Goal: Task Accomplishment & Management: Use online tool/utility

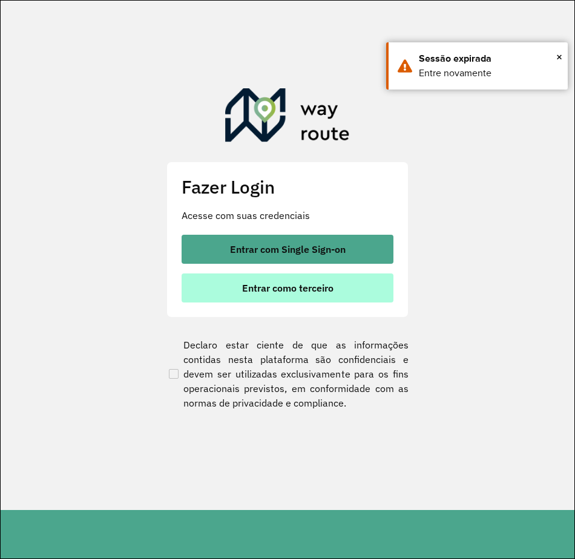
click at [321, 297] on button "Entrar como terceiro" at bounding box center [287, 287] width 212 height 29
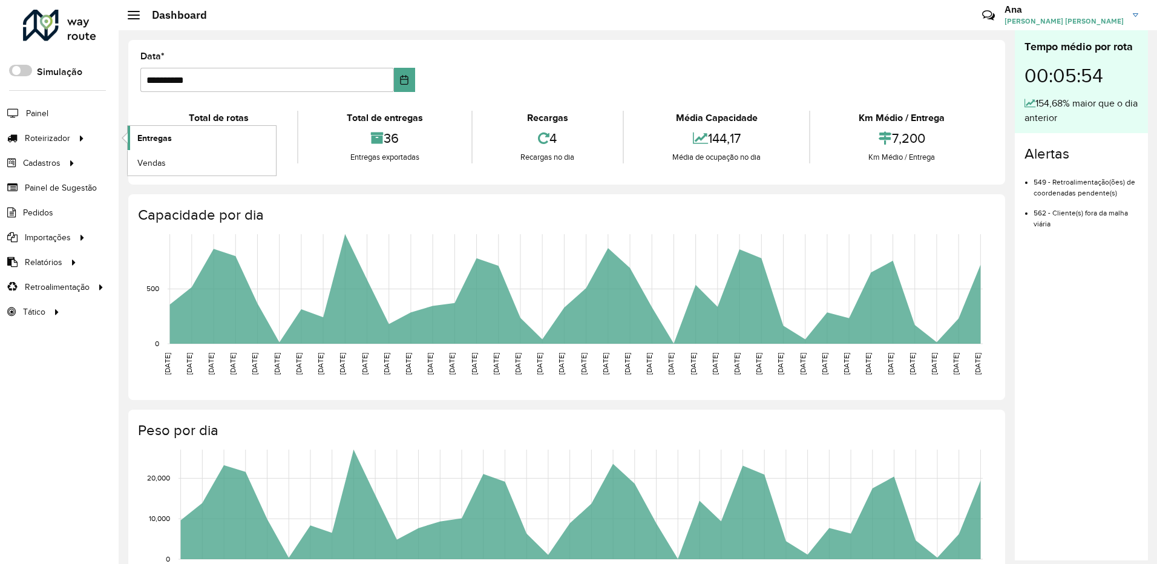
click at [145, 140] on span "Entregas" at bounding box center [154, 138] width 34 height 13
click at [67, 150] on link "Roteirizador" at bounding box center [45, 138] width 91 height 24
click at [64, 142] on span "Roteirizador" at bounding box center [49, 138] width 48 height 13
click at [130, 140] on link "Entregas" at bounding box center [202, 138] width 148 height 24
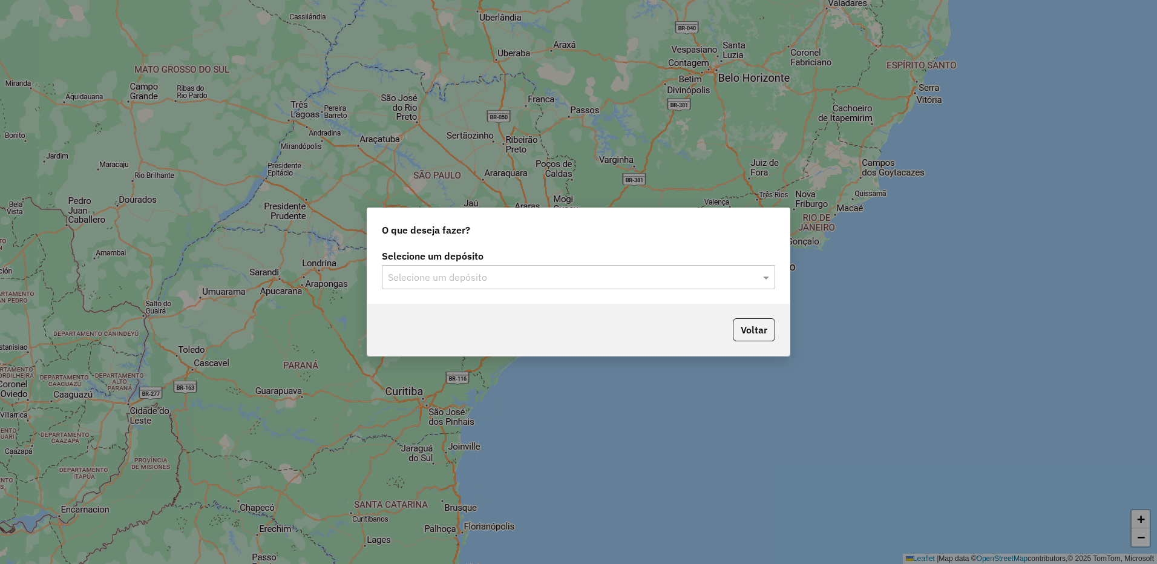
click at [582, 286] on div "Selecione um depósito" at bounding box center [578, 277] width 393 height 24
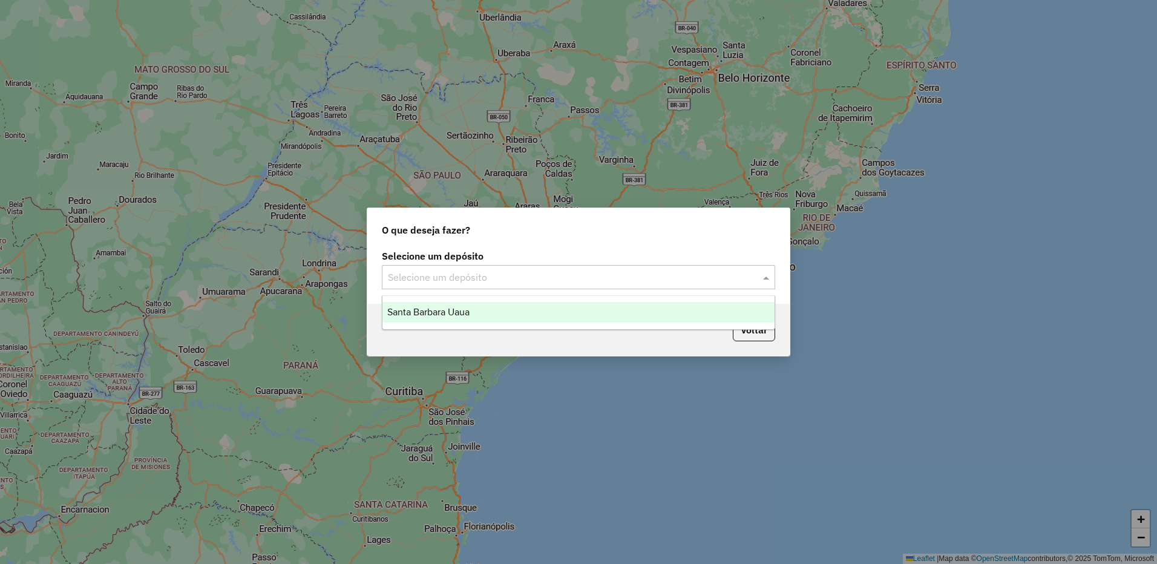
click at [560, 320] on div "Santa Barbara Uaua" at bounding box center [578, 312] width 392 height 21
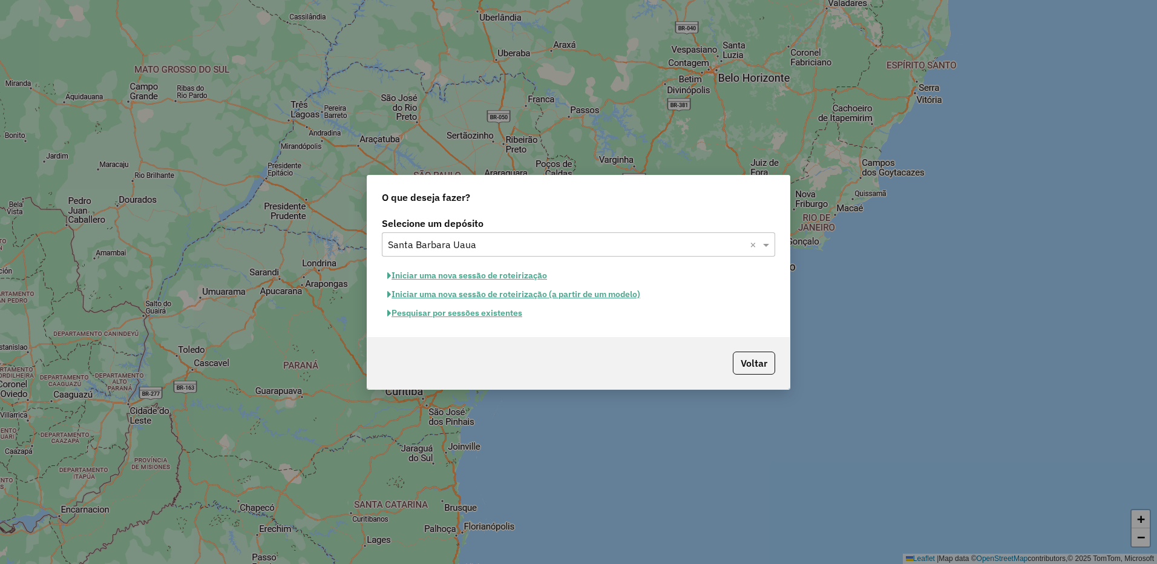
click at [498, 278] on button "Iniciar uma nova sessão de roteirização" at bounding box center [467, 275] width 171 height 19
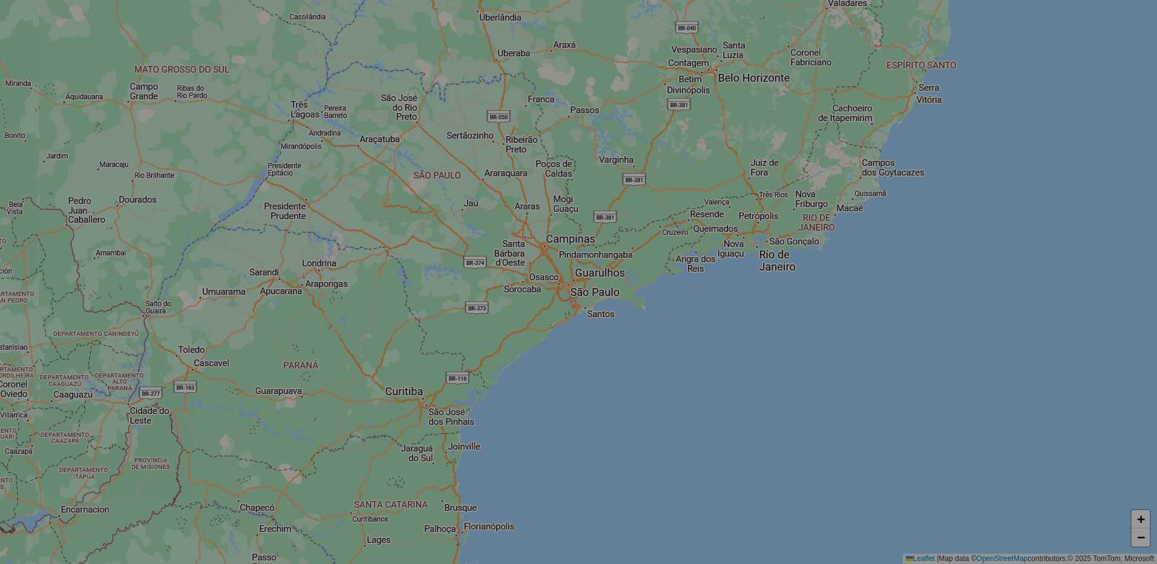
select select "*"
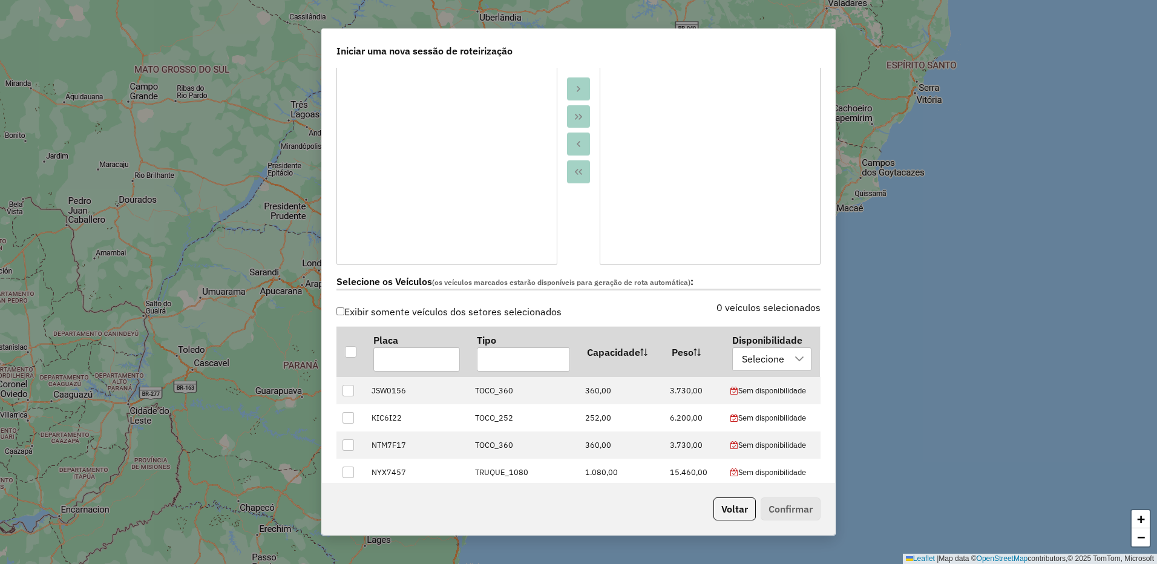
scroll to position [359, 0]
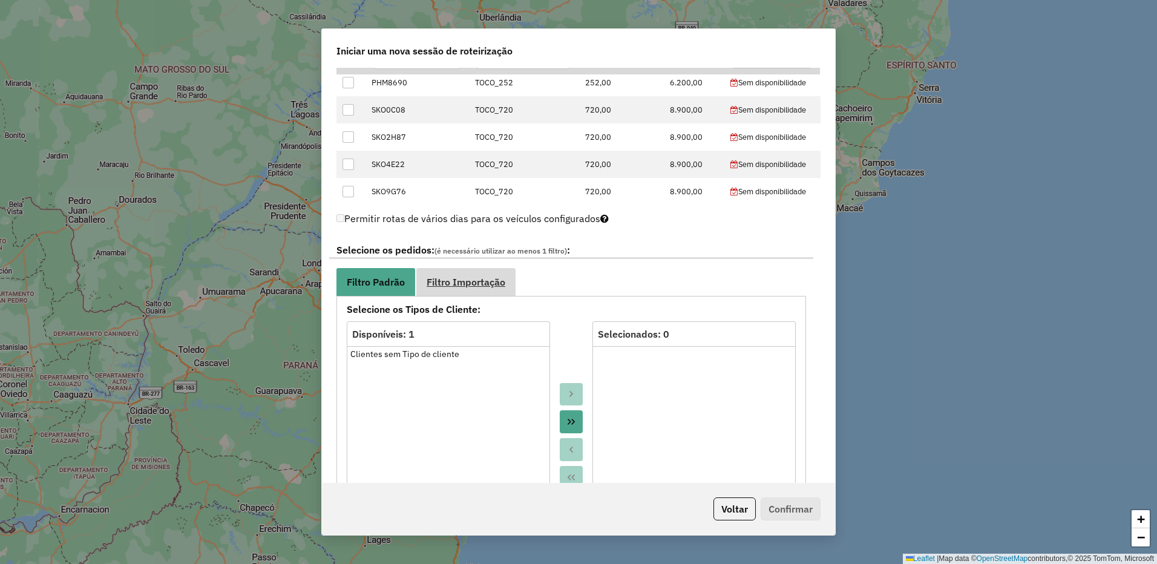
click at [480, 279] on span "Filtro Importação" at bounding box center [465, 282] width 79 height 10
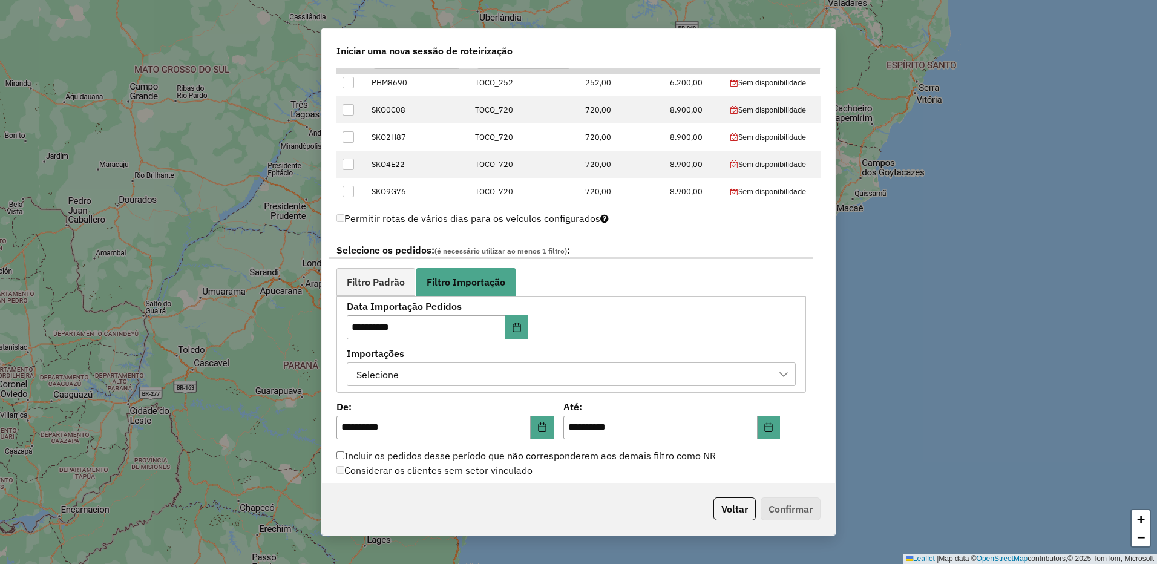
scroll to position [766, 0]
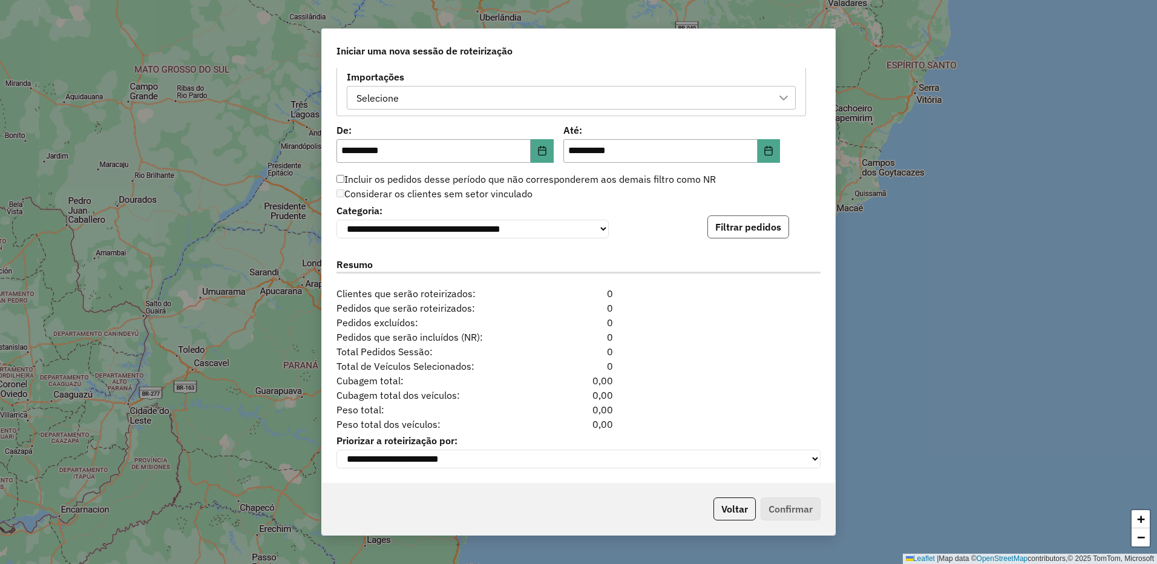
click at [724, 221] on button "Filtrar pedidos" at bounding box center [748, 226] width 82 height 23
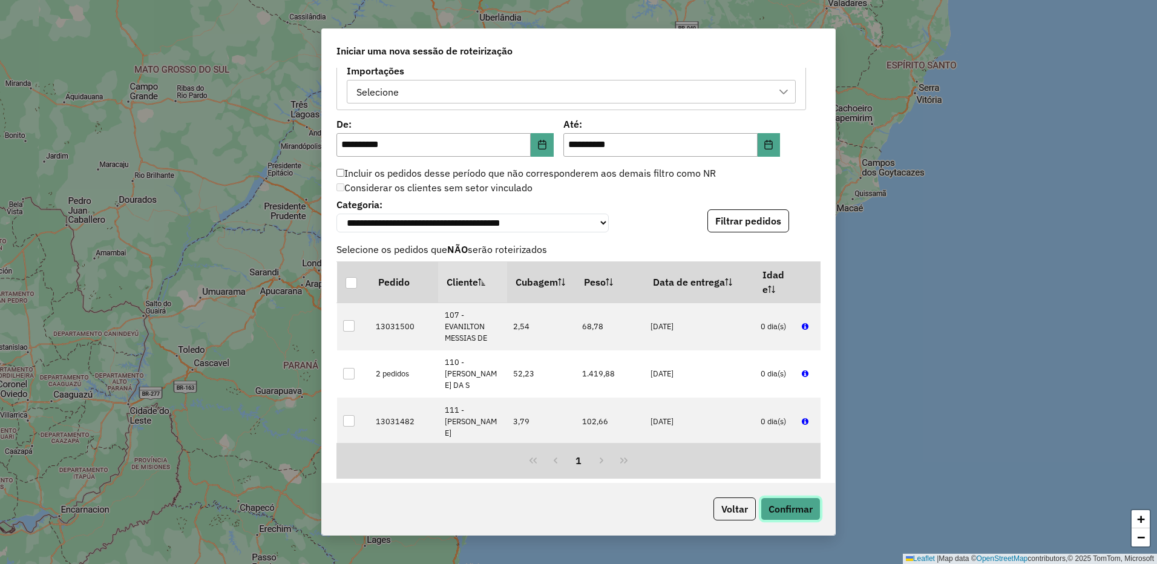
click at [806, 508] on button "Confirmar" at bounding box center [790, 508] width 60 height 23
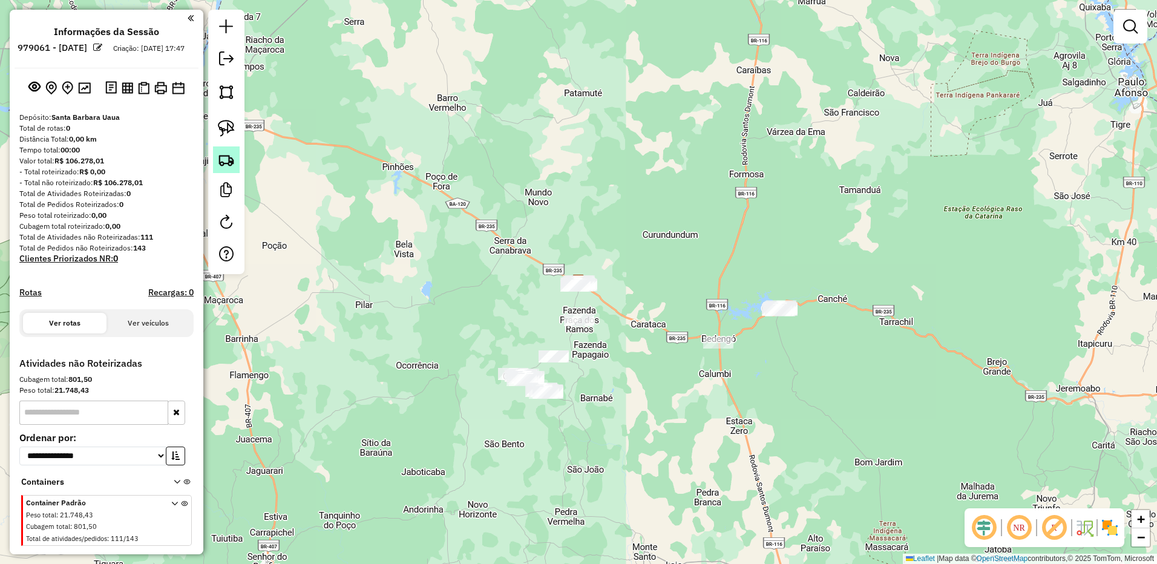
click at [229, 162] on img at bounding box center [226, 159] width 17 height 17
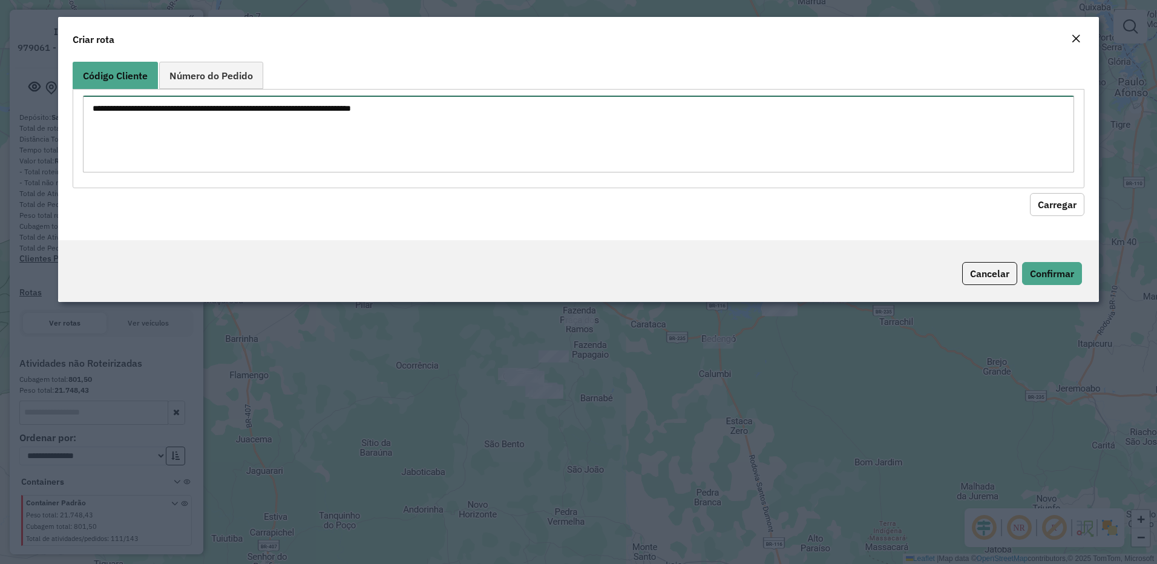
click at [296, 124] on textarea at bounding box center [578, 134] width 991 height 77
type textarea "***"
drag, startPoint x: 1053, startPoint y: 205, endPoint x: 1046, endPoint y: 204, distance: 6.8
click at [1052, 204] on button "Carregar" at bounding box center [1057, 204] width 54 height 23
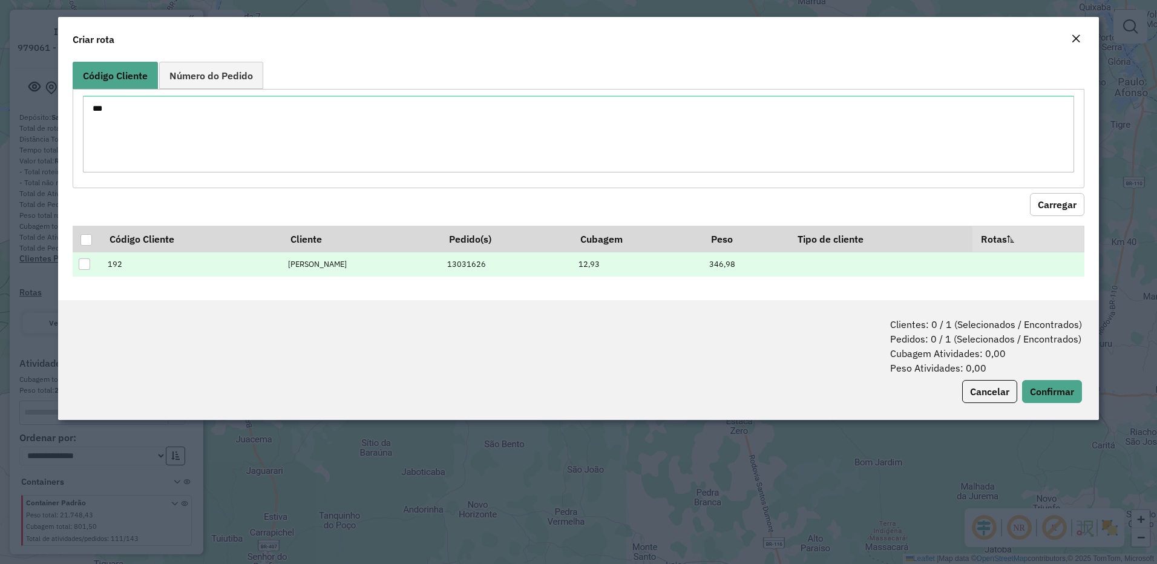
click at [88, 266] on div at bounding box center [84, 263] width 11 height 11
click at [1060, 390] on button "Confirmar" at bounding box center [1052, 391] width 60 height 23
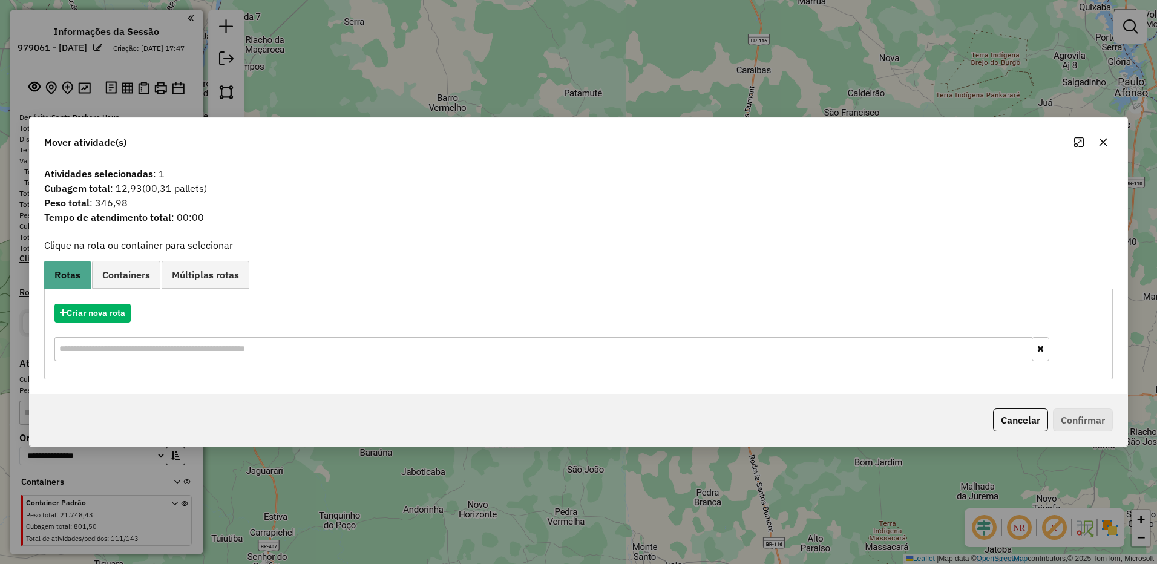
click at [102, 322] on div "Criar nova rota" at bounding box center [578, 334] width 1062 height 79
click at [105, 314] on button "Criar nova rota" at bounding box center [92, 313] width 76 height 19
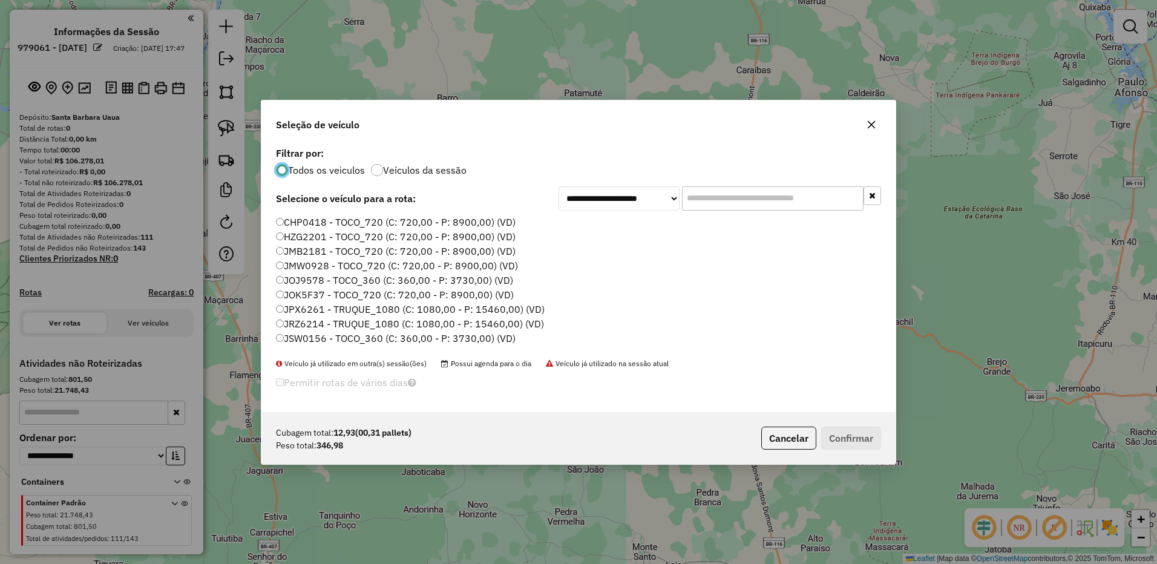
scroll to position [7, 4]
click at [294, 292] on label "JOK5F37 - TOCO_720 (C: 720,00 - P: 8900,00) (VD)" at bounding box center [395, 294] width 238 height 15
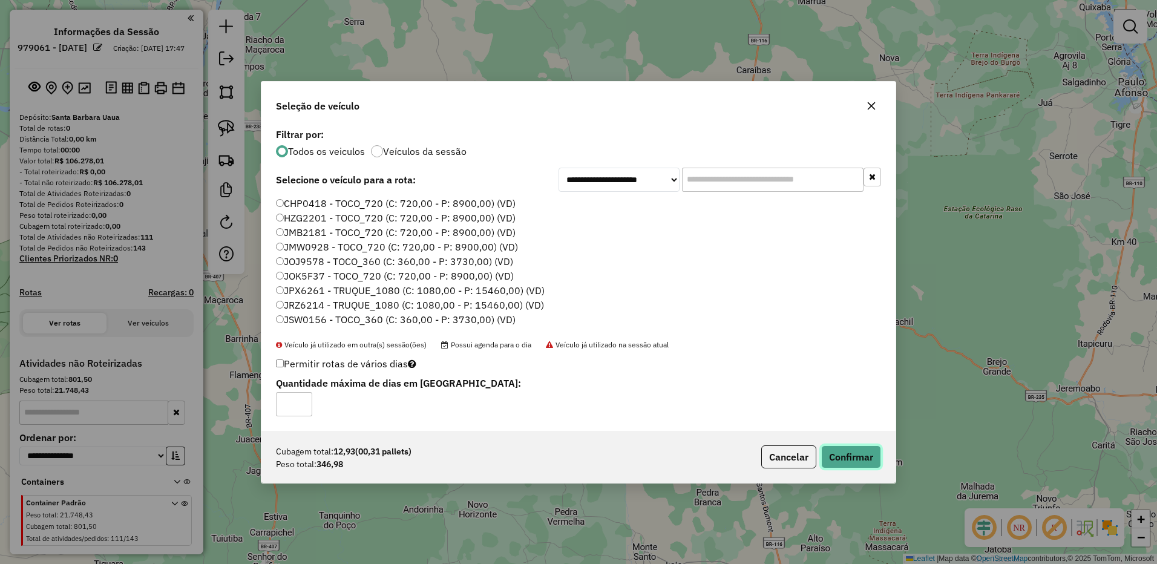
click at [866, 466] on button "Confirmar" at bounding box center [851, 456] width 60 height 23
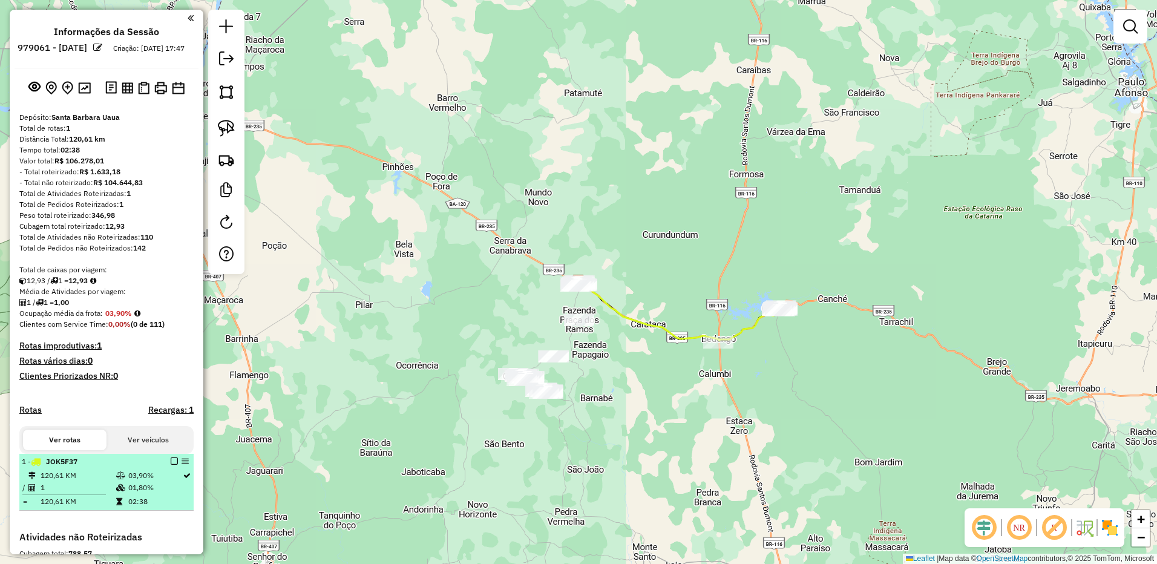
click at [92, 508] on td "120,61 KM" at bounding box center [78, 501] width 76 height 12
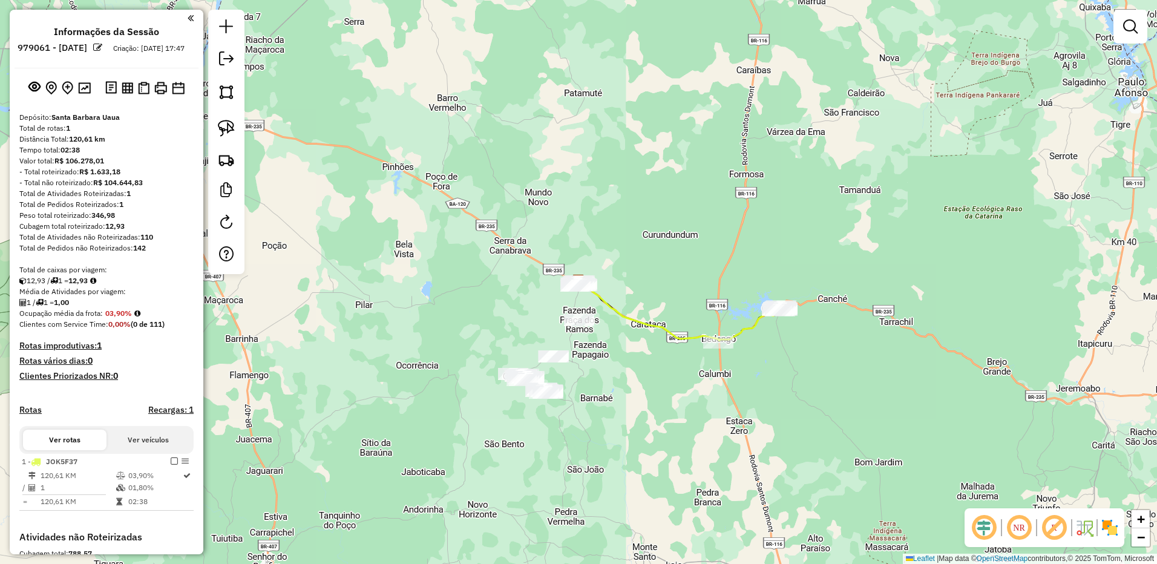
select select "**********"
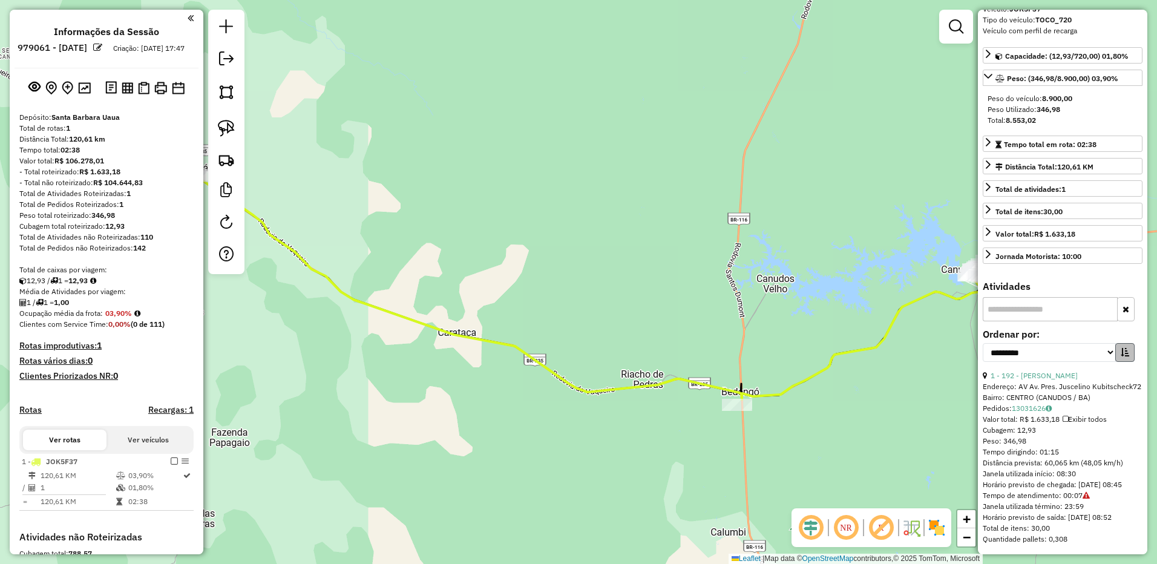
scroll to position [85, 0]
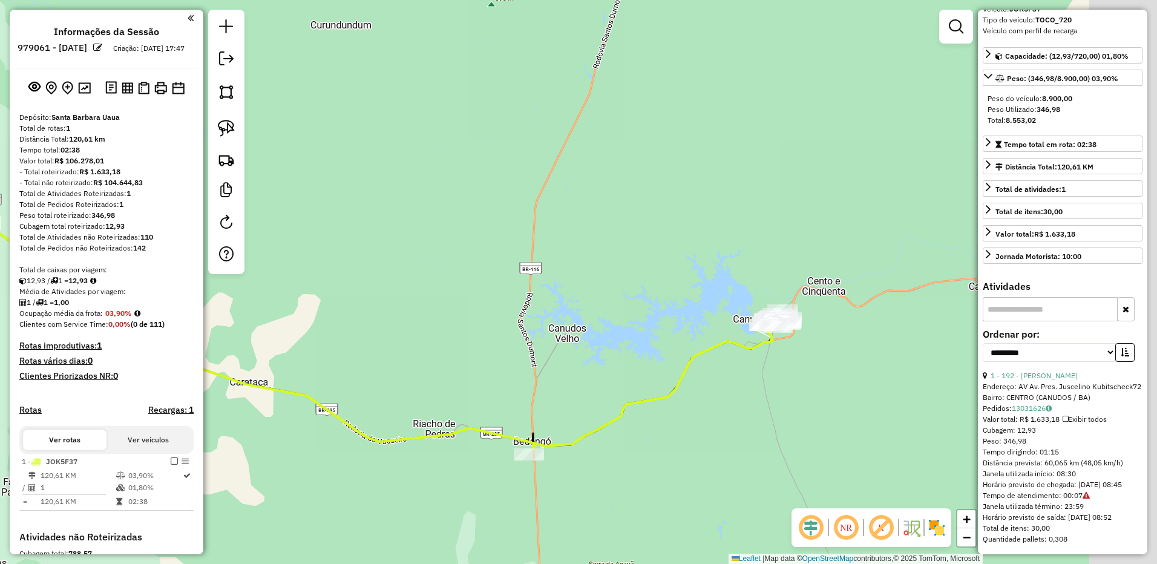
drag, startPoint x: 843, startPoint y: 325, endPoint x: 635, endPoint y: 375, distance: 213.9
click at [635, 375] on div "Janela de atendimento Grade de atendimento Capacidade Transportadoras Veículos …" at bounding box center [578, 282] width 1157 height 564
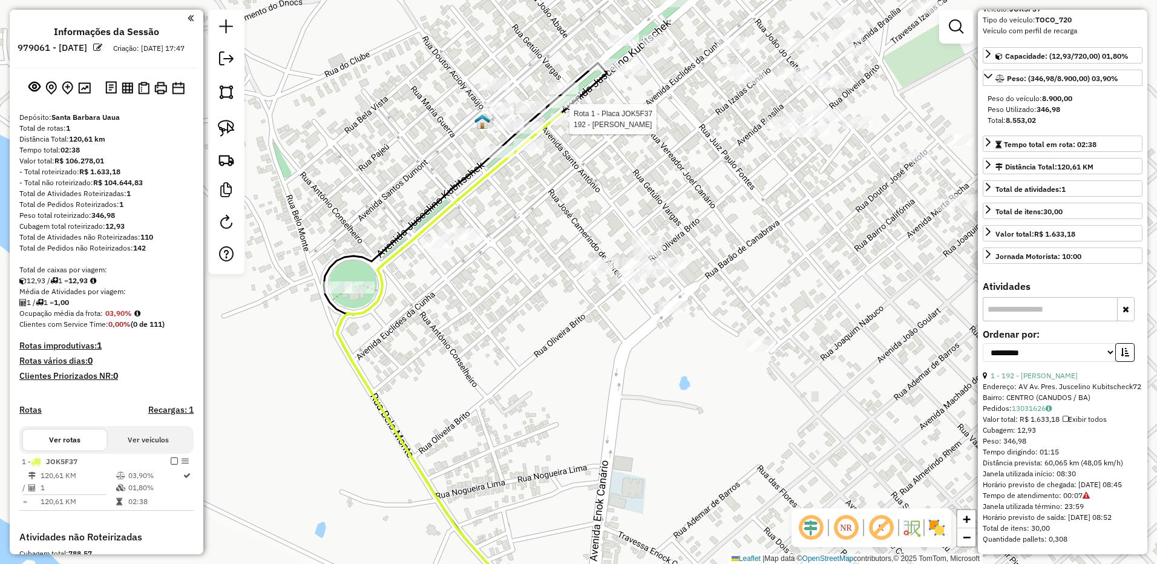
scroll to position [206, 0]
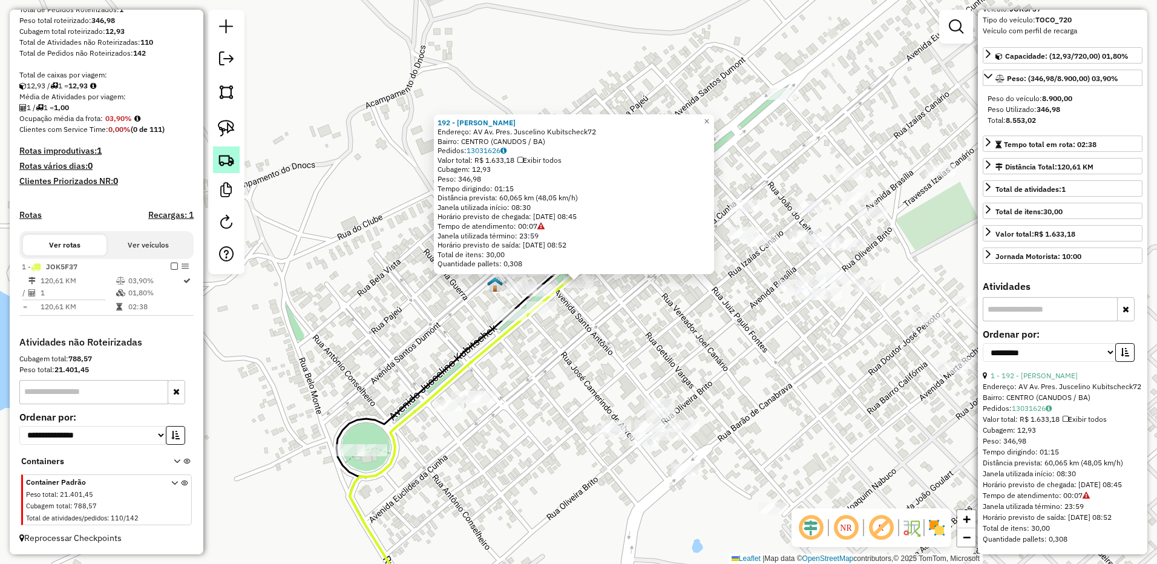
click at [226, 152] on img at bounding box center [226, 159] width 17 height 17
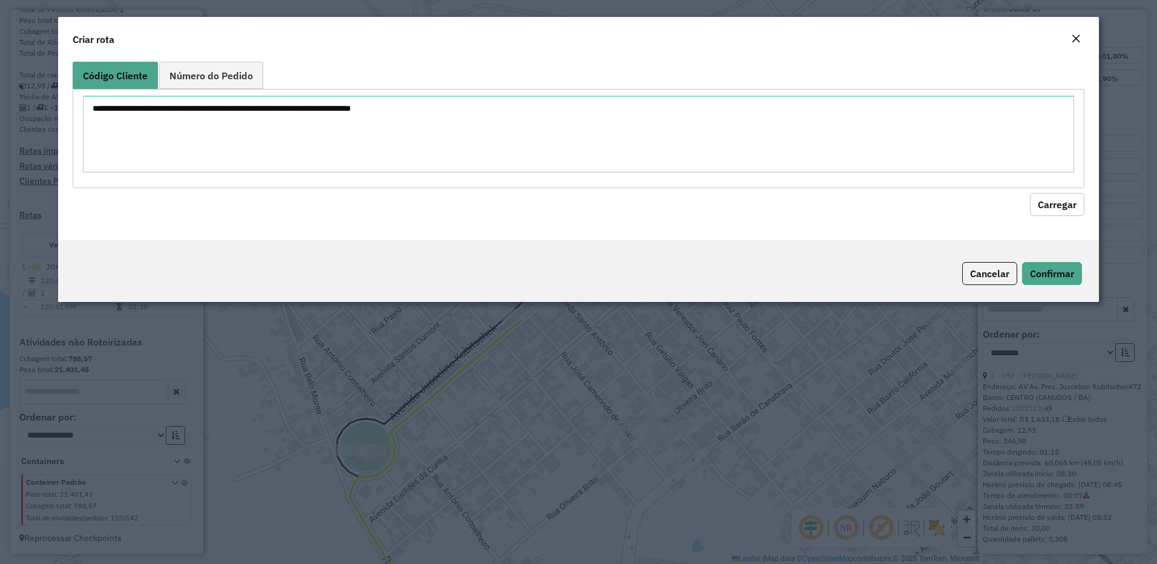
click at [1077, 29] on div "Criar rota" at bounding box center [578, 37] width 1041 height 40
click at [1079, 37] on em "Close" at bounding box center [1076, 39] width 10 height 10
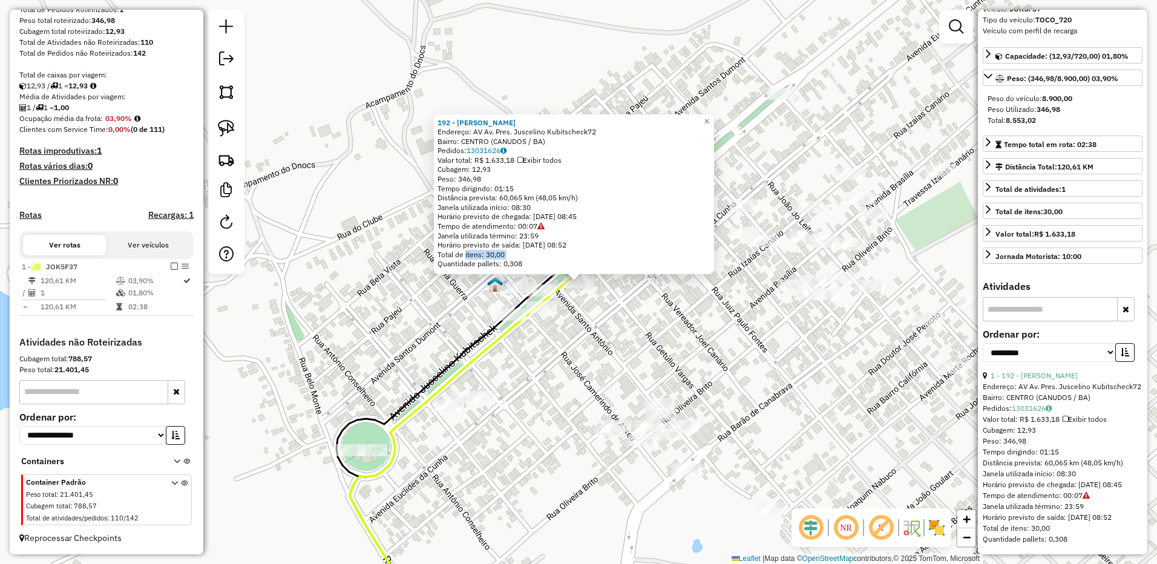
drag, startPoint x: 435, startPoint y: 273, endPoint x: 534, endPoint y: 220, distance: 112.1
click at [534, 220] on div "192 - [PERSON_NAME]: AV Av. Pres. Juscelino Kubitscheck72 Bairro: CENTRO (CANUD…" at bounding box center [574, 194] width 280 height 160
click at [358, 289] on div "192 - [PERSON_NAME]: AV Av. Pres. Juscelino Kubitscheck72 Bairro: CENTRO (CANUD…" at bounding box center [578, 282] width 1157 height 564
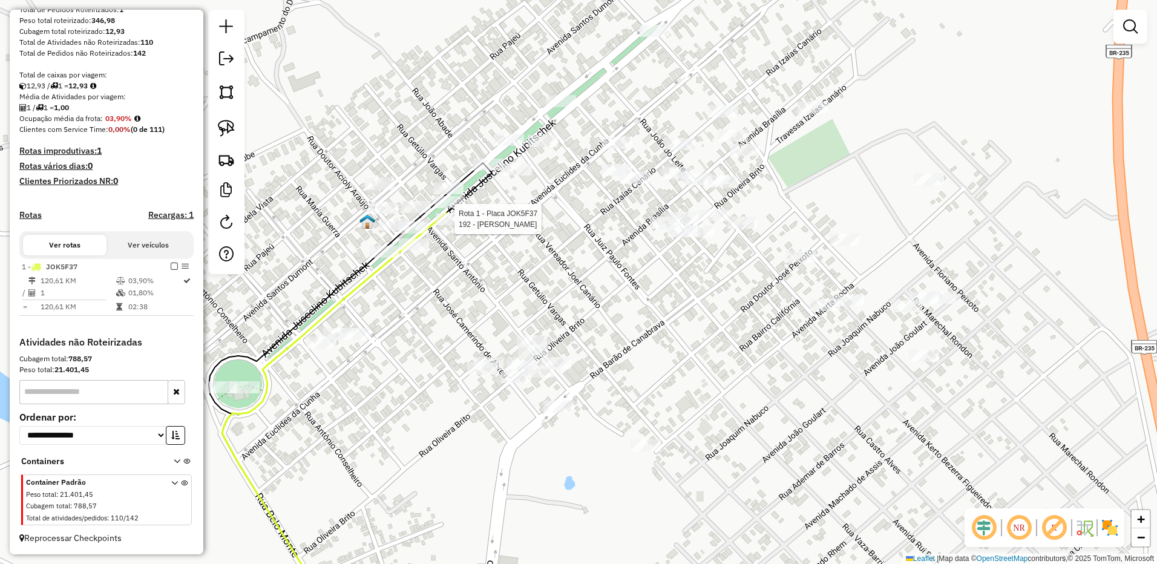
select select "**********"
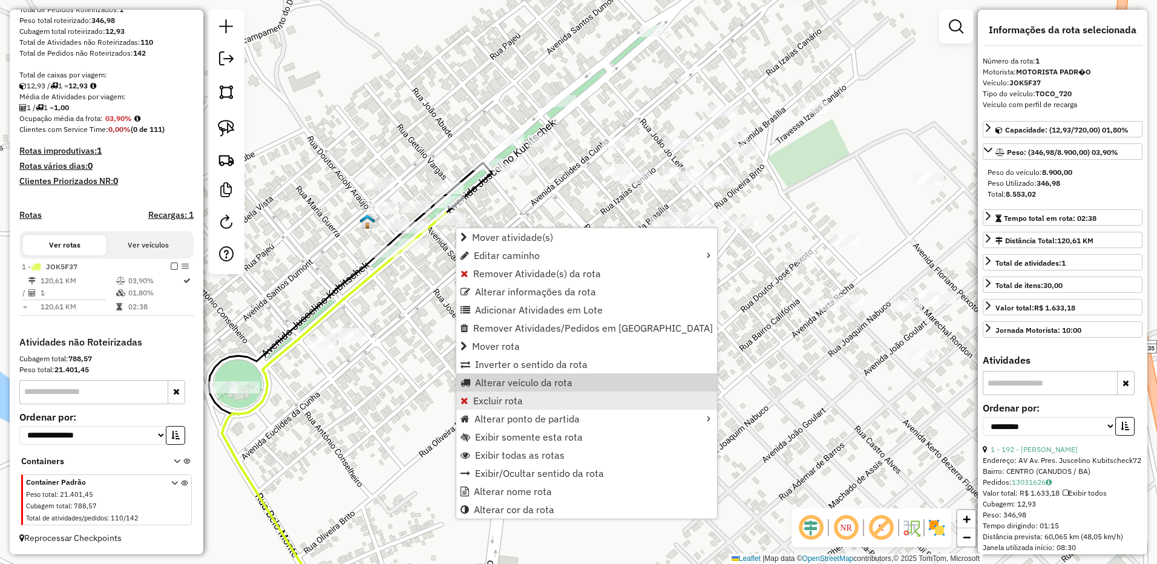
click at [508, 398] on span "Excluir rota" at bounding box center [498, 401] width 50 height 10
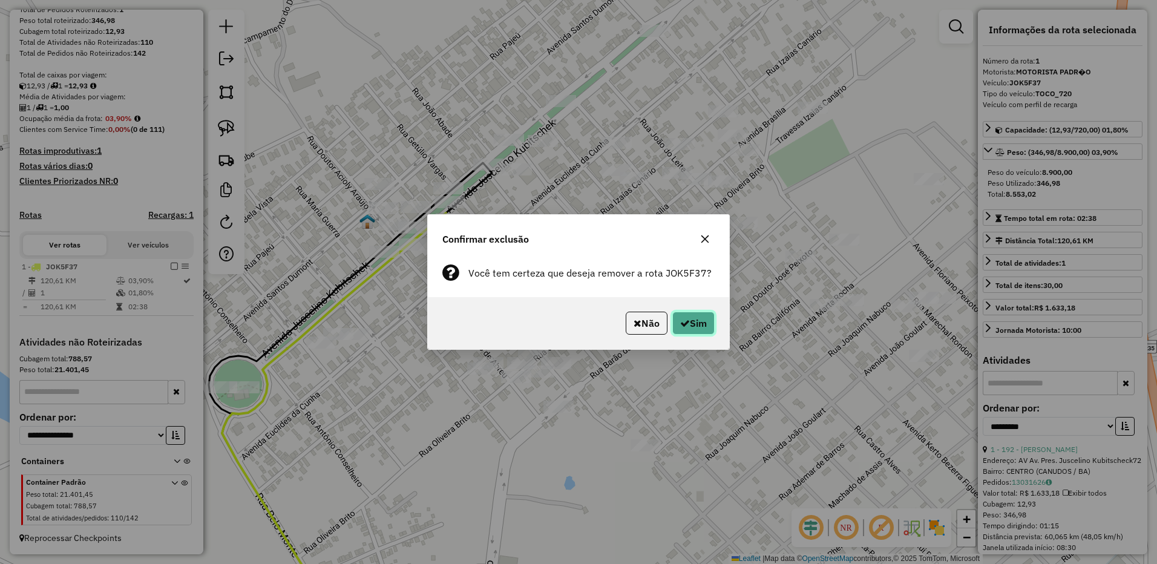
click at [673, 329] on button "Sim" at bounding box center [693, 323] width 42 height 23
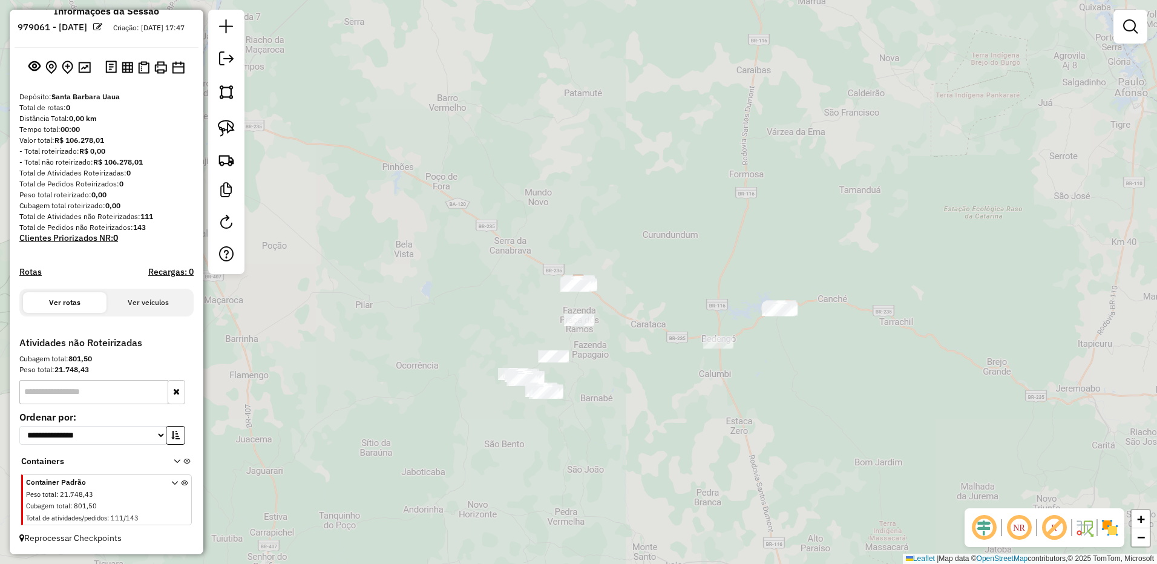
scroll to position [31, 0]
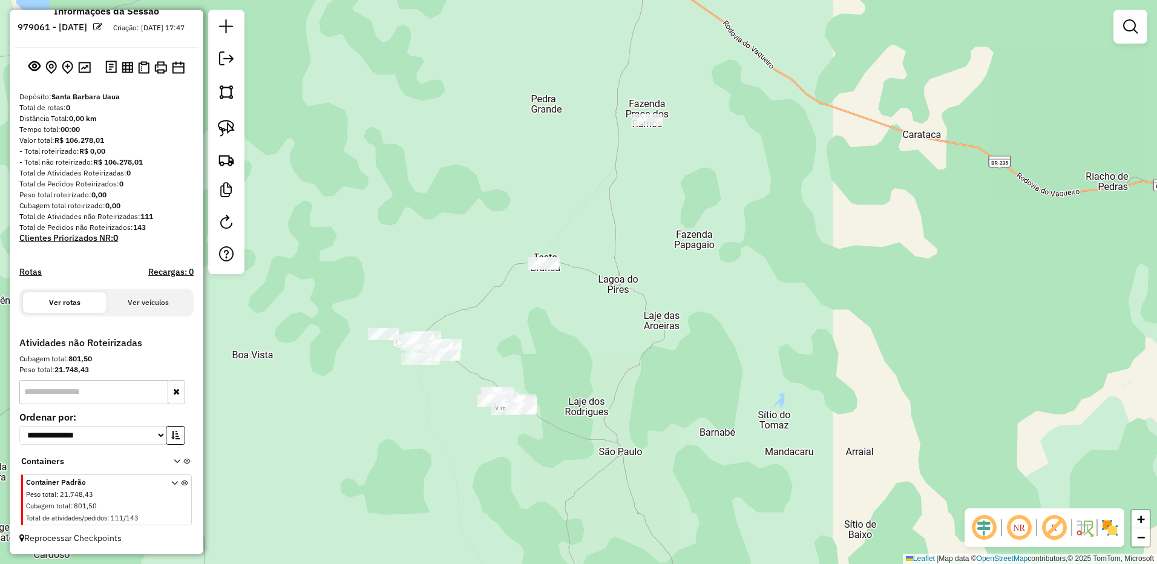
drag, startPoint x: 658, startPoint y: 128, endPoint x: 650, endPoint y: 117, distance: 13.3
click at [650, 117] on div "Janela de atendimento Grade de atendimento Capacidade Transportadoras Veículos …" at bounding box center [578, 282] width 1157 height 564
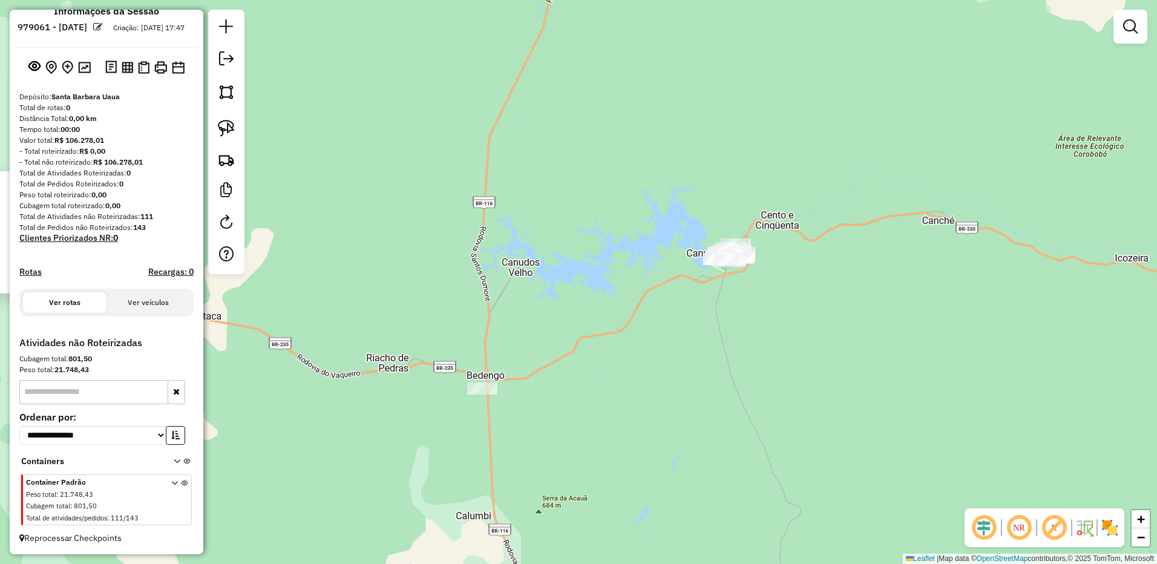
click at [212, 132] on div at bounding box center [226, 142] width 36 height 264
click at [482, 399] on div "Atividade não roteirizada 184 - [PERSON_NAME] DANTA Endereço: CAM PRACA DOS RAM…" at bounding box center [578, 282] width 1157 height 564
click at [482, 394] on div at bounding box center [482, 388] width 30 height 12
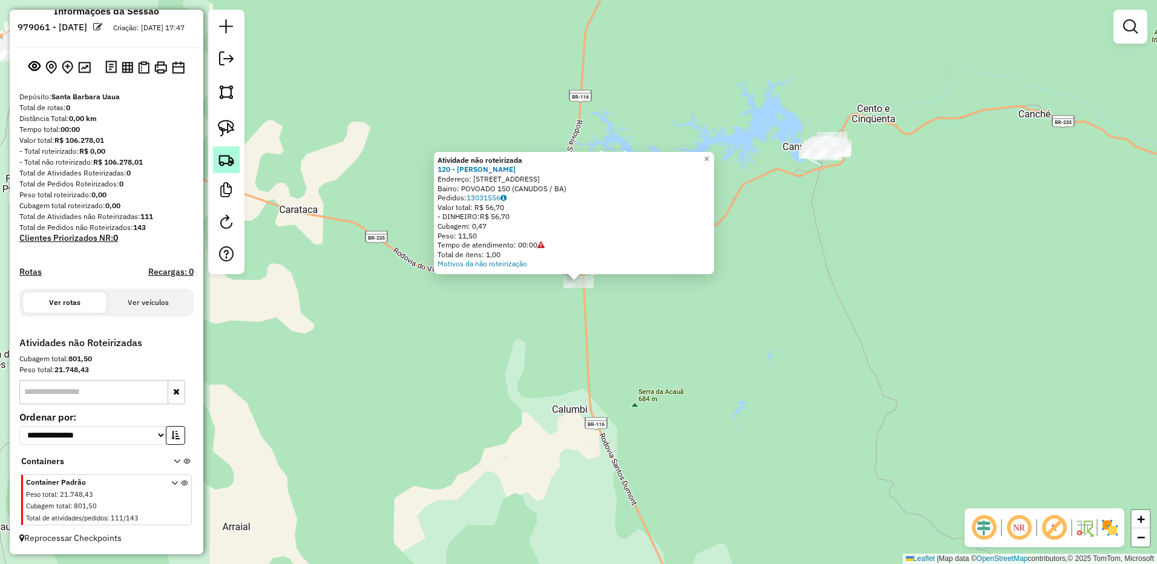
click at [230, 149] on link at bounding box center [226, 159] width 27 height 27
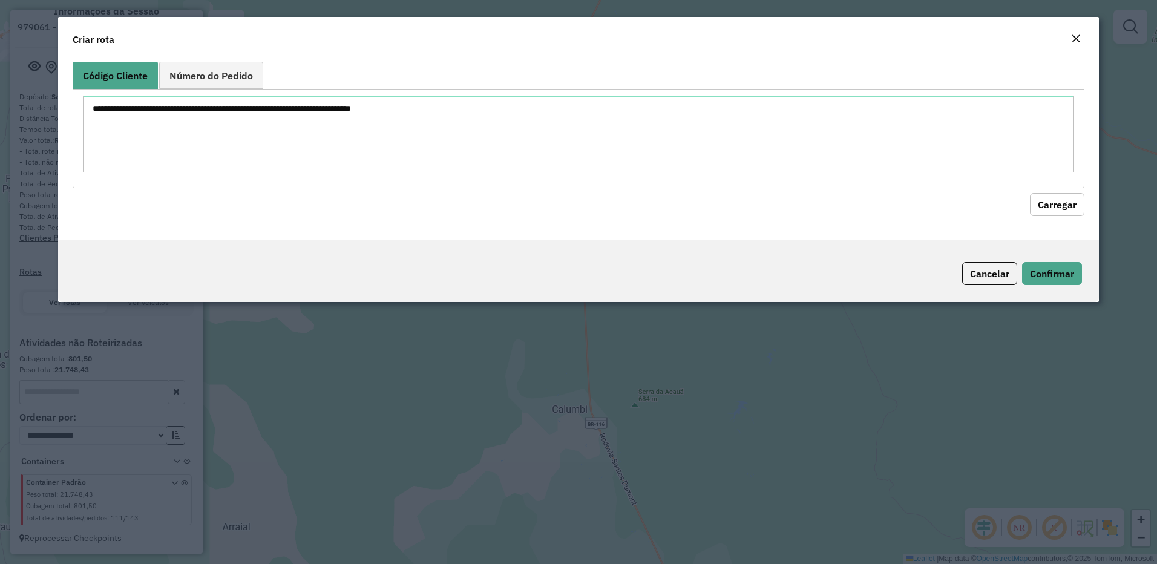
click at [425, 87] on ul "Código Cliente Número do Pedido" at bounding box center [579, 75] width 1012 height 27
click at [418, 106] on textarea at bounding box center [578, 134] width 991 height 77
type textarea "***"
click at [1068, 191] on hb-field-button "Carregar" at bounding box center [579, 202] width 1012 height 28
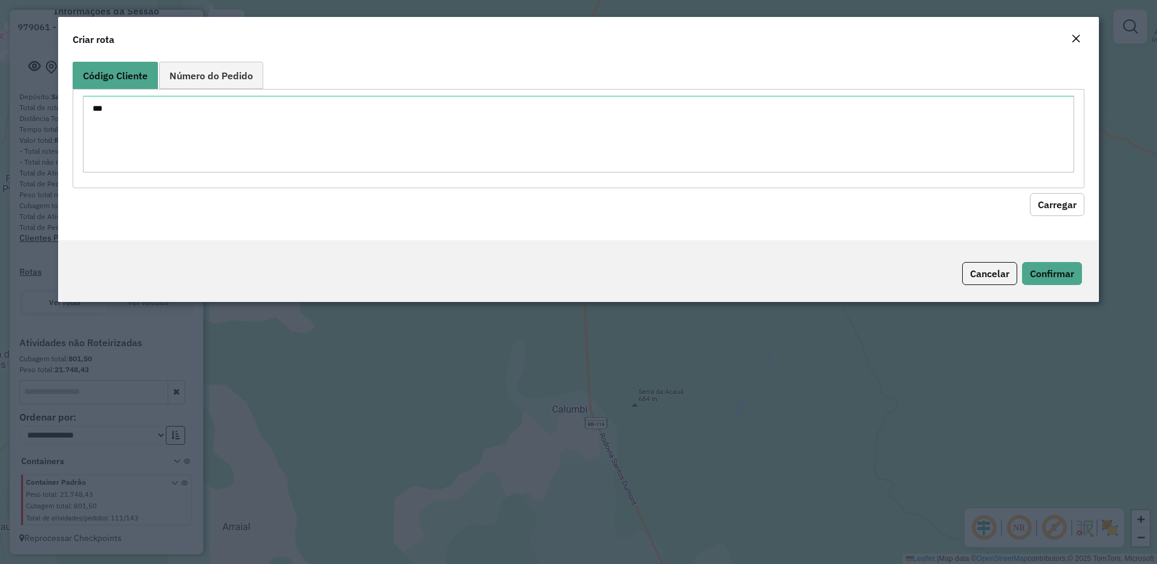
click at [1068, 200] on button "Carregar" at bounding box center [1057, 204] width 54 height 23
click at [1046, 209] on button "Carregar" at bounding box center [1057, 204] width 54 height 23
click at [992, 264] on button "Cancelar" at bounding box center [989, 273] width 55 height 23
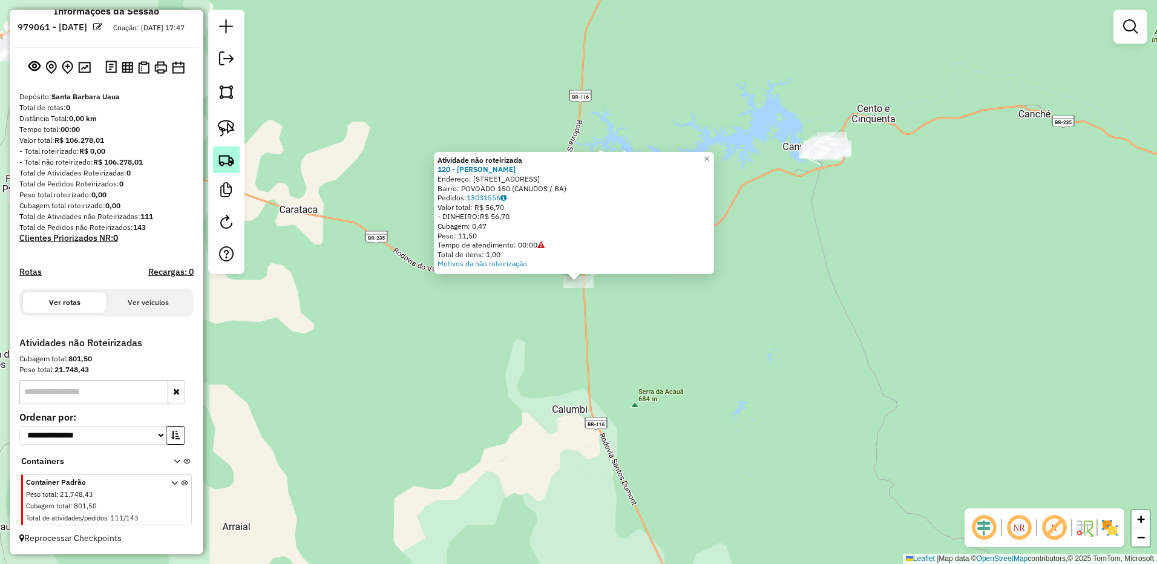
click at [235, 149] on link at bounding box center [226, 159] width 27 height 27
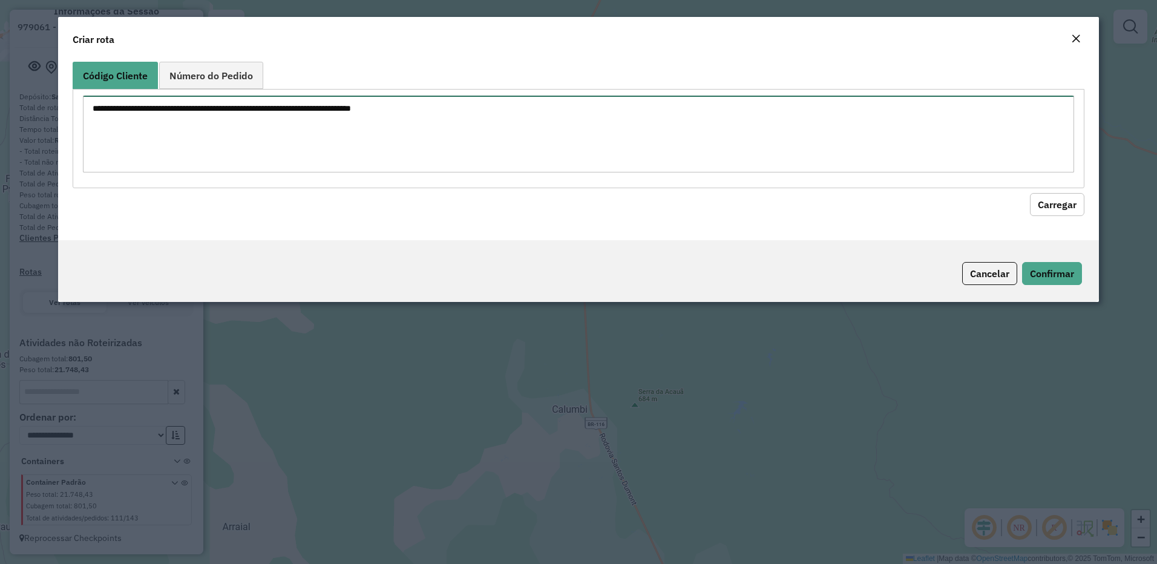
click at [335, 138] on textarea at bounding box center [578, 134] width 991 height 77
paste textarea "** ** ** *** *** *** *** *** *** *** *** *** *** *** *** *** *** *** *** *** **…"
type textarea "** ** ** *** *** *** *** *** *** *** *** *** *** *** *** *** *** *** *** *** **…"
click at [1062, 197] on button "Carregar" at bounding box center [1057, 204] width 54 height 23
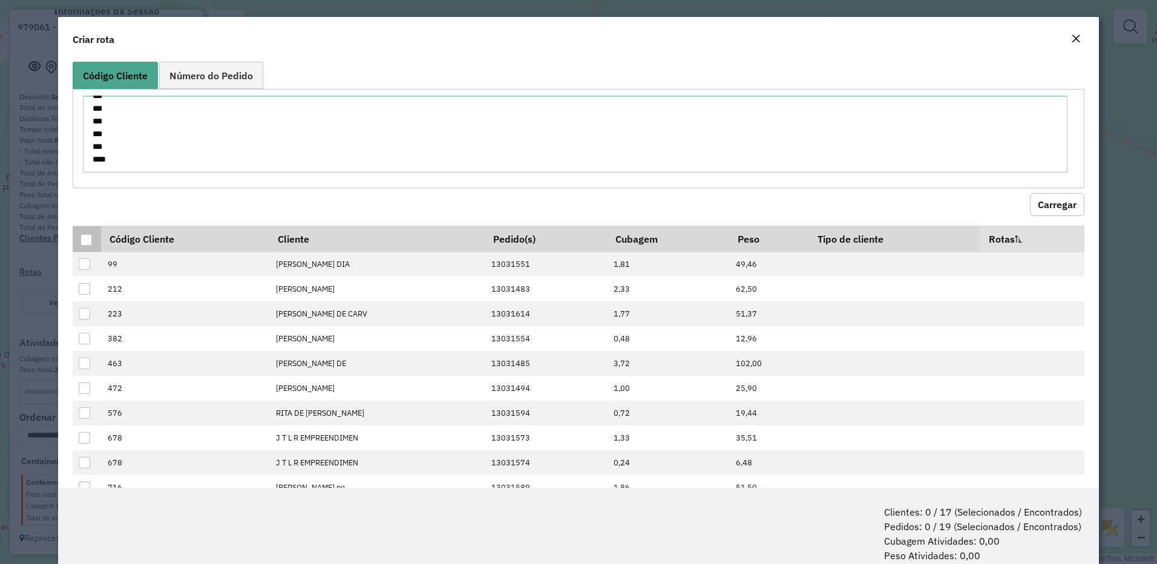
click at [88, 240] on div at bounding box center [85, 239] width 11 height 11
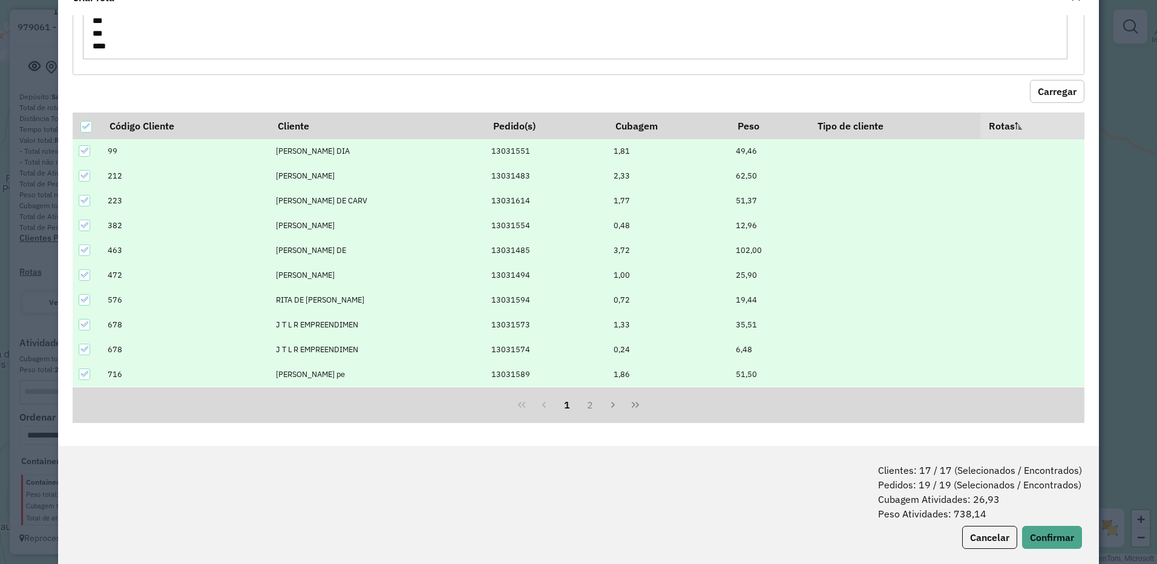
scroll to position [60, 0]
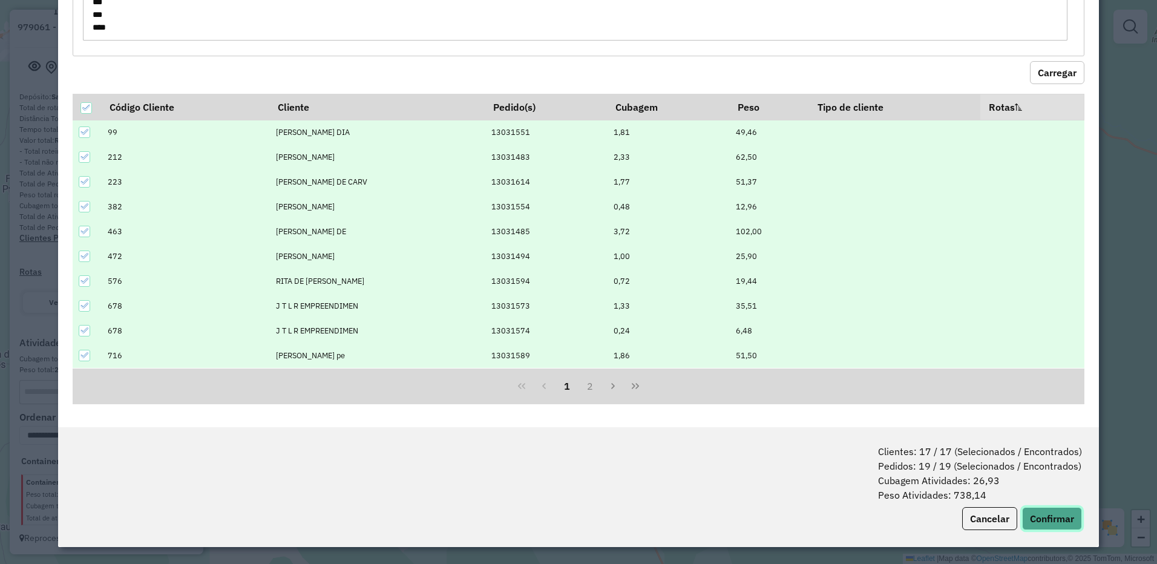
click at [1047, 513] on button "Confirmar" at bounding box center [1052, 518] width 60 height 23
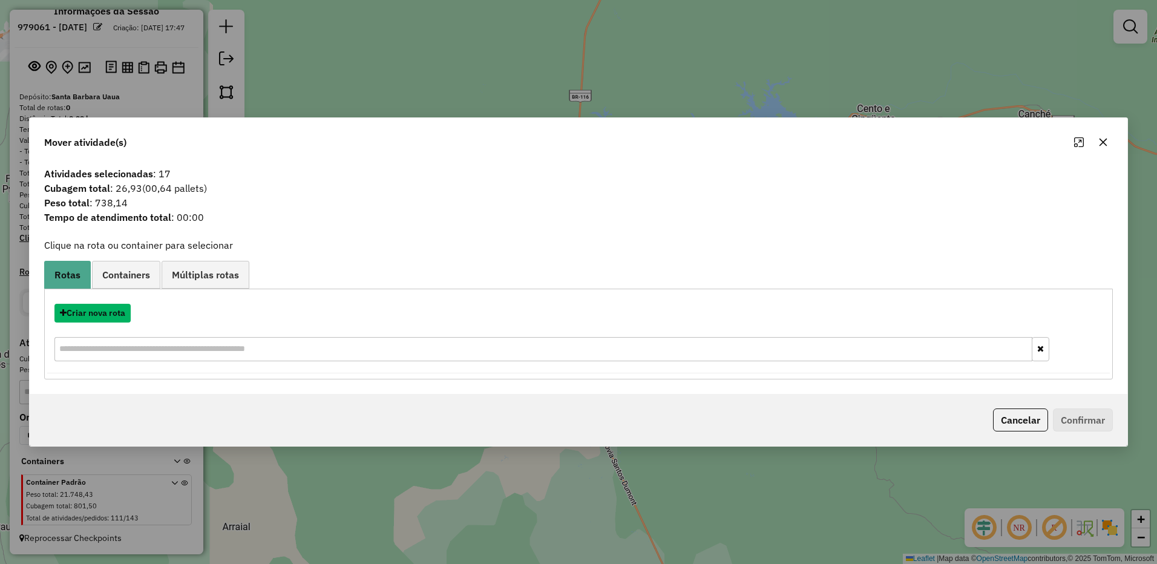
click at [109, 316] on button "Criar nova rota" at bounding box center [92, 313] width 76 height 19
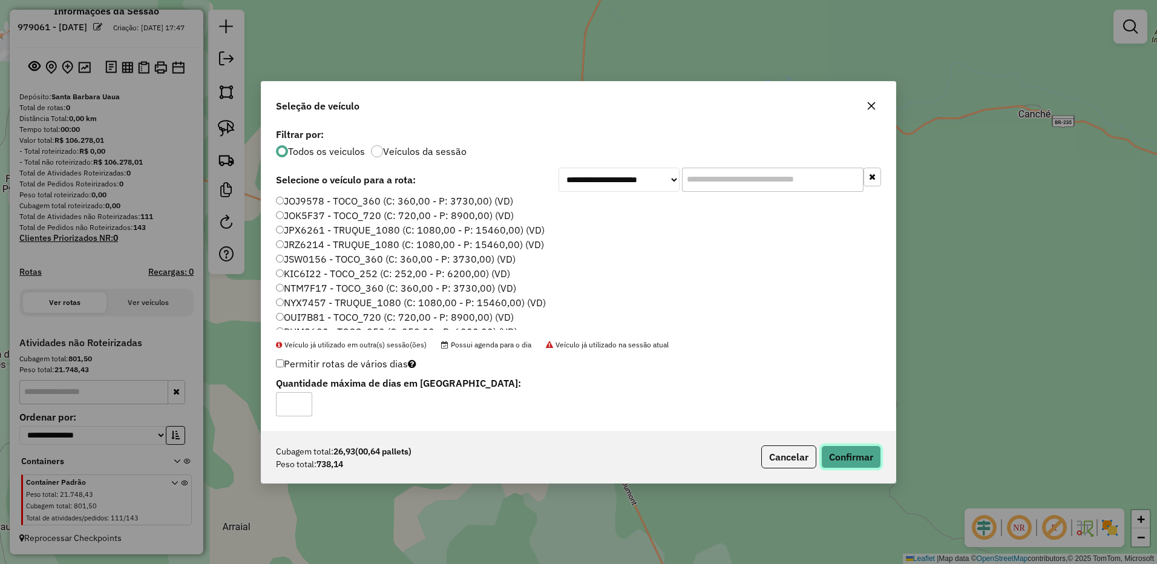
click at [841, 447] on button "Confirmar" at bounding box center [851, 456] width 60 height 23
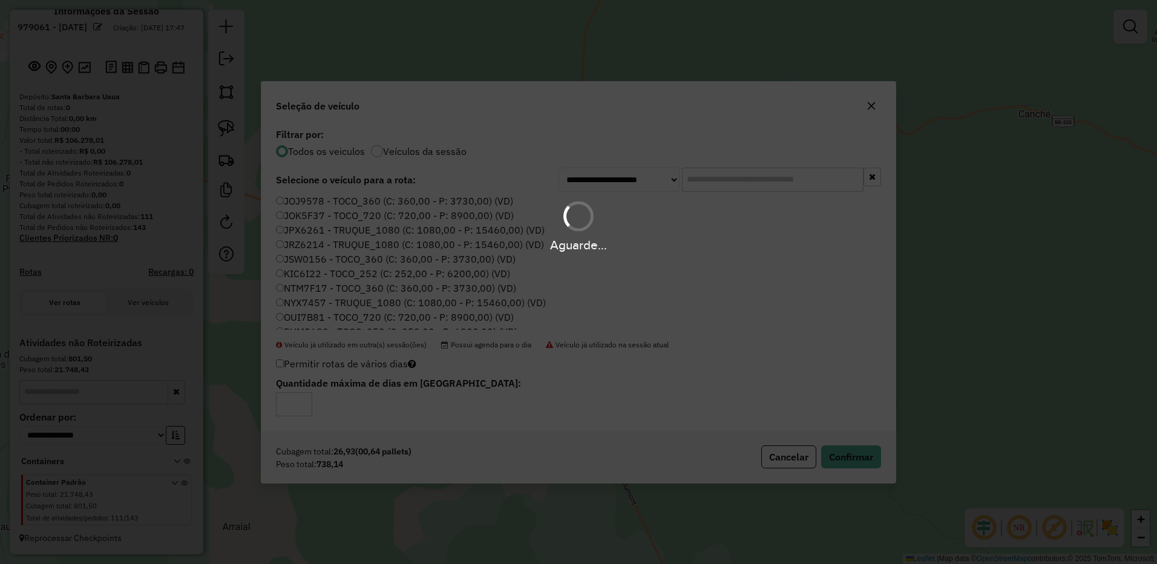
scroll to position [206, 0]
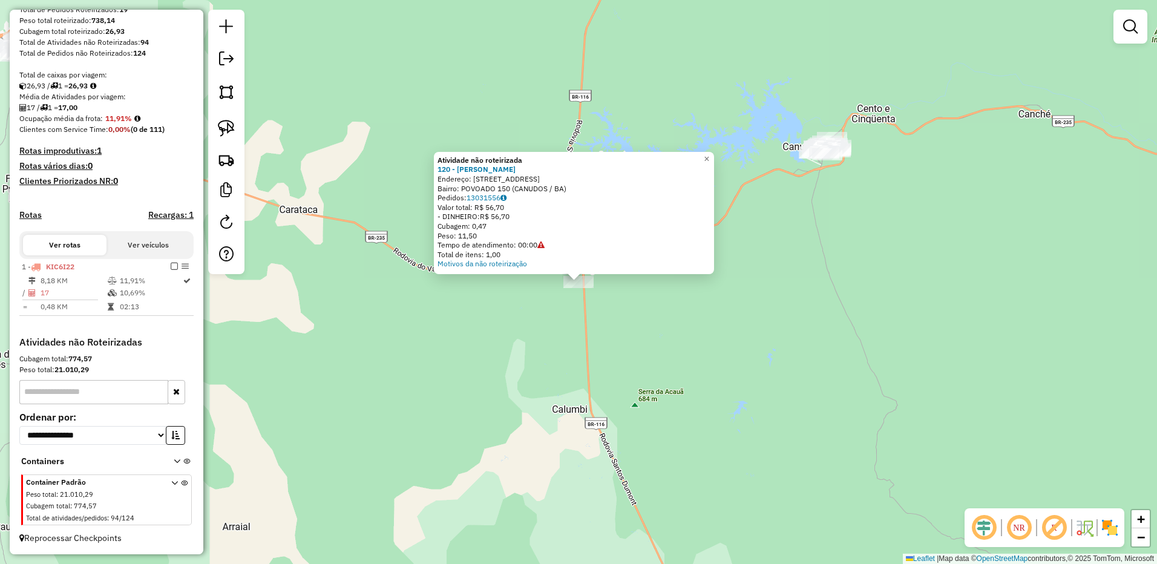
click at [711, 400] on div "Atividade não roteirizada 120 - [PERSON_NAME]: [STREET_ADDRESS] Bairro: POVOADO…" at bounding box center [578, 282] width 1157 height 564
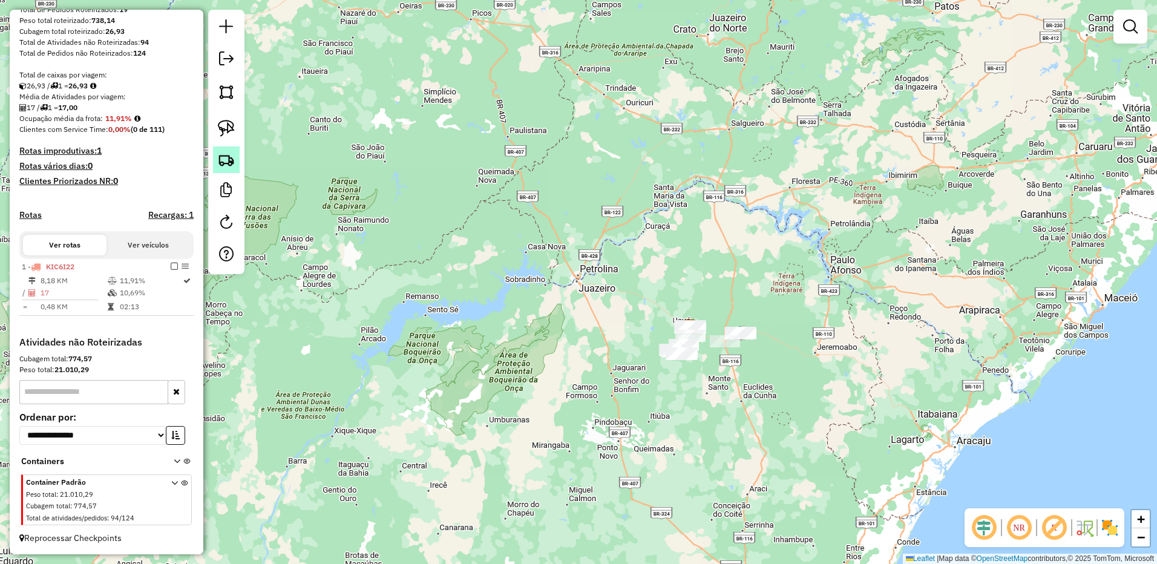
click at [229, 168] on img at bounding box center [226, 159] width 17 height 17
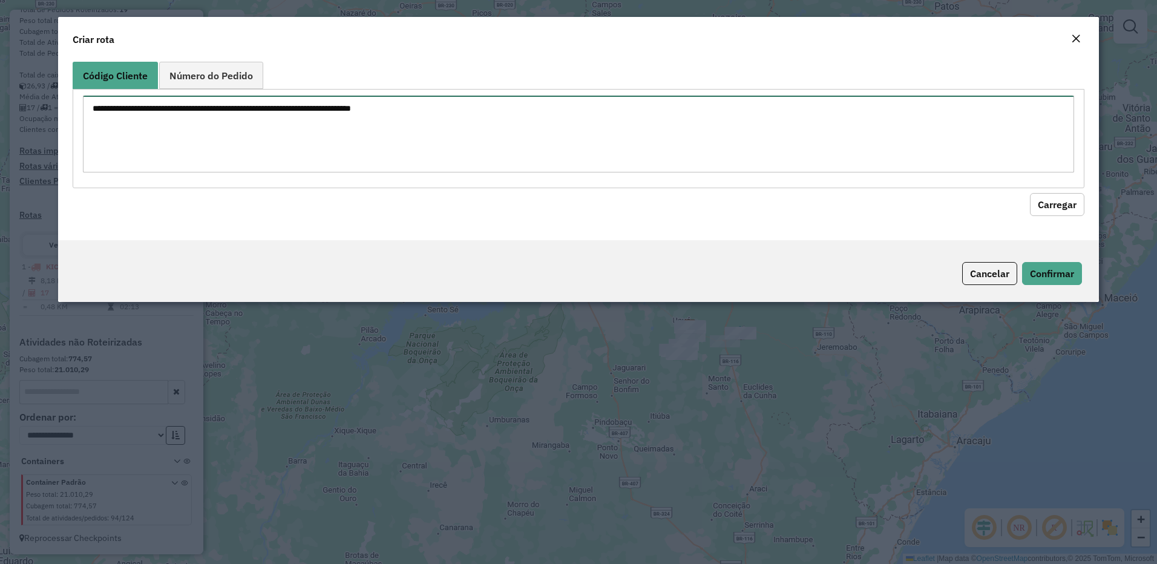
click at [280, 139] on textarea at bounding box center [578, 134] width 991 height 77
paste textarea "** ** ** ** ** ** ** ** ** ** ** ** ** ** ** ** ** ** ** ** ** ** ** ** ** ** *…"
type textarea "** ** ** ** ** ** ** ** ** ** ** ** ** ** ** ** ** ** ** ** ** ** ** ** ** ** *…"
click at [1077, 206] on button "Carregar" at bounding box center [1057, 204] width 54 height 23
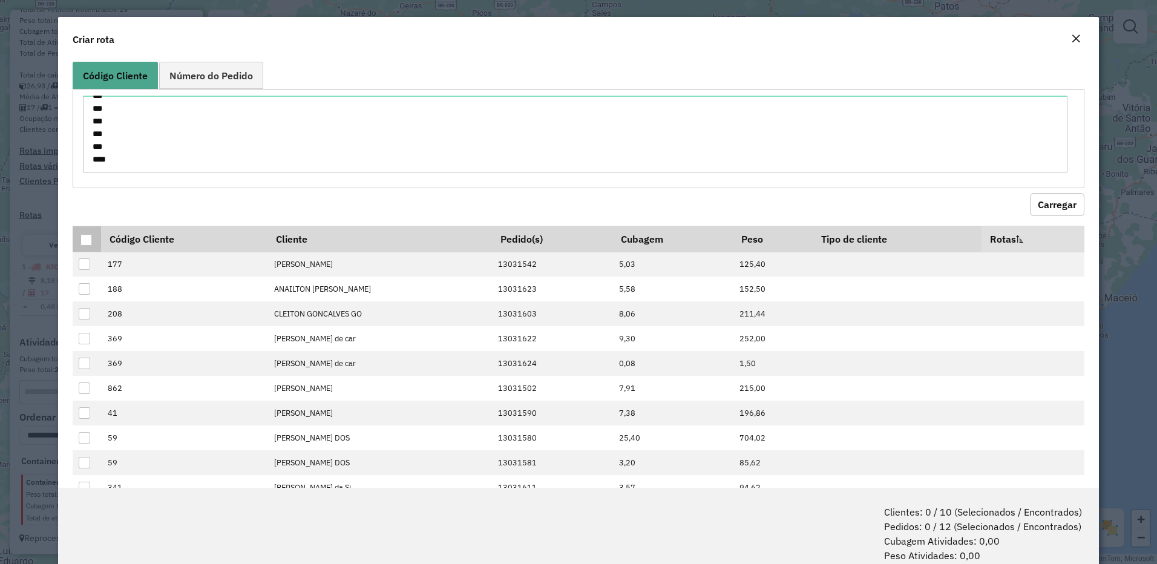
click at [84, 240] on div at bounding box center [85, 239] width 11 height 11
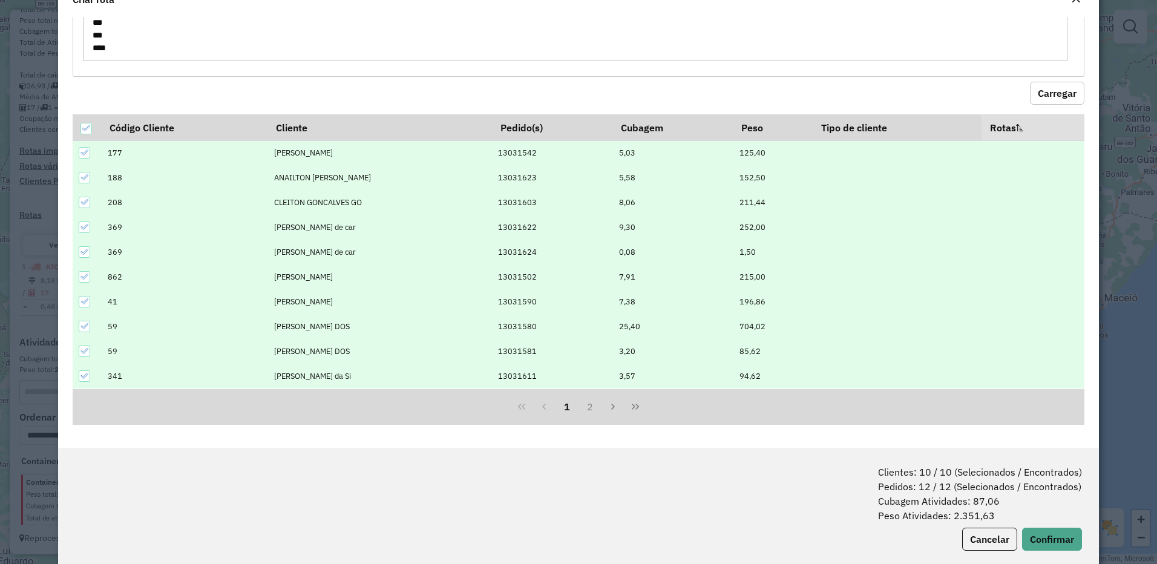
scroll to position [60, 0]
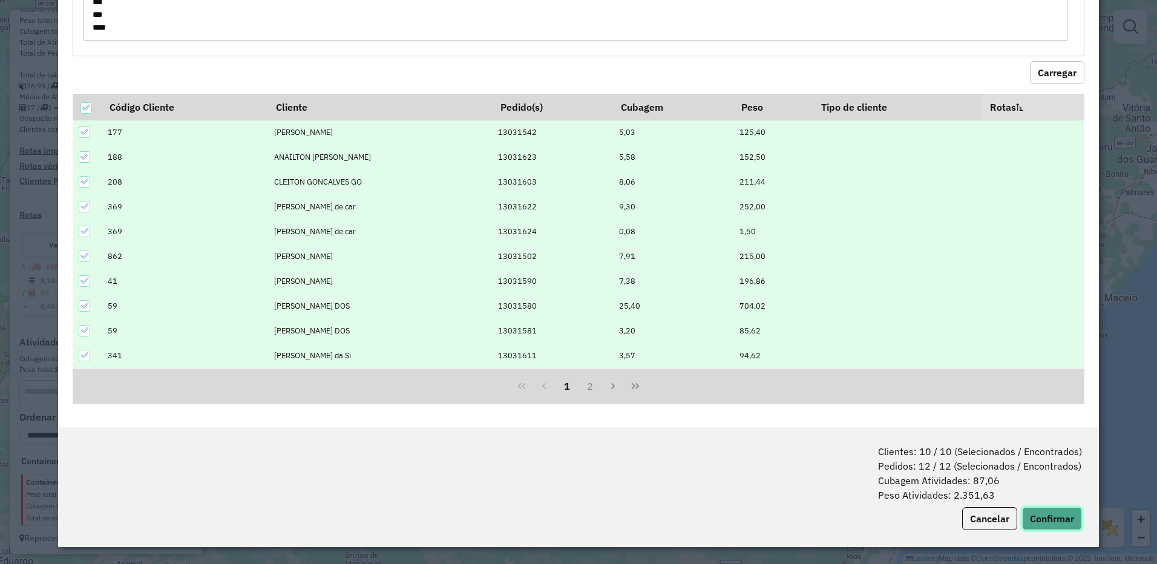
drag, startPoint x: 1057, startPoint y: 515, endPoint x: 663, endPoint y: 420, distance: 405.8
click at [1057, 517] on button "Confirmar" at bounding box center [1052, 518] width 60 height 23
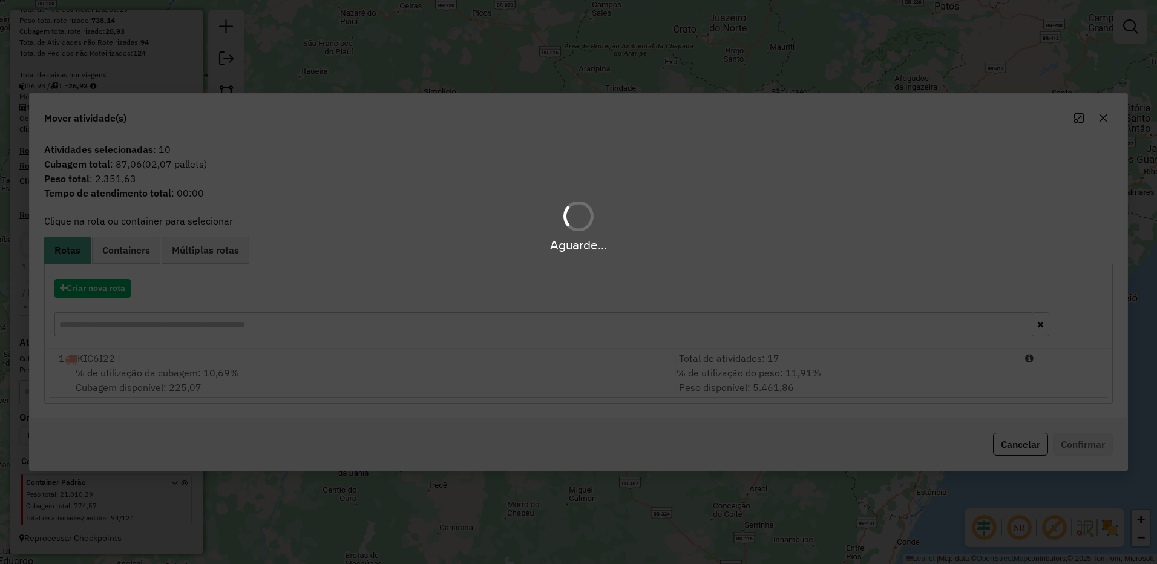
click at [111, 276] on div "Aguarde..." at bounding box center [578, 282] width 1157 height 564
click at [112, 289] on div "Aguarde..." at bounding box center [578, 282] width 1157 height 564
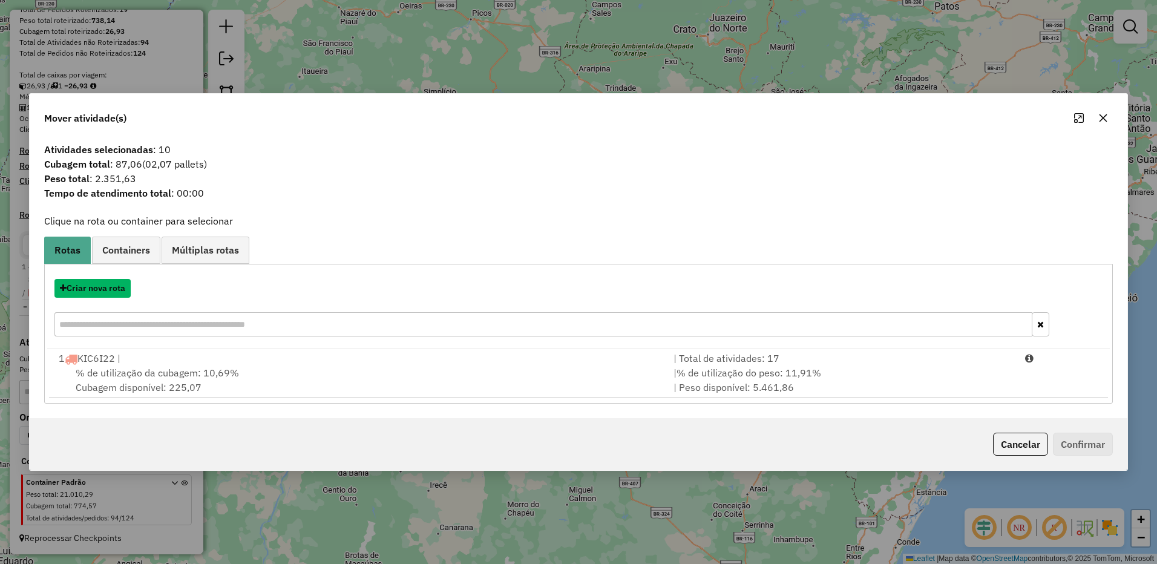
click at [112, 289] on button "Criar nova rota" at bounding box center [92, 288] width 76 height 19
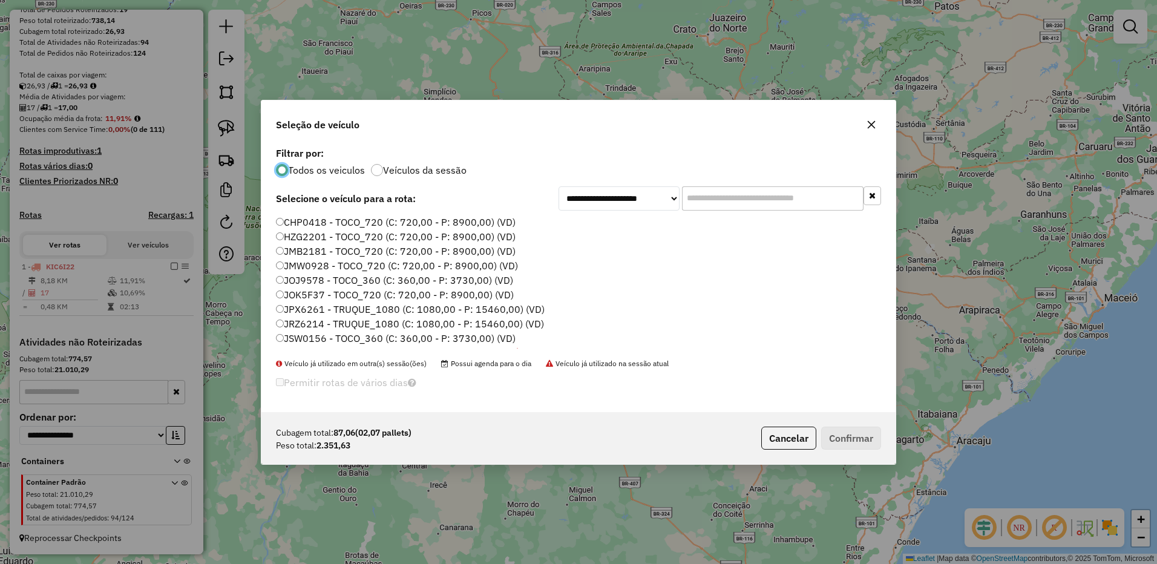
scroll to position [128, 0]
click at [287, 298] on label "SKO0C08 - TOCO_720 (C: 720,00 - P: 8900,00) (VD)" at bounding box center [395, 297] width 239 height 15
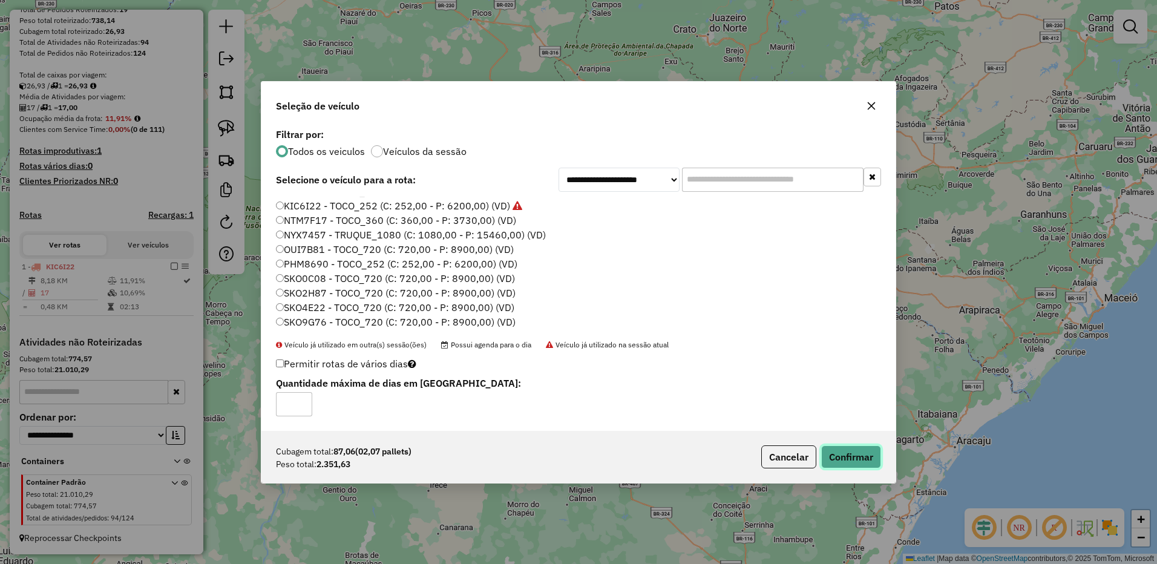
click at [854, 460] on button "Confirmar" at bounding box center [851, 456] width 60 height 23
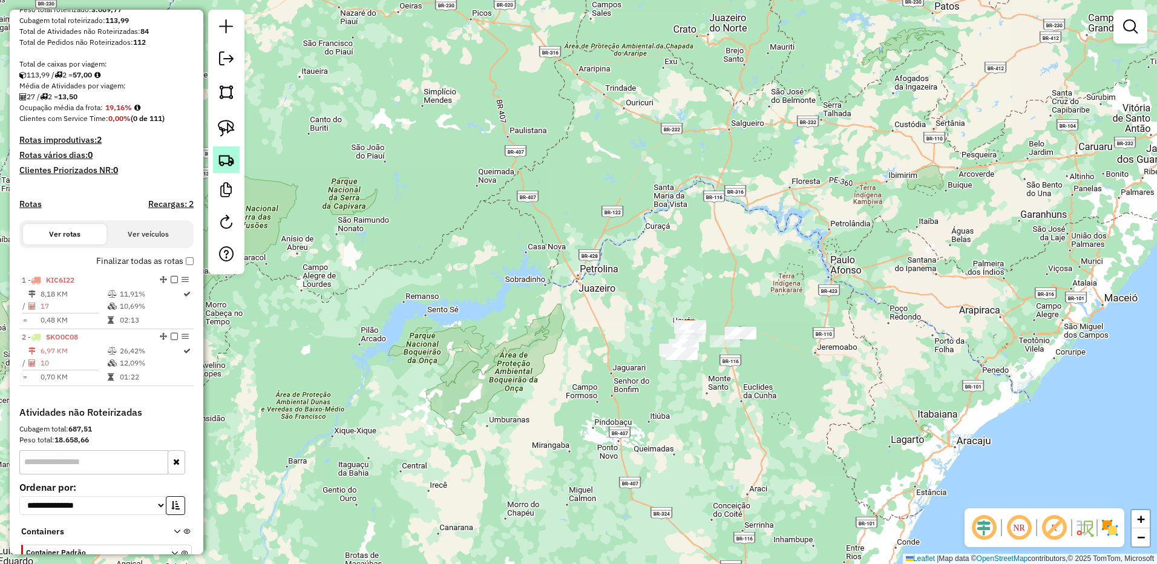
click at [234, 163] on img at bounding box center [226, 159] width 17 height 17
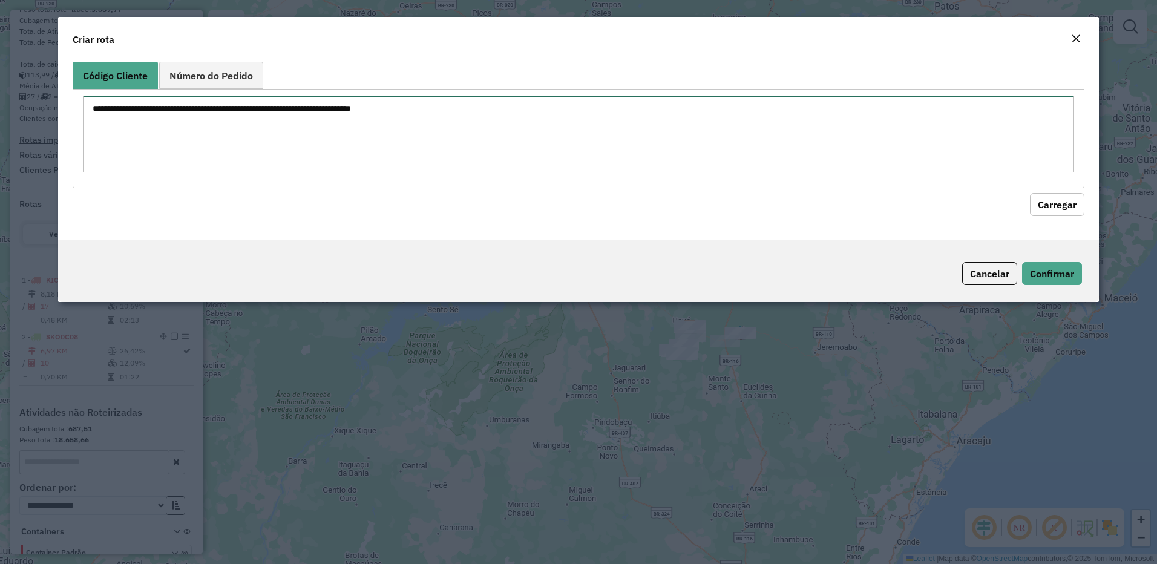
click at [578, 158] on textarea at bounding box center [578, 134] width 991 height 77
paste textarea "*** *** *** *** *** *** *** *** *** *** *** *** *** *** *** *** *** *** *** ***…"
type textarea "*** *** *** *** *** *** *** *** *** *** *** *** *** *** *** *** *** *** *** ***…"
click at [1043, 198] on button "Carregar" at bounding box center [1057, 204] width 54 height 23
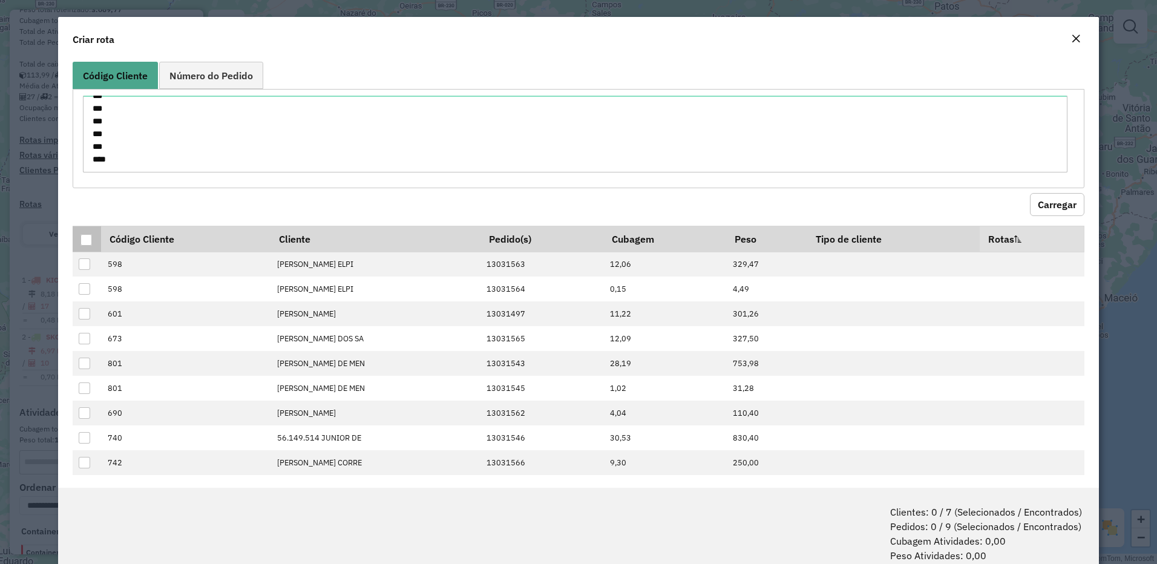
click at [82, 240] on div at bounding box center [85, 239] width 11 height 11
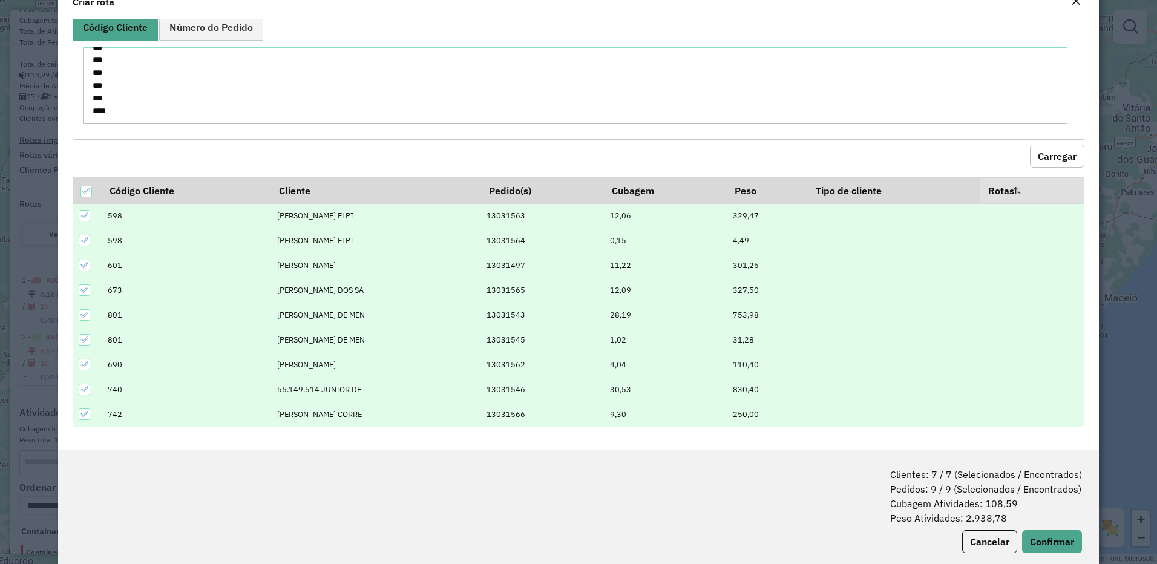
scroll to position [60, 0]
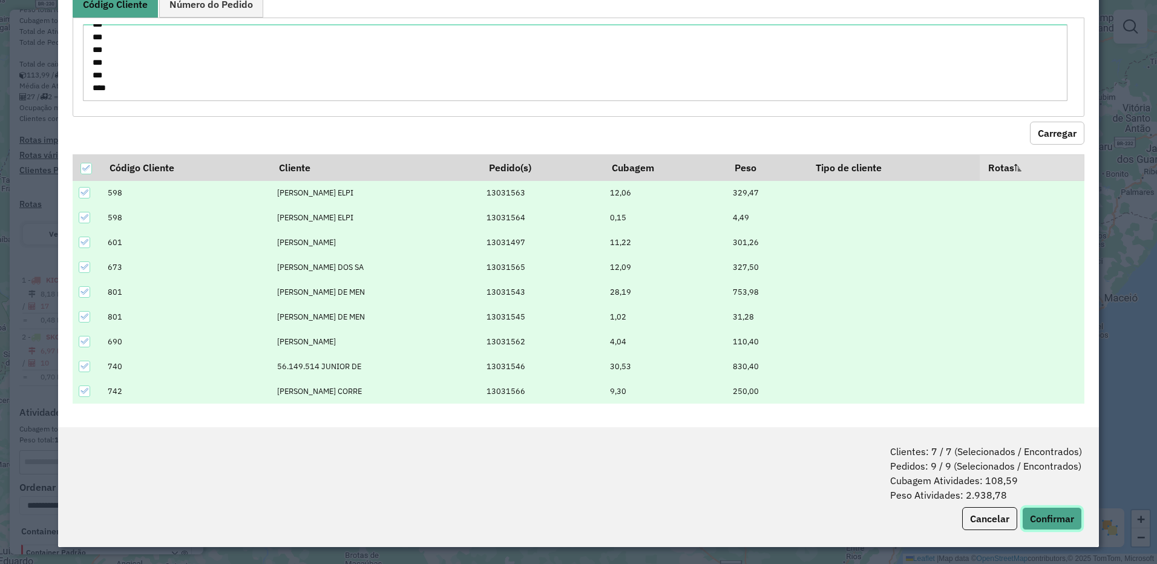
click at [1057, 518] on button "Confirmar" at bounding box center [1052, 518] width 60 height 23
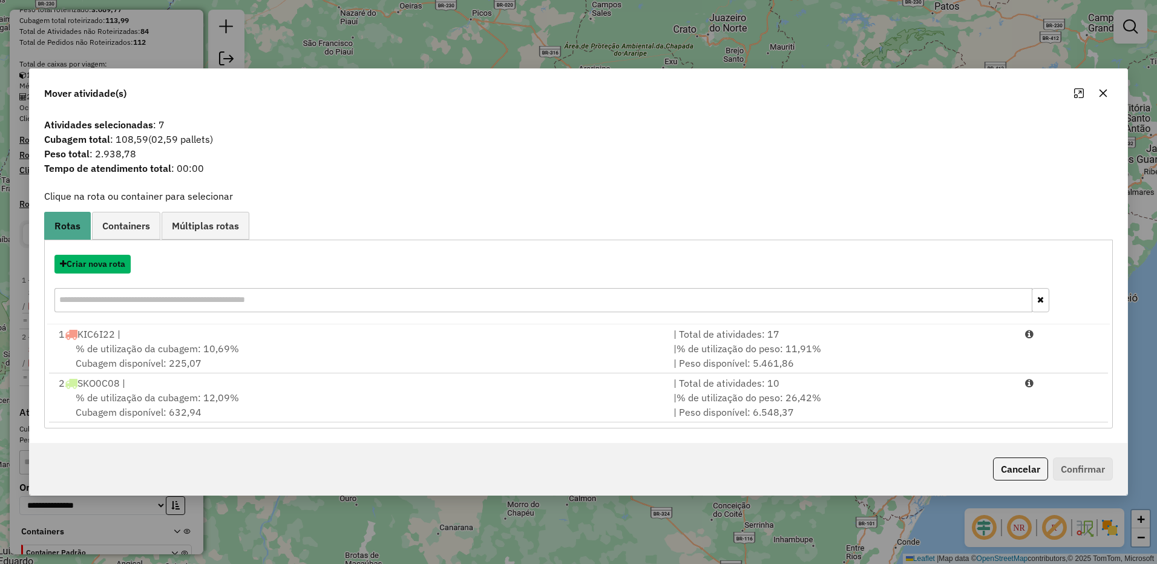
click at [102, 267] on button "Criar nova rota" at bounding box center [92, 264] width 76 height 19
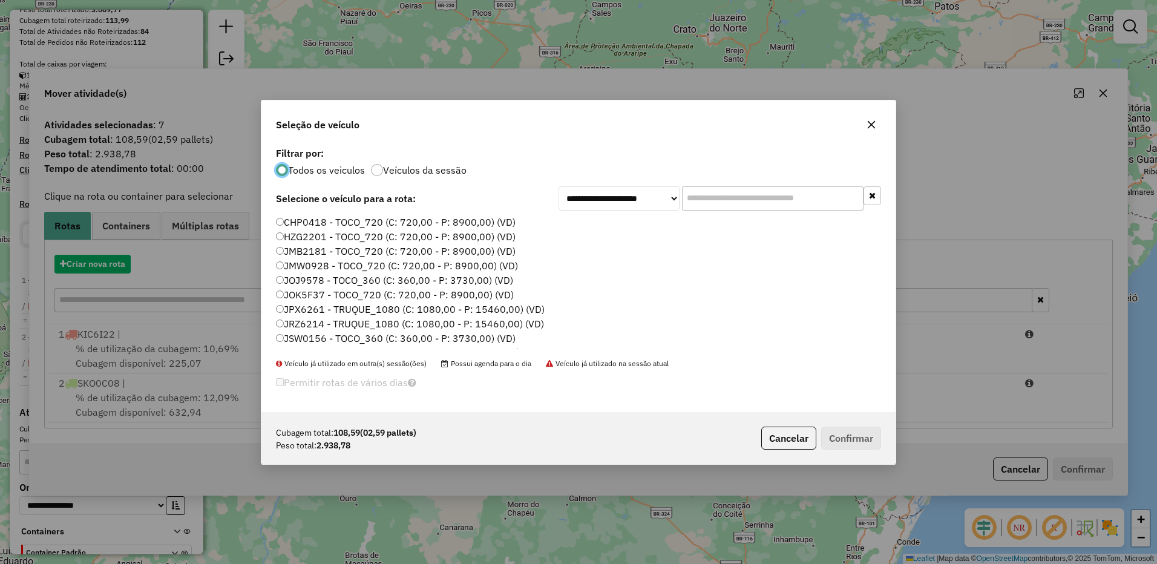
scroll to position [7, 4]
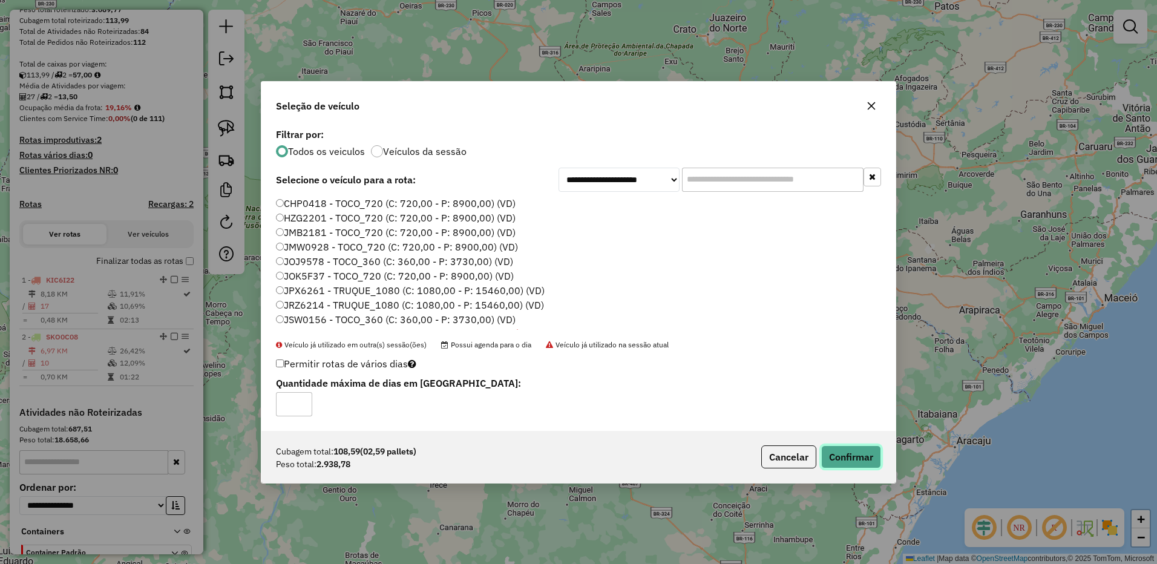
click at [855, 453] on button "Confirmar" at bounding box center [851, 456] width 60 height 23
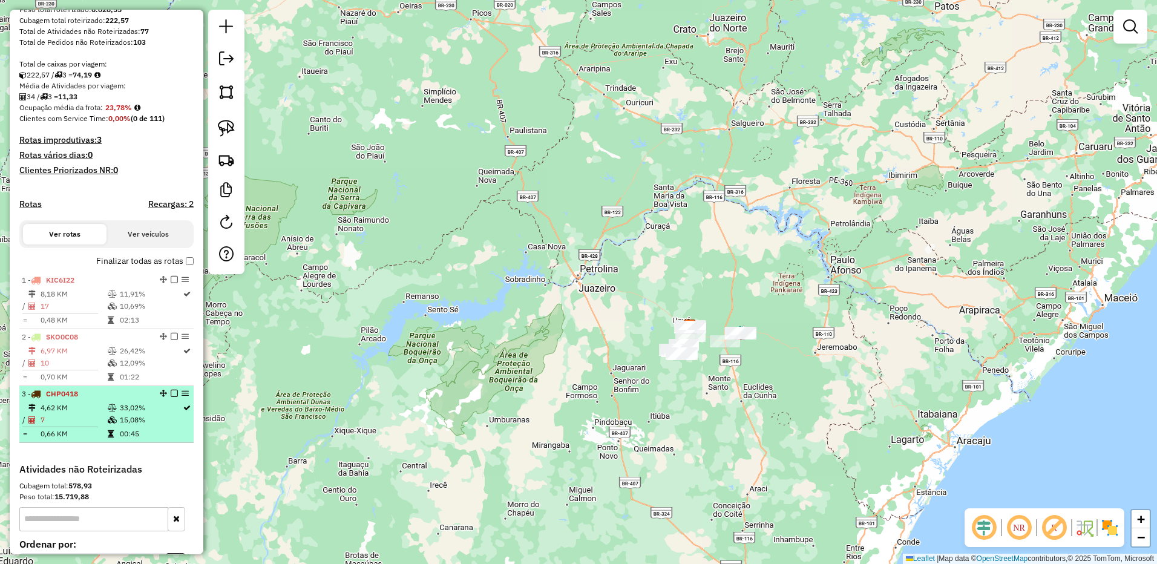
click at [99, 414] on td "4,62 KM" at bounding box center [73, 408] width 67 height 12
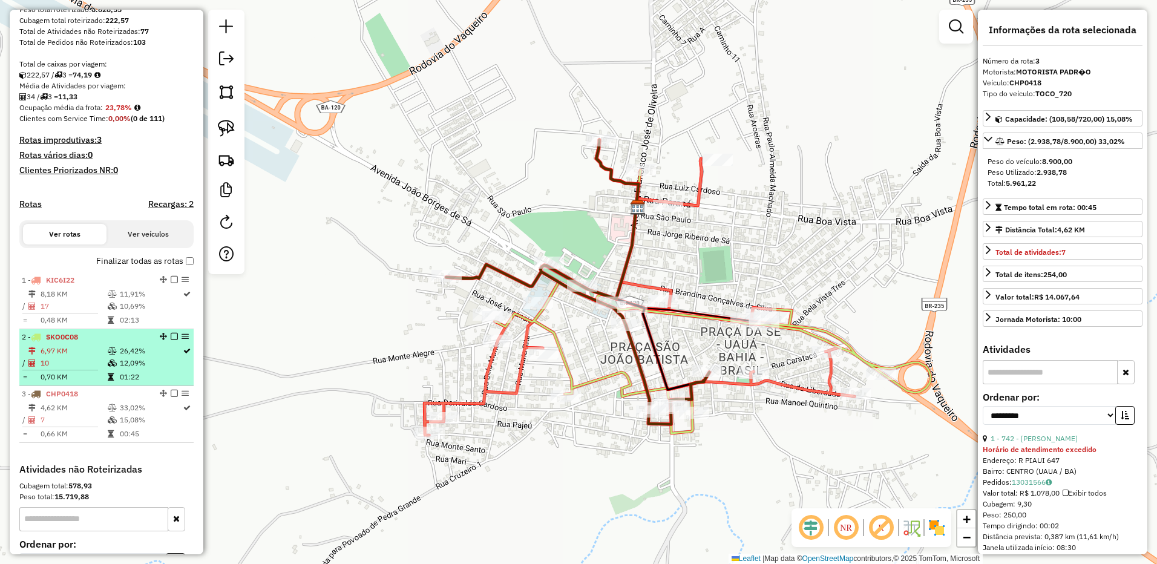
click at [111, 369] on td at bounding box center [113, 363] width 12 height 12
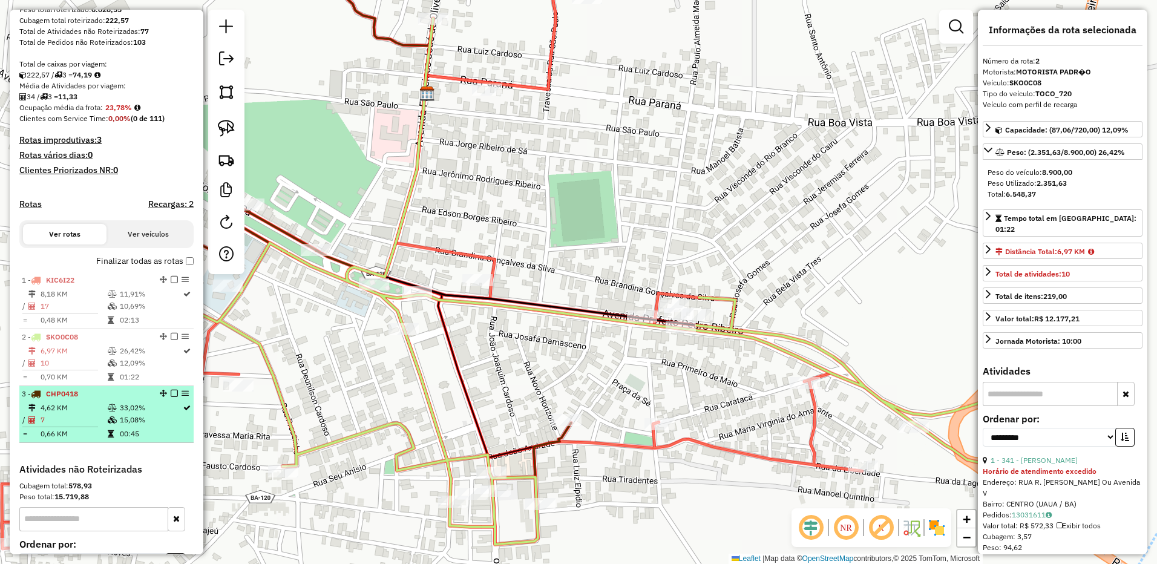
click at [109, 414] on td at bounding box center [113, 408] width 12 height 12
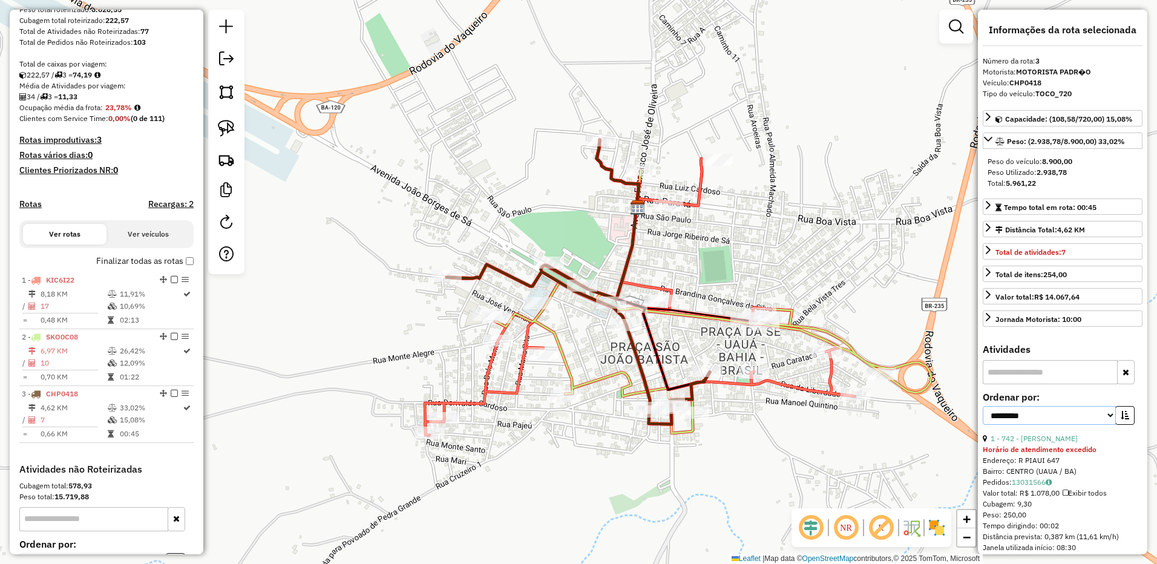
click at [1025, 421] on select "**********" at bounding box center [1048, 415] width 133 height 19
select select "*********"
click at [982, 406] on select "**********" at bounding box center [1048, 415] width 133 height 19
click at [1122, 420] on button "button" at bounding box center [1124, 415] width 19 height 19
click at [1120, 413] on icon "button" at bounding box center [1124, 415] width 8 height 8
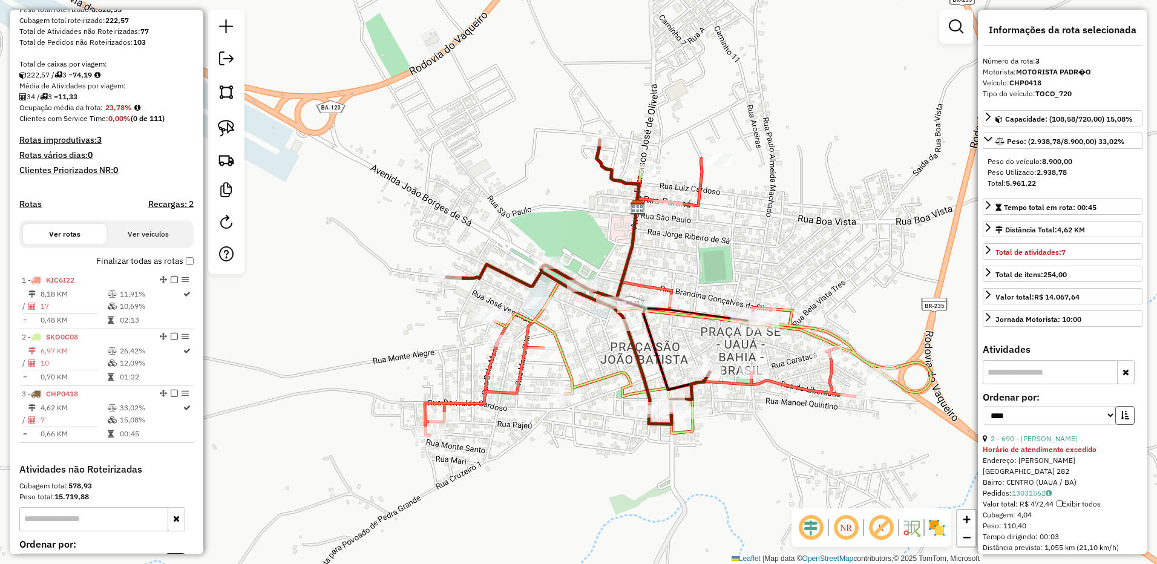
click at [1120, 413] on icon "button" at bounding box center [1124, 415] width 8 height 8
click at [1059, 439] on link "2 - 690 - [PERSON_NAME]" at bounding box center [1033, 438] width 87 height 9
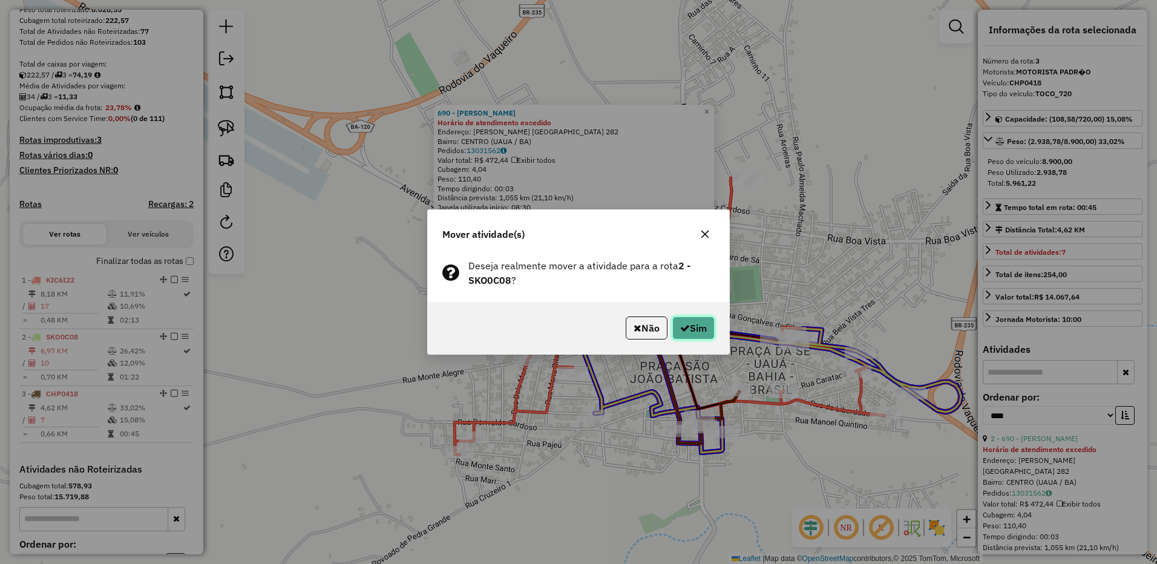
click at [680, 325] on icon "button" at bounding box center [685, 328] width 10 height 10
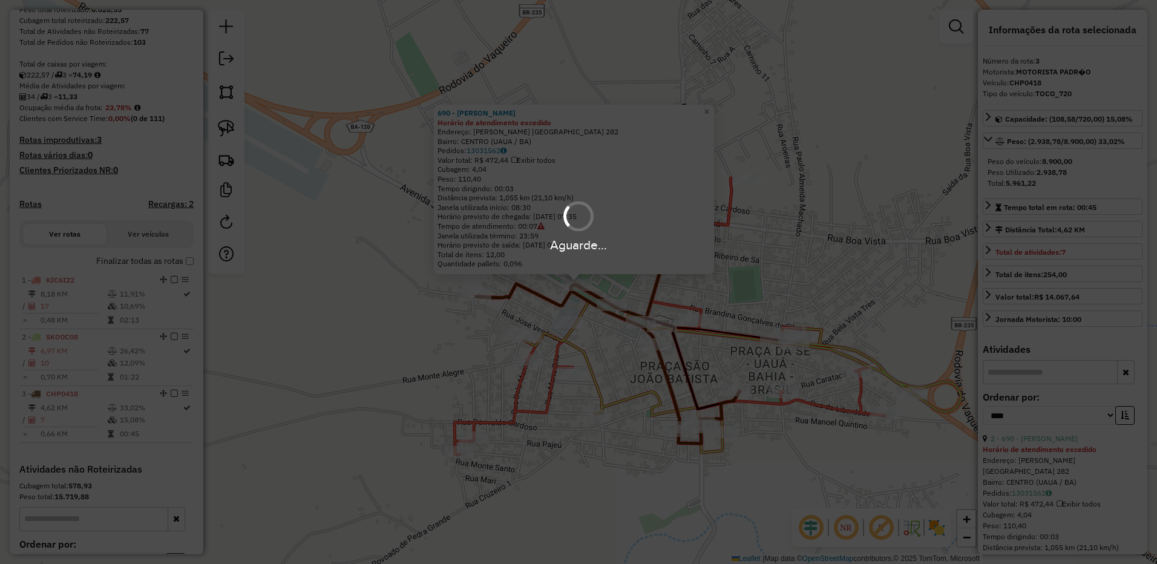
scroll to position [344, 0]
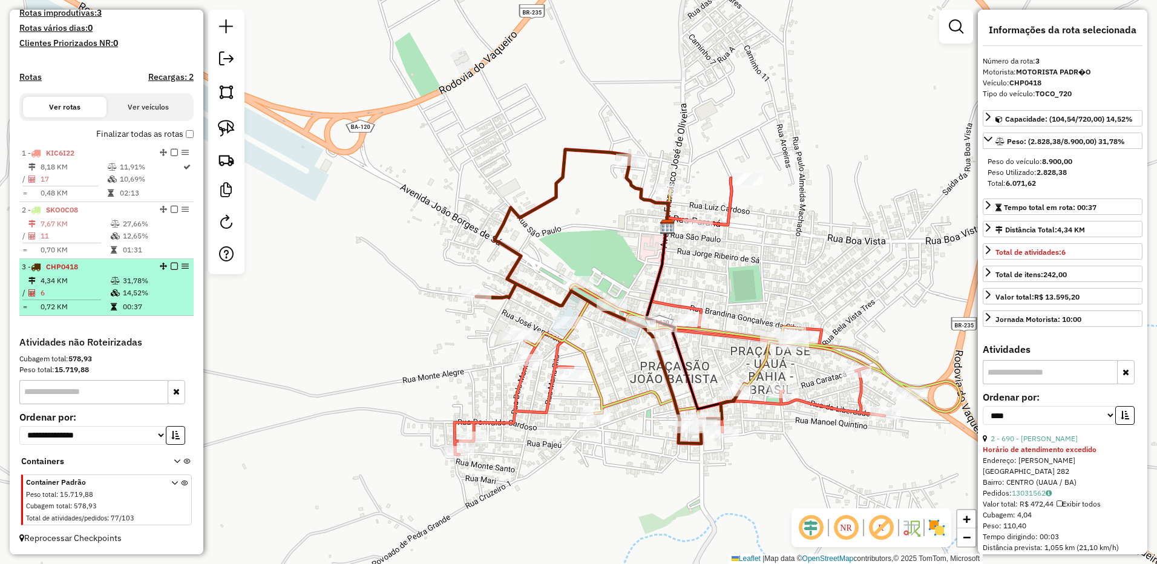
click at [62, 292] on td "6" at bounding box center [75, 293] width 70 height 12
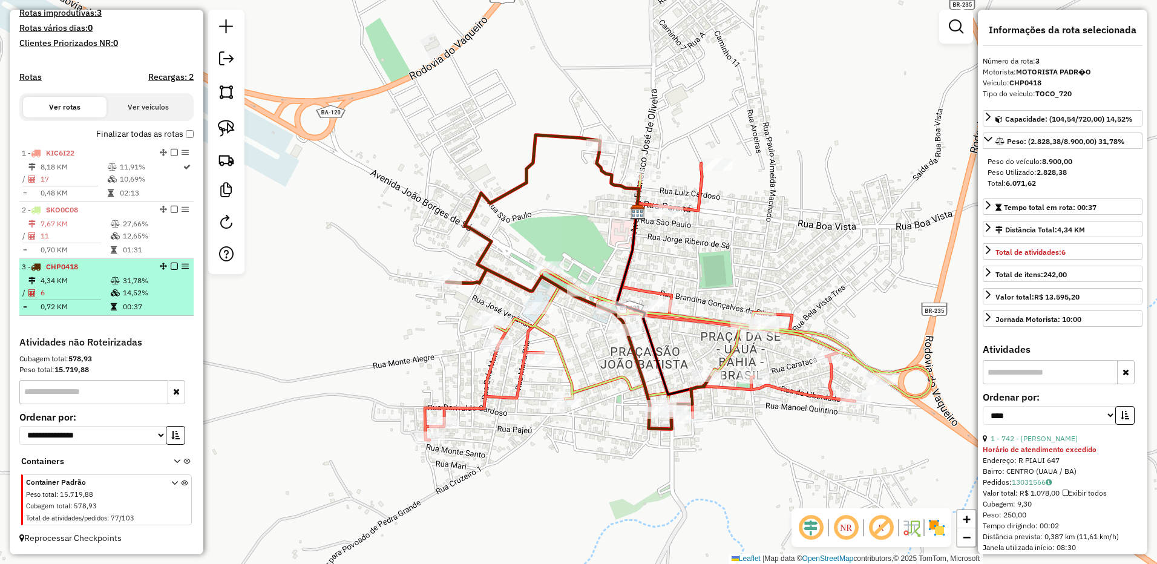
click at [79, 290] on td "6" at bounding box center [75, 293] width 70 height 12
click at [79, 260] on li "3 - CHP0418 4,34 KM 31,78% / 6 14,52% = 0,72 KM 00:37" at bounding box center [106, 287] width 174 height 57
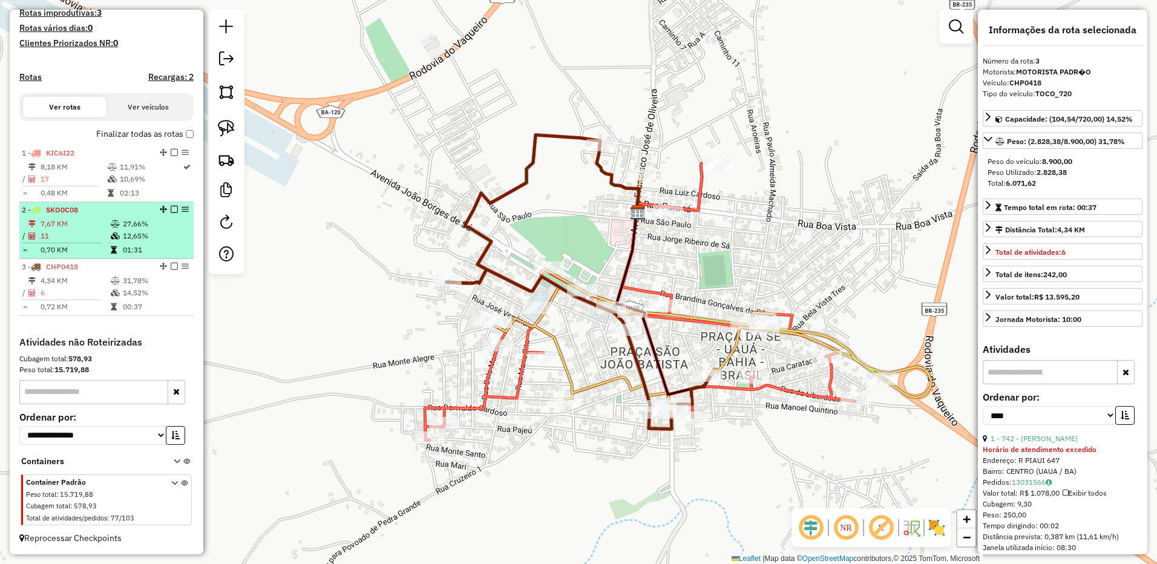
click at [87, 253] on td "0,70 KM" at bounding box center [75, 250] width 70 height 12
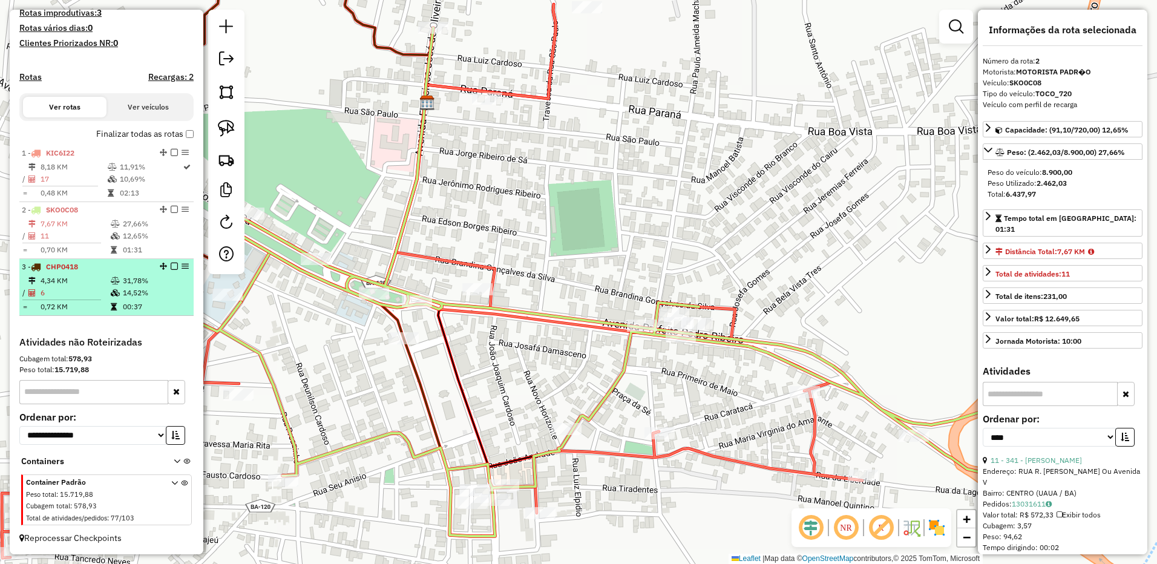
click at [82, 287] on td "6" at bounding box center [75, 293] width 70 height 12
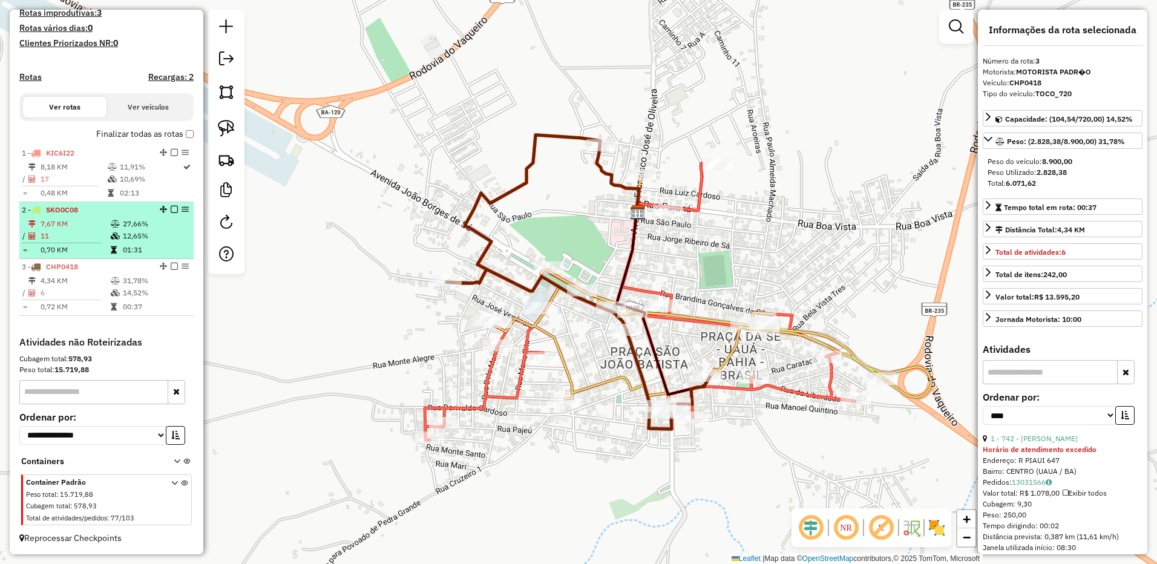
click at [79, 233] on td "11" at bounding box center [75, 236] width 70 height 12
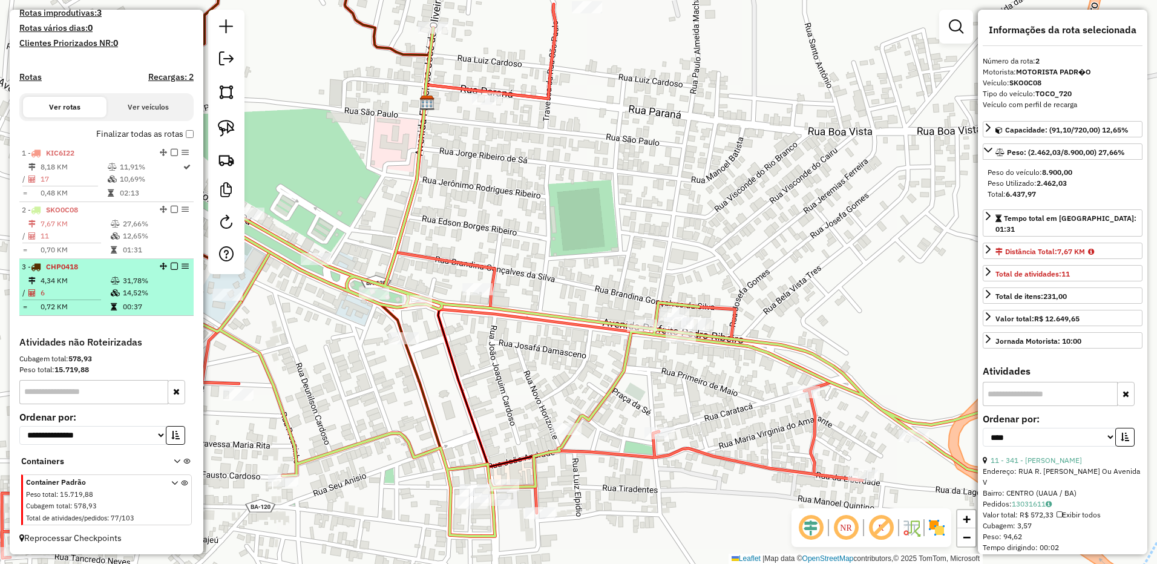
click at [70, 298] on td "6" at bounding box center [75, 293] width 70 height 12
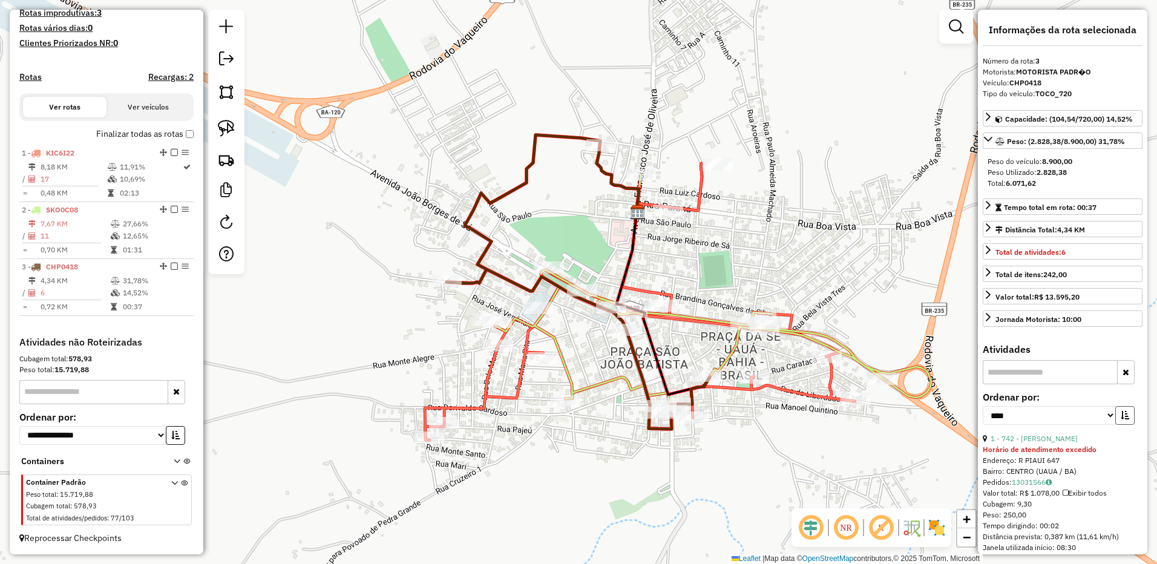
click at [1129, 417] on button "button" at bounding box center [1124, 415] width 19 height 19
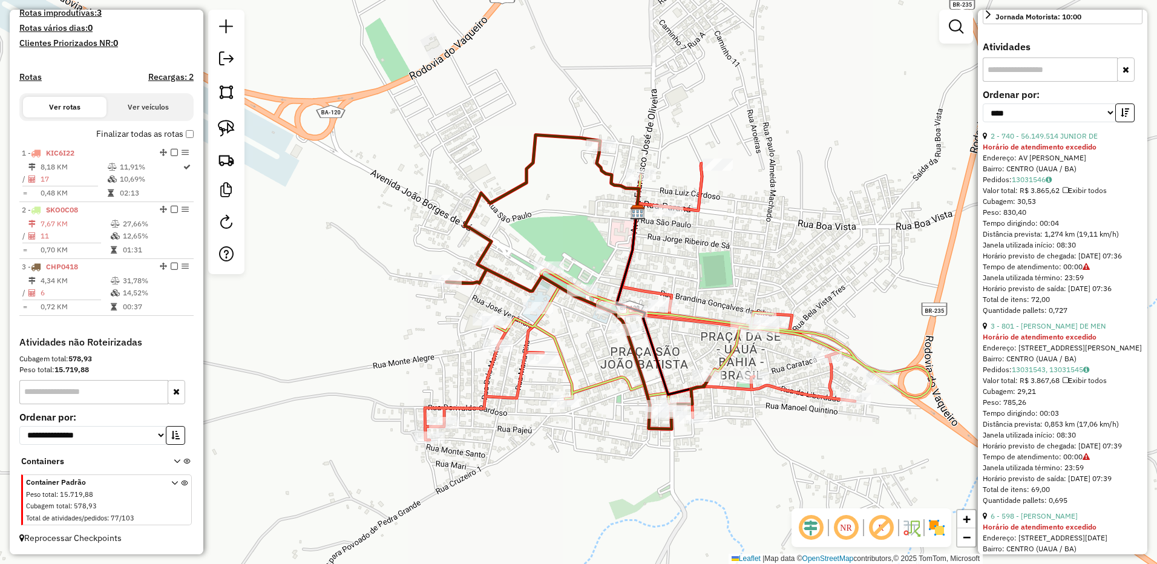
scroll to position [423, 0]
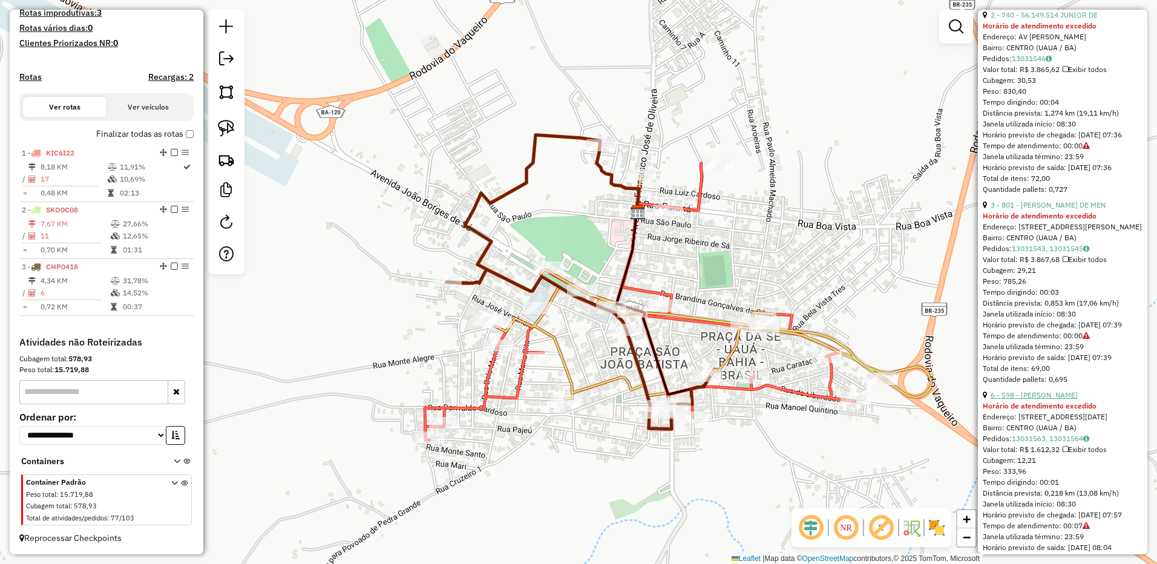
click at [1077, 399] on link "6 - 598 - [PERSON_NAME]" at bounding box center [1033, 394] width 87 height 9
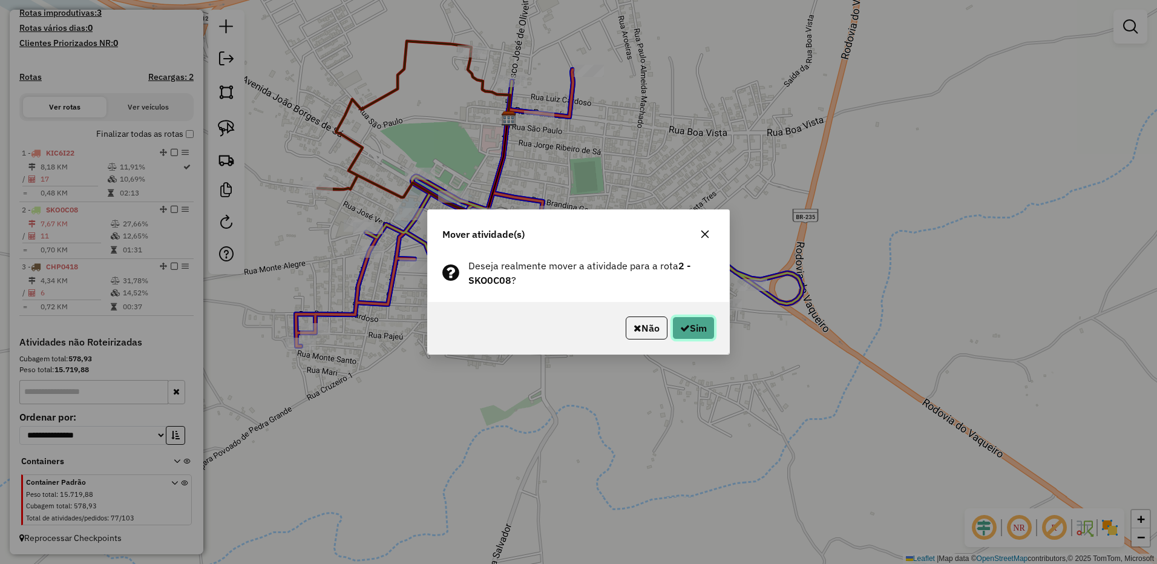
click at [693, 330] on button "Sim" at bounding box center [693, 327] width 42 height 23
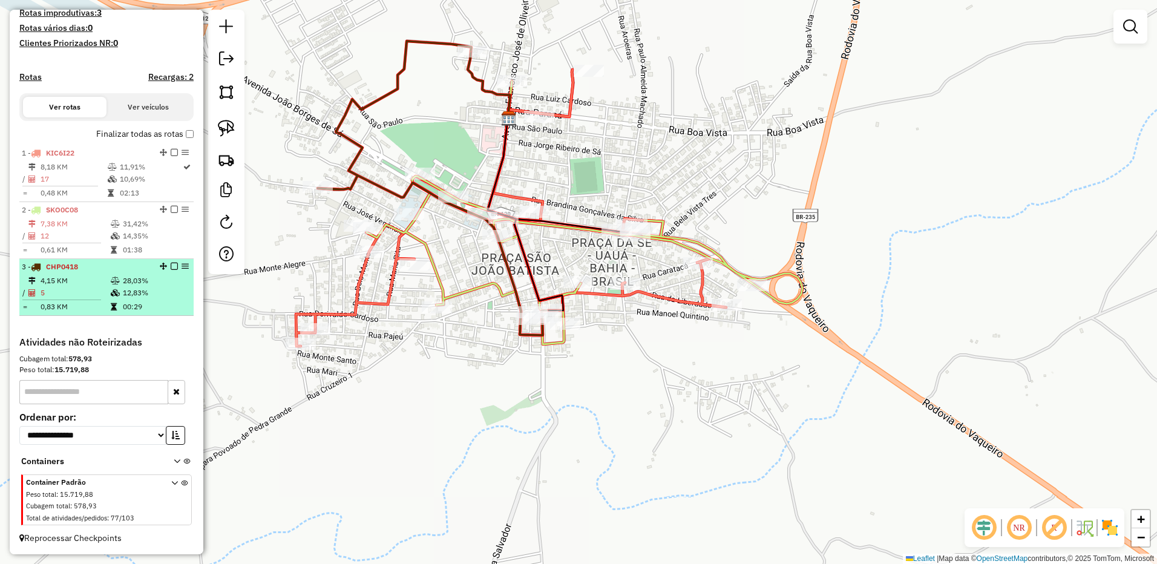
click at [69, 279] on td "4,15 KM" at bounding box center [75, 281] width 70 height 12
select select "*********"
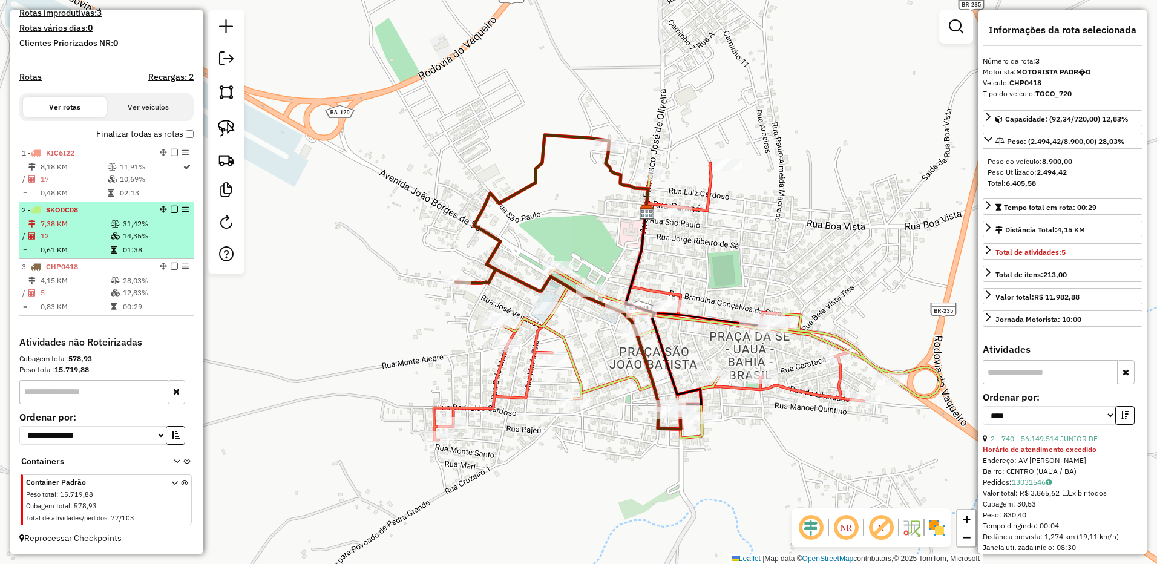
click at [97, 237] on td "12" at bounding box center [75, 236] width 70 height 12
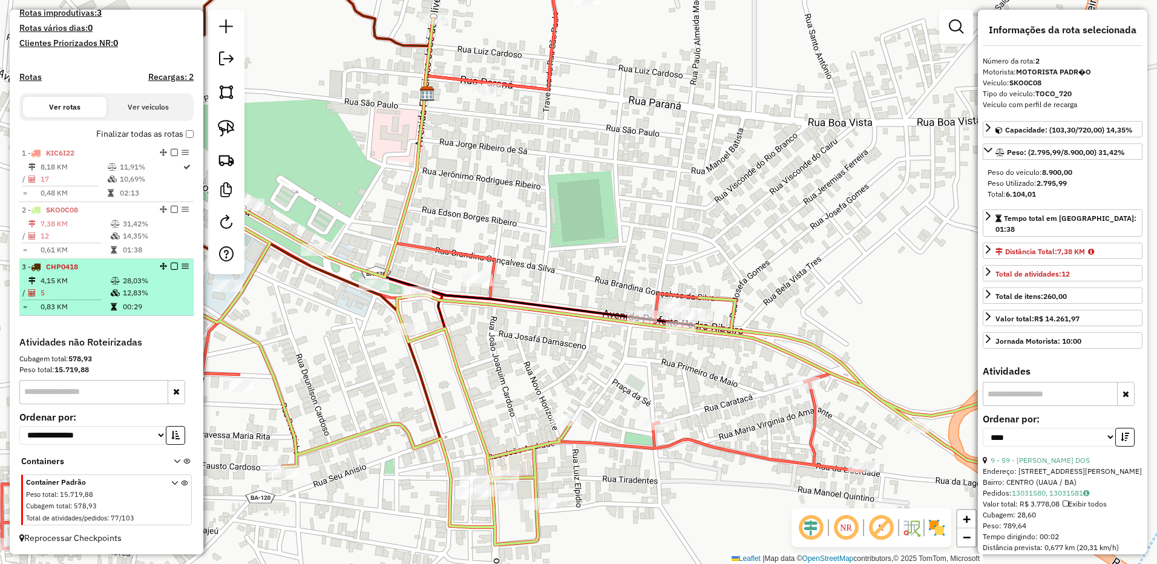
click at [71, 272] on div "3 - CHP0418" at bounding box center [86, 266] width 128 height 11
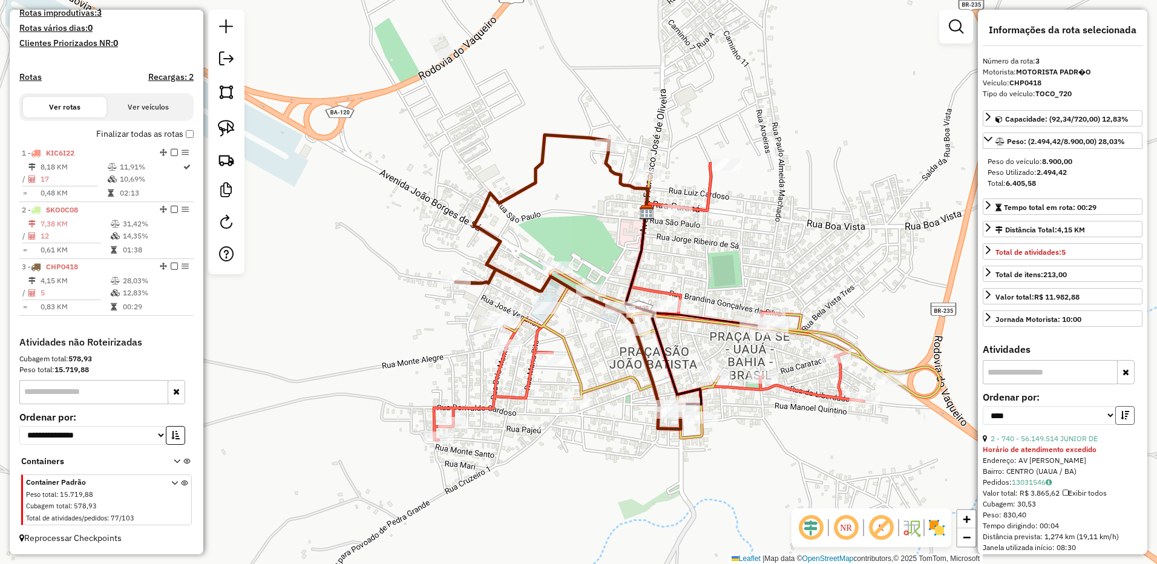
click at [1131, 420] on button "button" at bounding box center [1124, 415] width 19 height 19
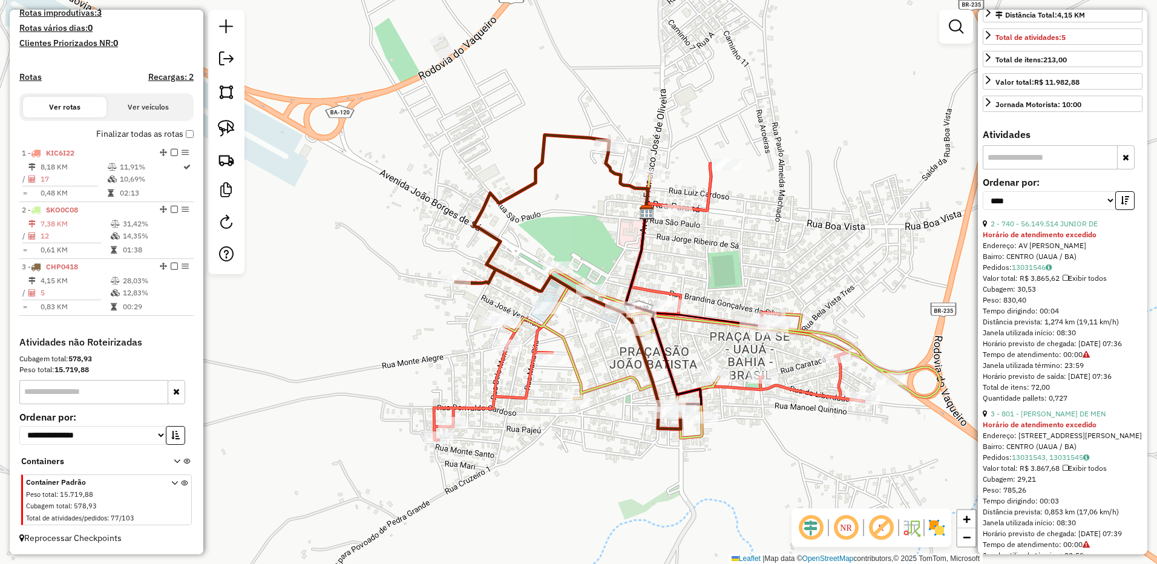
scroll to position [302, 0]
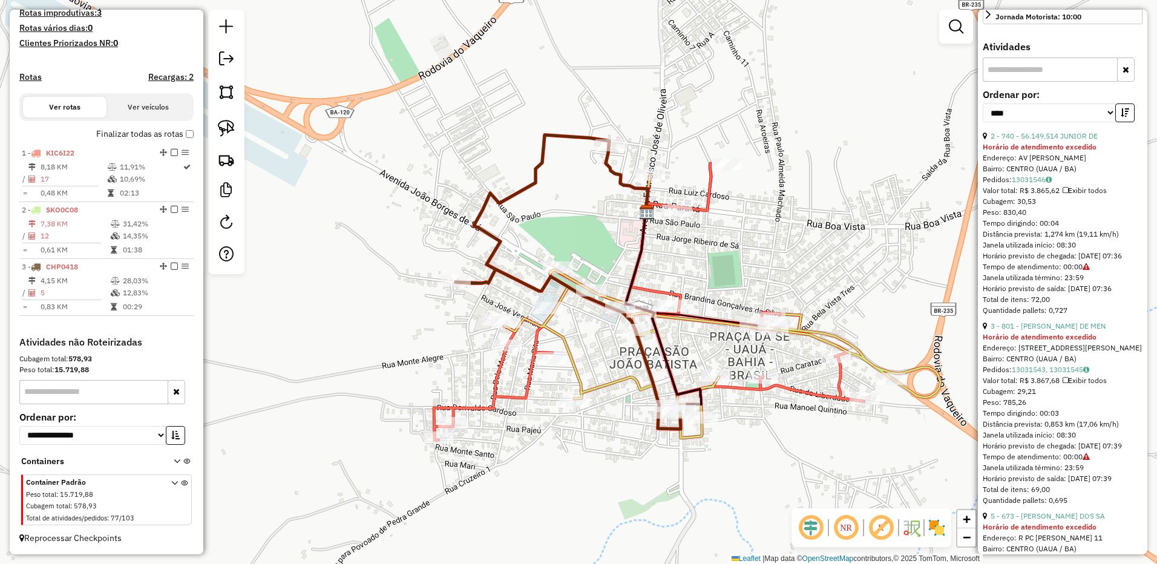
click at [1053, 332] on div "3 - 801 - [PERSON_NAME] DE MEN" at bounding box center [1062, 326] width 160 height 11
click at [1053, 330] on link "3 - 801 - [PERSON_NAME] DE MEN" at bounding box center [1047, 325] width 115 height 9
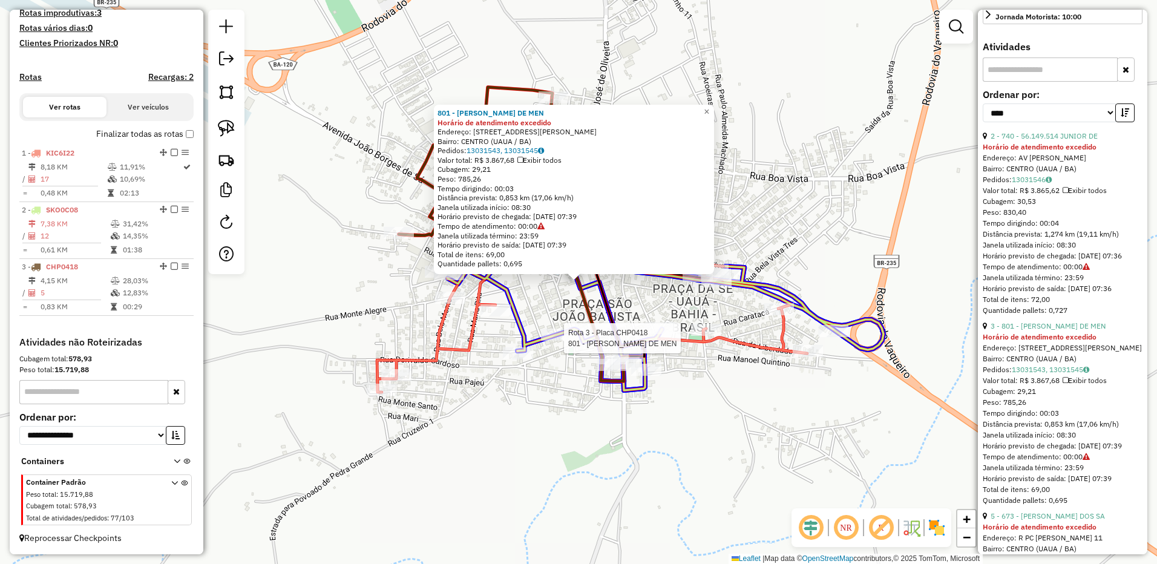
click at [558, 341] on div at bounding box center [556, 334] width 30 height 12
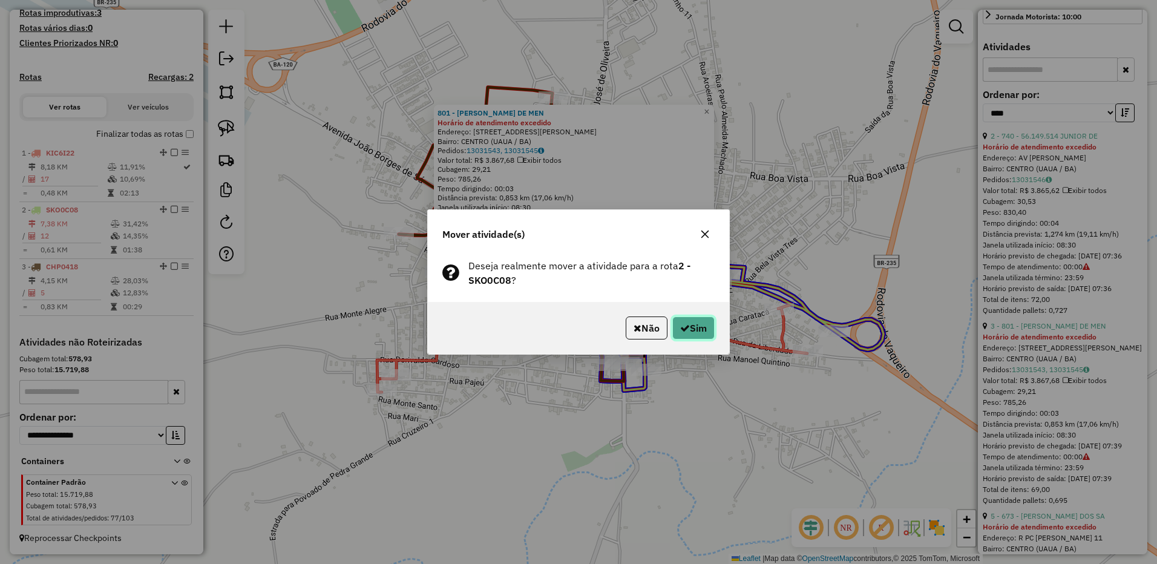
click at [691, 330] on button "Sim" at bounding box center [693, 327] width 42 height 23
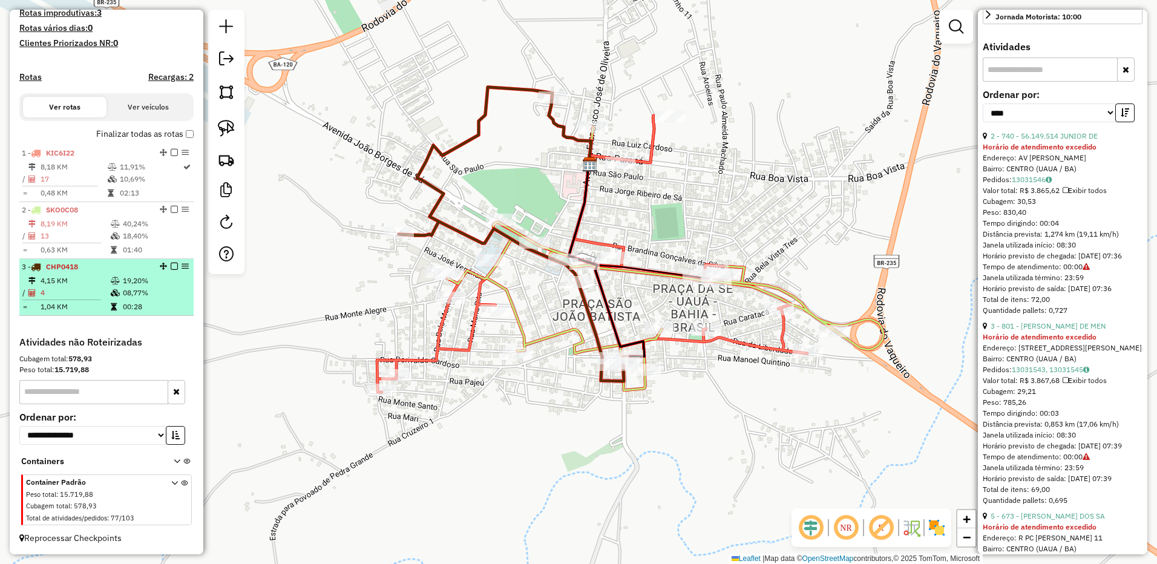
click at [82, 296] on td "4" at bounding box center [75, 293] width 70 height 12
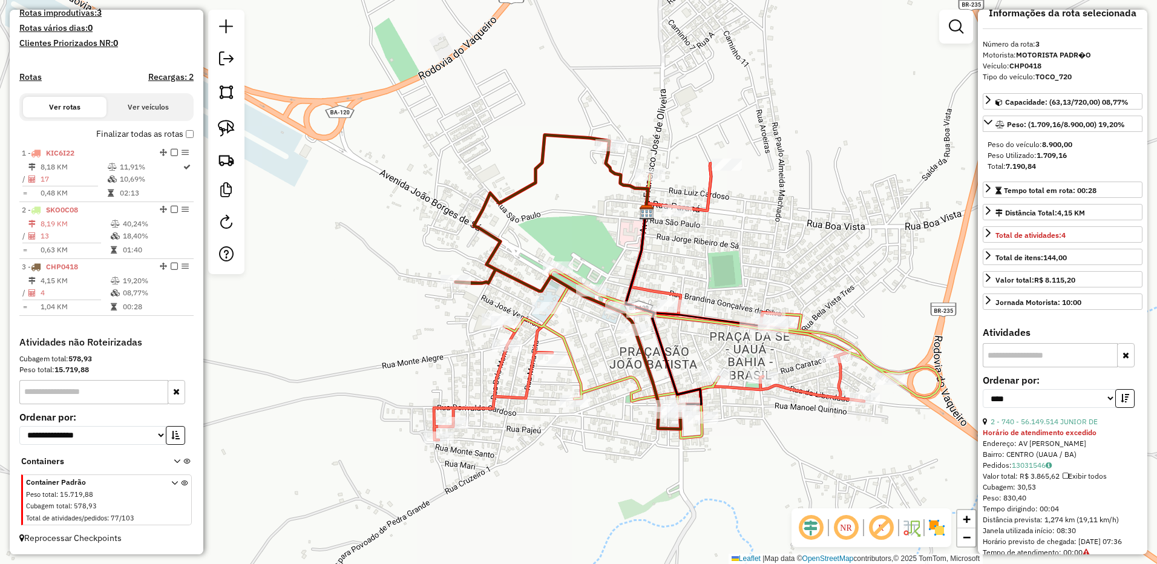
scroll to position [0, 0]
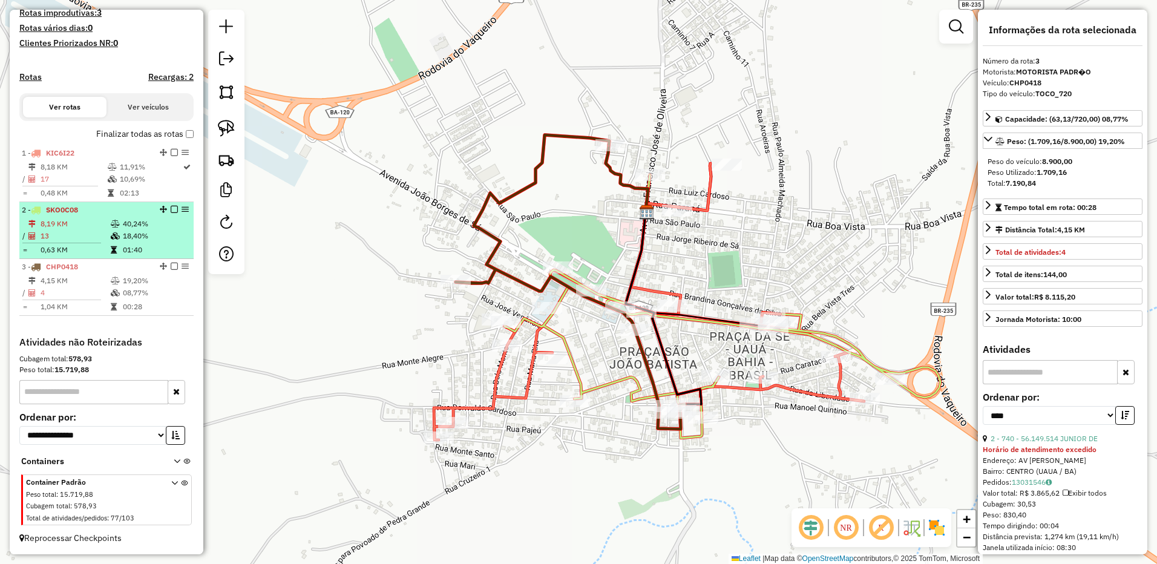
click at [76, 218] on td "8,19 KM" at bounding box center [75, 224] width 70 height 12
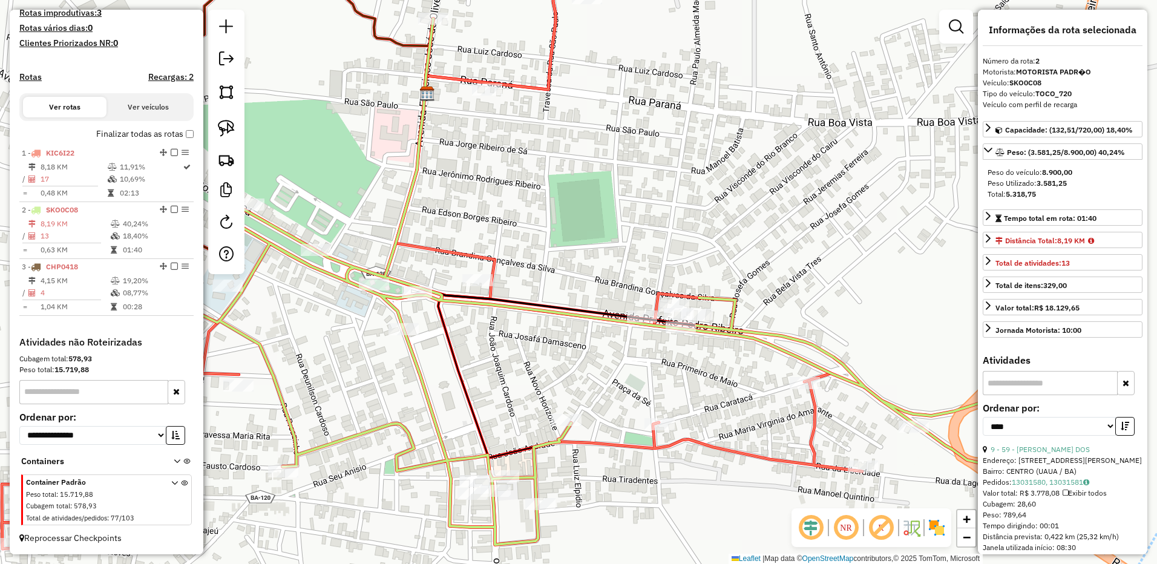
click at [1079, 381] on input "text" at bounding box center [1049, 383] width 135 height 24
click at [1062, 449] on link "9 - 59 - [PERSON_NAME] DOS" at bounding box center [1039, 449] width 99 height 9
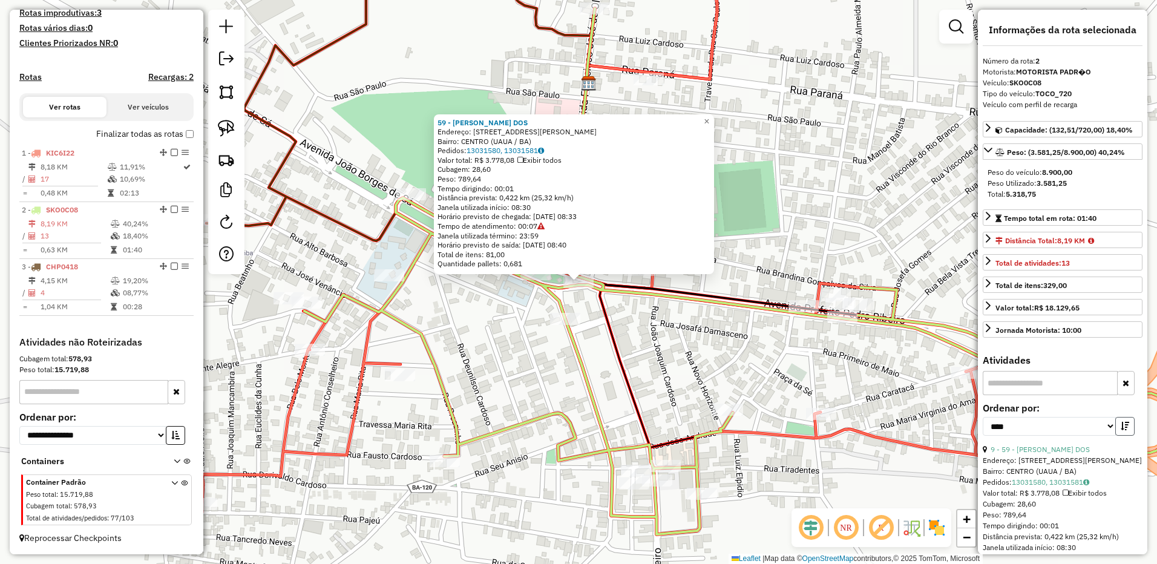
click at [1128, 428] on button "button" at bounding box center [1124, 426] width 19 height 19
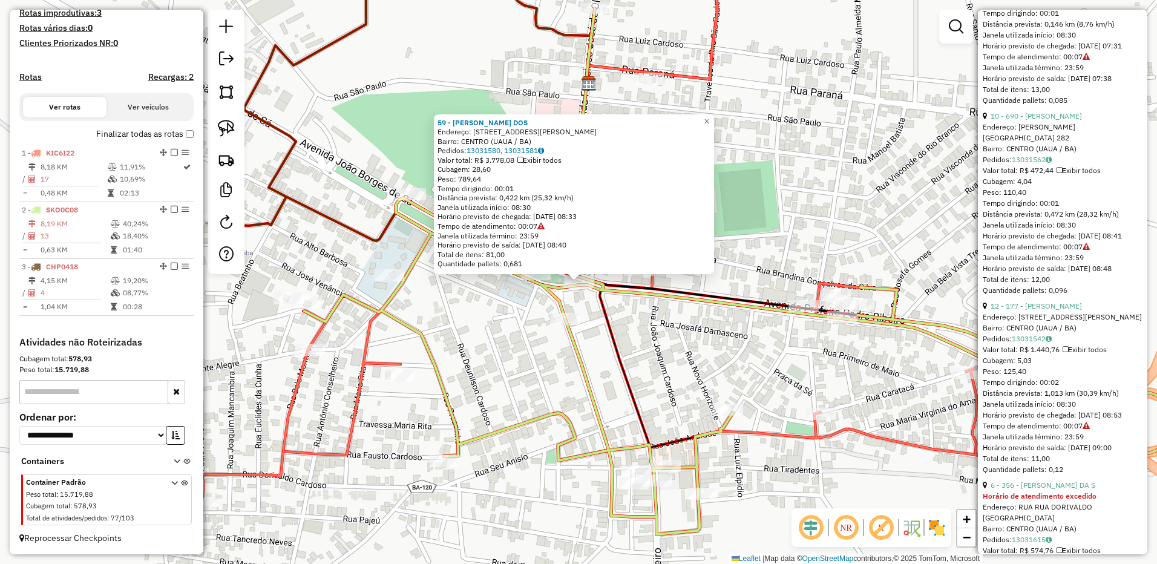
scroll to position [605, 0]
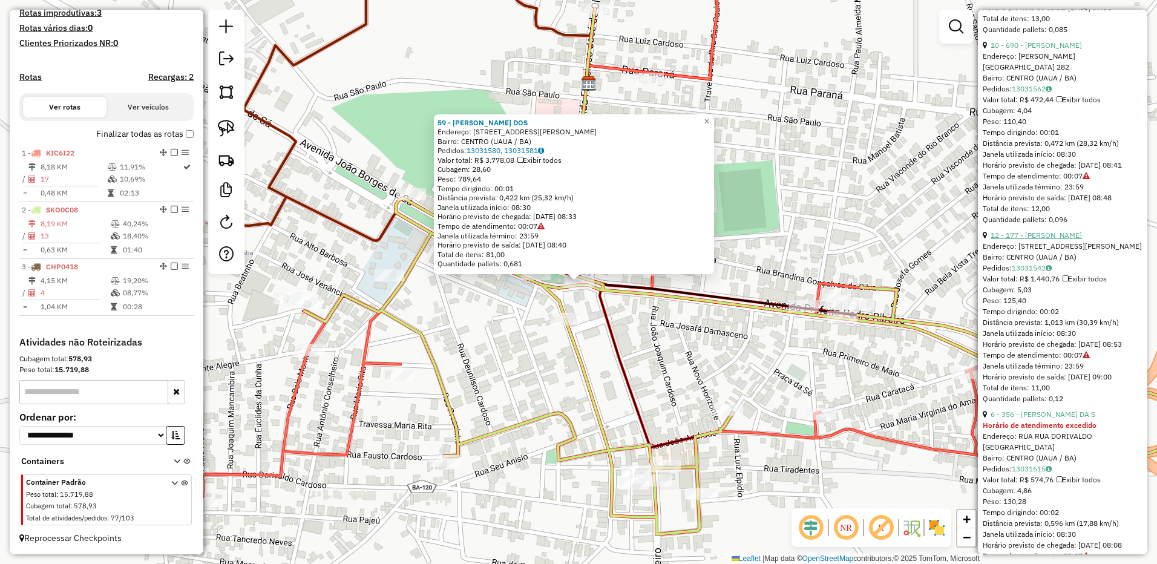
click at [1062, 240] on link "12 - 177 - [PERSON_NAME]" at bounding box center [1035, 234] width 91 height 9
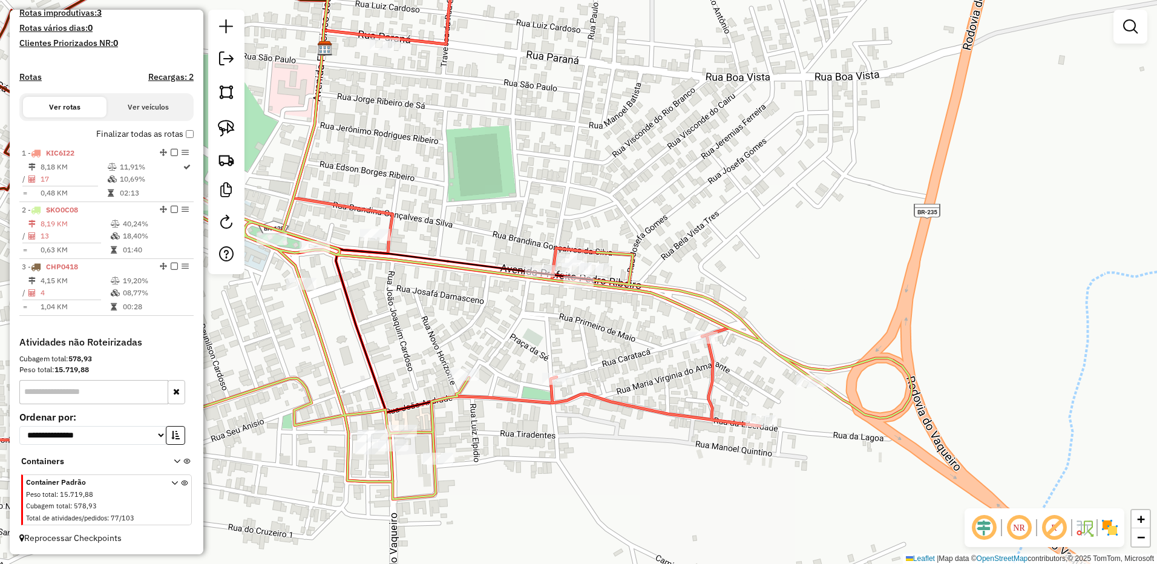
drag, startPoint x: 579, startPoint y: 279, endPoint x: 586, endPoint y: 293, distance: 15.7
click at [585, 294] on div "Rota 2 - Placa SKO0C08 177 - [PERSON_NAME] 177 - [PERSON_NAME]: [STREET_ADDRESS…" at bounding box center [578, 282] width 1157 height 564
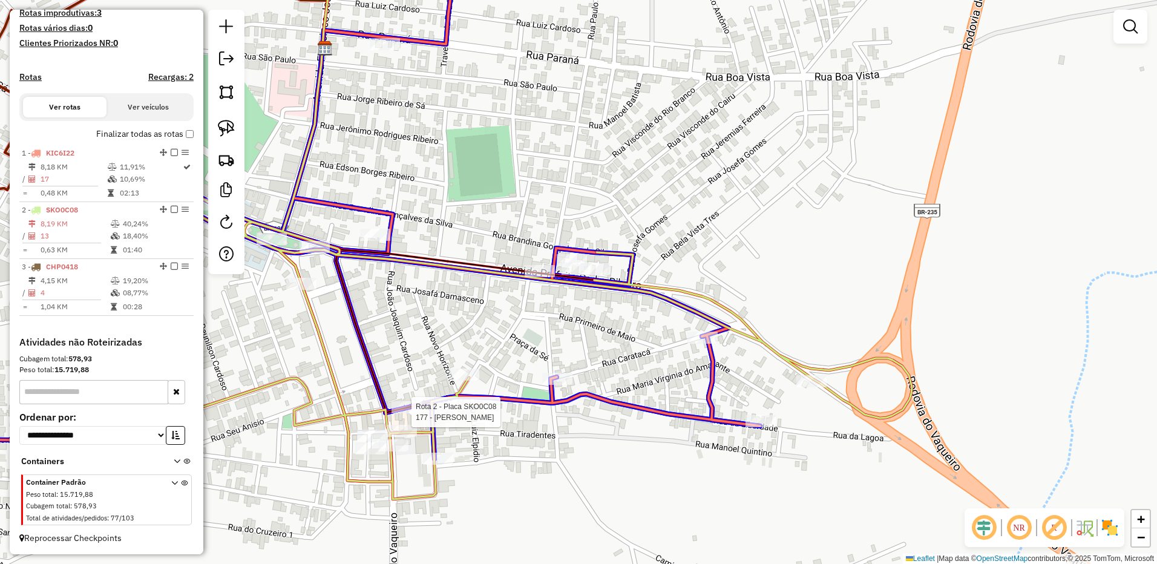
click at [410, 413] on div at bounding box center [406, 407] width 30 height 12
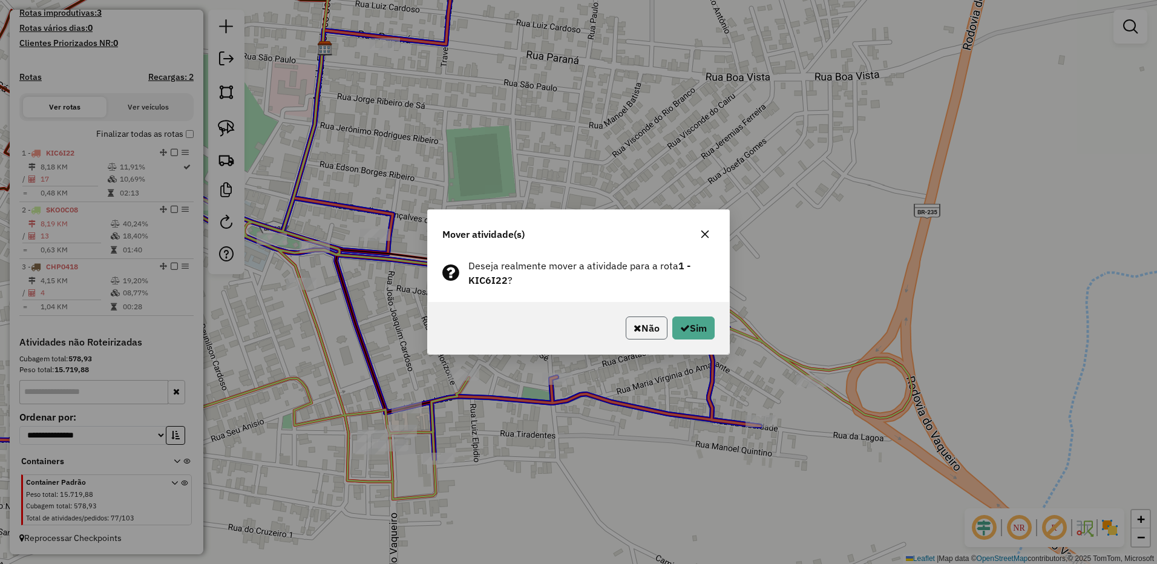
click at [647, 328] on button "Não" at bounding box center [647, 327] width 42 height 23
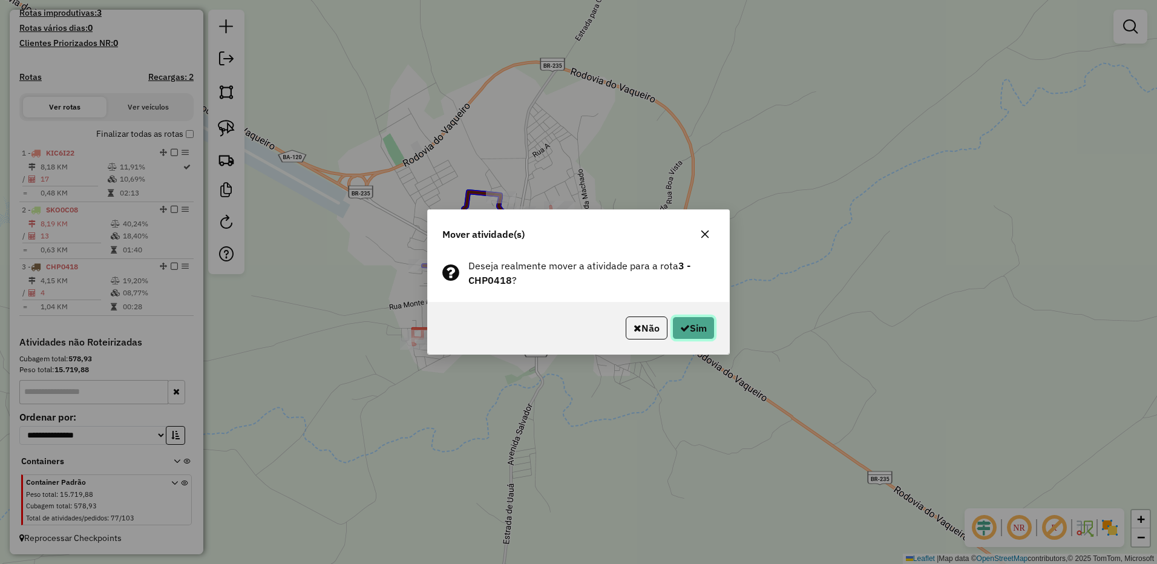
click at [681, 323] on icon "button" at bounding box center [685, 328] width 10 height 10
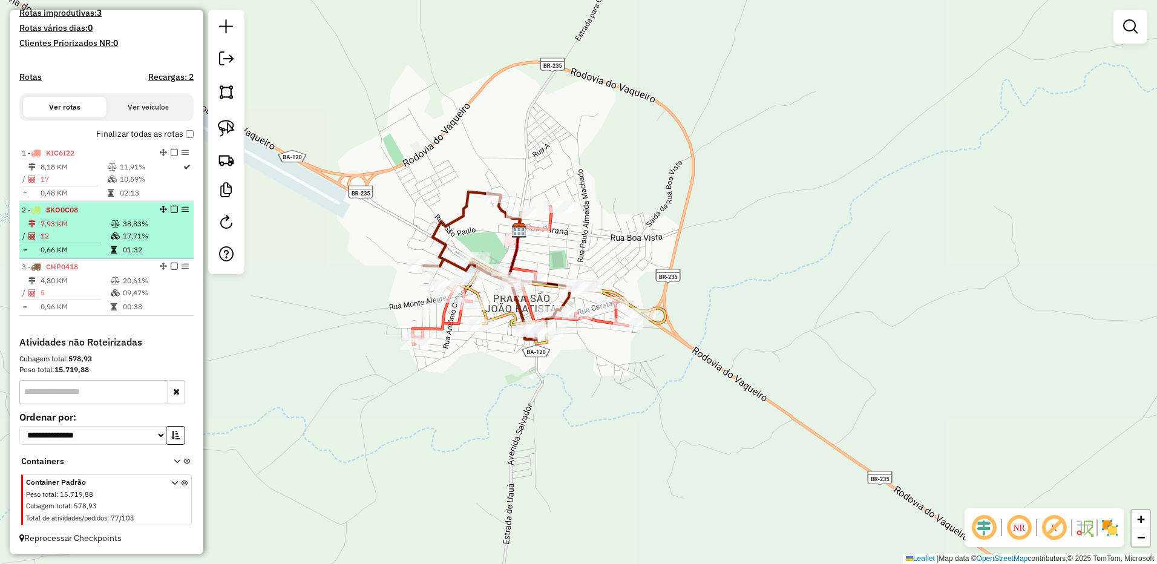
click at [73, 228] on td "7,93 KM" at bounding box center [75, 224] width 70 height 12
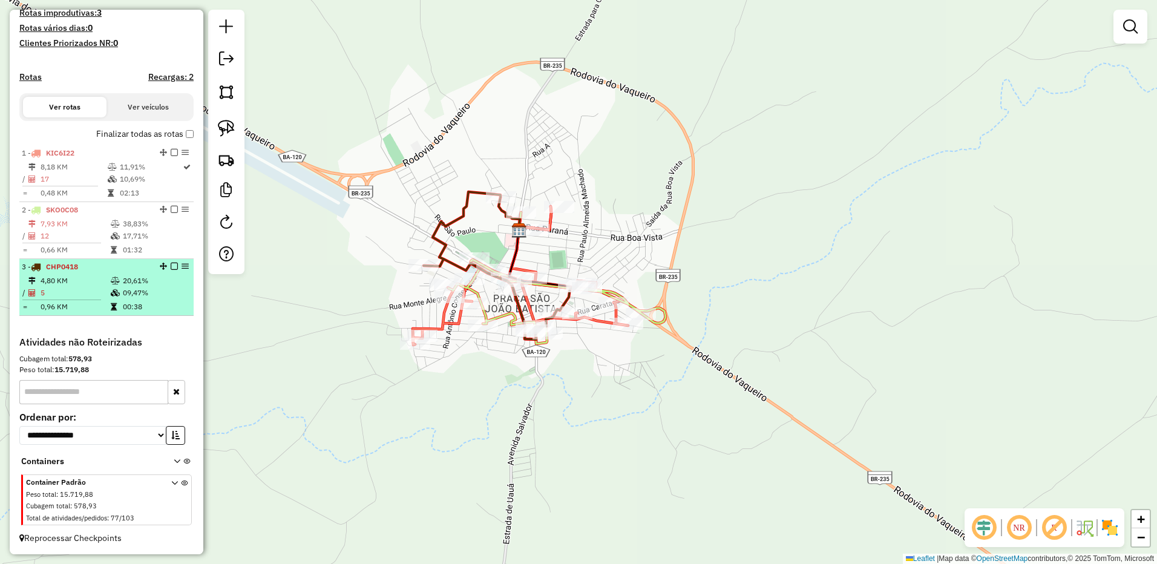
select select "*********"
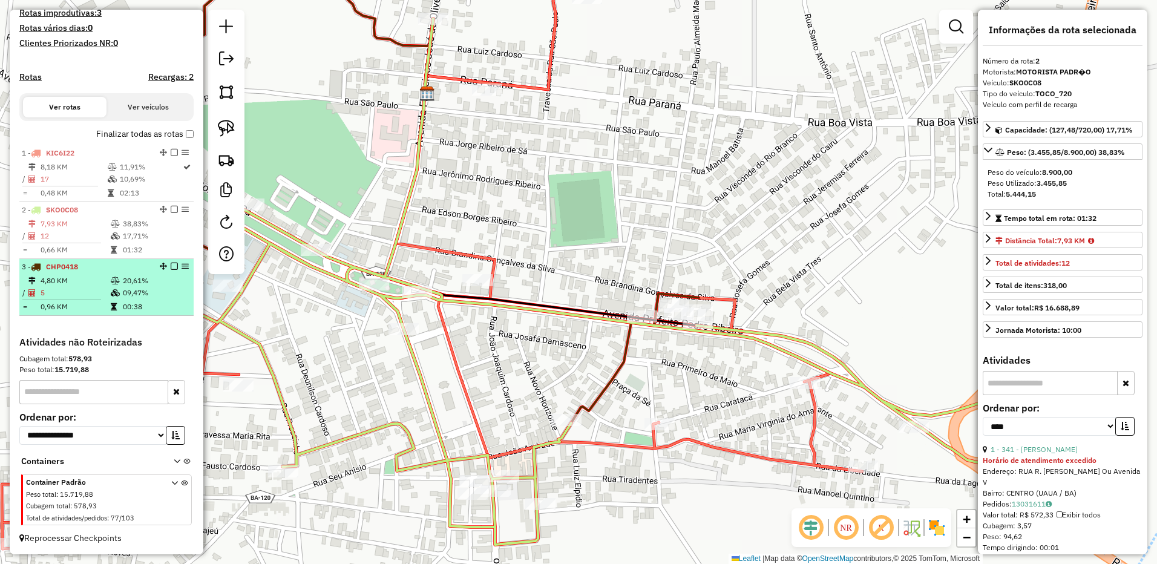
click at [79, 281] on td "4,80 KM" at bounding box center [75, 281] width 70 height 12
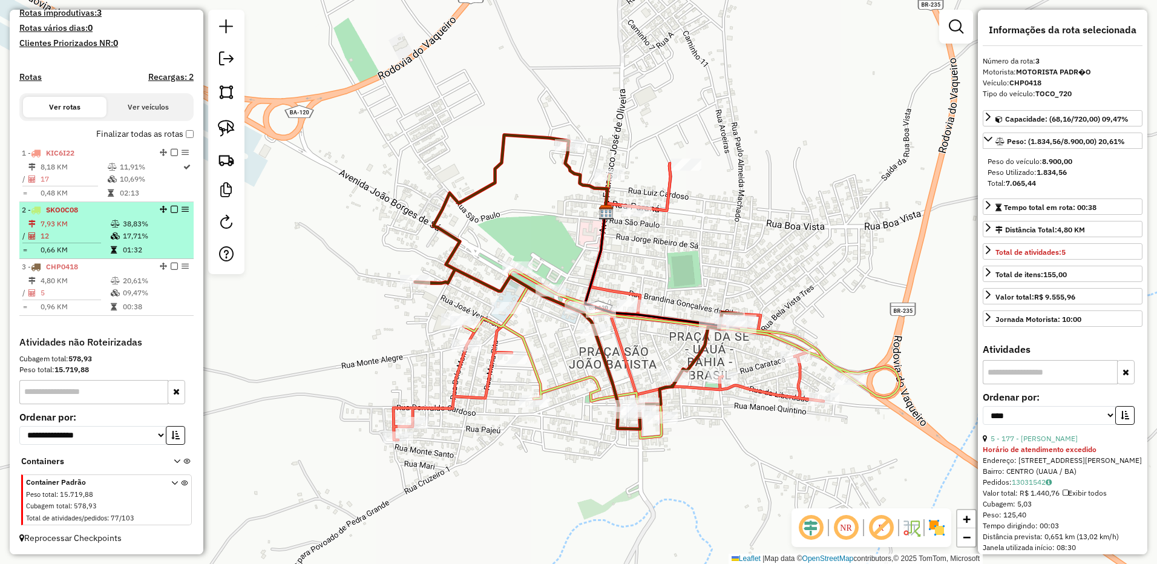
click at [74, 212] on span "SKO0C08" at bounding box center [62, 209] width 32 height 9
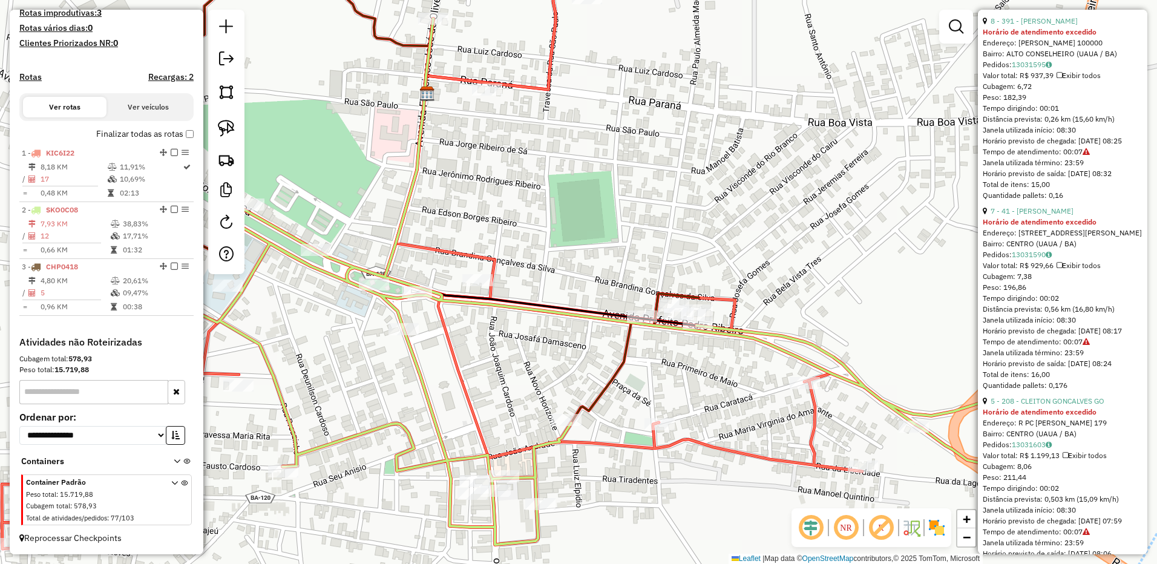
scroll to position [1270, 0]
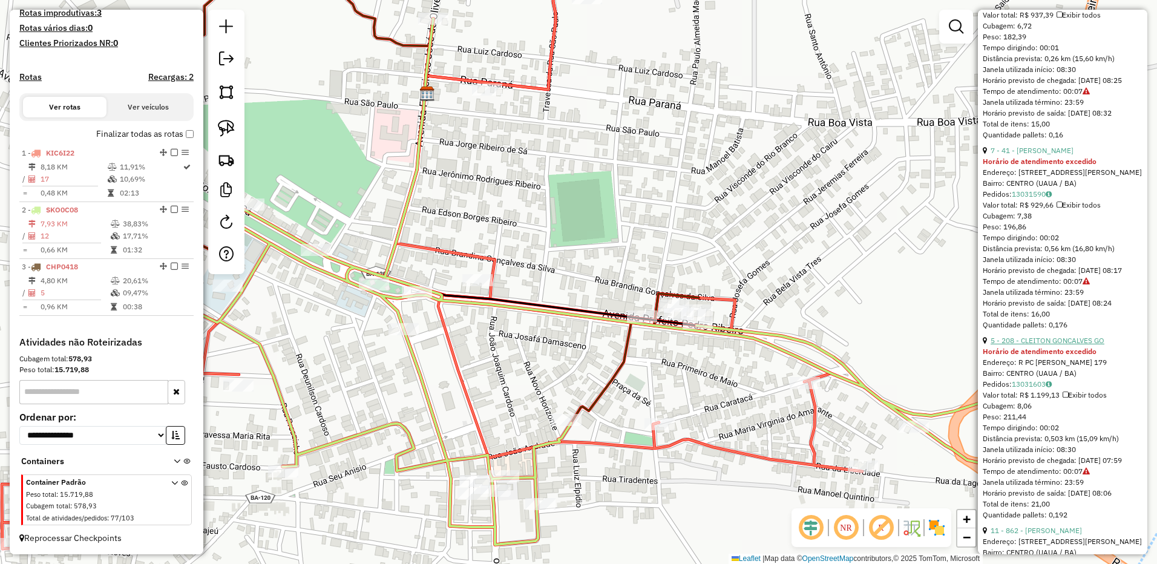
drag, startPoint x: 1060, startPoint y: 402, endPoint x: 1053, endPoint y: 402, distance: 7.3
click at [1060, 345] on link "5 - 208 - CLEITON GONCALVES GO" at bounding box center [1047, 340] width 114 height 9
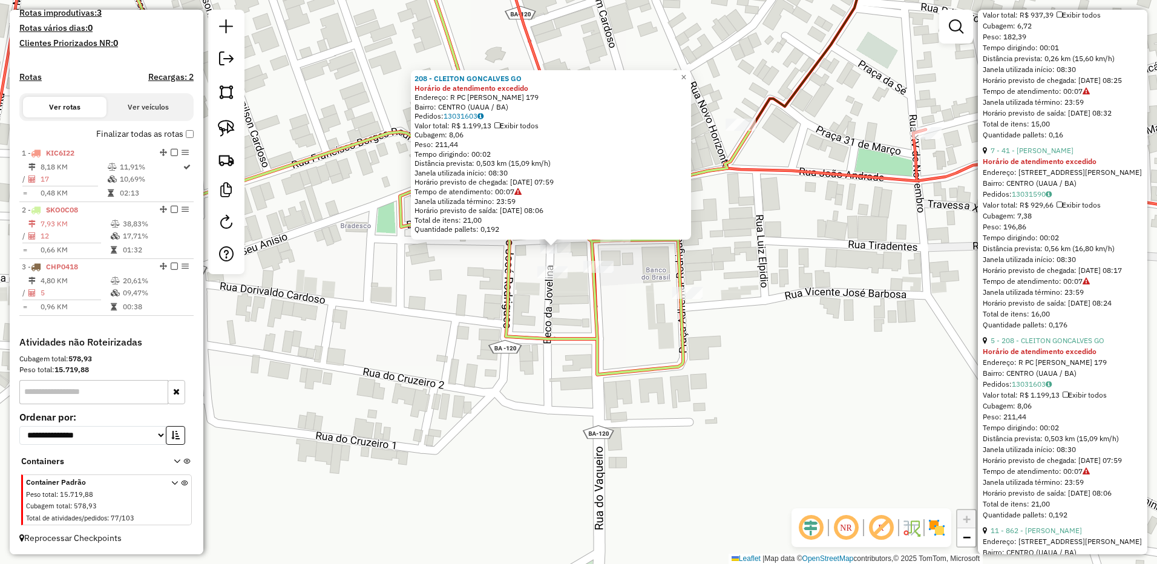
drag, startPoint x: 571, startPoint y: 334, endPoint x: 574, endPoint y: 351, distance: 17.2
click at [574, 350] on div "208 - CLEITON GONCALVES GO Horário de atendimento excedido Endereço: R PC [PERS…" at bounding box center [578, 282] width 1157 height 564
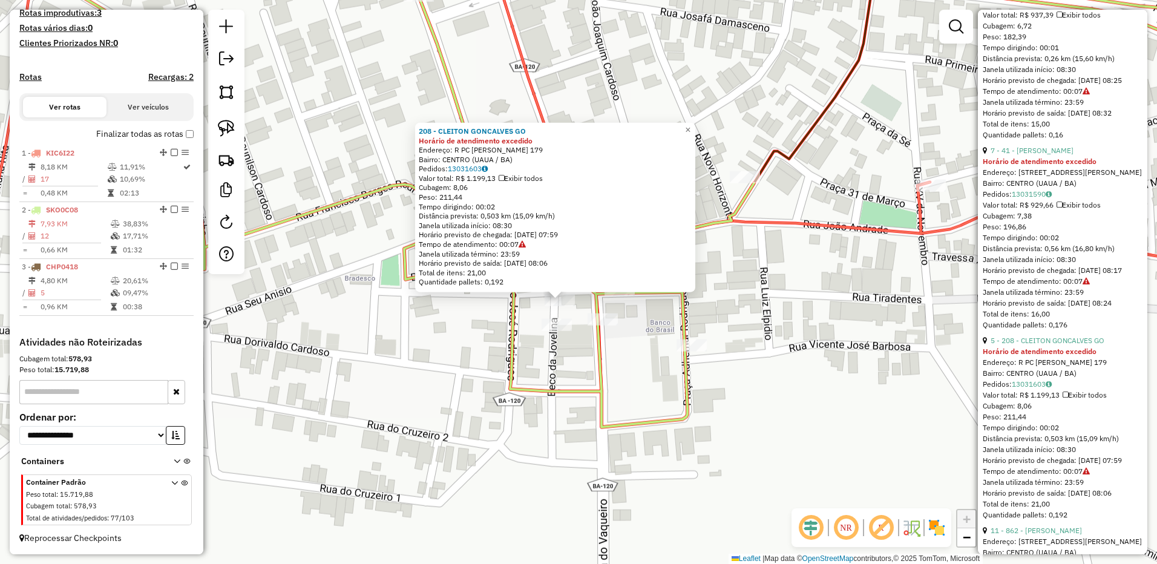
click at [574, 351] on div "208 - CLEITON GONCALVES GO Horário de atendimento excedido Endereço: R PC [PERS…" at bounding box center [578, 282] width 1157 height 564
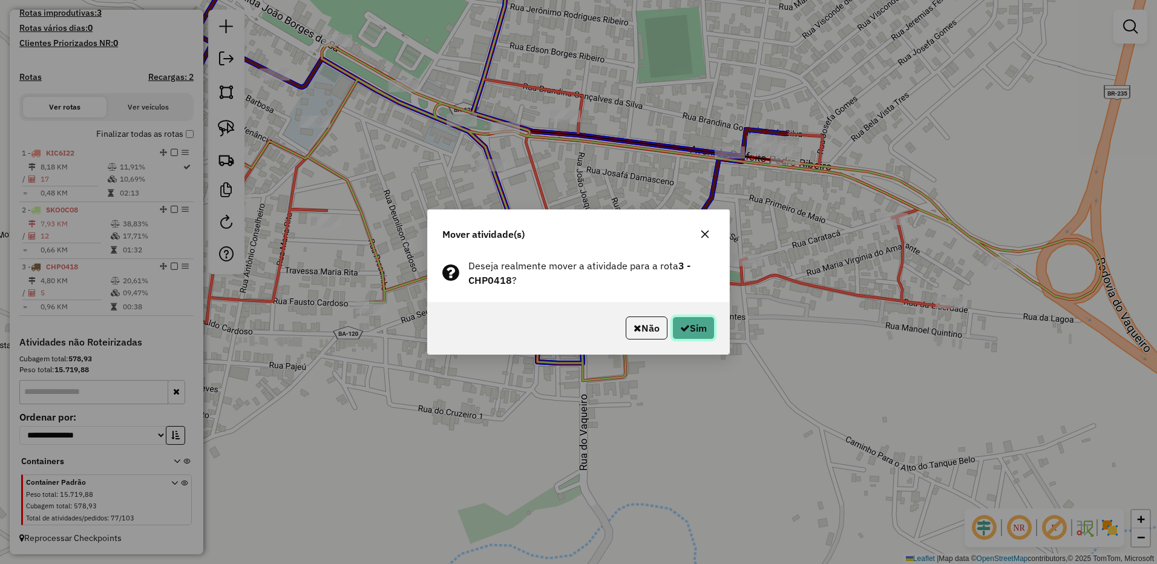
click at [688, 330] on button "Sim" at bounding box center [693, 327] width 42 height 23
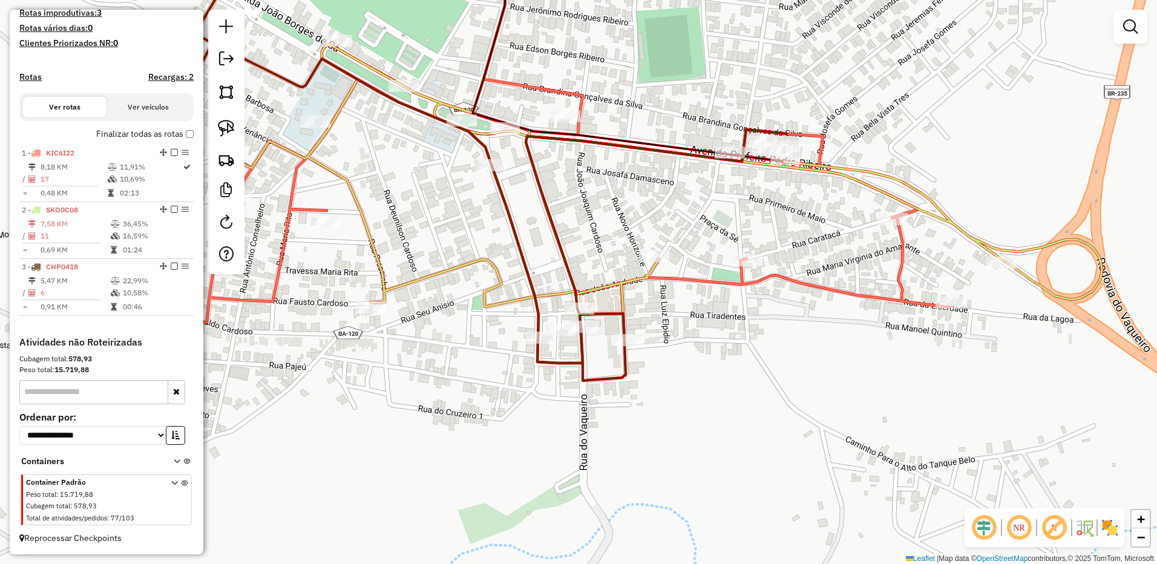
click at [77, 233] on td "11" at bounding box center [75, 236] width 70 height 12
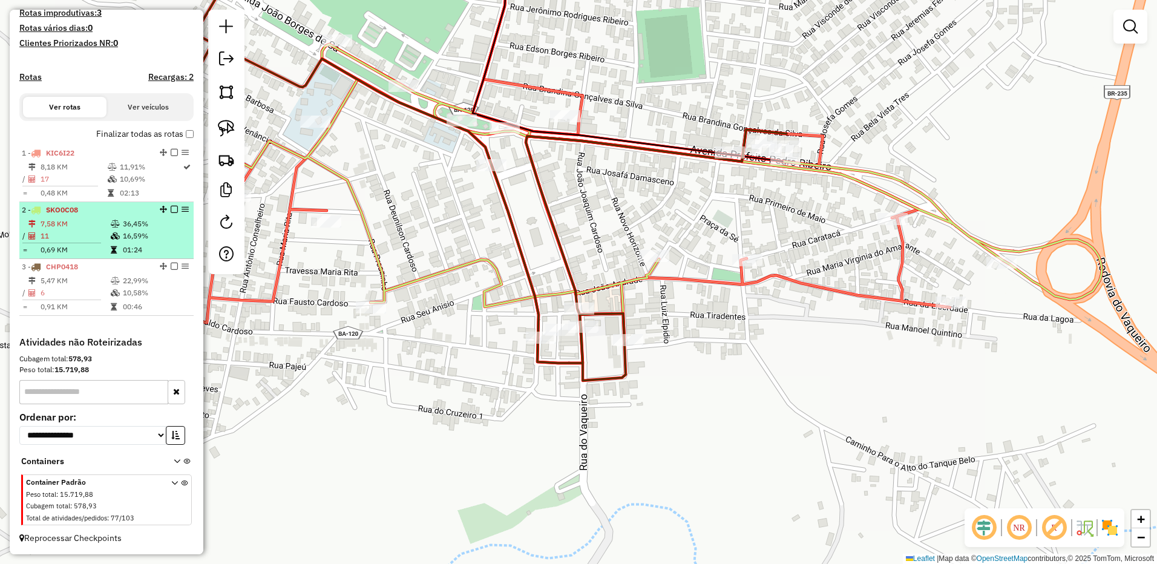
select select "*********"
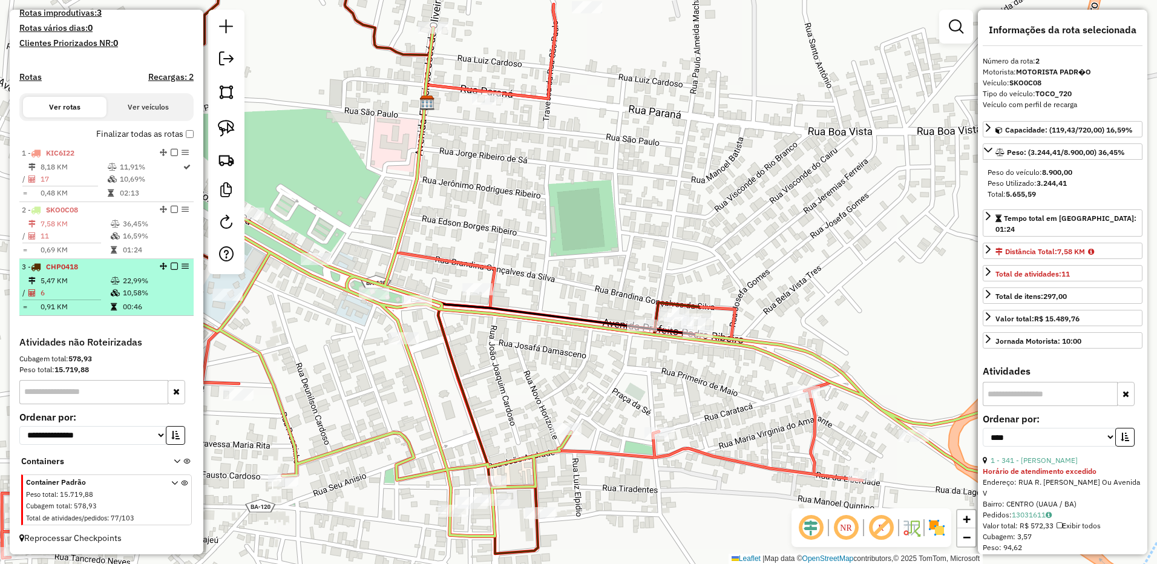
click at [82, 277] on td "5,47 KM" at bounding box center [75, 281] width 70 height 12
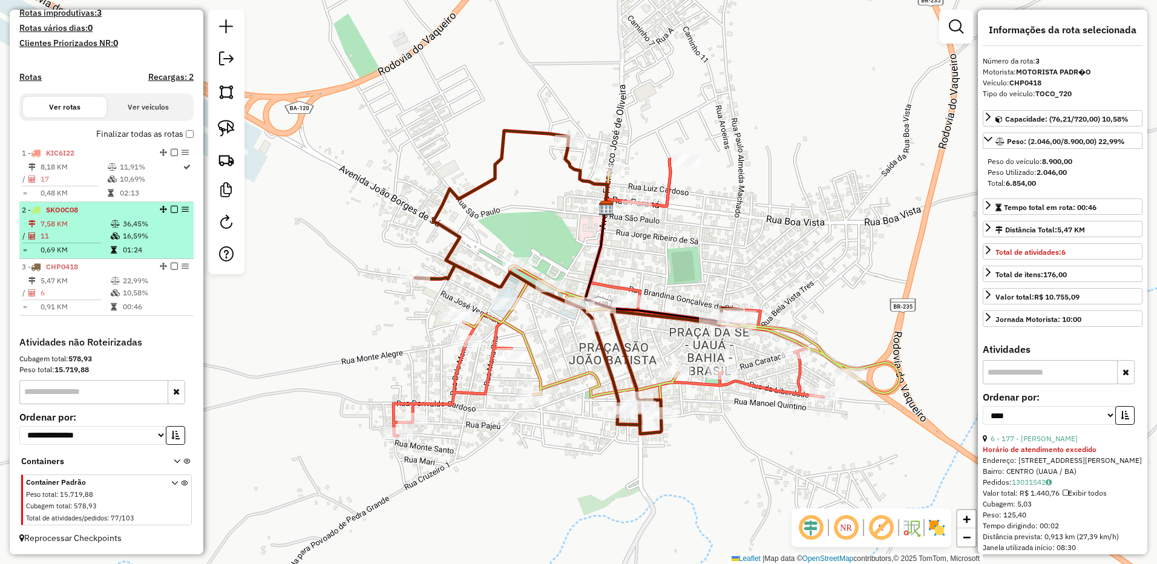
click at [76, 232] on td "11" at bounding box center [75, 236] width 70 height 12
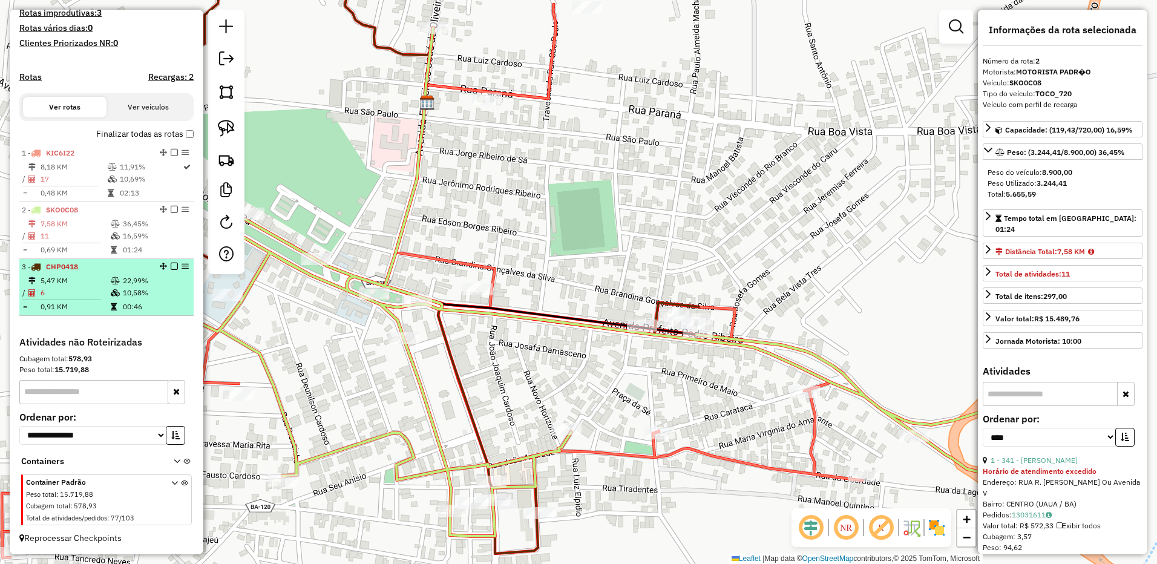
click at [81, 279] on td "5,47 KM" at bounding box center [75, 281] width 70 height 12
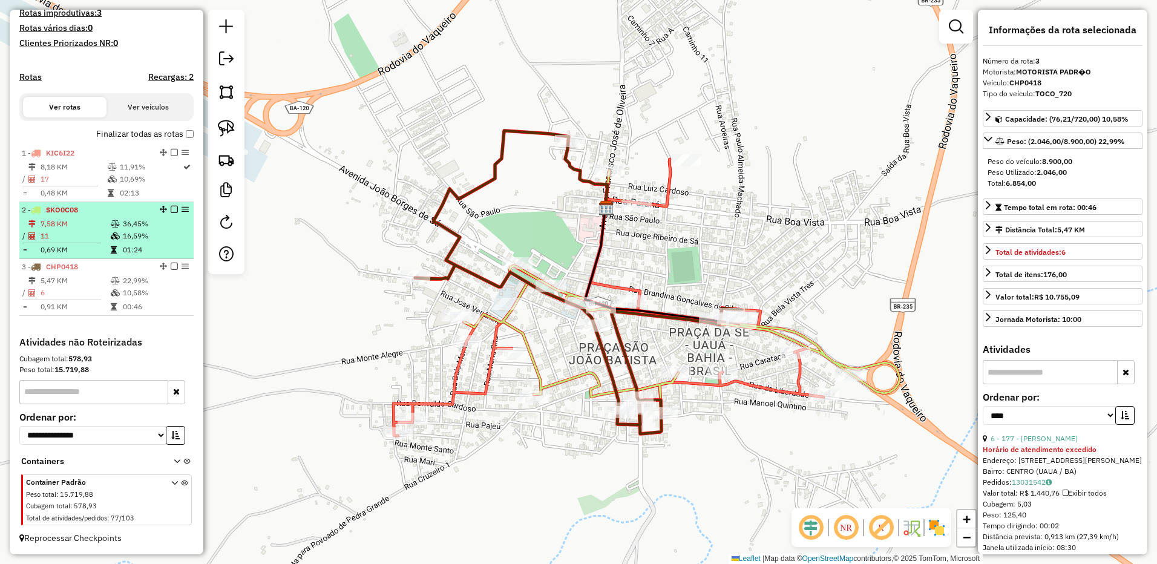
click at [59, 221] on td "7,58 KM" at bounding box center [75, 224] width 70 height 12
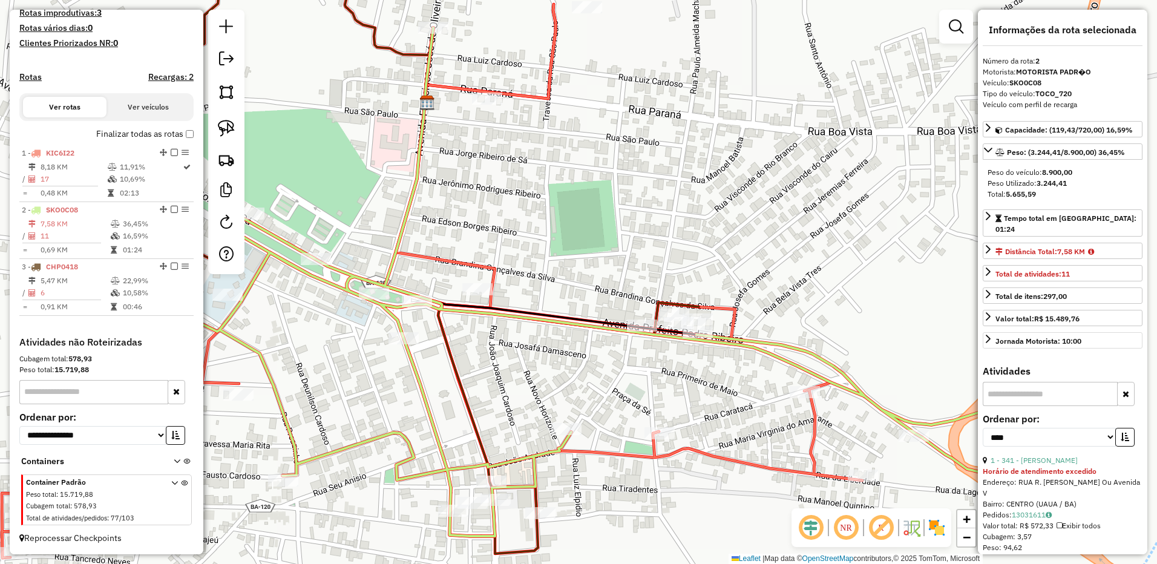
scroll to position [363, 0]
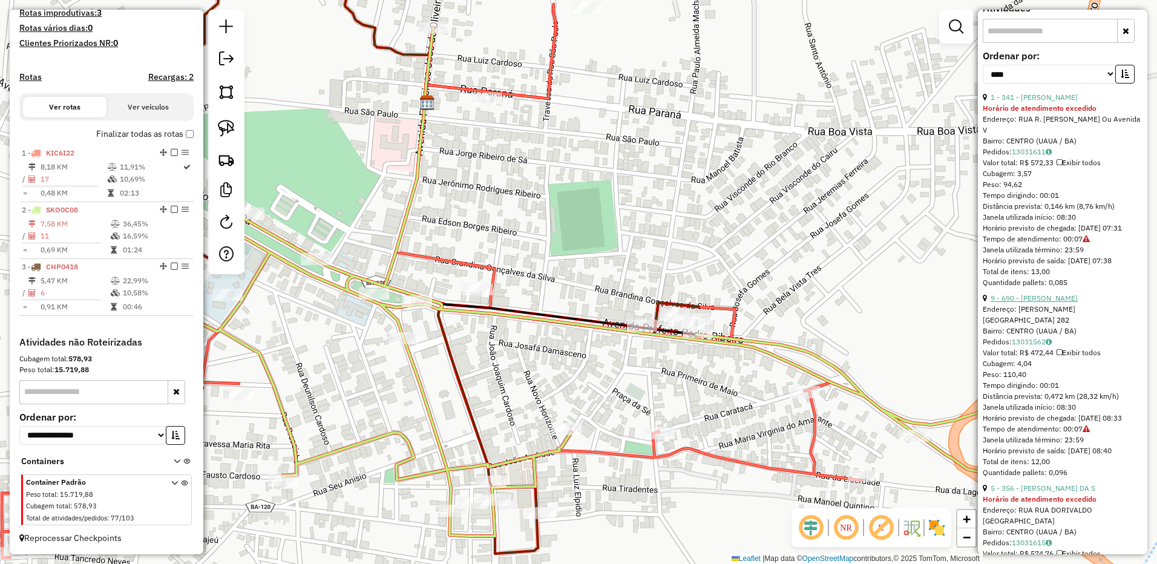
click at [1039, 302] on link "9 - 690 - [PERSON_NAME]" at bounding box center [1033, 297] width 87 height 9
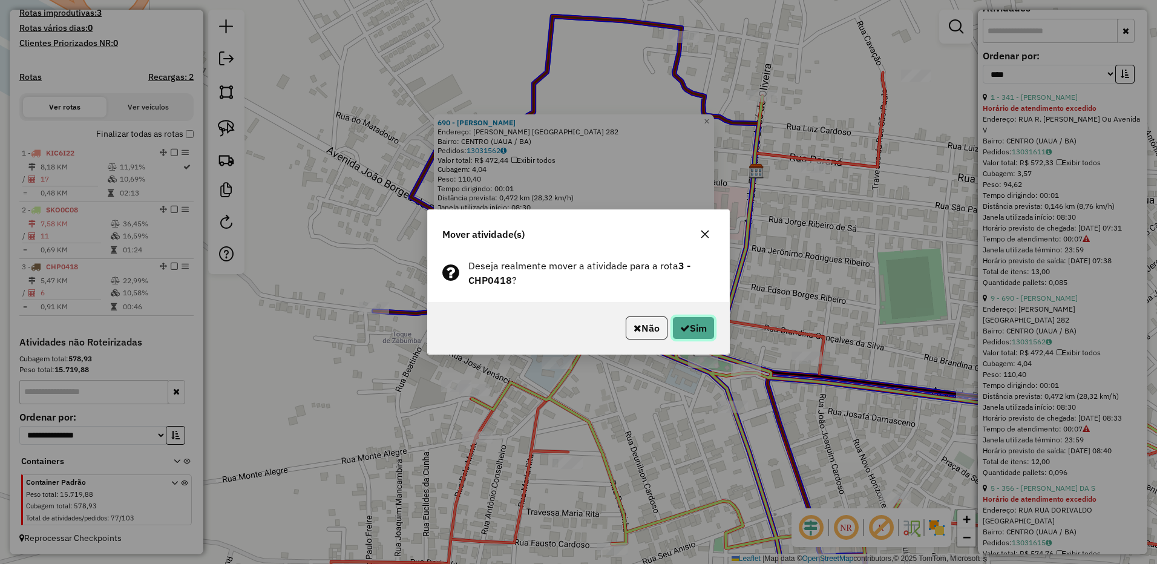
click at [705, 332] on button "Sim" at bounding box center [693, 327] width 42 height 23
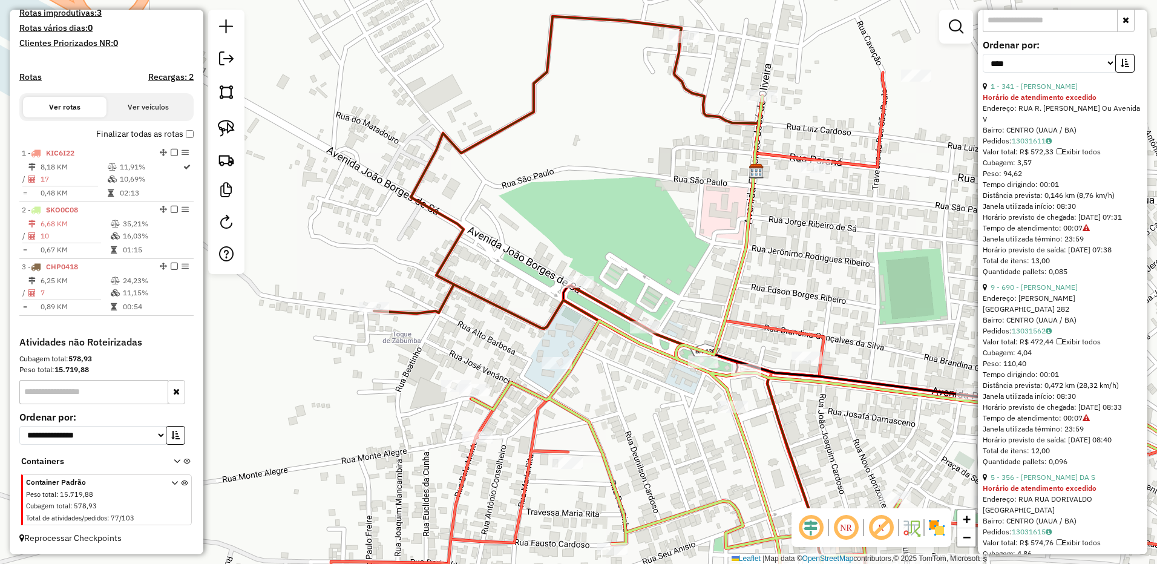
click at [80, 224] on td "6,68 KM" at bounding box center [75, 224] width 70 height 12
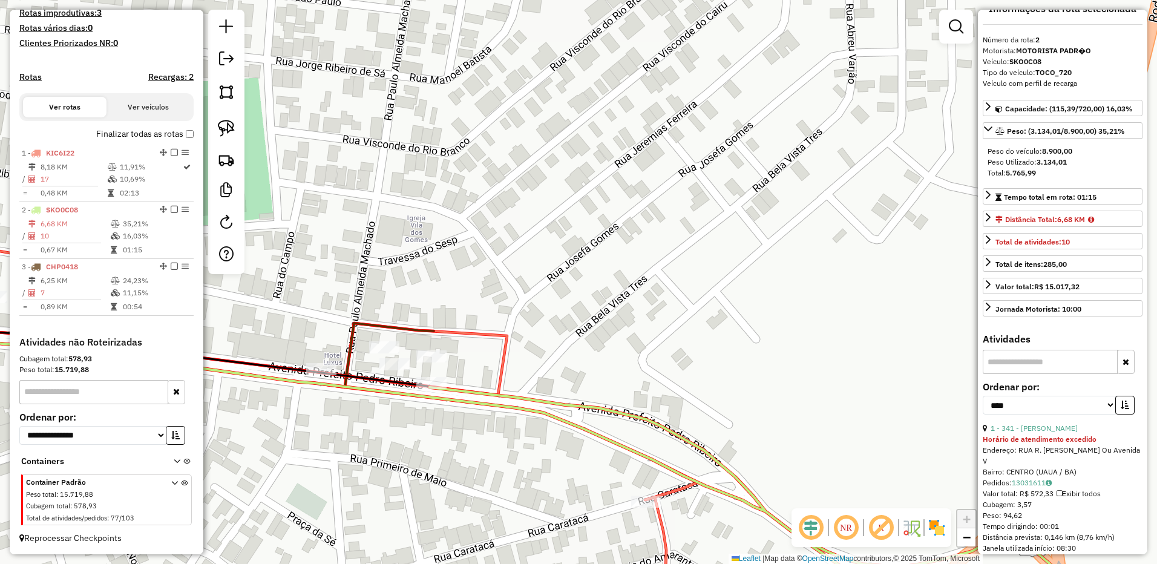
scroll to position [0, 0]
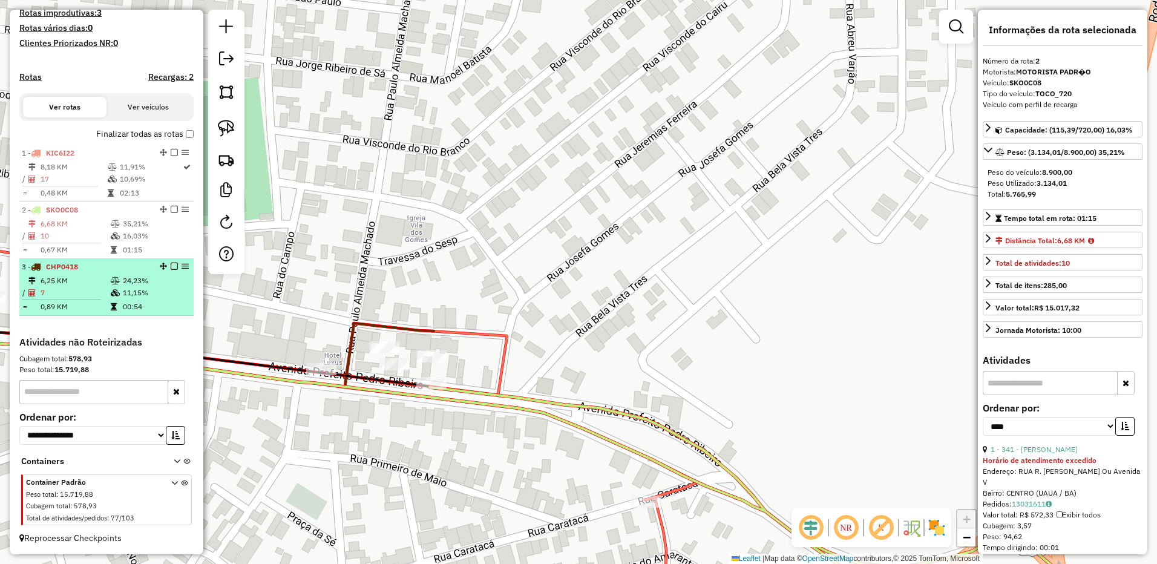
click at [78, 273] on li "3 - CHP0418 6,25 KM 24,23% / 7 11,15% = 0,89 KM 00:54" at bounding box center [106, 287] width 174 height 57
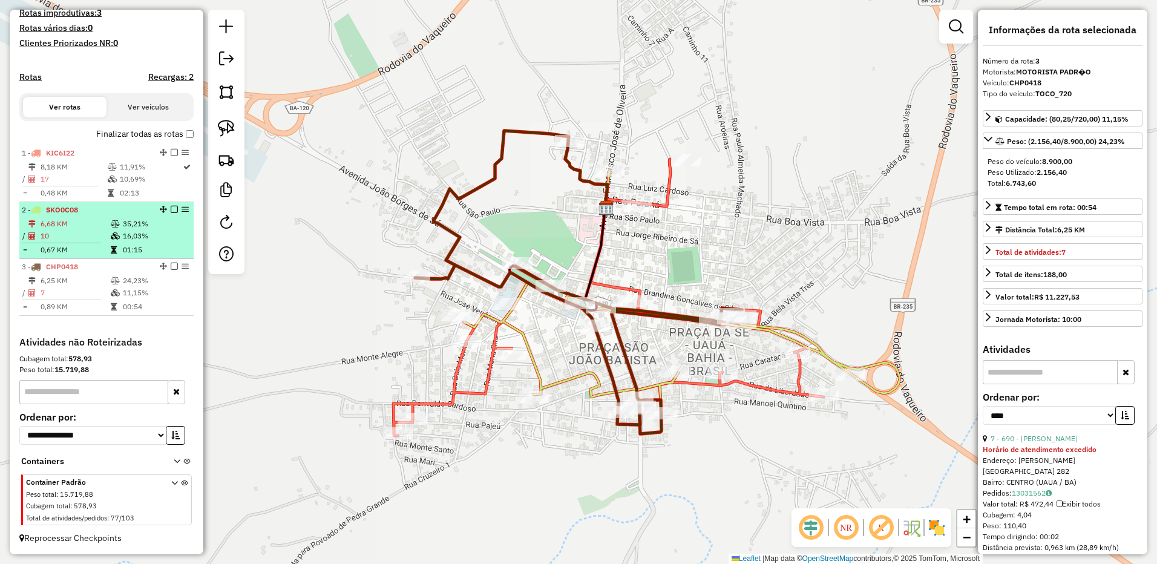
click at [87, 232] on td "10" at bounding box center [75, 236] width 70 height 12
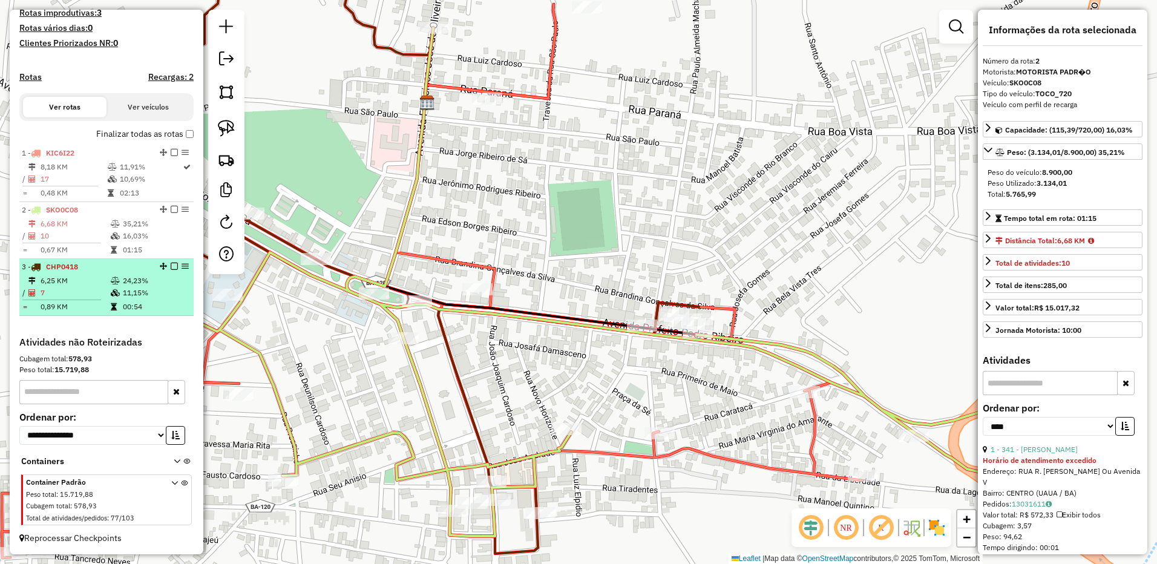
click at [111, 294] on icon at bounding box center [115, 292] width 9 height 7
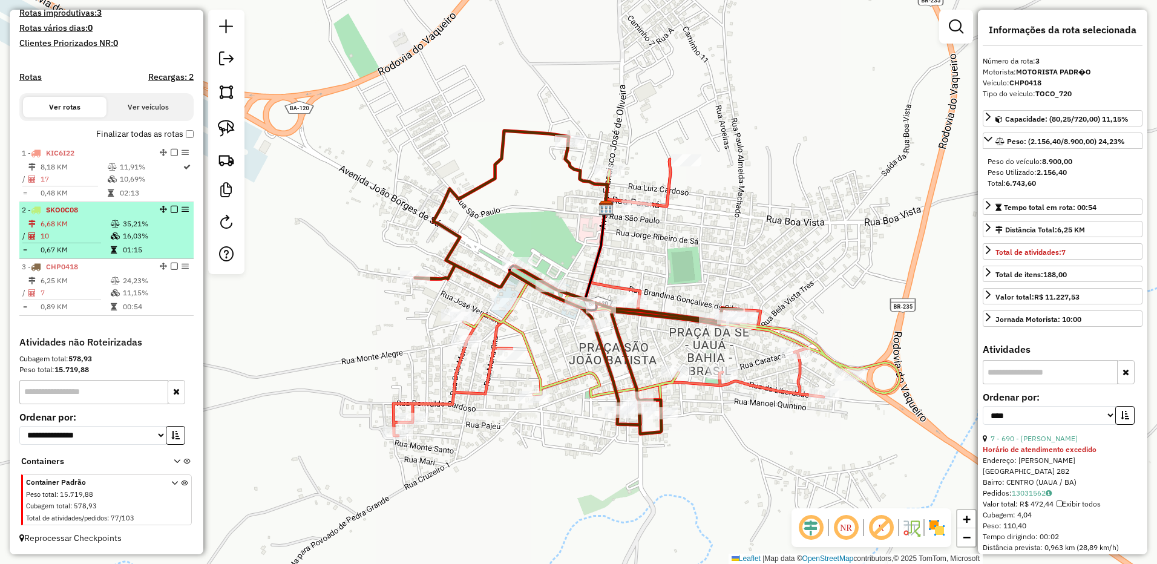
click at [82, 238] on td "10" at bounding box center [75, 236] width 70 height 12
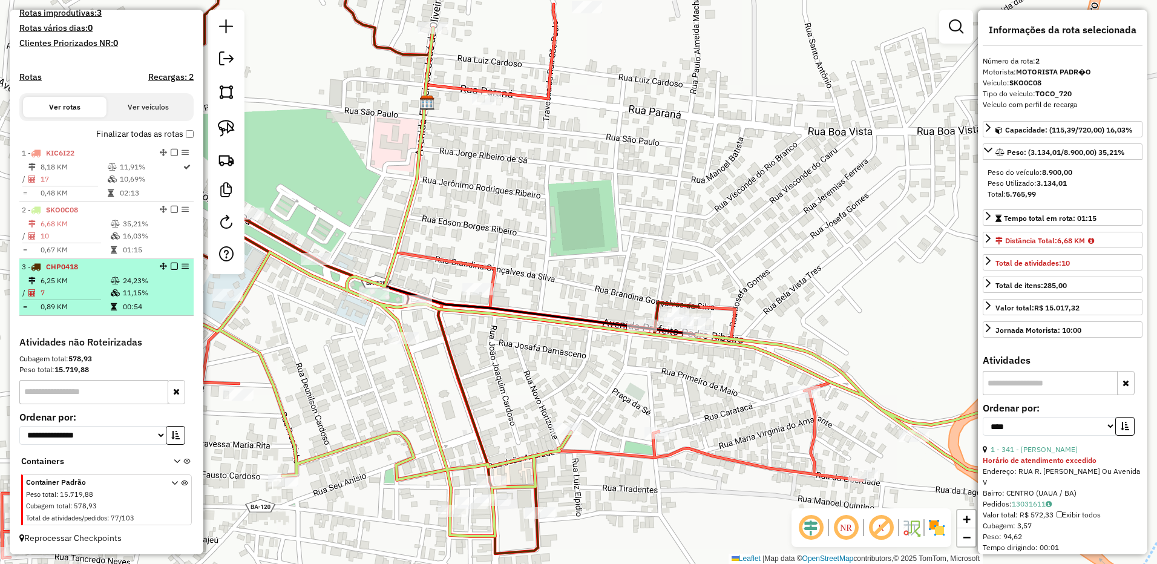
click at [96, 288] on td "7" at bounding box center [75, 293] width 70 height 12
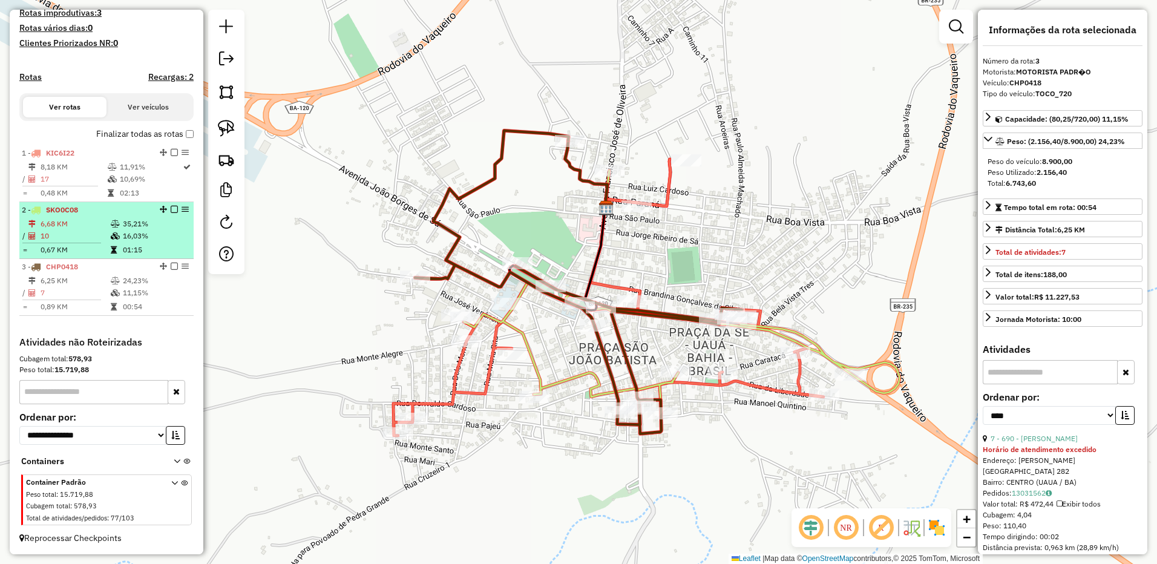
click at [85, 233] on td "10" at bounding box center [75, 236] width 70 height 12
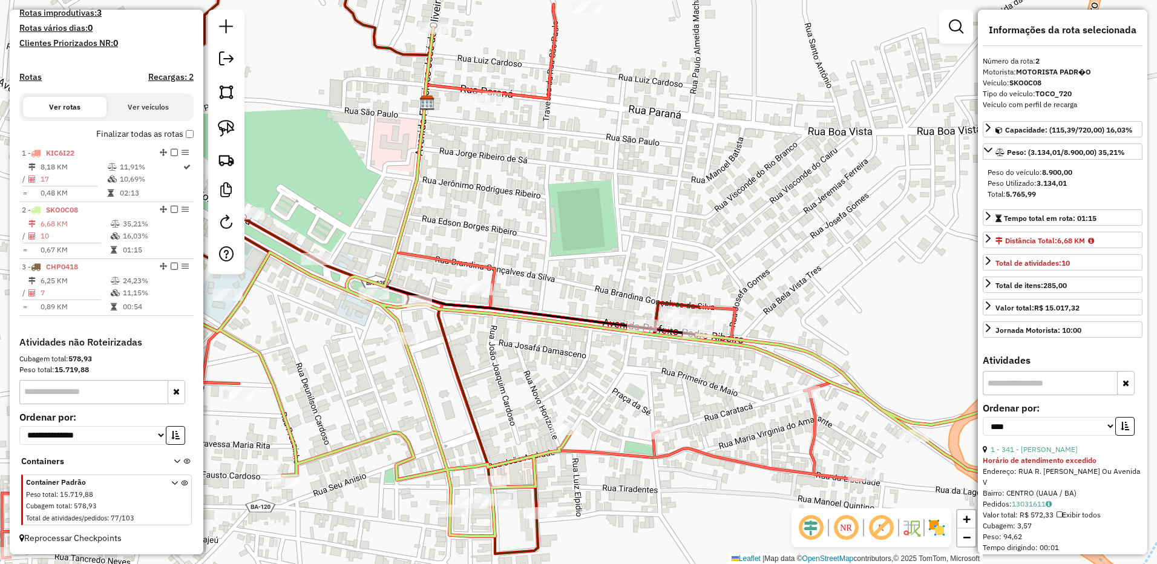
drag, startPoint x: 375, startPoint y: 393, endPoint x: 434, endPoint y: 356, distance: 69.8
click at [433, 357] on div "Janela de atendimento Grade de atendimento Capacidade Transportadoras Veículos …" at bounding box center [578, 282] width 1157 height 564
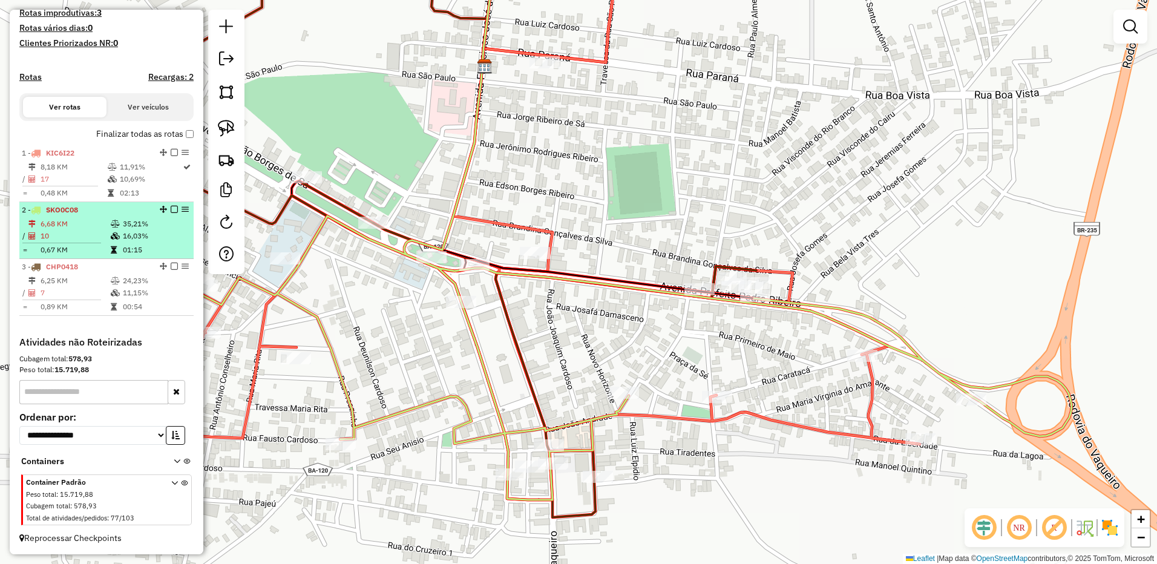
click at [111, 235] on icon at bounding box center [115, 235] width 9 height 7
select select "*********"
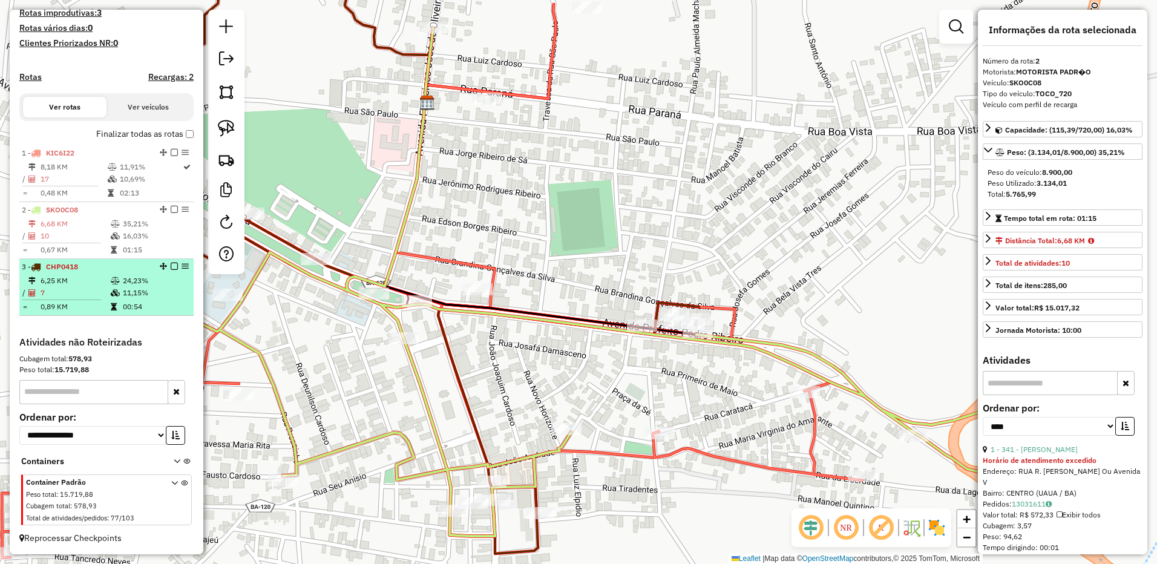
click at [71, 286] on td "6,25 KM" at bounding box center [75, 281] width 70 height 12
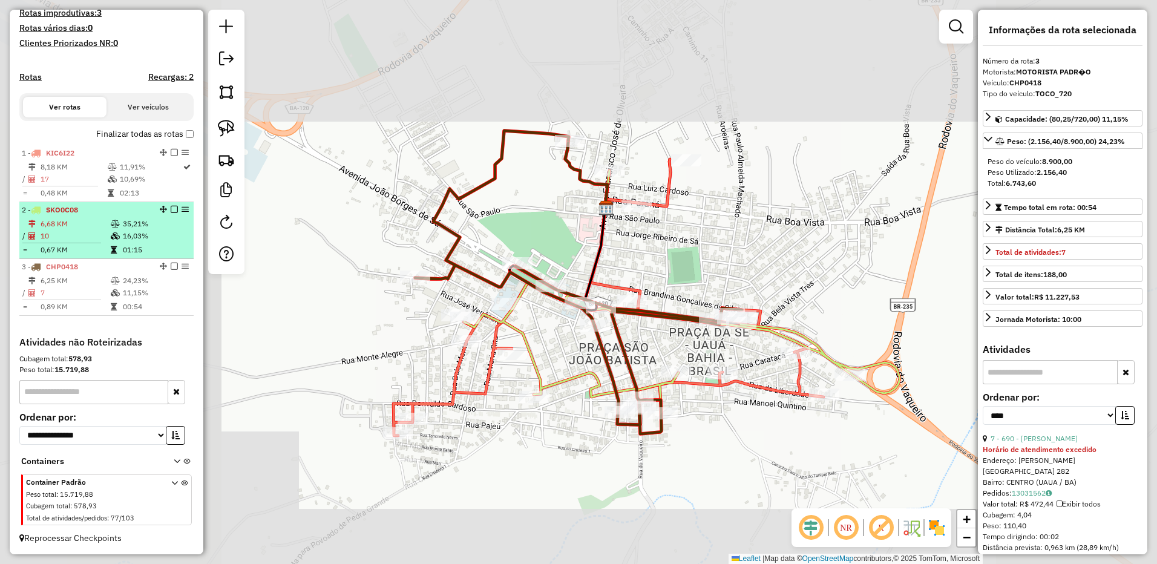
click at [66, 238] on td "10" at bounding box center [75, 236] width 70 height 12
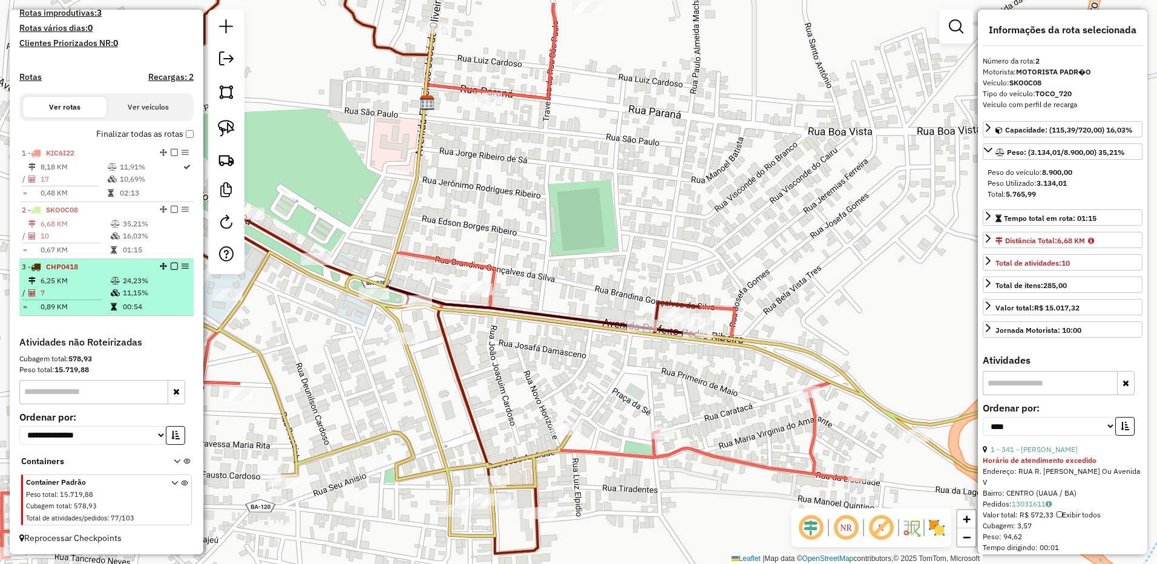
drag, startPoint x: 66, startPoint y: 238, endPoint x: 72, endPoint y: 275, distance: 38.0
click at [72, 275] on td "6,25 KM" at bounding box center [75, 281] width 70 height 12
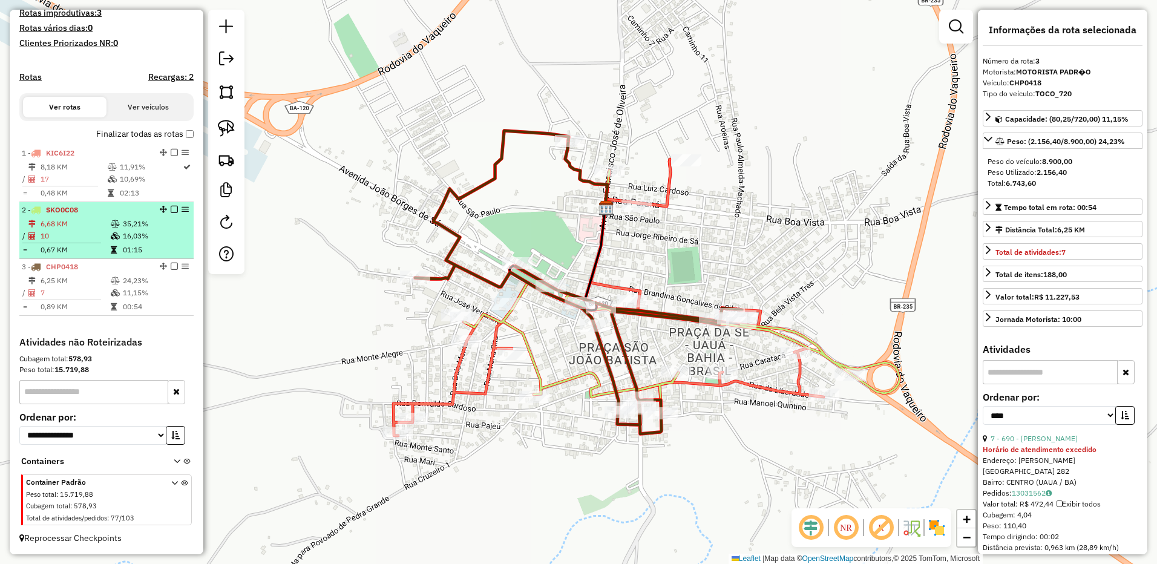
click at [65, 252] on td "0,67 KM" at bounding box center [75, 250] width 70 height 12
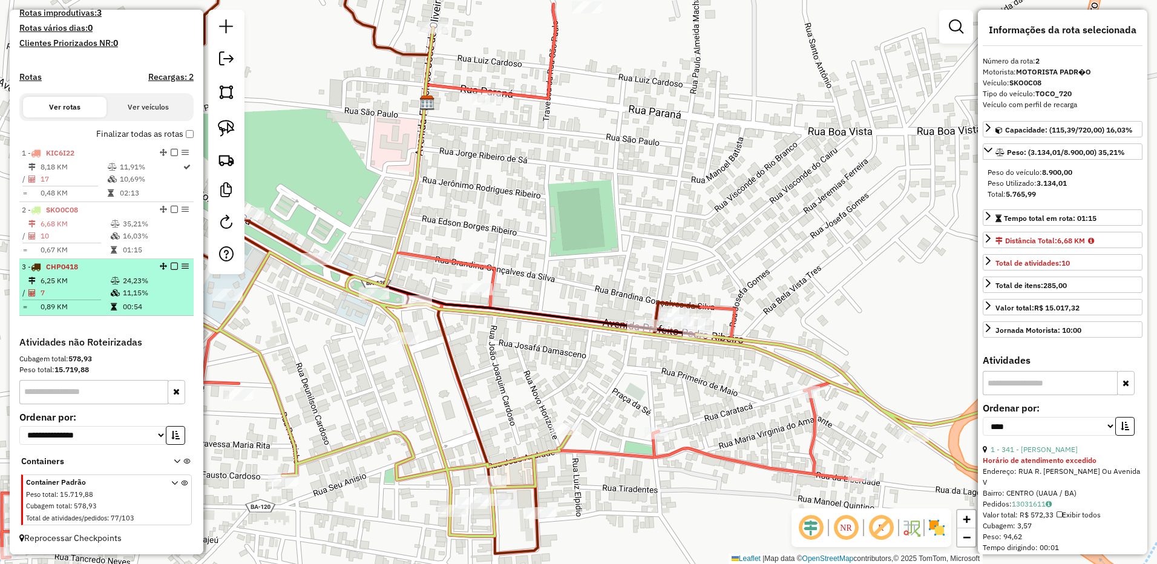
click at [89, 270] on div "3 - CHP0418" at bounding box center [86, 266] width 128 height 11
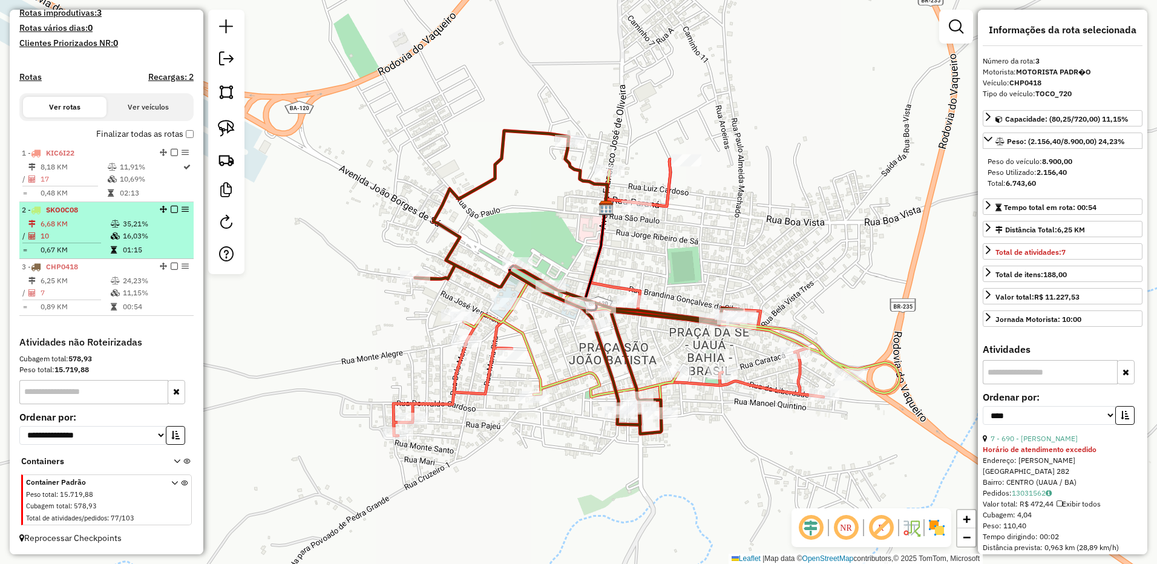
click at [81, 241] on td "10" at bounding box center [75, 236] width 70 height 12
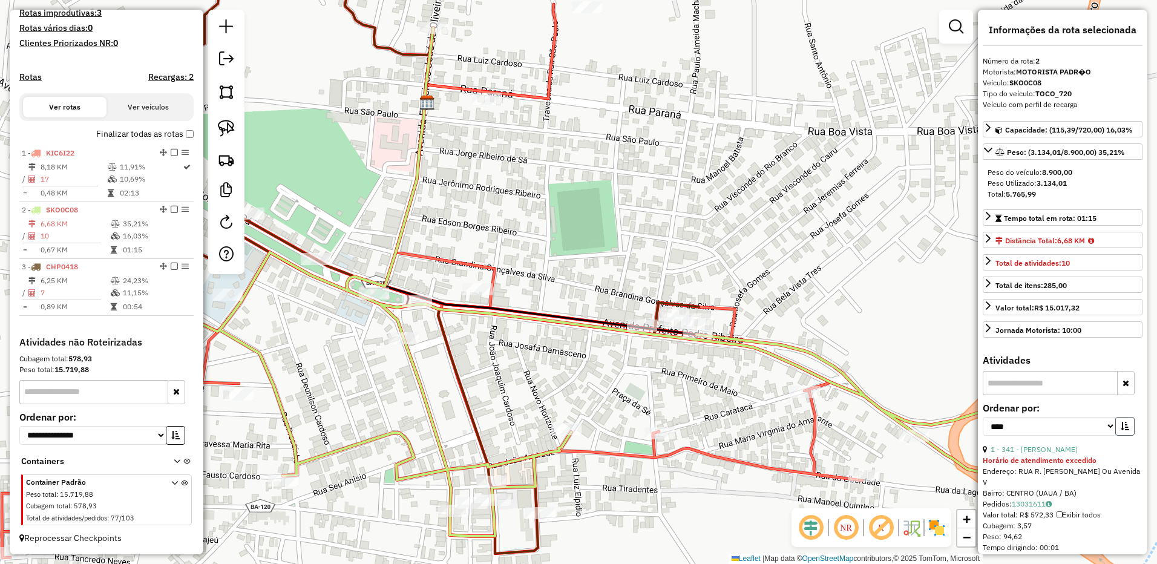
click at [1120, 423] on icon "button" at bounding box center [1124, 426] width 8 height 8
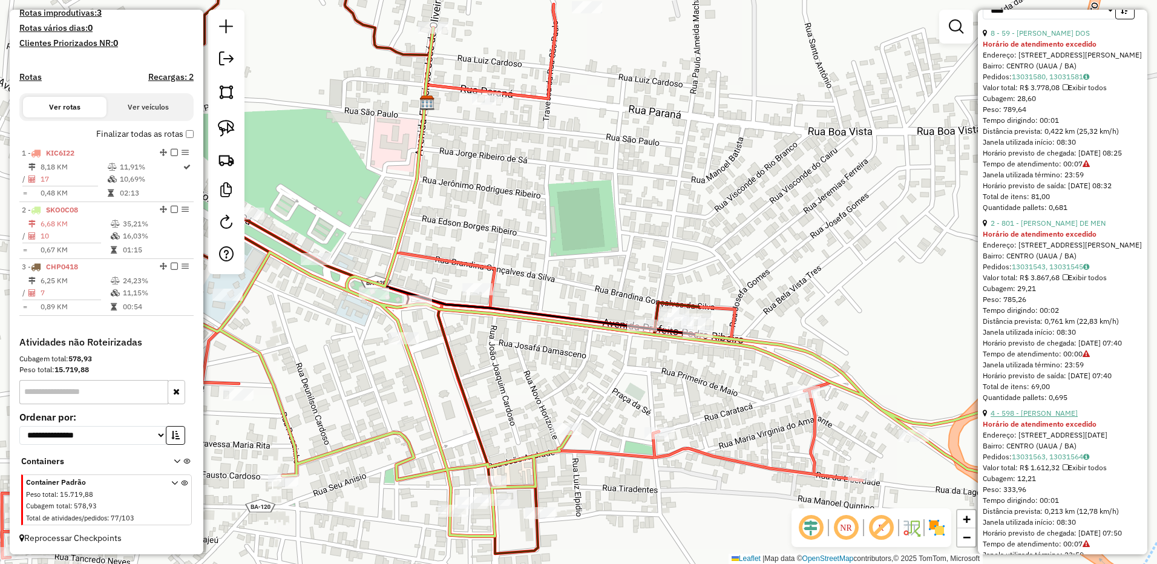
scroll to position [423, 0]
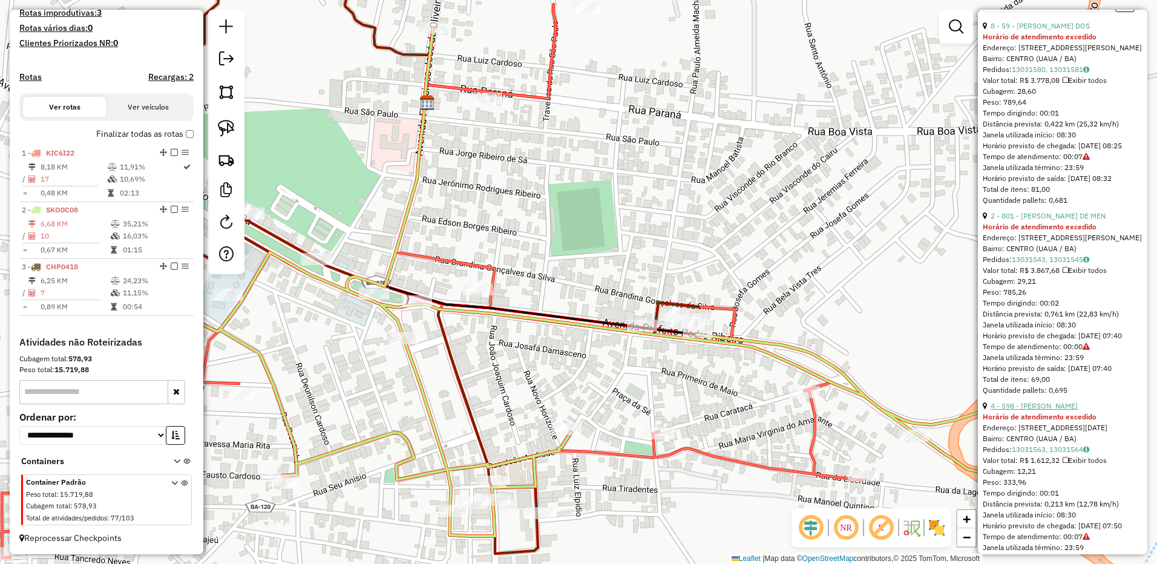
click at [1068, 410] on link "4 - 598 - [PERSON_NAME]" at bounding box center [1033, 405] width 87 height 9
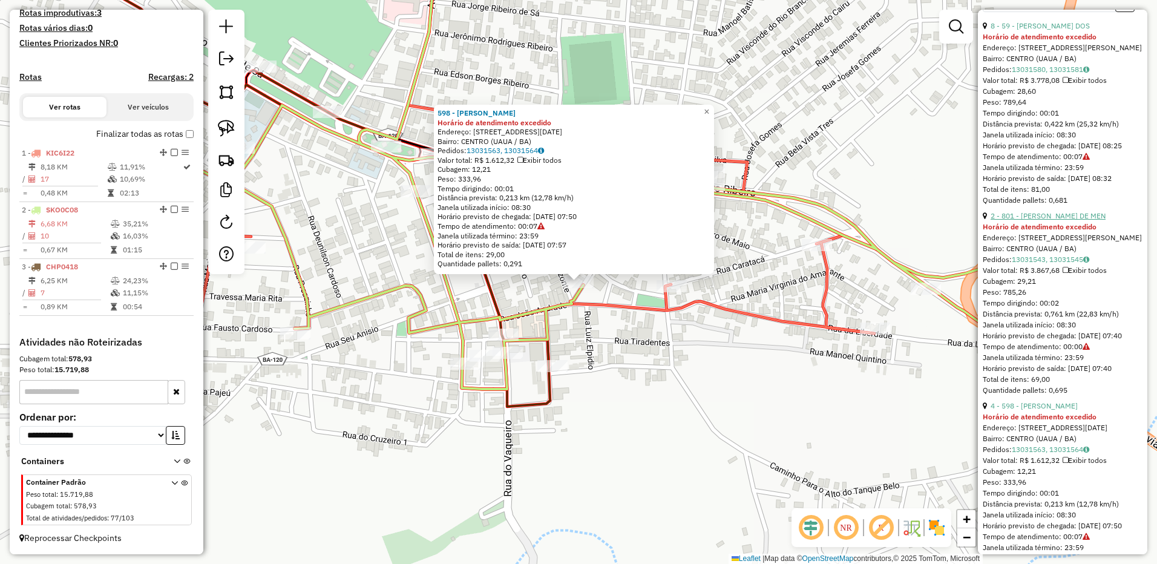
click at [1067, 220] on link "2 - 801 - [PERSON_NAME] DE MEN" at bounding box center [1047, 215] width 115 height 9
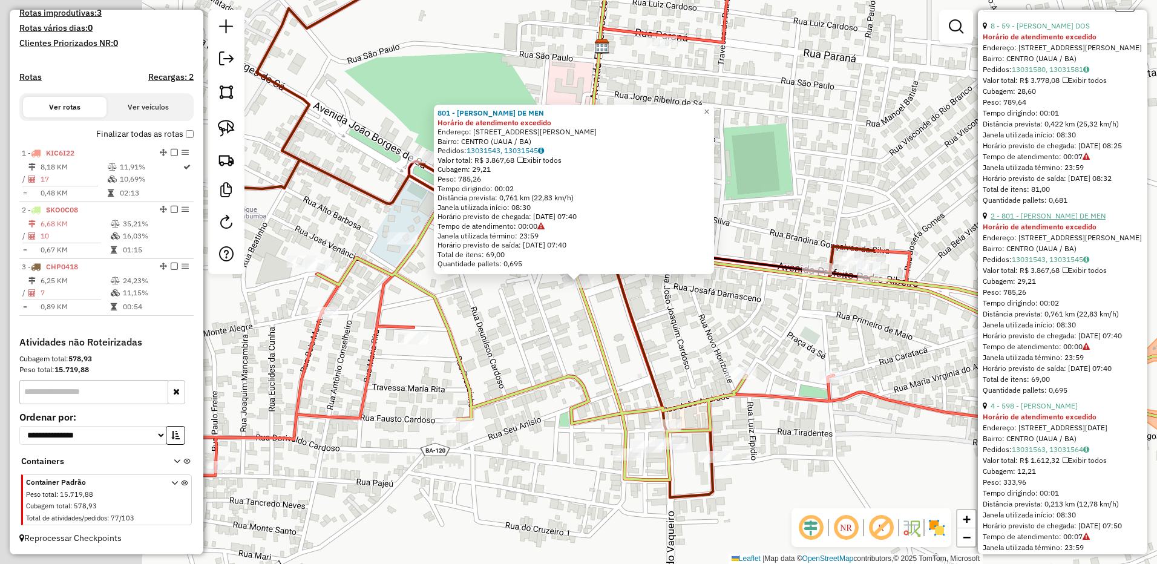
click at [1067, 220] on link "2 - 801 - [PERSON_NAME] DE MEN" at bounding box center [1047, 215] width 115 height 9
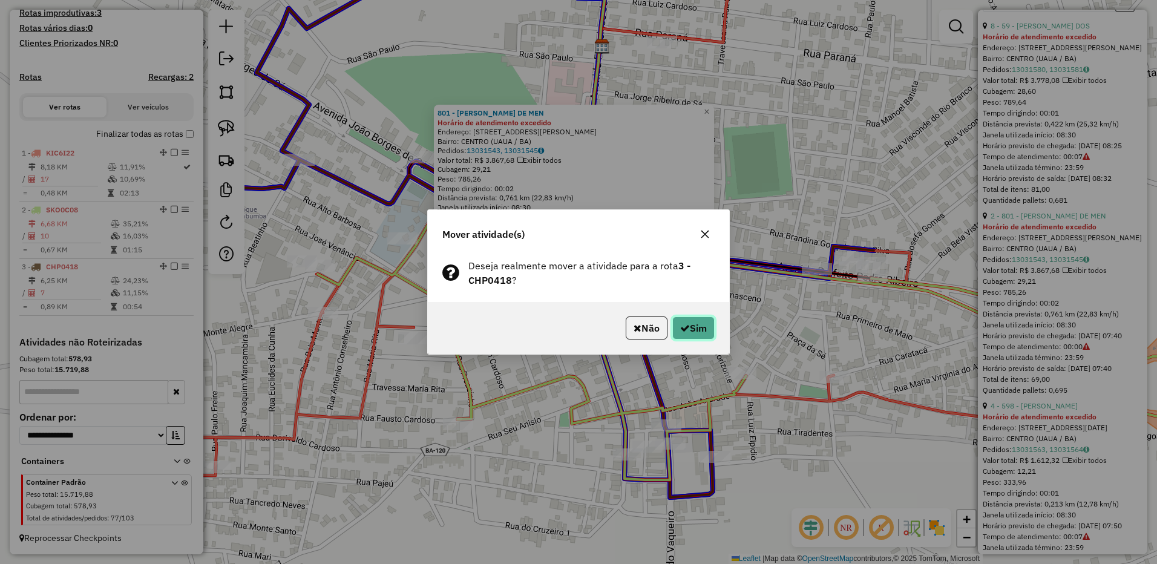
click at [699, 329] on button "Sim" at bounding box center [693, 327] width 42 height 23
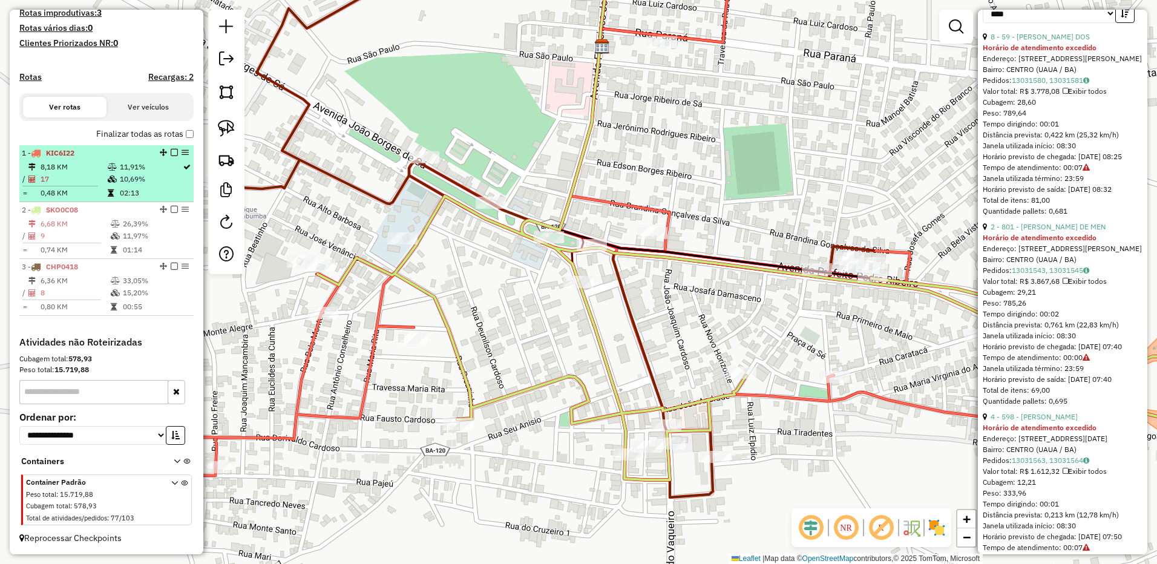
click at [89, 186] on hr at bounding box center [60, 186] width 76 height 1
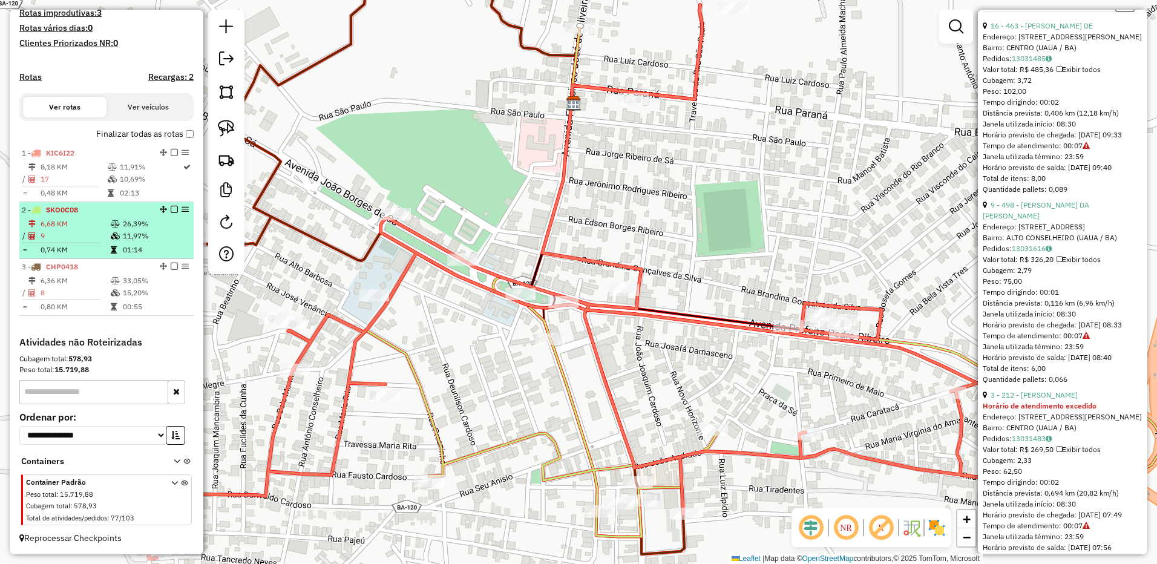
click at [92, 224] on td "6,68 KM" at bounding box center [75, 224] width 70 height 12
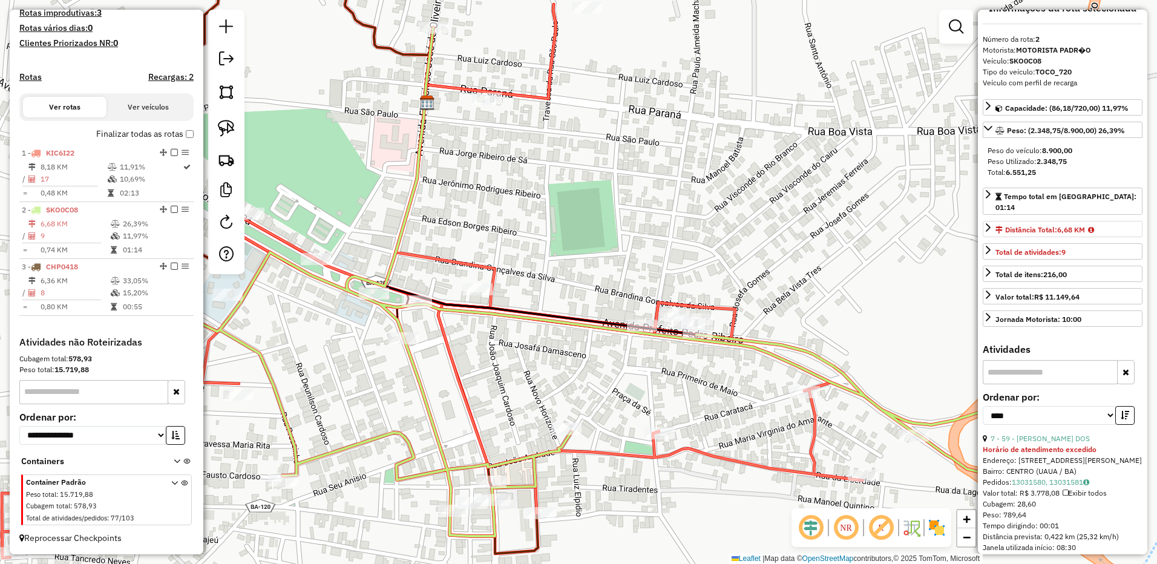
scroll to position [0, 0]
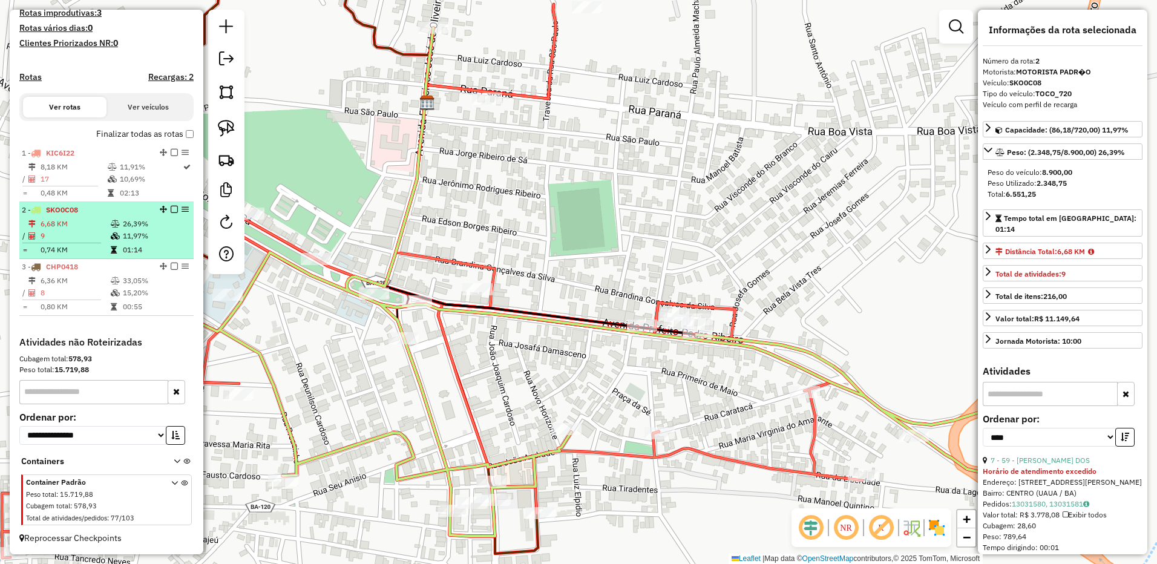
click at [78, 232] on td "9" at bounding box center [75, 236] width 70 height 12
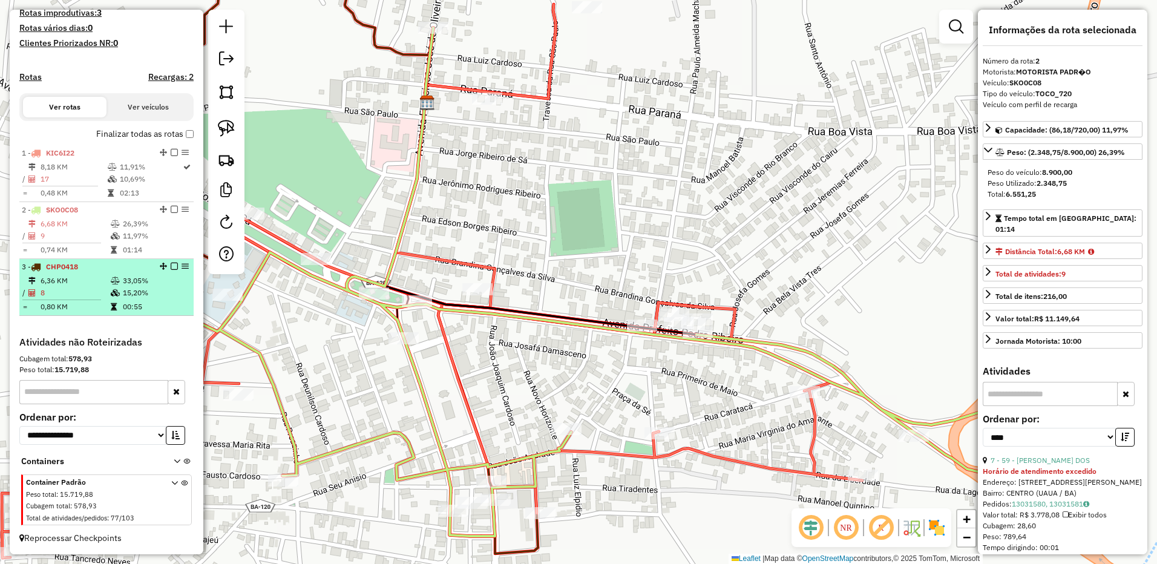
click at [94, 276] on td "6,36 KM" at bounding box center [75, 281] width 70 height 12
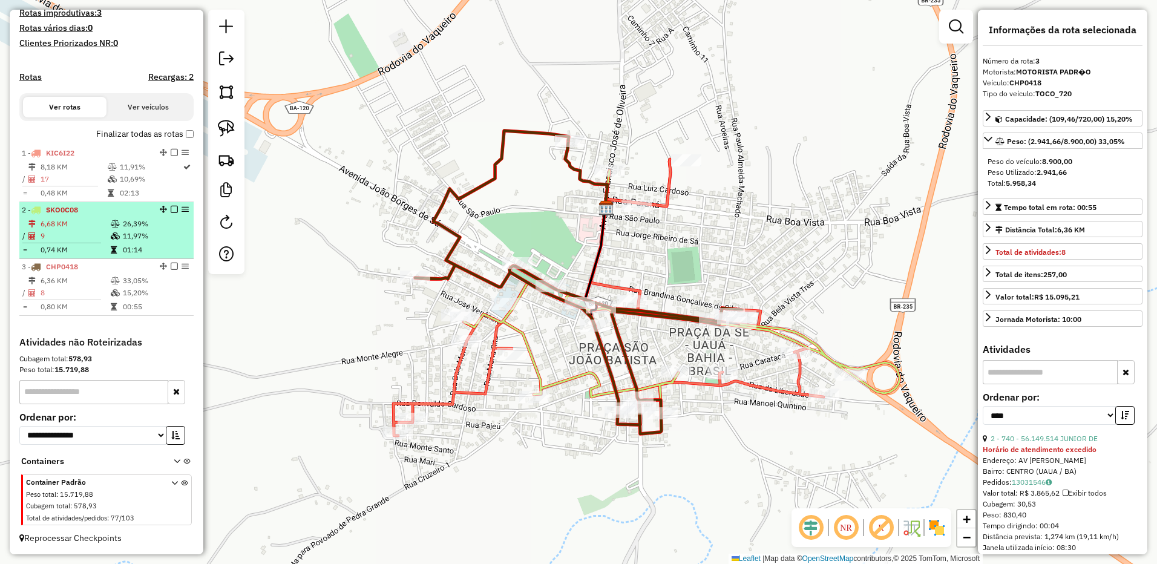
click at [89, 242] on td at bounding box center [66, 243] width 88 height 2
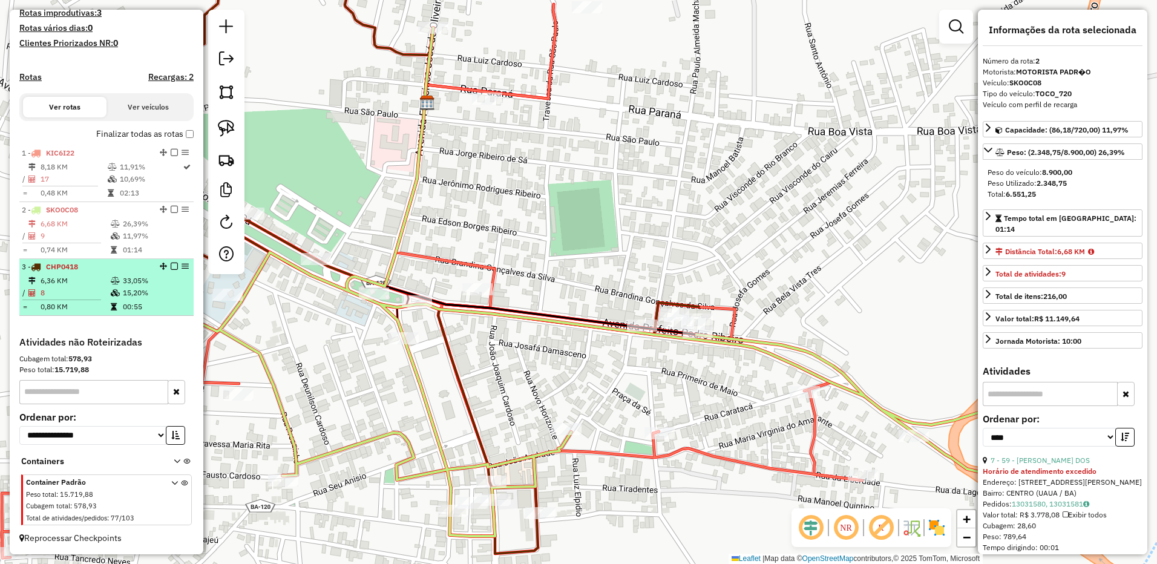
click at [88, 273] on li "3 - CHP0418 6,36 KM 33,05% / 8 15,20% = 0,80 KM 00:55" at bounding box center [106, 287] width 174 height 57
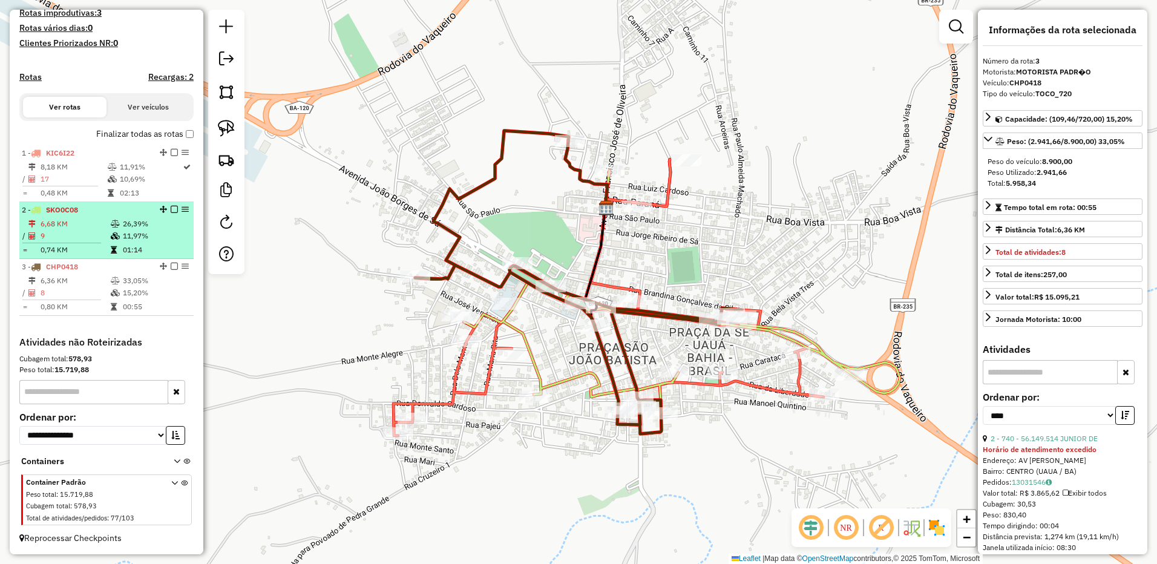
click at [87, 240] on td "9" at bounding box center [75, 236] width 70 height 12
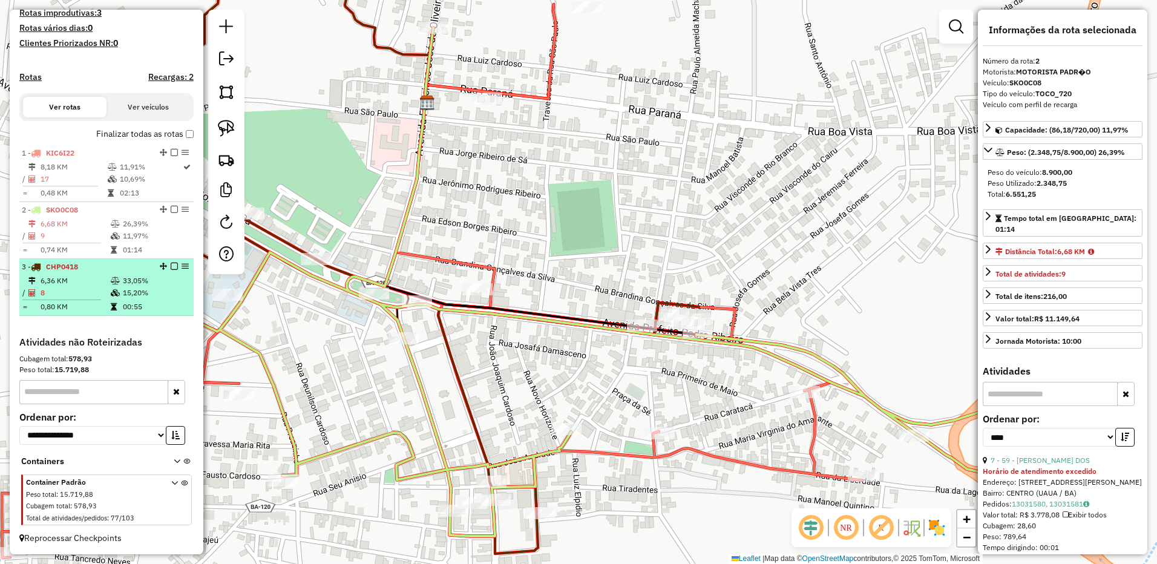
click at [87, 283] on td "6,36 KM" at bounding box center [75, 281] width 70 height 12
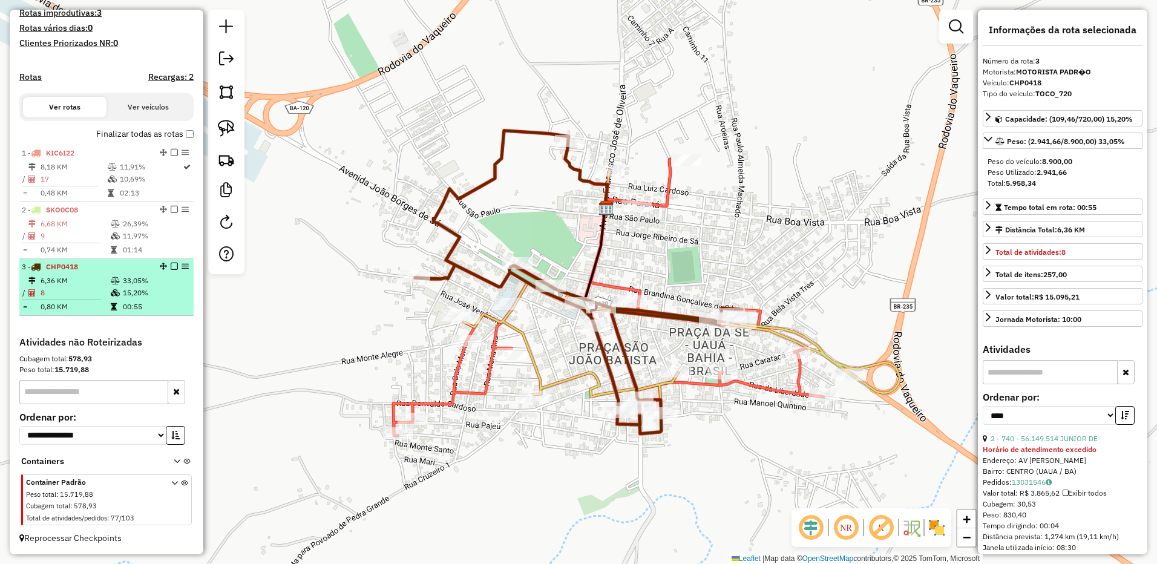
click at [87, 274] on li "3 - CHP0418 6,36 KM 33,05% / 8 15,20% = 0,80 KM 00:55" at bounding box center [106, 287] width 174 height 57
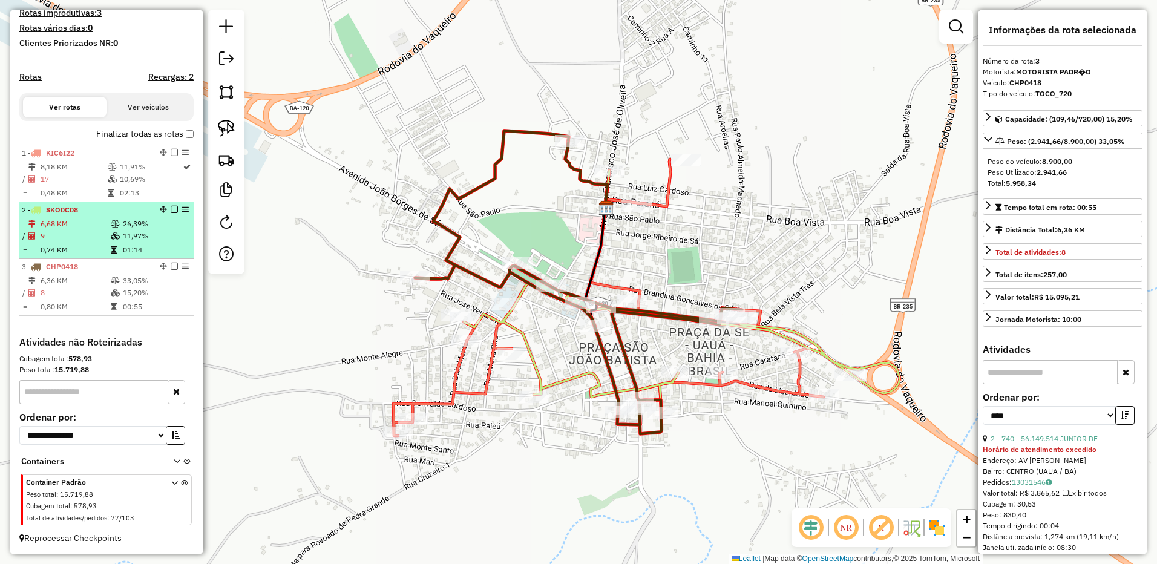
click at [88, 242] on td at bounding box center [66, 243] width 88 height 2
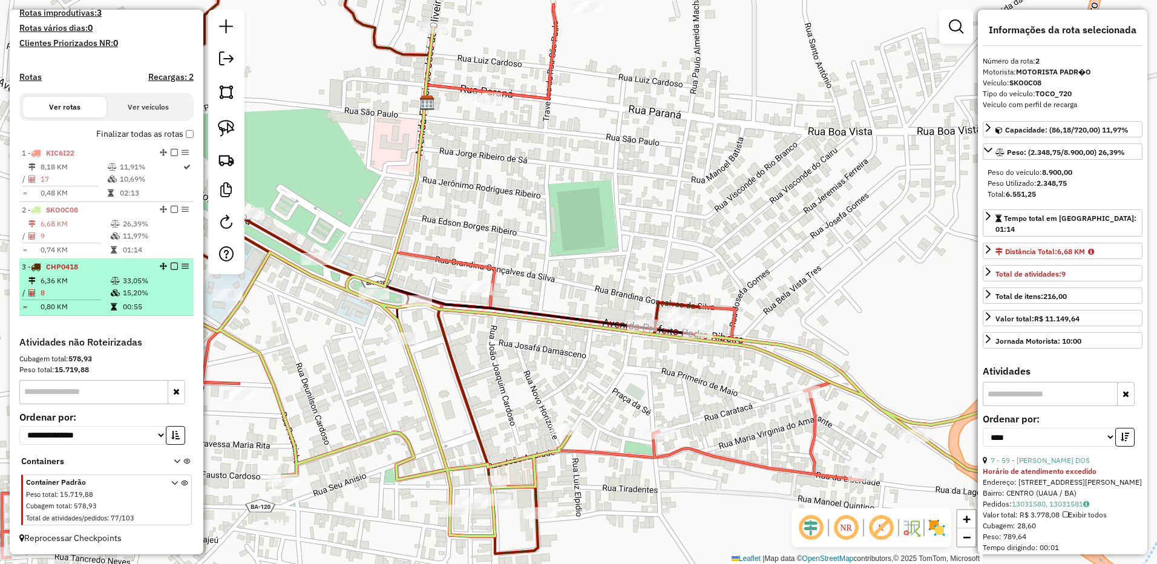
click at [88, 288] on td "8" at bounding box center [75, 293] width 70 height 12
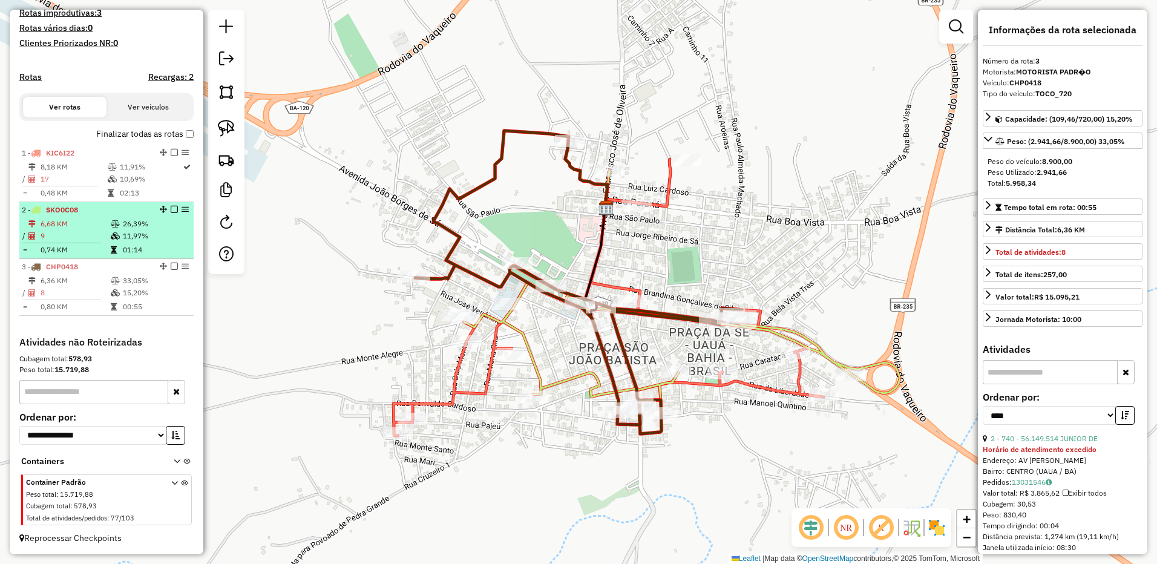
click at [87, 234] on td "9" at bounding box center [75, 236] width 70 height 12
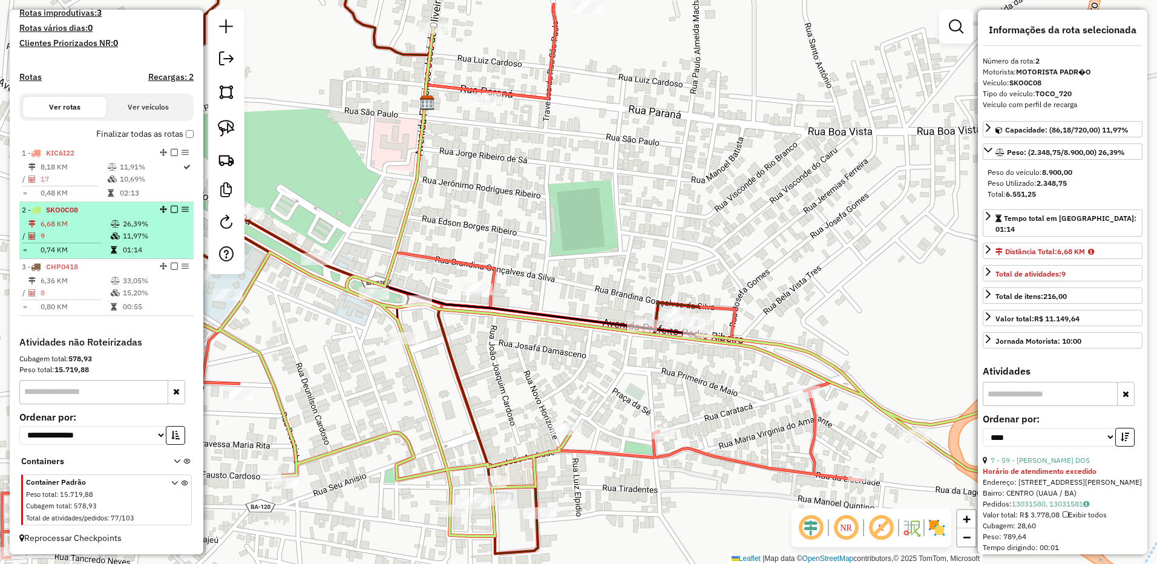
click at [94, 223] on td "6,68 KM" at bounding box center [75, 224] width 70 height 12
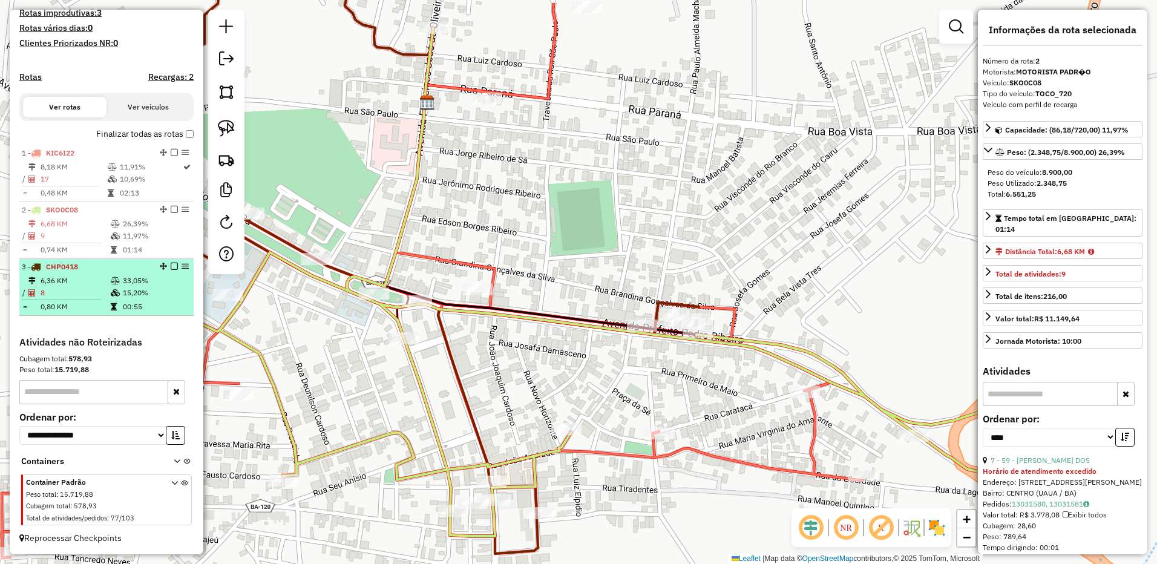
click at [94, 266] on div "3 - CHP0418" at bounding box center [86, 266] width 128 height 11
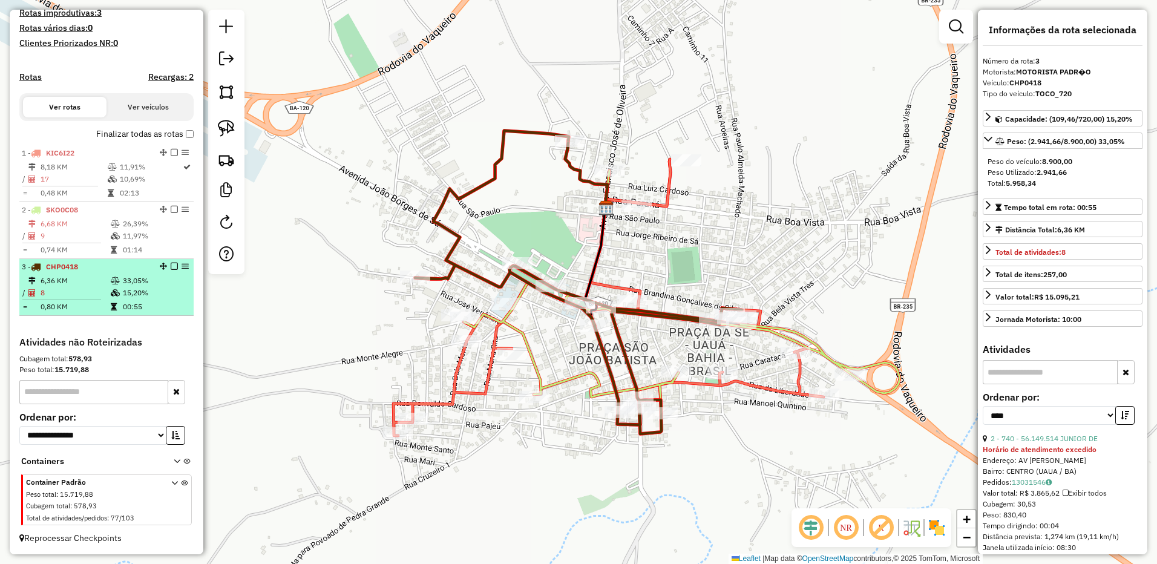
click at [100, 277] on td "6,36 KM" at bounding box center [75, 281] width 70 height 12
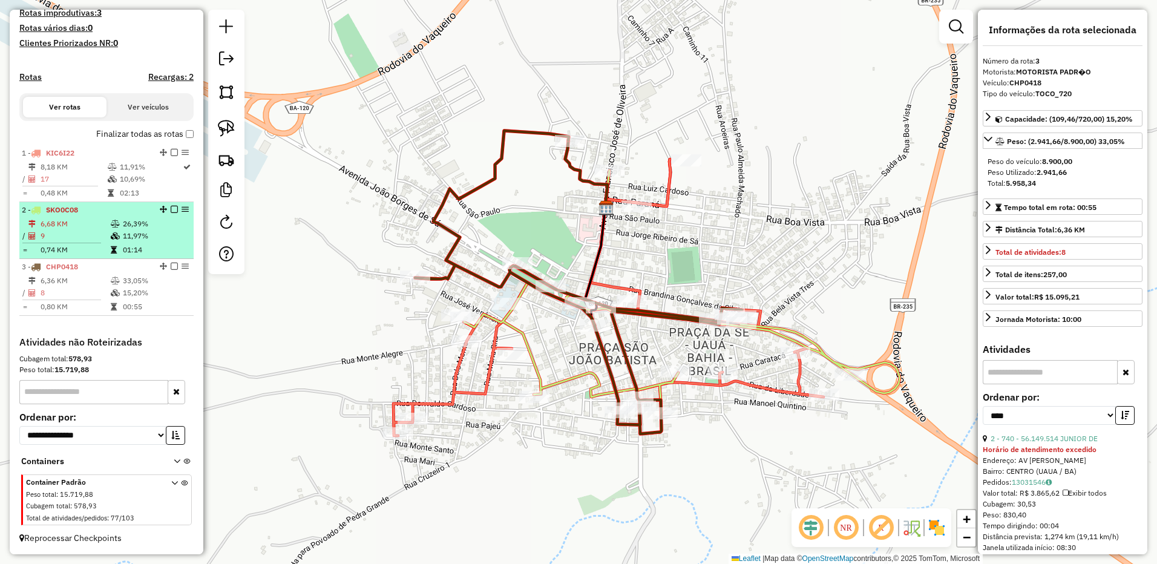
click at [97, 233] on td "9" at bounding box center [75, 236] width 70 height 12
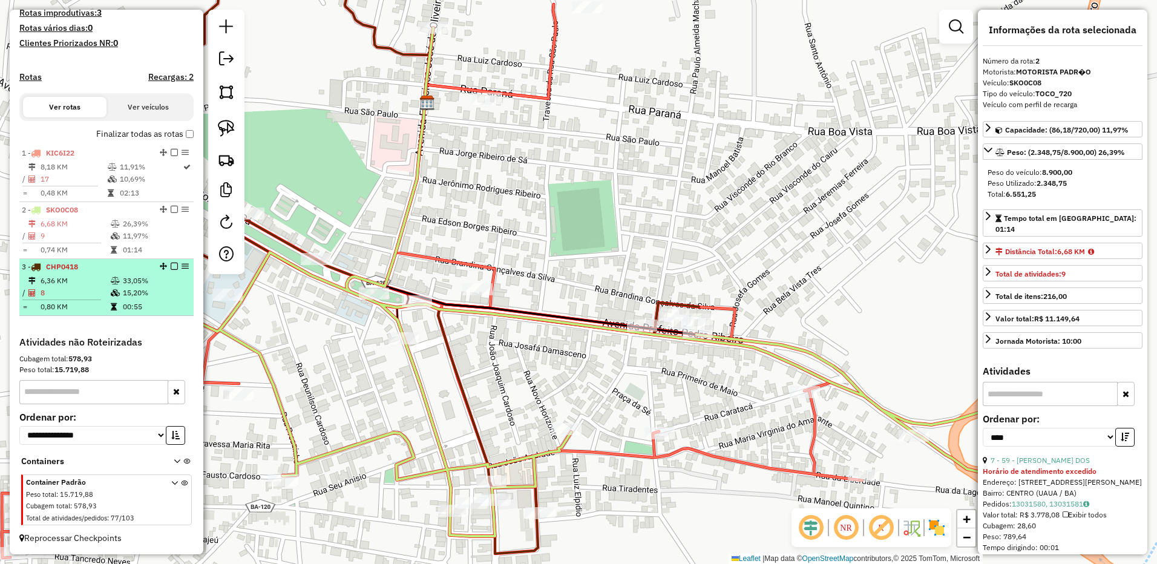
click at [97, 285] on td "6,36 KM" at bounding box center [75, 281] width 70 height 12
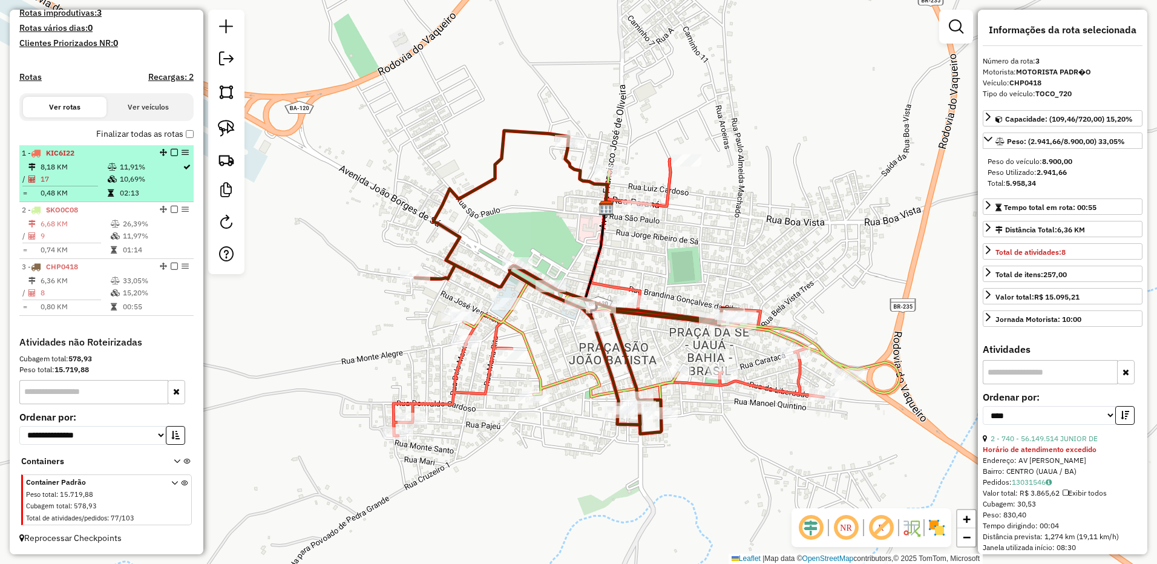
click at [72, 189] on td "0,48 KM" at bounding box center [73, 193] width 67 height 12
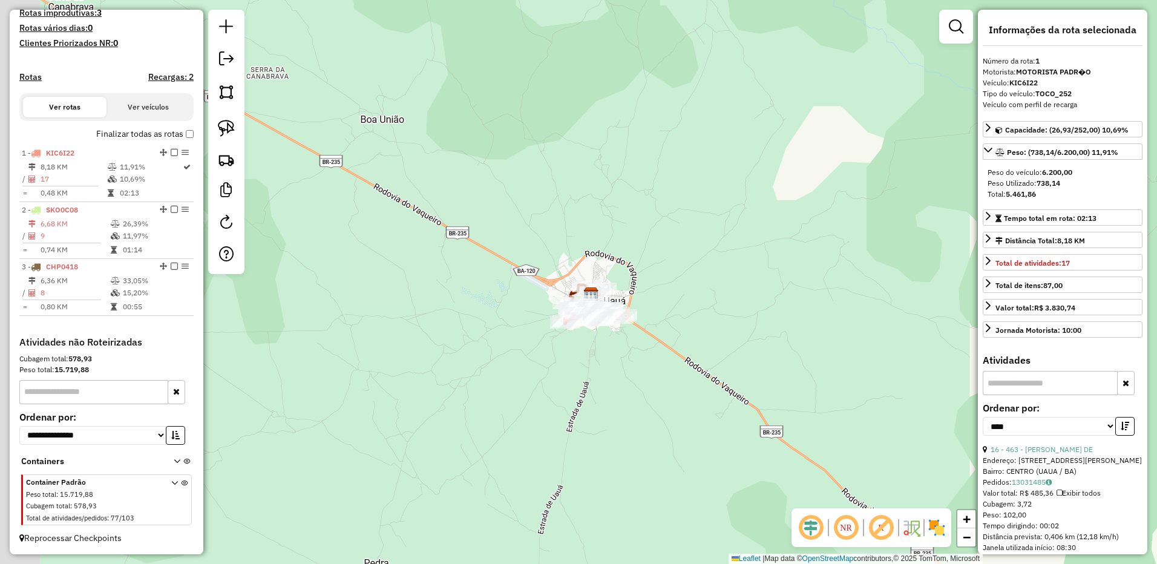
drag, startPoint x: 441, startPoint y: 488, endPoint x: 526, endPoint y: 420, distance: 108.9
click at [526, 420] on div "Janela de atendimento Grade de atendimento Capacidade Transportadoras Veículos …" at bounding box center [578, 282] width 1157 height 564
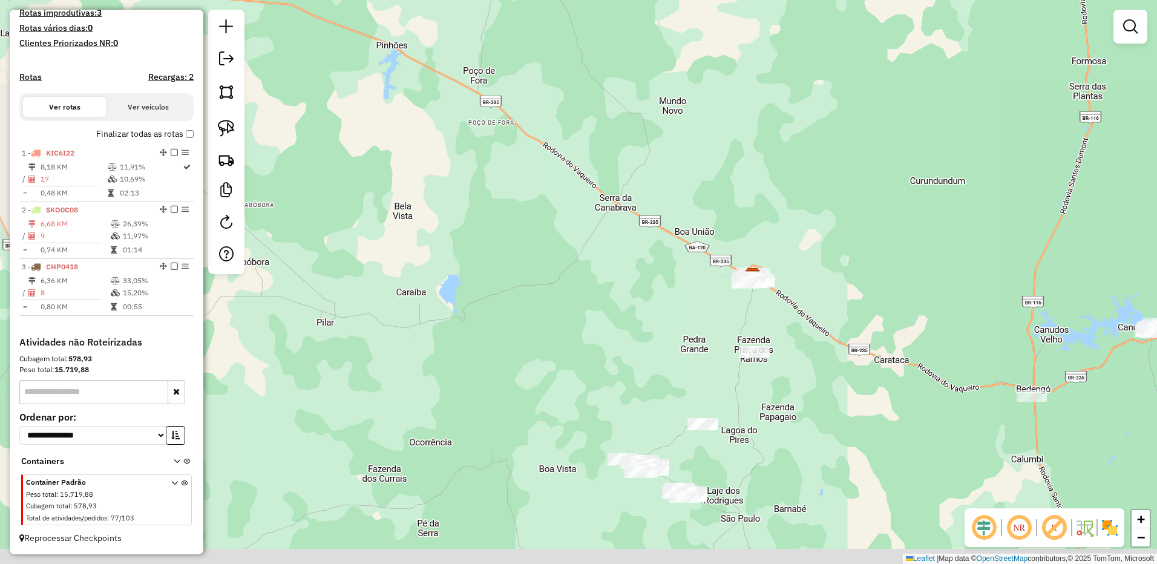
drag, startPoint x: 627, startPoint y: 266, endPoint x: 599, endPoint y: 252, distance: 30.8
click at [599, 252] on div "Janela de atendimento Grade de atendimento Capacidade Transportadoras Veículos …" at bounding box center [578, 282] width 1157 height 564
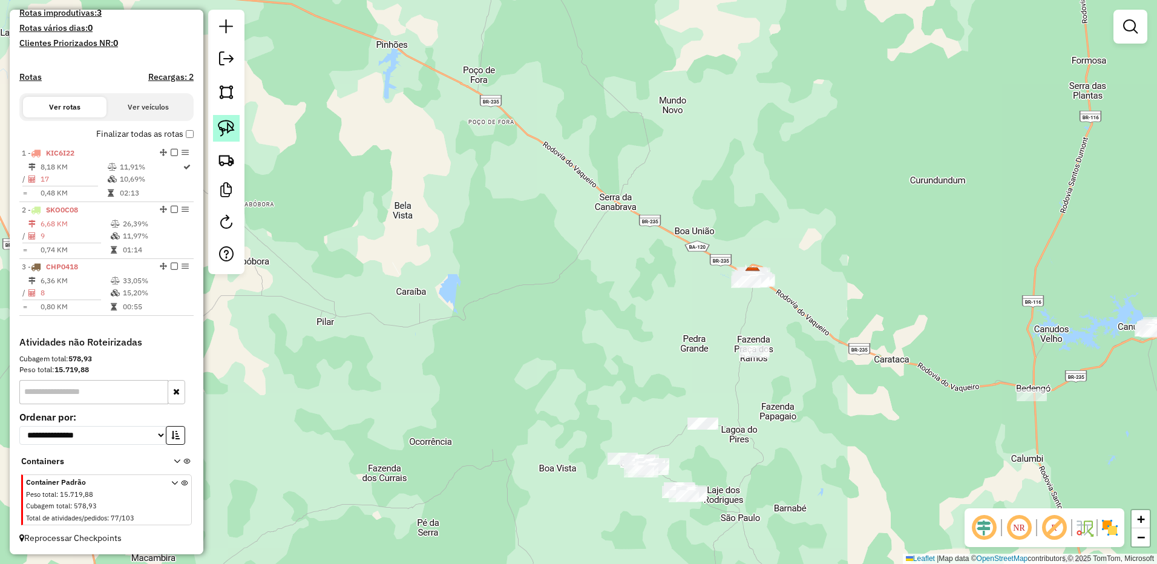
click at [230, 126] on img at bounding box center [226, 128] width 17 height 17
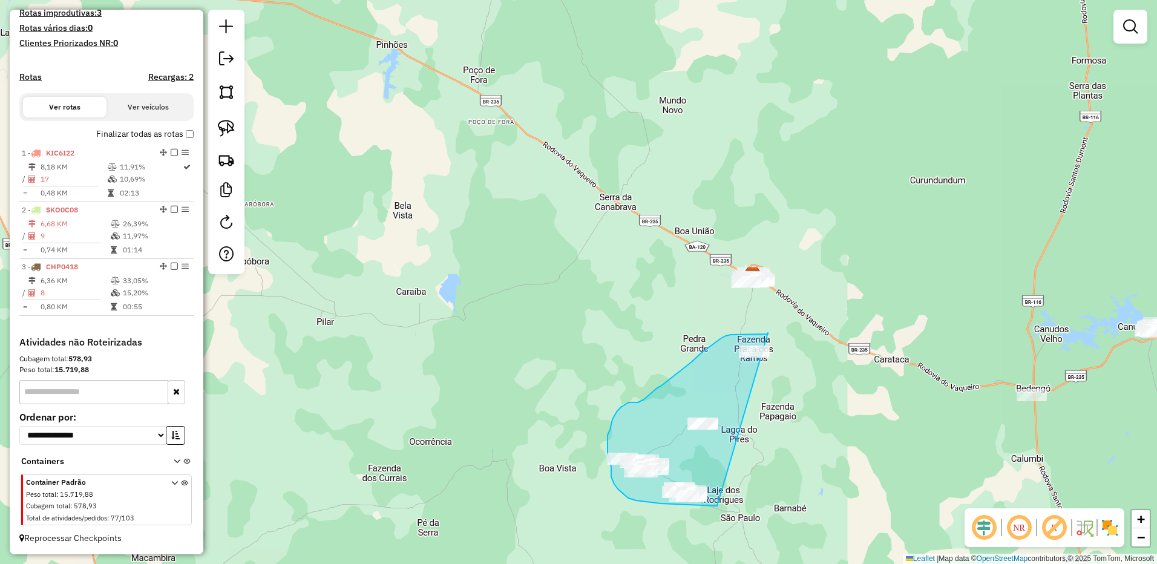
drag, startPoint x: 768, startPoint y: 333, endPoint x: 720, endPoint y: 501, distance: 174.8
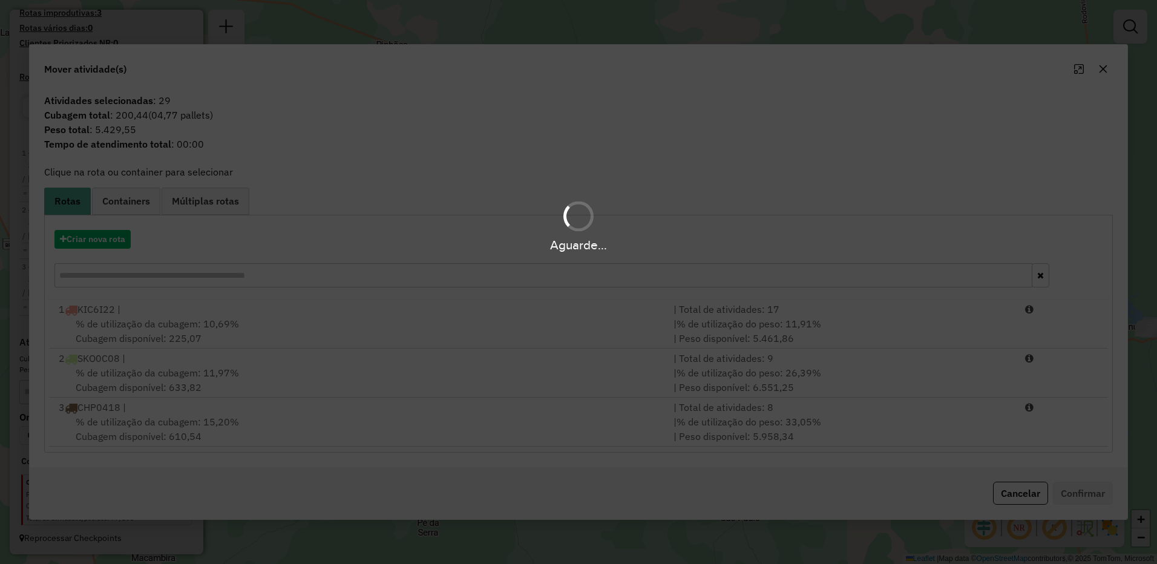
click at [111, 237] on hb-app "Aguarde... Pop-up bloqueado! Seu navegador bloqueou automáticamente a abertura …" at bounding box center [578, 282] width 1157 height 564
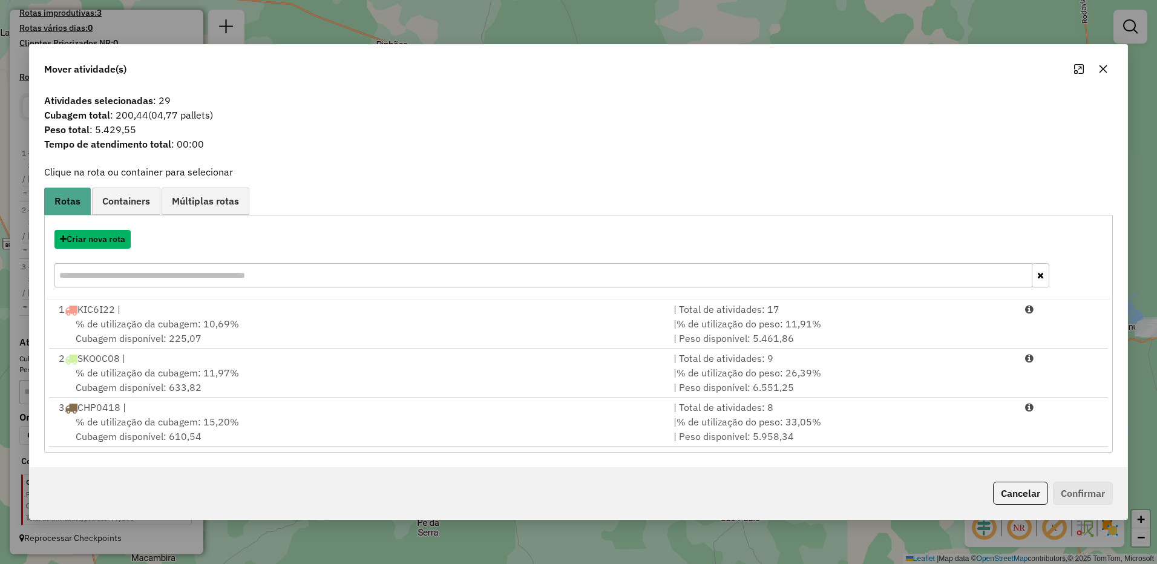
click at [111, 237] on button "Criar nova rota" at bounding box center [92, 239] width 76 height 19
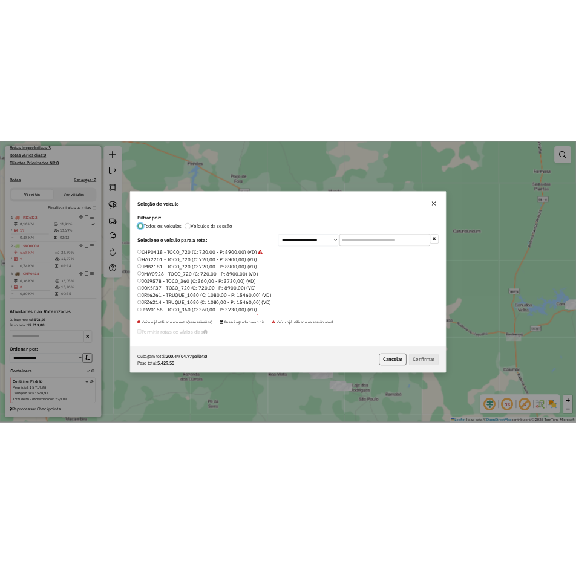
scroll to position [7, 4]
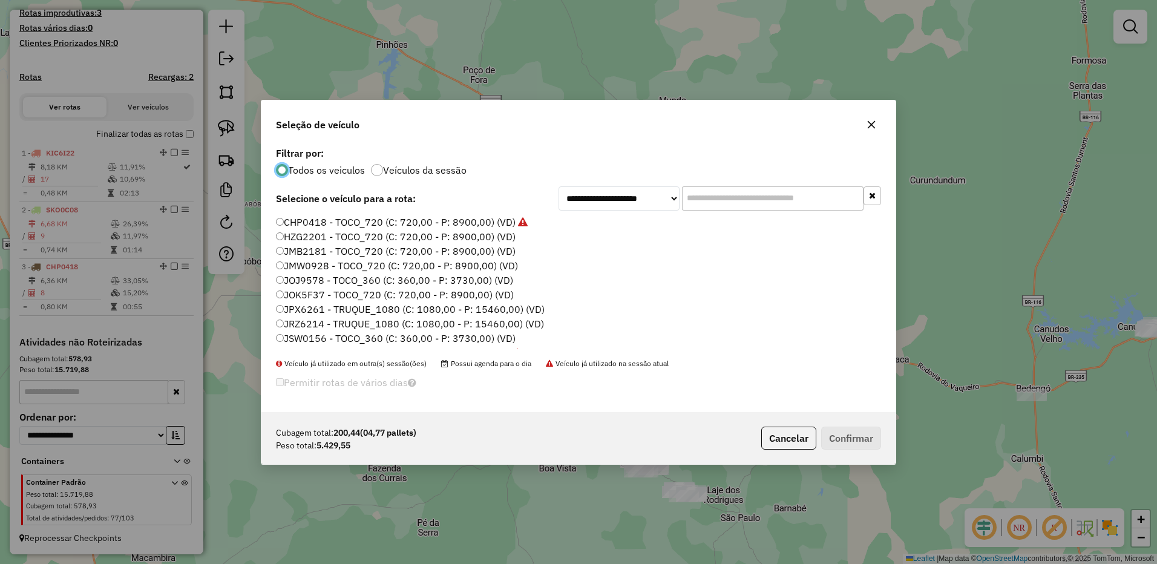
click at [273, 293] on div "CHP0418 - TOCO_720 (C: 720,00 - P: 8900,00) (VD) HZG2201 - TOCO_720 (C: 720,00 …" at bounding box center [578, 286] width 619 height 143
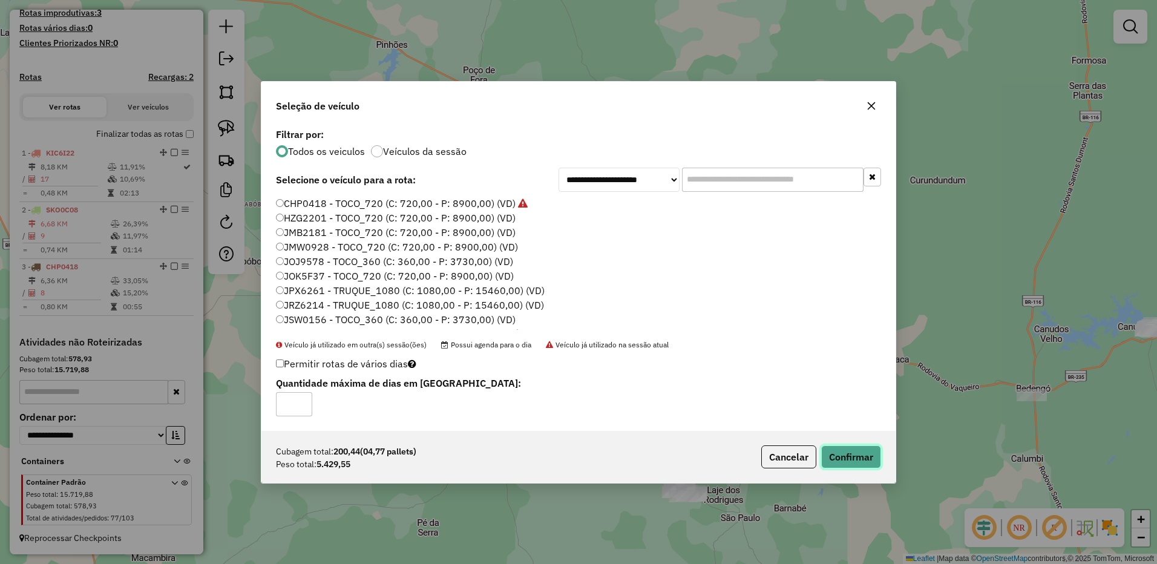
click at [842, 459] on button "Confirmar" at bounding box center [851, 456] width 60 height 23
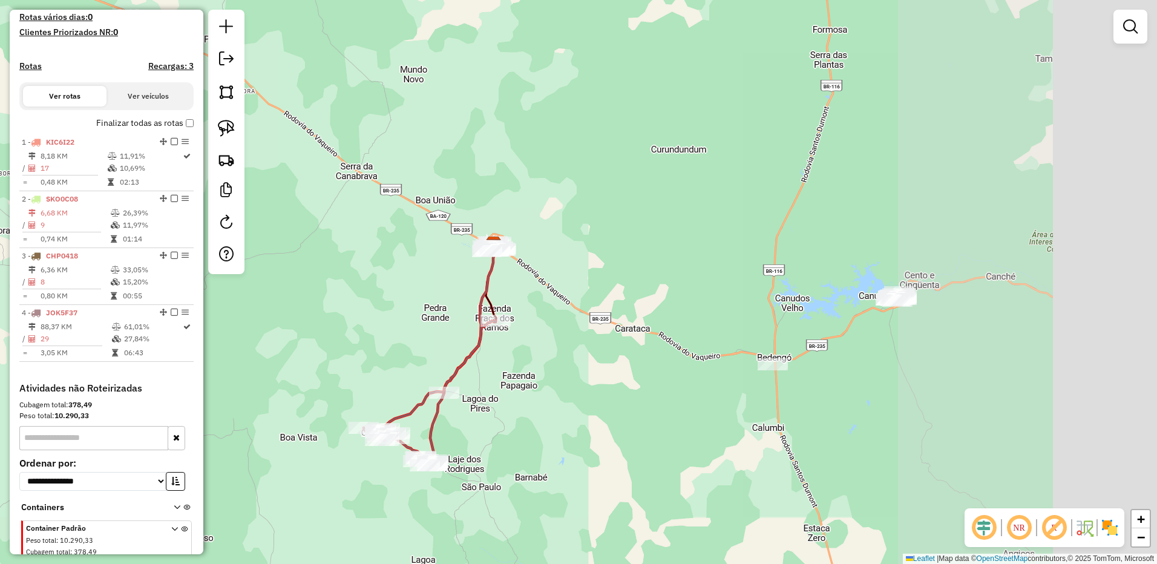
drag, startPoint x: 892, startPoint y: 274, endPoint x: 635, endPoint y: 243, distance: 259.0
click at [635, 243] on div "Janela de atendimento Grade de atendimento Capacidade Transportadoras Veículos …" at bounding box center [578, 282] width 1157 height 564
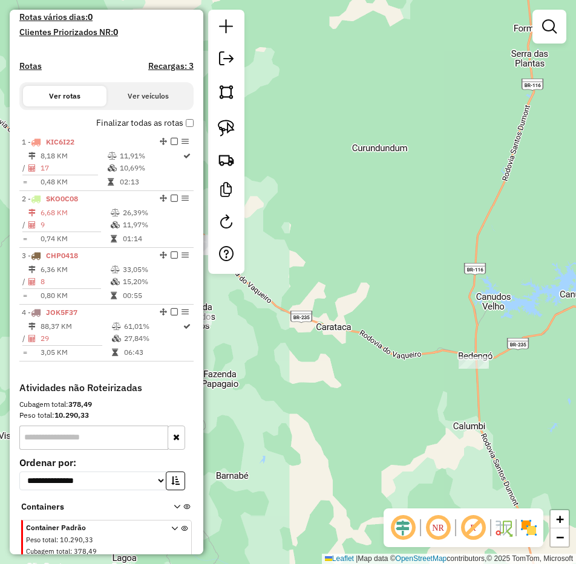
click at [232, 173] on div at bounding box center [226, 142] width 36 height 264
click at [233, 164] on img at bounding box center [226, 159] width 17 height 17
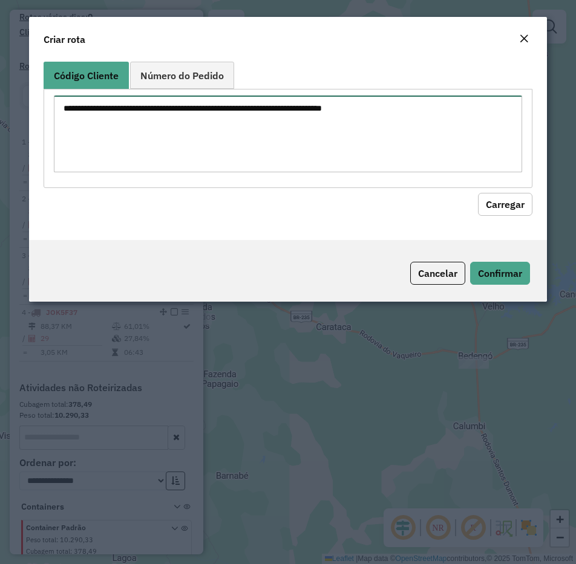
click at [284, 155] on textarea at bounding box center [288, 134] width 469 height 77
paste textarea "*** *** *** *** *** *** *** *** *** *** *** ** *** *** *** *** *** *** *** *** …"
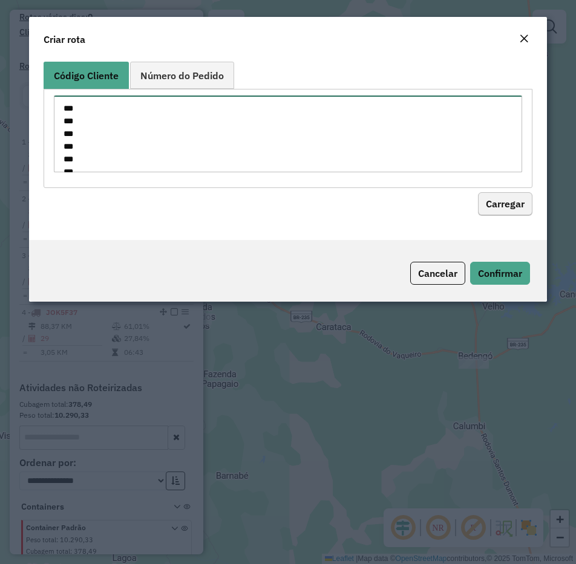
scroll to position [526, 0]
type textarea "*** *** *** *** *** *** *** *** *** *** *** ** *** *** *** *** *** *** *** *** …"
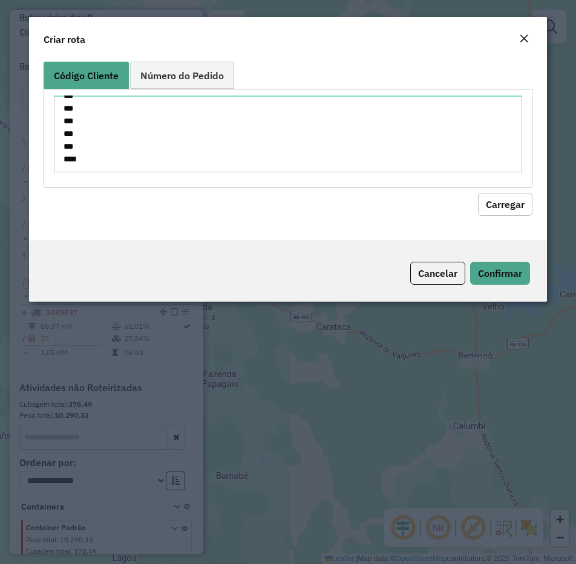
click at [489, 203] on button "Carregar" at bounding box center [505, 204] width 54 height 23
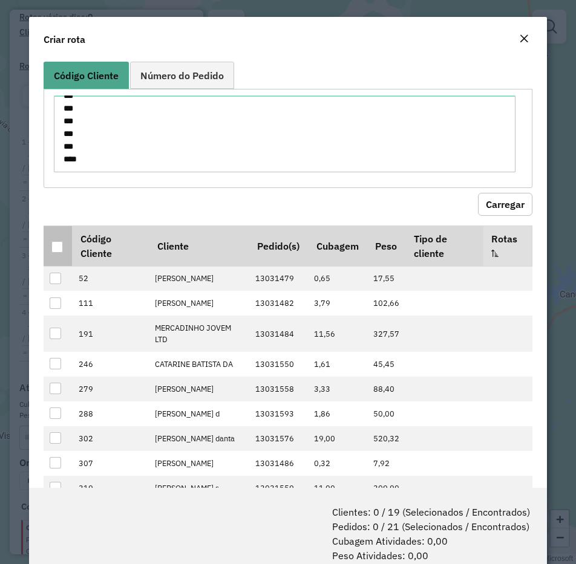
click at [62, 243] on div at bounding box center [56, 246] width 11 height 11
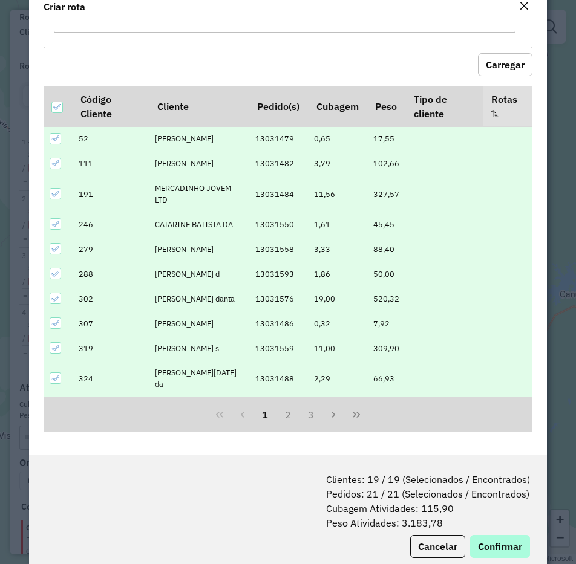
scroll to position [60, 0]
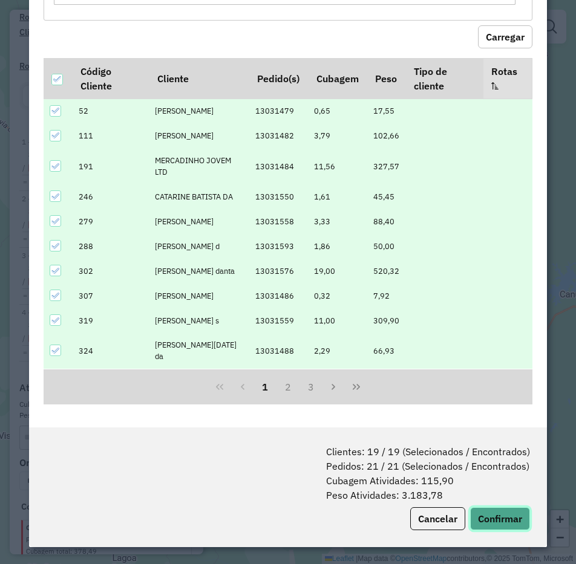
click at [503, 523] on button "Confirmar" at bounding box center [500, 519] width 60 height 23
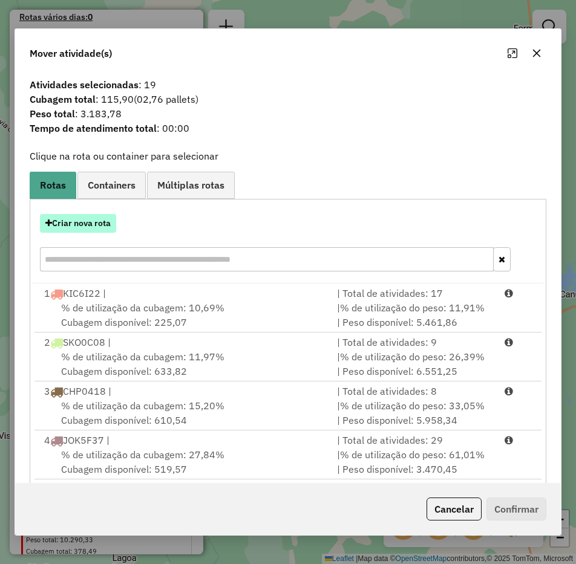
click at [90, 225] on button "Criar nova rota" at bounding box center [78, 223] width 76 height 19
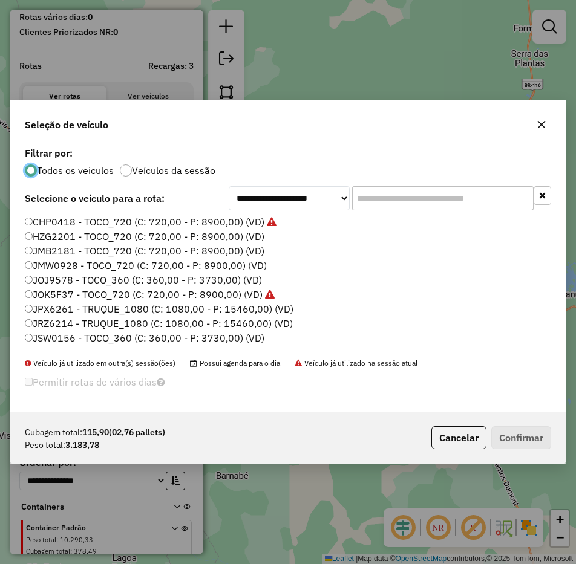
scroll to position [128, 0]
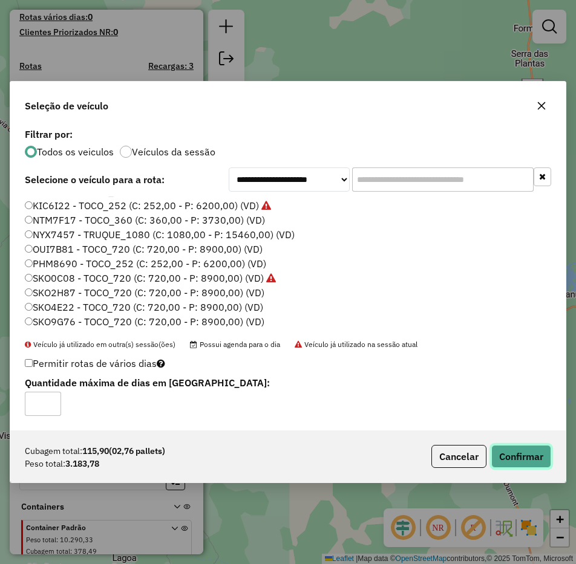
click at [514, 460] on button "Confirmar" at bounding box center [521, 456] width 60 height 23
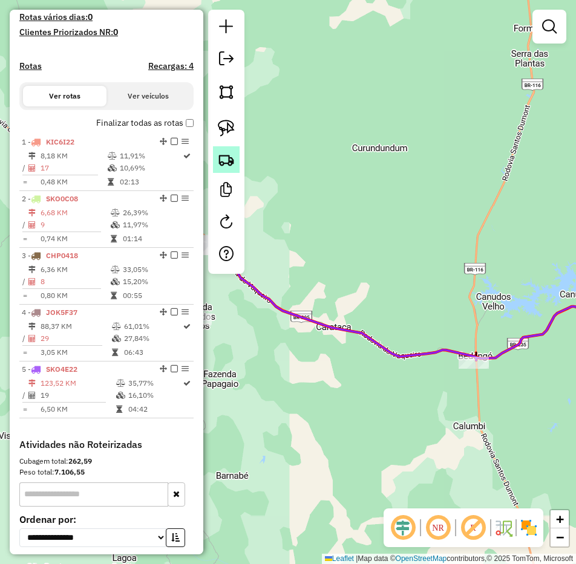
click at [226, 158] on img at bounding box center [226, 159] width 17 height 17
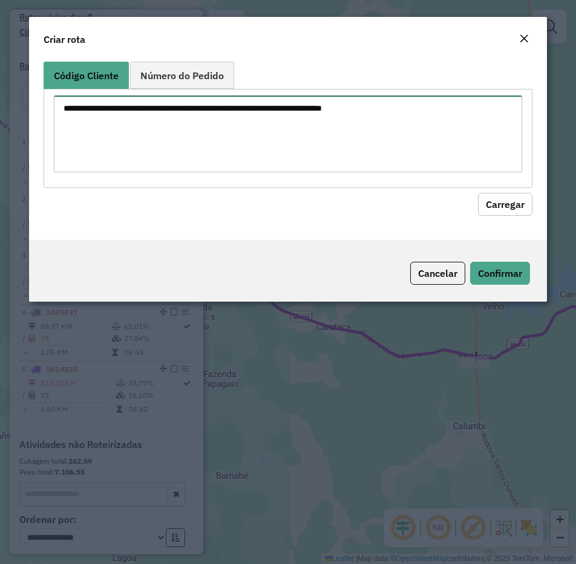
click at [241, 139] on textarea at bounding box center [288, 134] width 469 height 77
paste textarea "*** *** *** *** *** *** *** *** *** *** *** ** *** *** *** *** *** *** *** *** …"
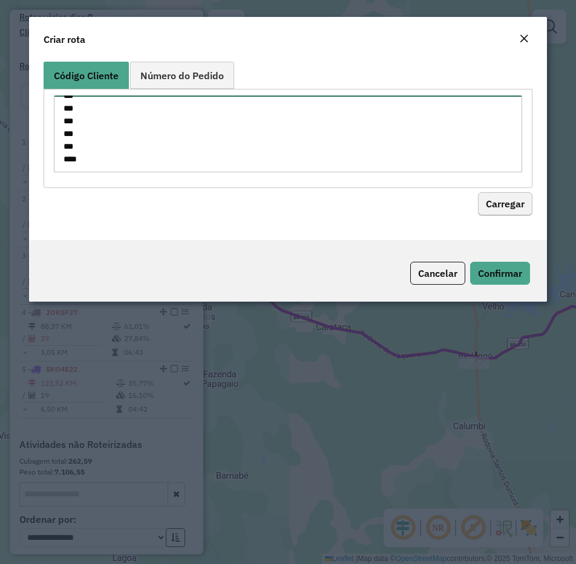
type textarea "*** *** *** *** *** *** *** *** *** *** *** ** *** *** *** *** *** *** *** *** …"
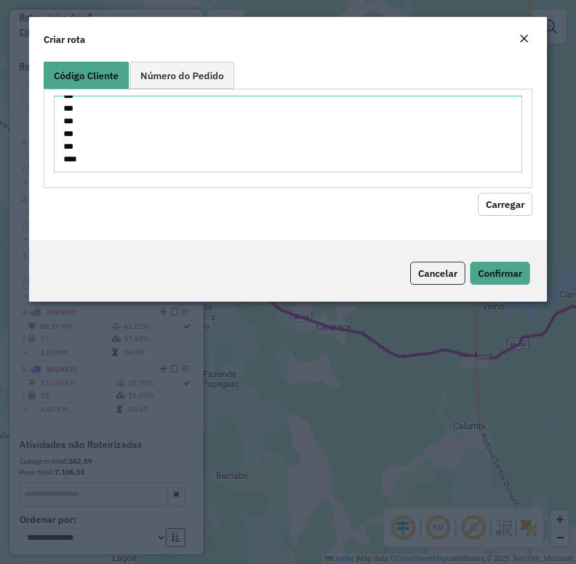
click at [496, 195] on button "Carregar" at bounding box center [505, 204] width 54 height 23
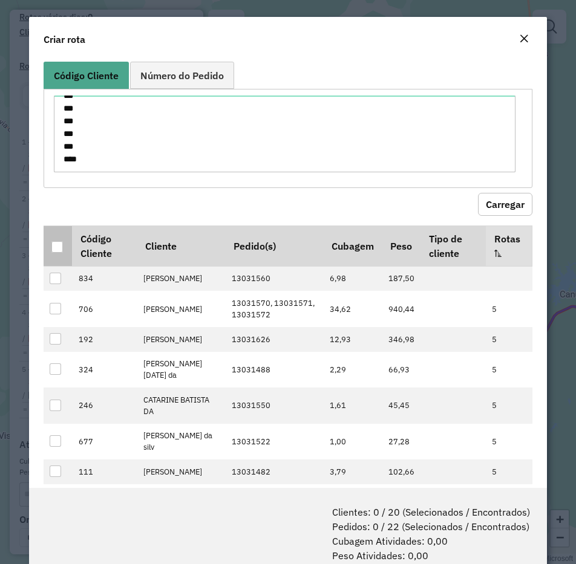
click at [64, 247] on th at bounding box center [58, 246] width 28 height 41
click at [59, 246] on div at bounding box center [56, 246] width 11 height 11
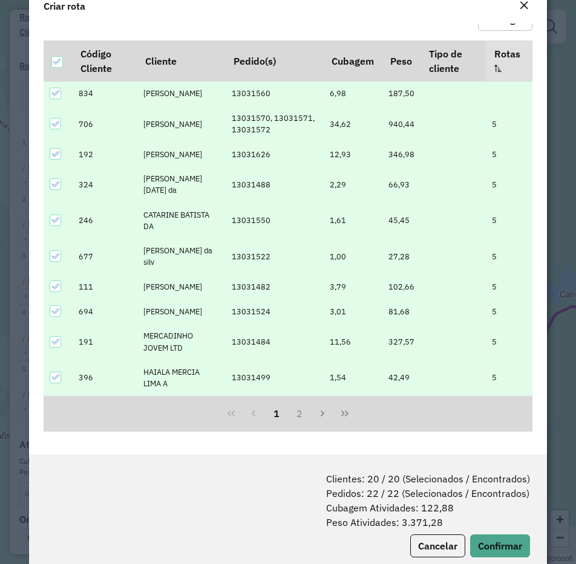
scroll to position [60, 0]
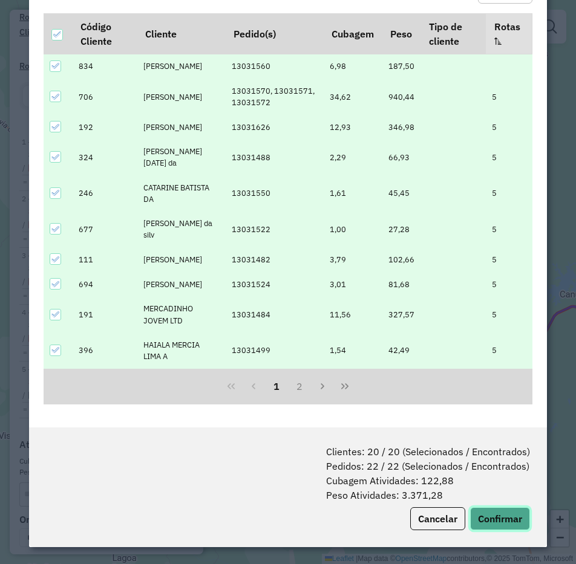
click at [495, 511] on button "Confirmar" at bounding box center [500, 519] width 60 height 23
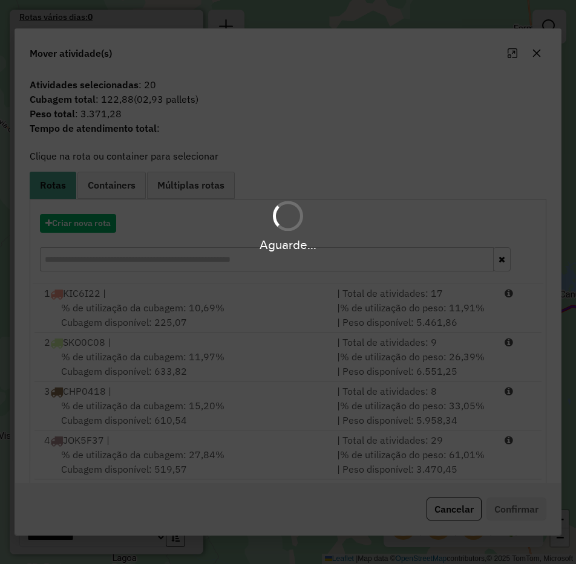
click at [104, 234] on div "Aguarde..." at bounding box center [288, 225] width 576 height 57
click at [100, 227] on div "Aguarde..." at bounding box center [288, 225] width 576 height 57
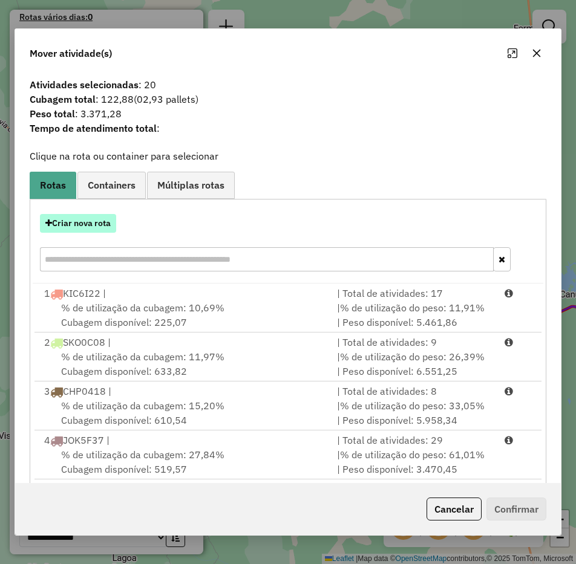
click at [100, 226] on button "Criar nova rota" at bounding box center [78, 223] width 76 height 19
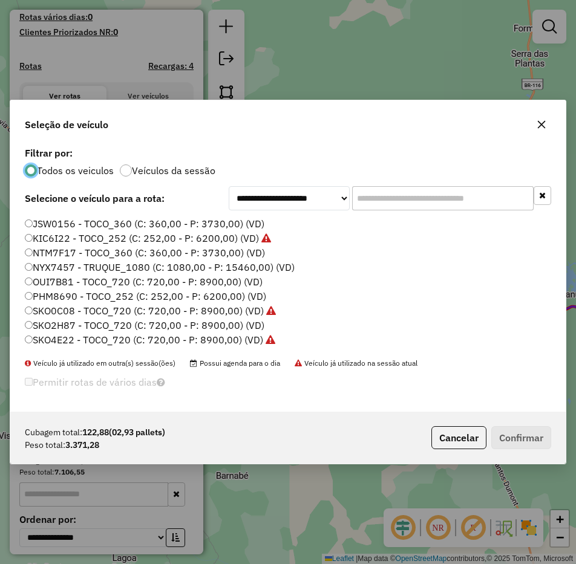
scroll to position [128, 0]
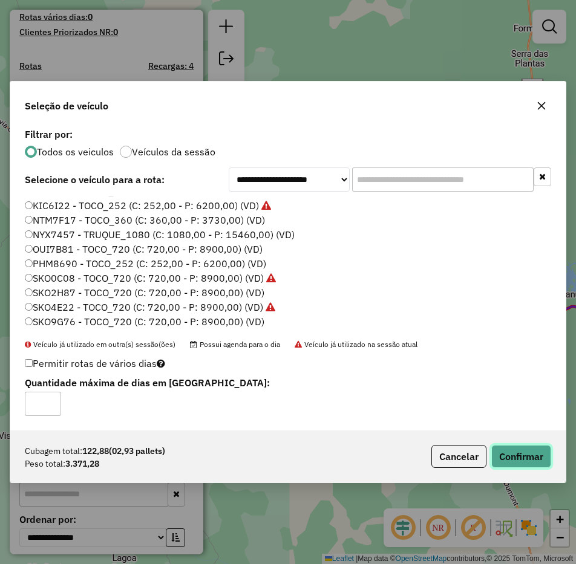
click at [518, 451] on button "Confirmar" at bounding box center [521, 456] width 60 height 23
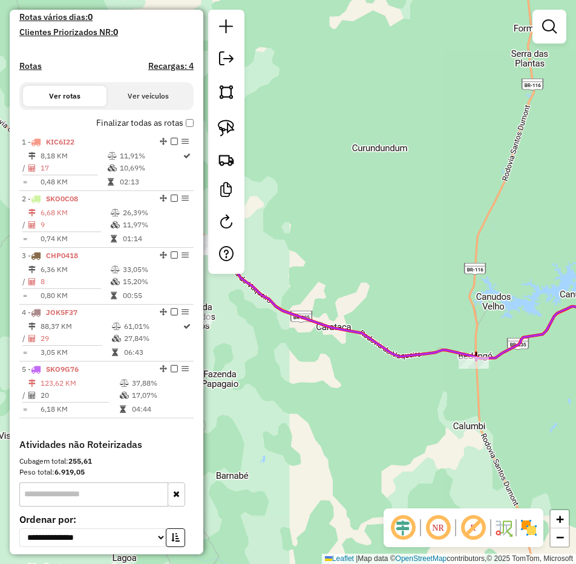
click at [243, 161] on div at bounding box center [226, 142] width 36 height 264
click at [233, 161] on img at bounding box center [226, 159] width 17 height 17
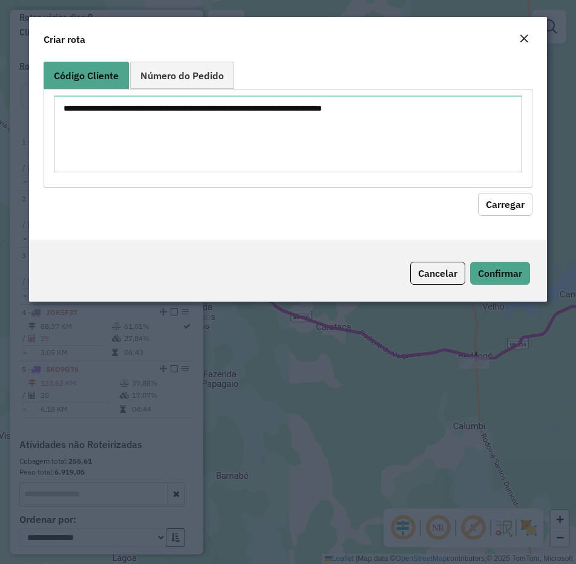
click at [236, 143] on textarea at bounding box center [288, 134] width 469 height 77
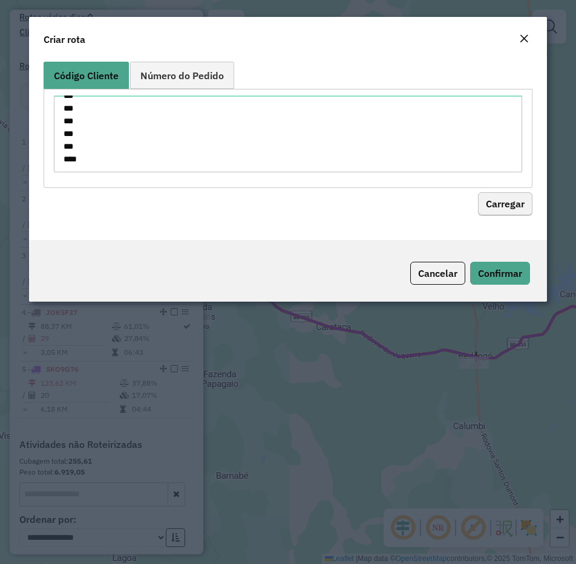
type textarea "*** *** *** *** *** *** *** *** *** ***"
click at [495, 201] on button "Carregar" at bounding box center [505, 204] width 54 height 23
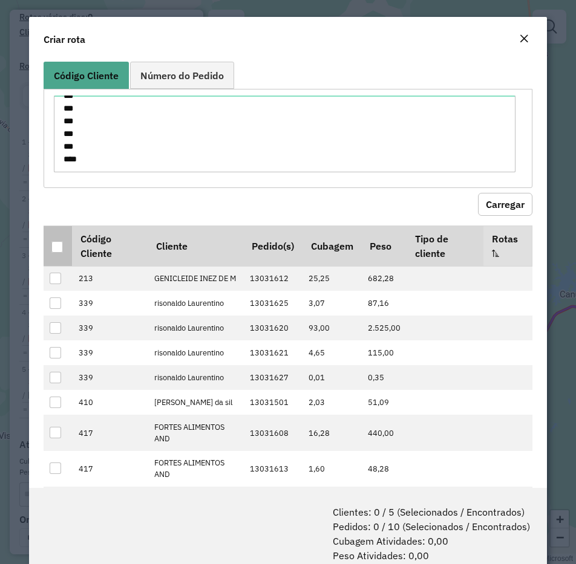
click at [59, 253] on th at bounding box center [58, 246] width 28 height 41
click at [59, 250] on div at bounding box center [56, 246] width 11 height 11
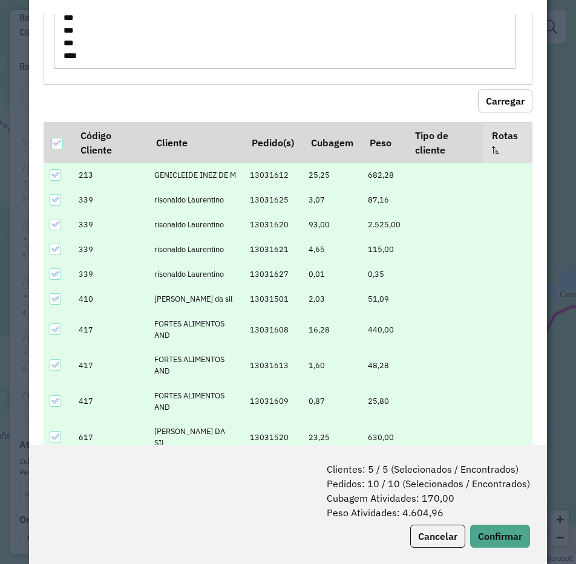
scroll to position [60, 0]
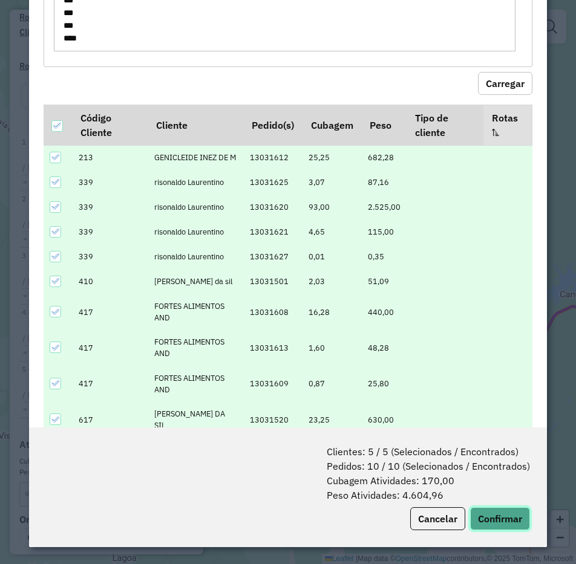
click at [501, 523] on button "Confirmar" at bounding box center [500, 519] width 60 height 23
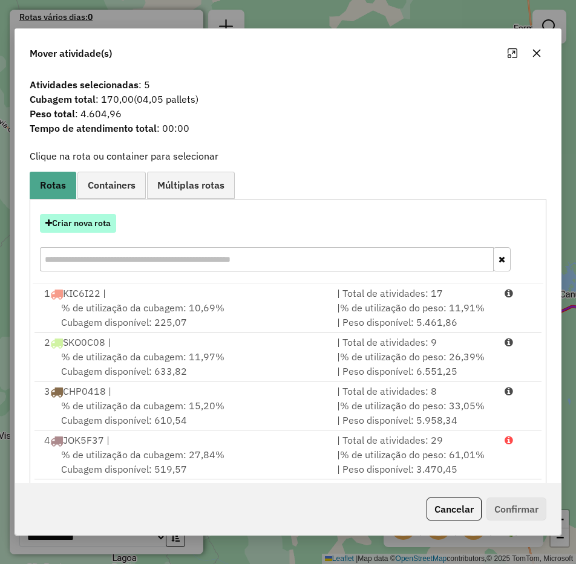
click at [96, 228] on button "Criar nova rota" at bounding box center [78, 223] width 76 height 19
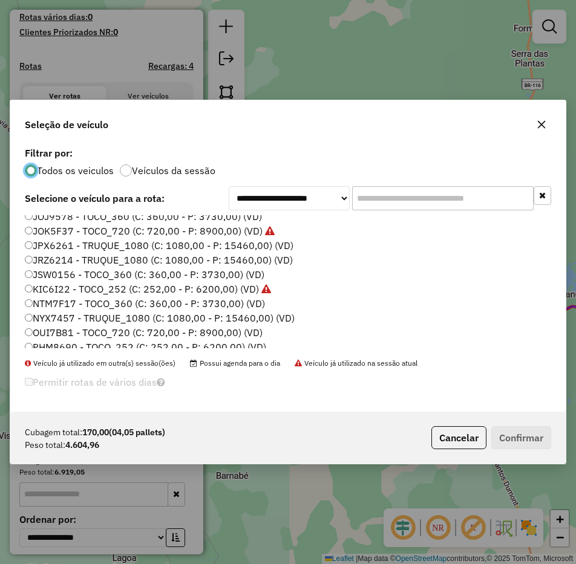
scroll to position [128, 0]
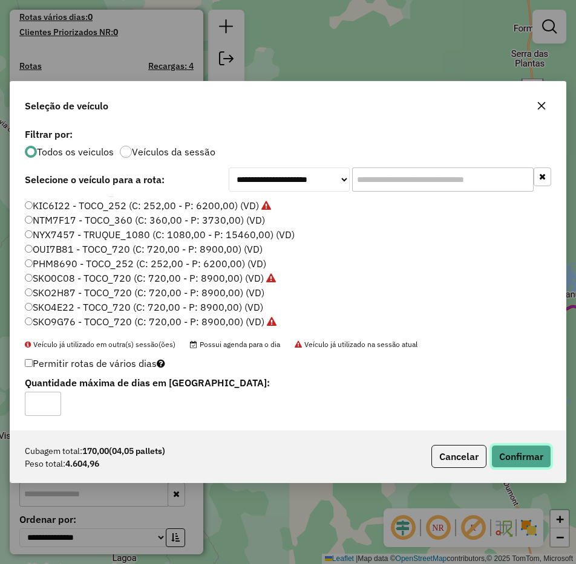
click at [493, 457] on button "Confirmar" at bounding box center [521, 456] width 60 height 23
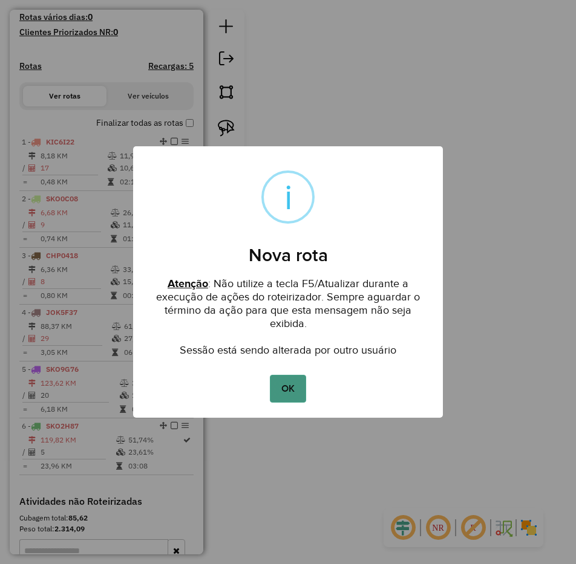
click at [293, 388] on button "OK" at bounding box center [288, 389] width 36 height 28
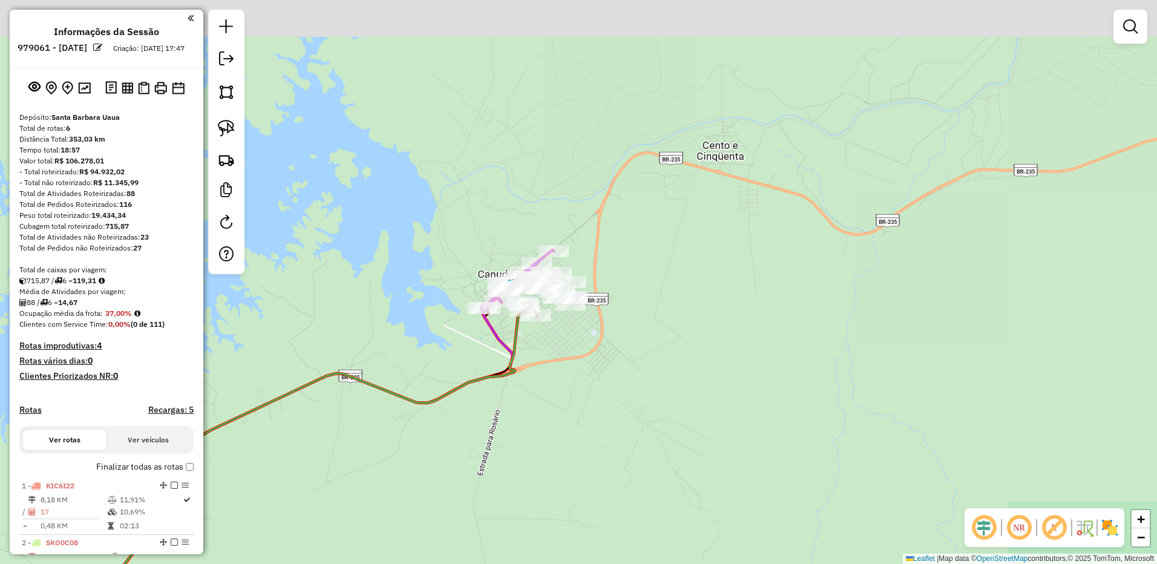
drag, startPoint x: 582, startPoint y: 294, endPoint x: 787, endPoint y: 537, distance: 318.1
click at [780, 533] on div "Janela de atendimento Grade de atendimento Capacidade Transportadoras Veículos …" at bounding box center [578, 282] width 1157 height 564
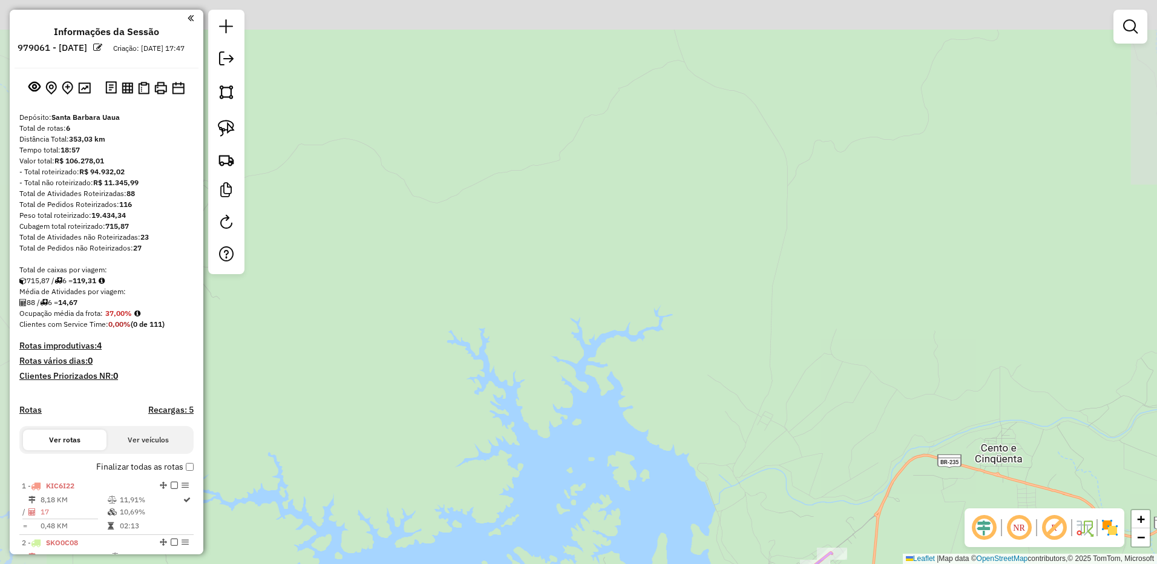
click at [701, 258] on div "Janela de atendimento Grade de atendimento Capacidade Transportadoras Veículos …" at bounding box center [578, 282] width 1157 height 564
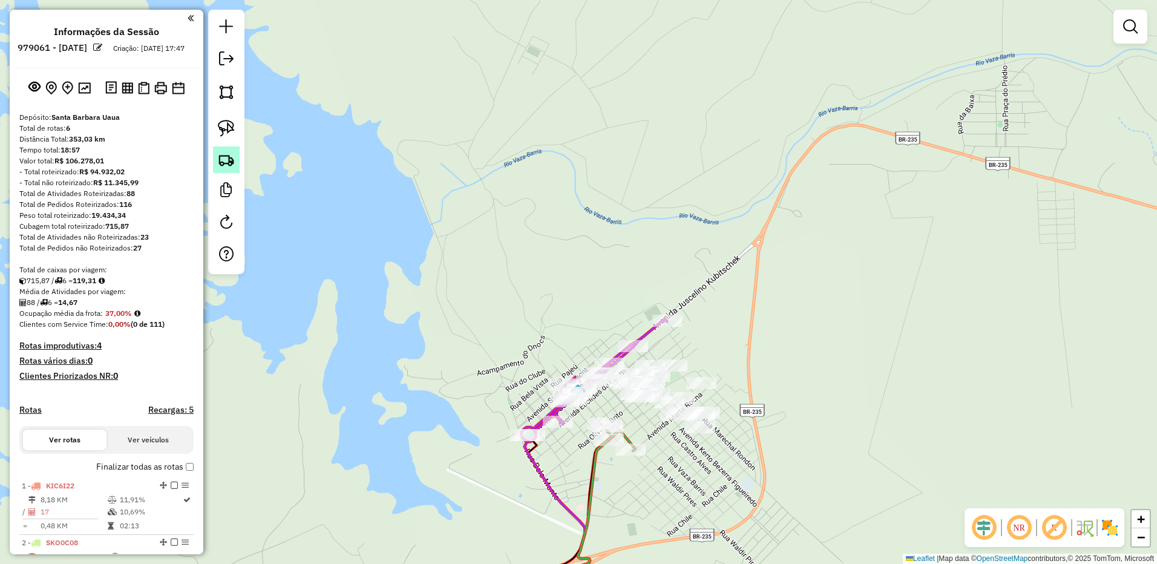
click at [220, 153] on img at bounding box center [226, 159] width 17 height 17
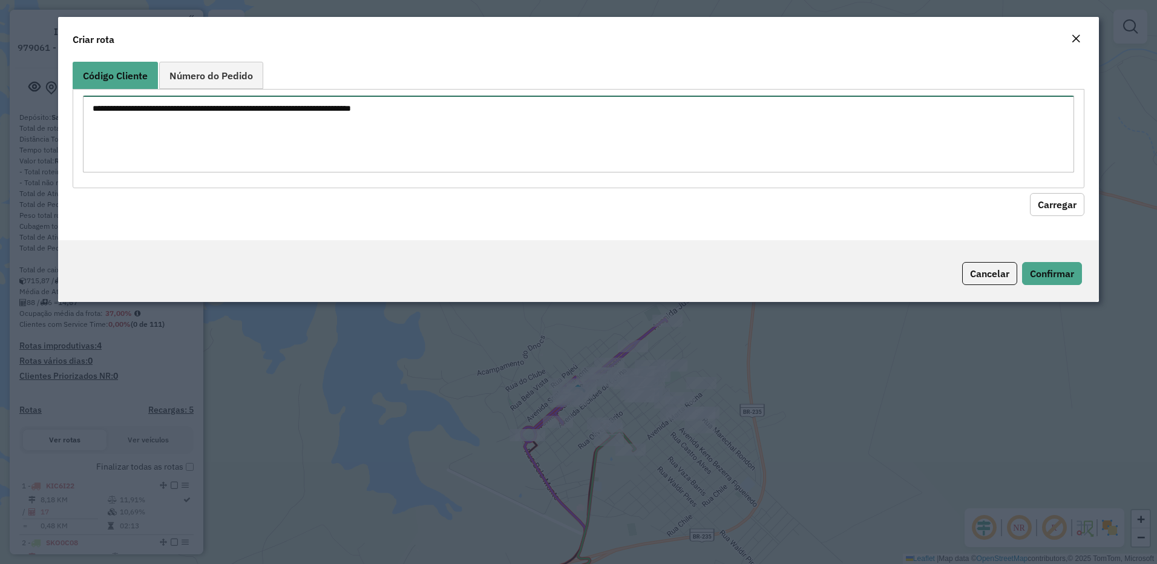
click at [242, 145] on textarea at bounding box center [578, 134] width 991 height 77
paste textarea "*** *** *** *** *** *** *** *** *** ***"
type textarea "*** *** *** *** *** *** *** *** *** ***"
click at [1073, 204] on button "Carregar" at bounding box center [1057, 204] width 54 height 23
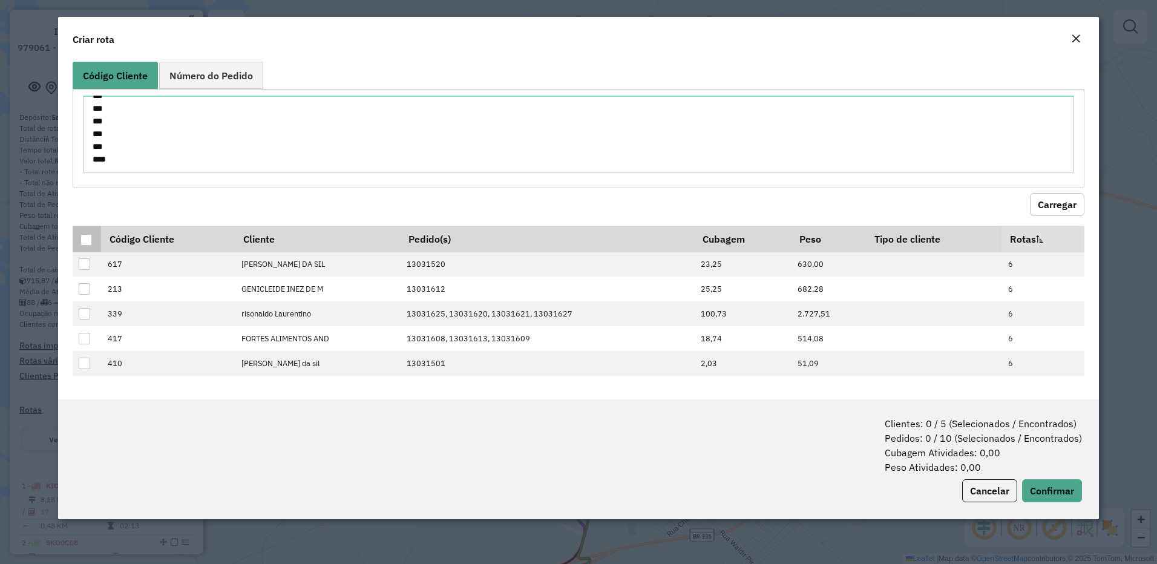
click at [82, 239] on div at bounding box center [85, 239] width 11 height 11
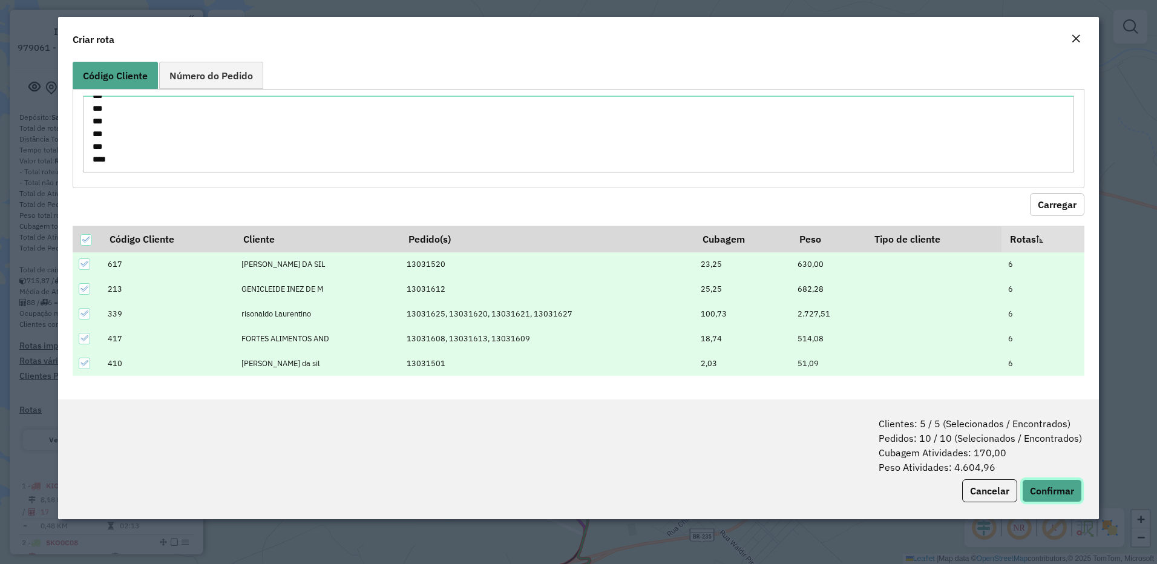
click at [1041, 480] on button "Confirmar" at bounding box center [1052, 490] width 60 height 23
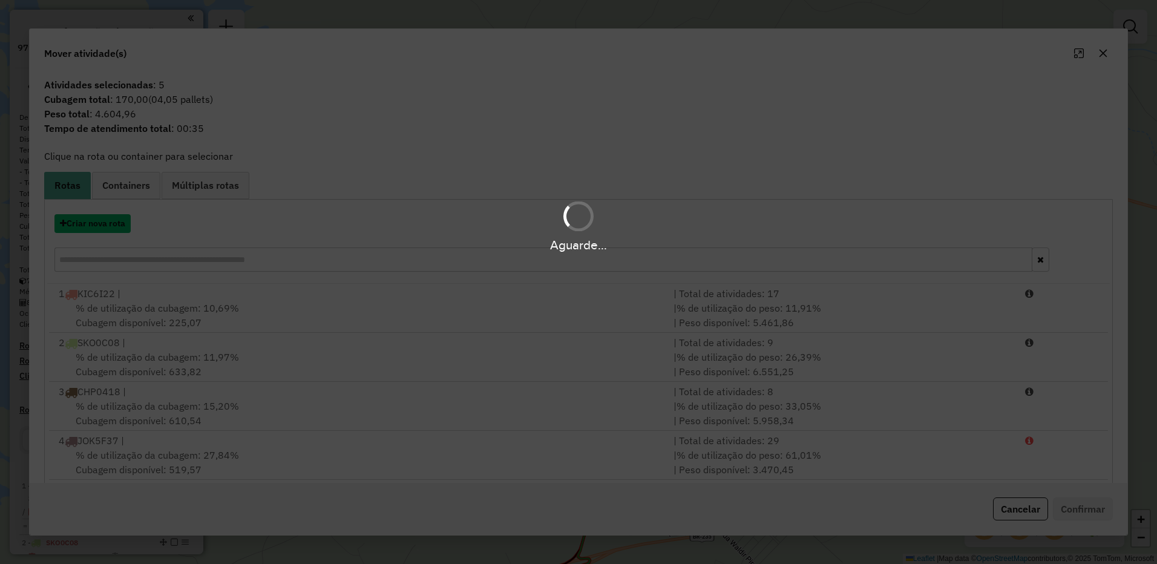
click at [96, 224] on button "Criar nova rota" at bounding box center [92, 223] width 76 height 19
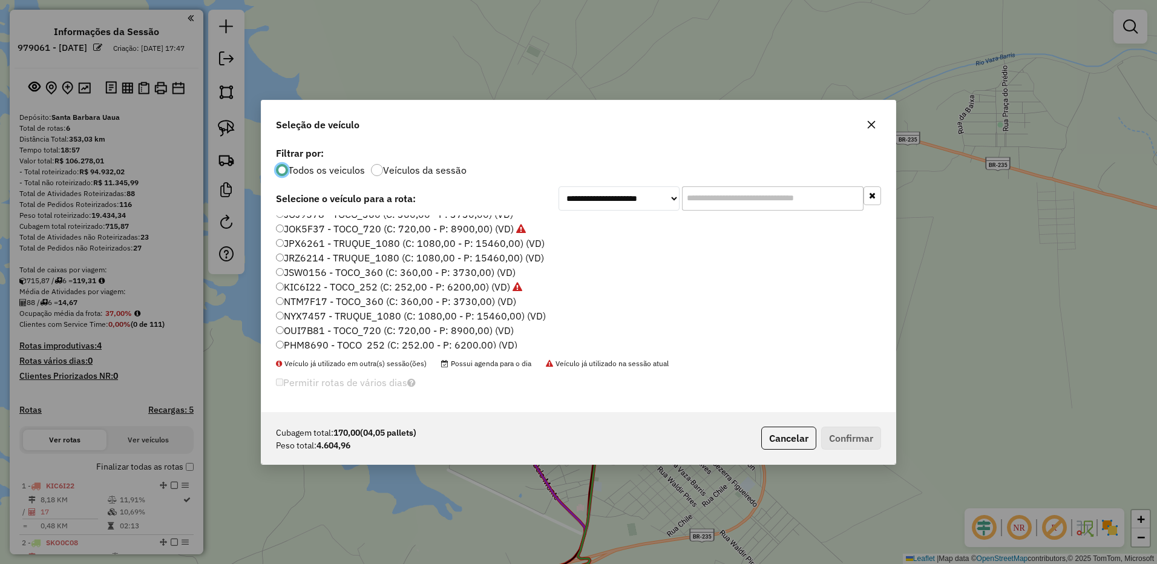
scroll to position [128, 0]
click at [284, 310] on label "SKO2H87 - TOCO_720 (C: 720,00 - P: 8900,00) (VD)" at bounding box center [402, 311] width 252 height 15
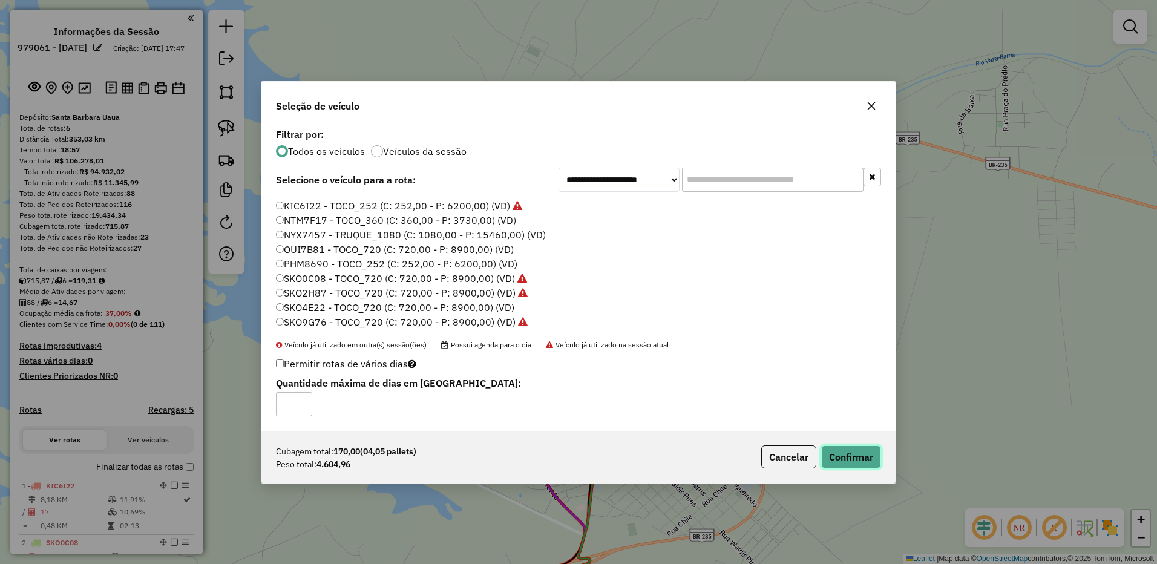
click at [877, 457] on button "Confirmar" at bounding box center [851, 456] width 60 height 23
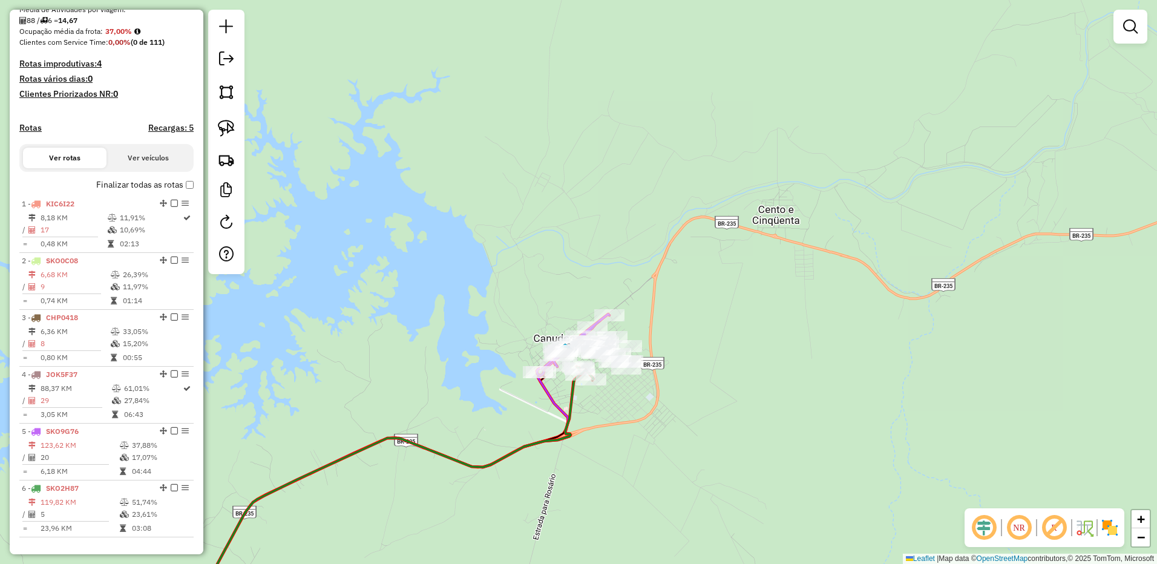
scroll to position [302, 0]
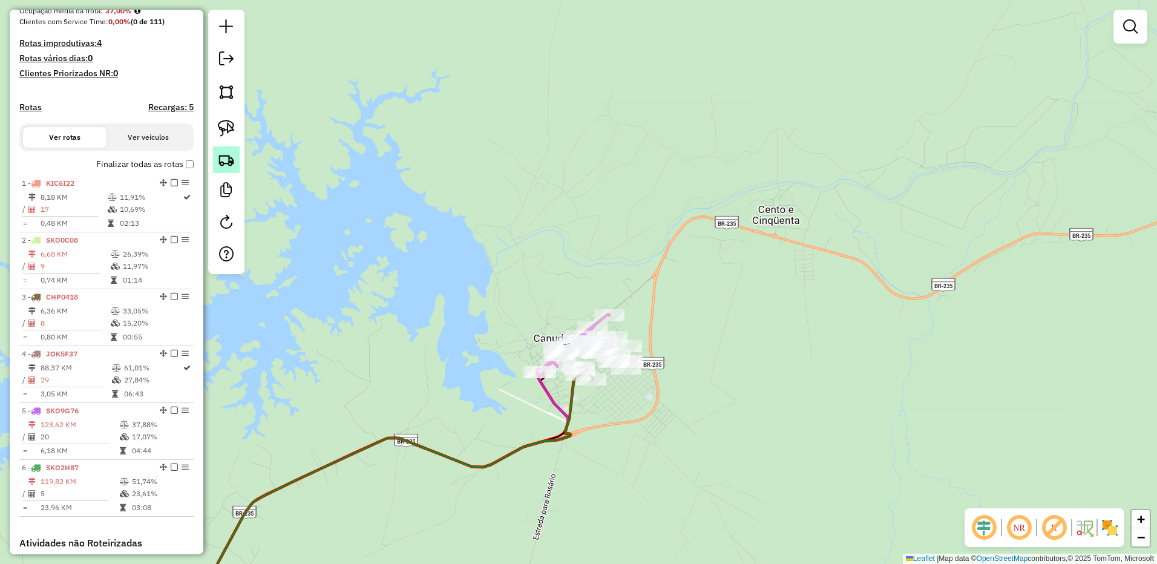
click at [237, 162] on body "Aguarde... Pop-up bloqueado! Seu navegador bloqueou automáticamente a abertura …" at bounding box center [578, 282] width 1157 height 564
click at [229, 160] on img at bounding box center [226, 159] width 17 height 17
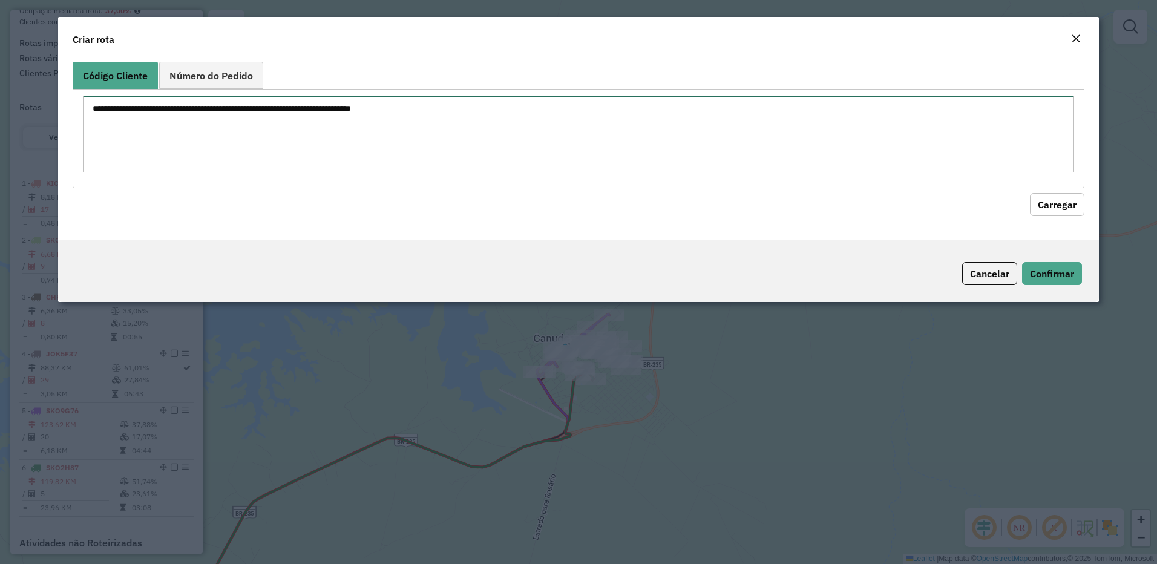
click at [276, 137] on textarea at bounding box center [578, 134] width 991 height 77
paste textarea "*** *** *** *** *** *** *** *** *** *** *** ** *** *** *** *** *** *** *** *** …"
type textarea "*** *** *** *** *** *** *** *** *** *** *** ** *** *** *** *** *** *** *** *** …"
click at [1076, 210] on button "Carregar" at bounding box center [1057, 204] width 54 height 23
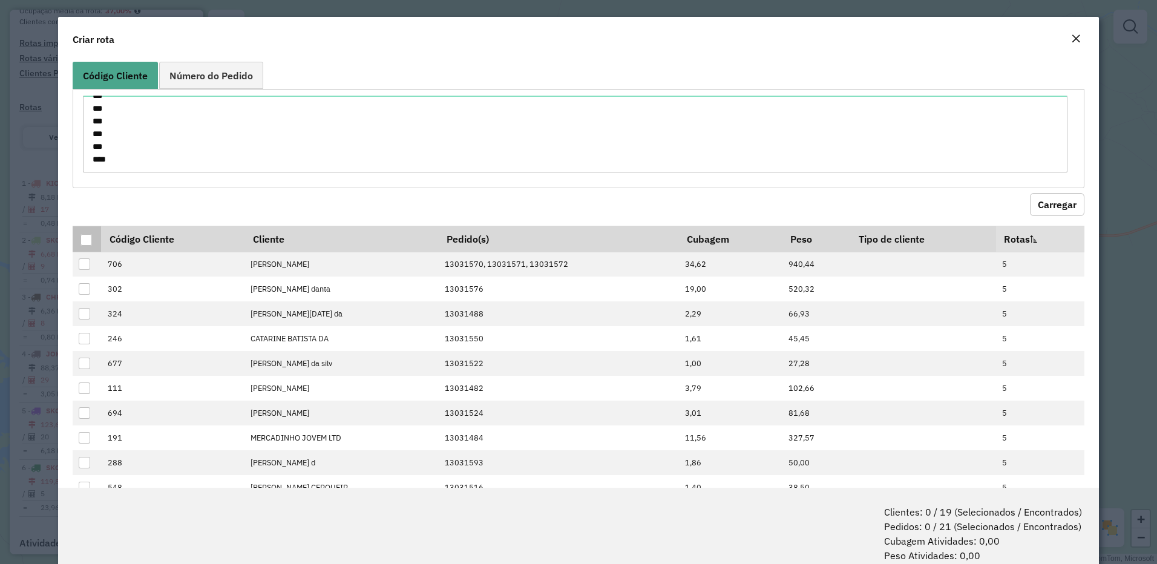
click at [87, 241] on div at bounding box center [85, 239] width 11 height 11
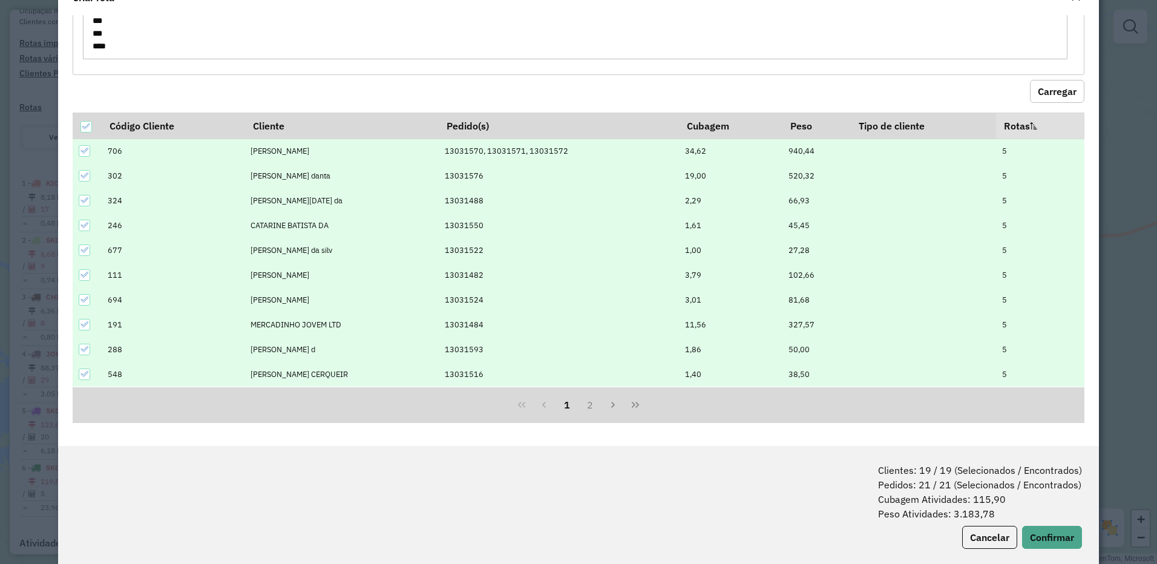
scroll to position [60, 0]
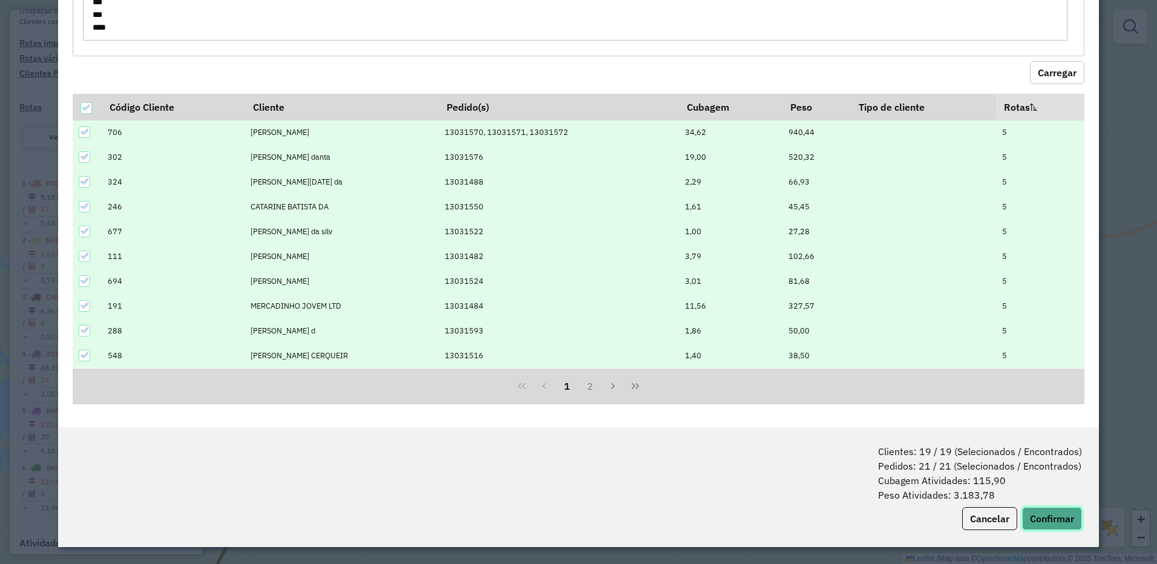
click at [1042, 524] on button "Confirmar" at bounding box center [1052, 518] width 60 height 23
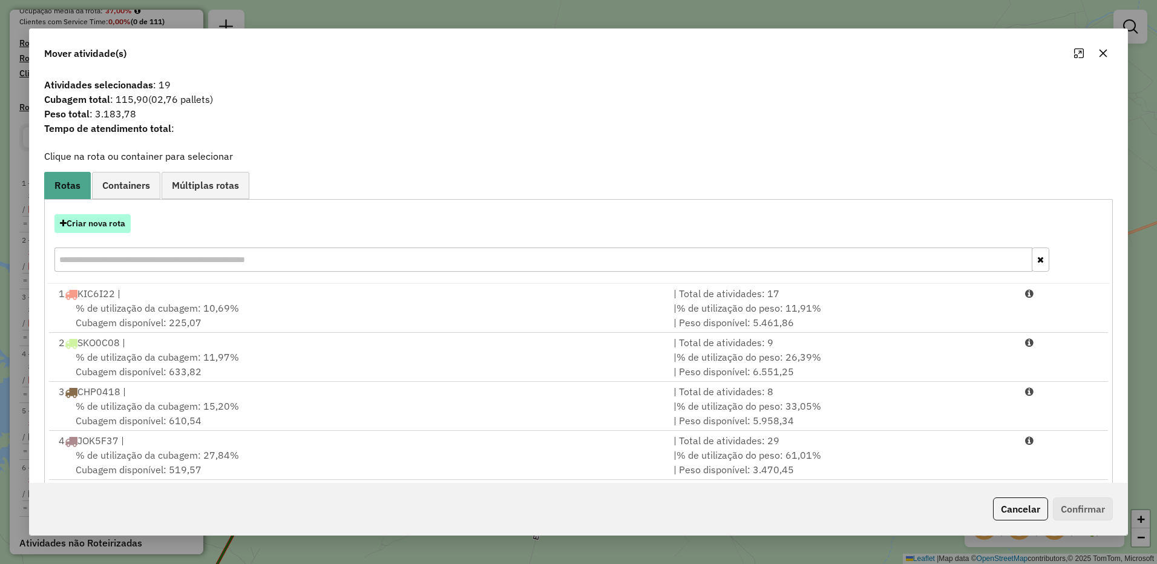
click at [101, 227] on button "Criar nova rota" at bounding box center [92, 223] width 76 height 19
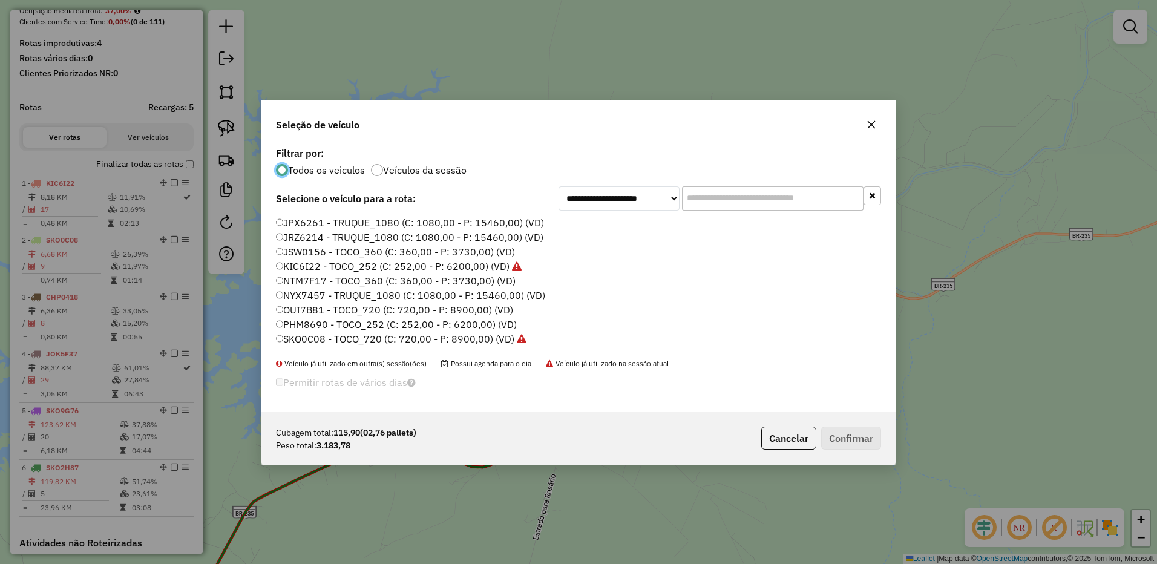
scroll to position [128, 0]
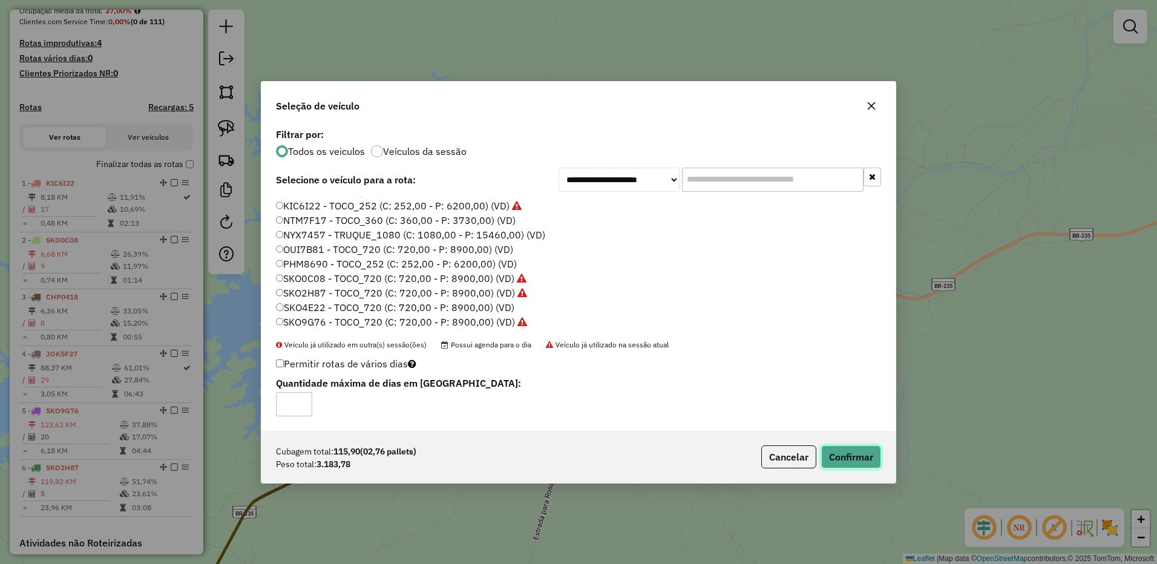
click at [863, 453] on button "Confirmar" at bounding box center [851, 456] width 60 height 23
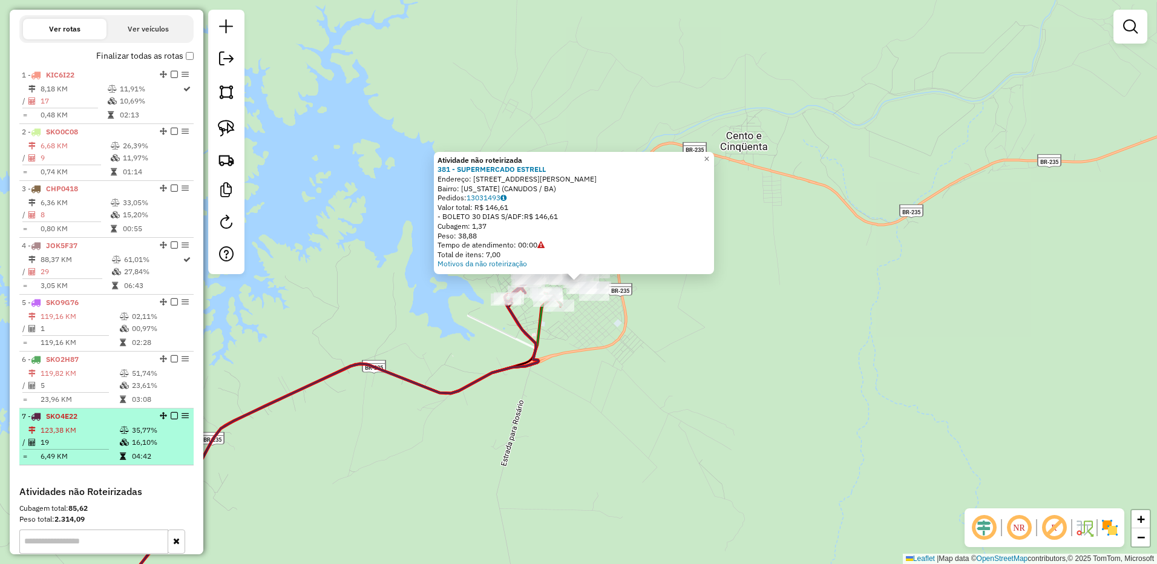
scroll to position [423, 0]
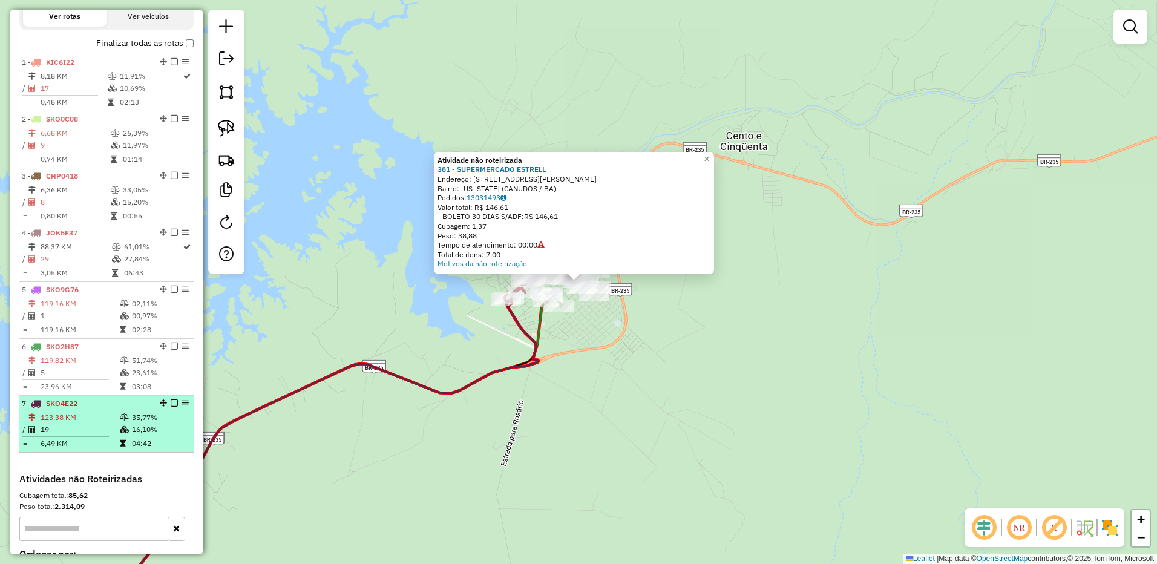
click at [93, 436] on td "19" at bounding box center [79, 429] width 79 height 12
select select "**********"
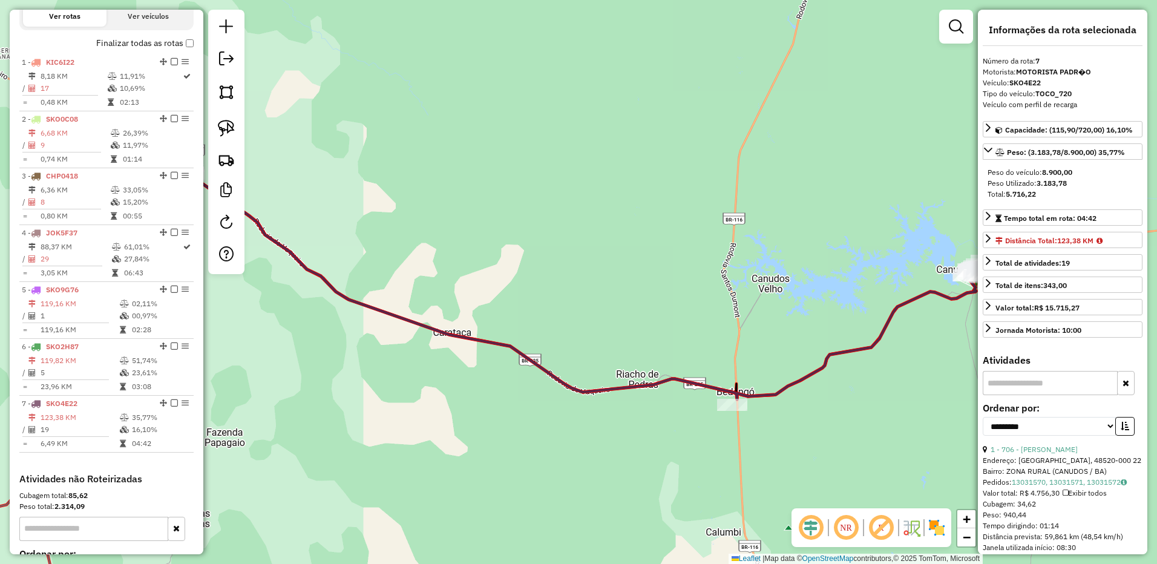
click at [766, 293] on div "Janela de atendimento Grade de atendimento Capacidade Transportadoras Veículos …" at bounding box center [578, 282] width 1157 height 564
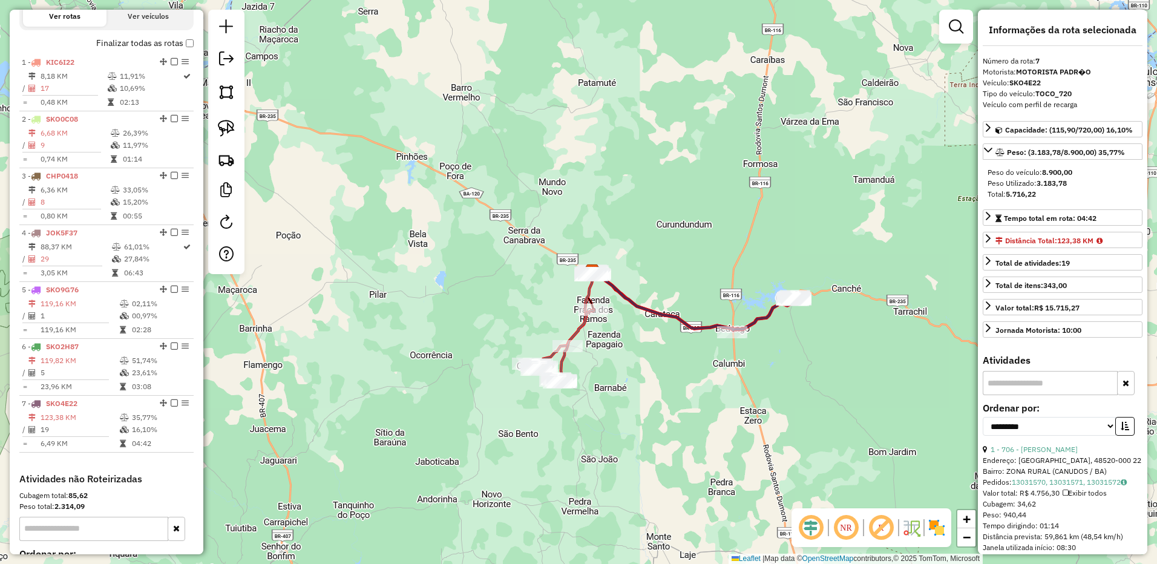
drag, startPoint x: 730, startPoint y: 249, endPoint x: 569, endPoint y: 248, distance: 160.9
click at [570, 248] on div "Janela de atendimento Grade de atendimento Capacidade Transportadoras Veículos …" at bounding box center [578, 282] width 1157 height 564
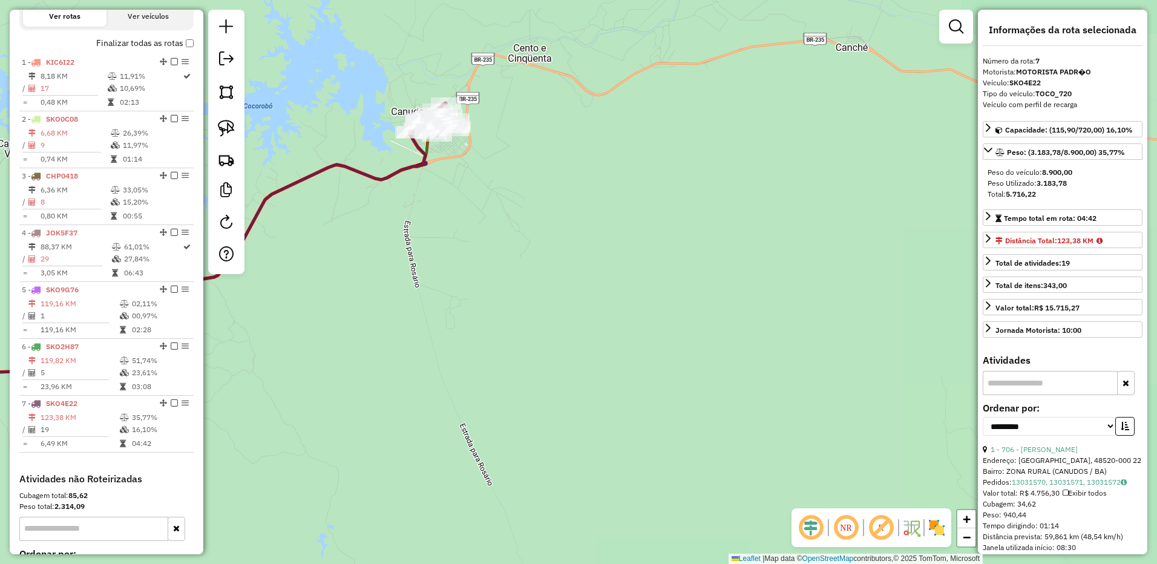
drag, startPoint x: 555, startPoint y: 246, endPoint x: 737, endPoint y: 440, distance: 265.3
click at [737, 440] on div "Janela de atendimento Grade de atendimento Capacidade Transportadoras Veículos …" at bounding box center [578, 282] width 1157 height 564
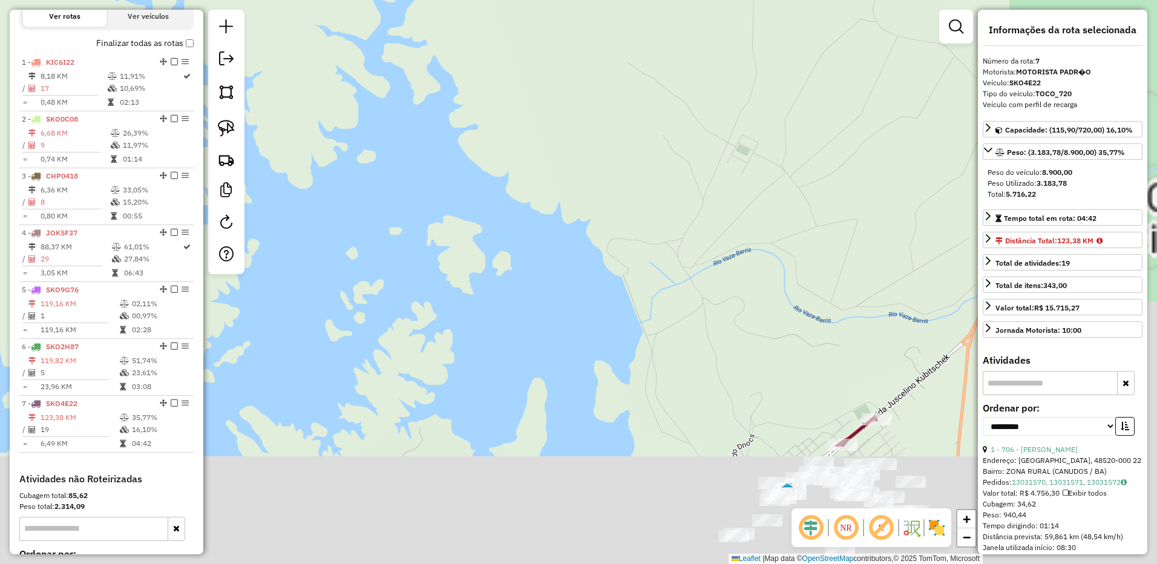
drag, startPoint x: 442, startPoint y: 138, endPoint x: 406, endPoint y: 113, distance: 44.0
click at [423, 126] on div "Janela de atendimento Grade de atendimento Capacidade Transportadoras Veículos …" at bounding box center [578, 282] width 1157 height 564
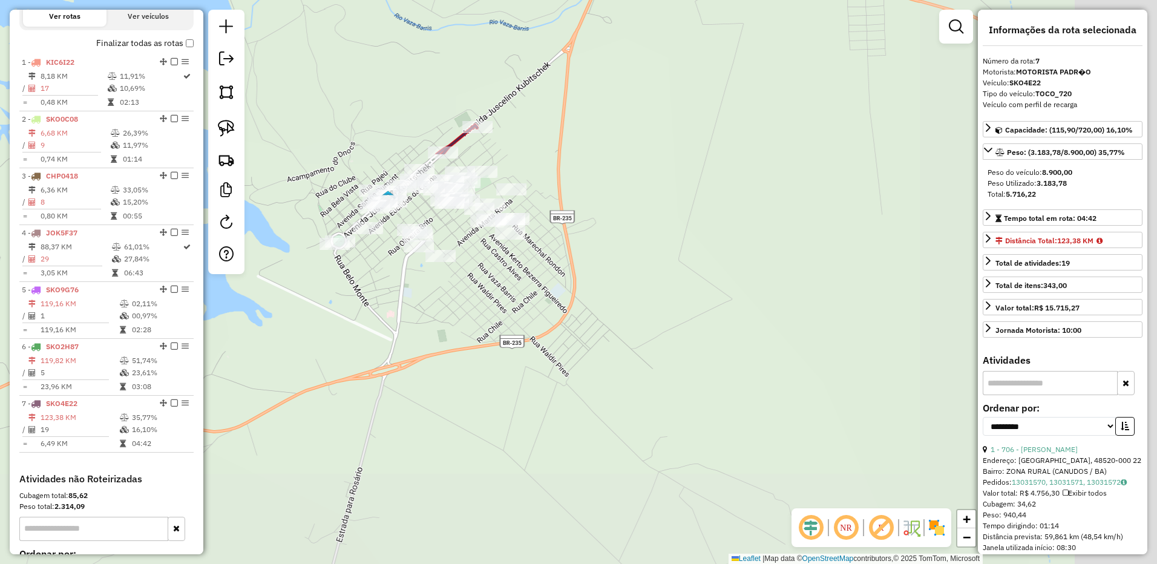
drag, startPoint x: 685, startPoint y: 297, endPoint x: 709, endPoint y: 309, distance: 27.1
click at [705, 307] on div "Rota 7 - Placa SKO4E22 111 - Jose Raimundo de Sou Janela de atendimento Grade d…" at bounding box center [578, 282] width 1157 height 564
click at [709, 309] on div "Rota 7 - Placa SKO4E22 111 - Jose Raimundo de Sou Janela de atendimento Grade d…" at bounding box center [578, 282] width 1157 height 564
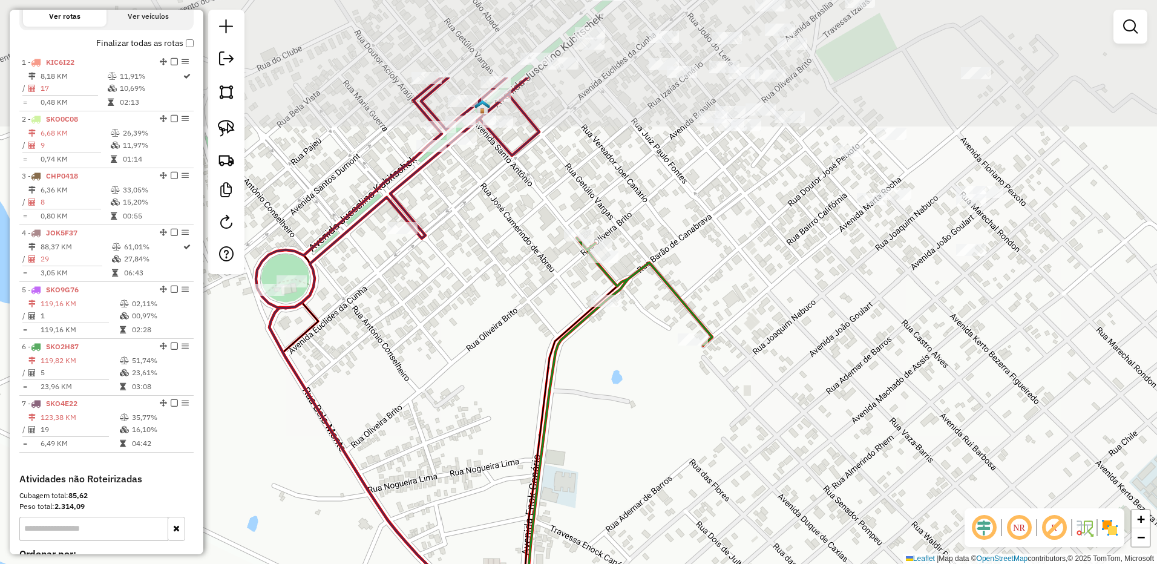
drag, startPoint x: 578, startPoint y: 426, endPoint x: 578, endPoint y: 402, distance: 24.2
click at [584, 436] on div "Janela de atendimento Grade de atendimento Capacidade Transportadoras Veículos …" at bounding box center [578, 282] width 1157 height 564
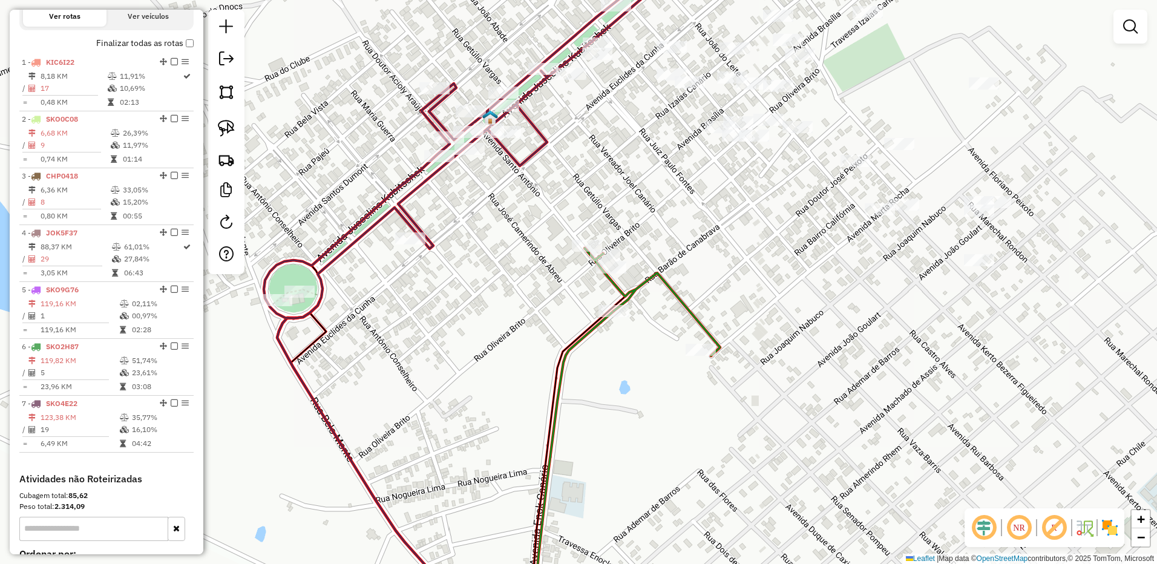
drag, startPoint x: 509, startPoint y: 326, endPoint x: 542, endPoint y: 398, distance: 79.1
click at [542, 398] on div "Janela de atendimento Grade de atendimento Capacidade Transportadoras Veículos …" at bounding box center [578, 282] width 1157 height 564
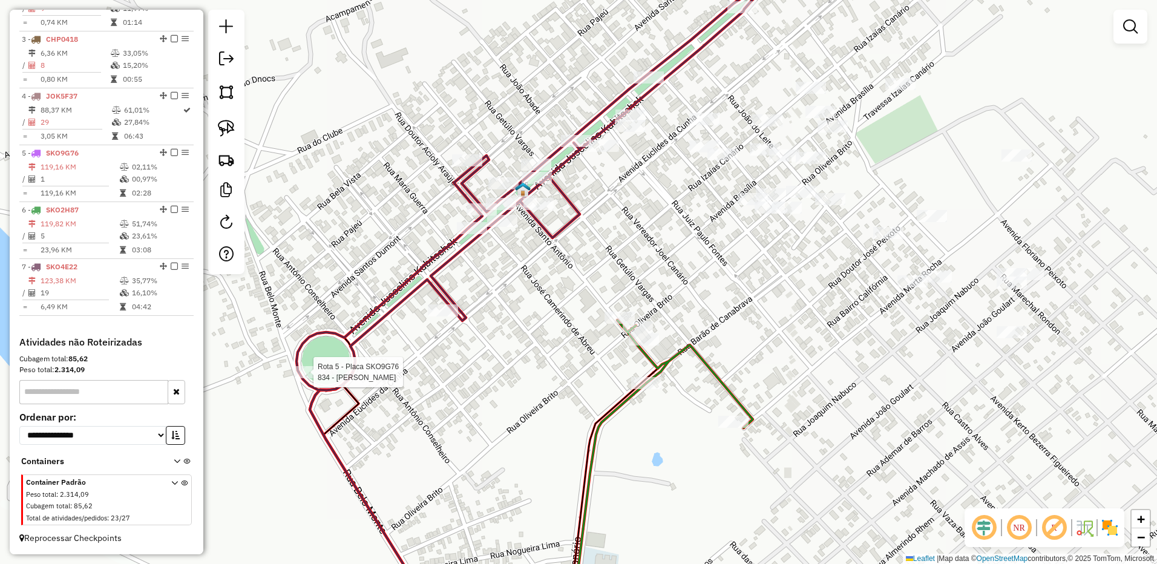
select select "**********"
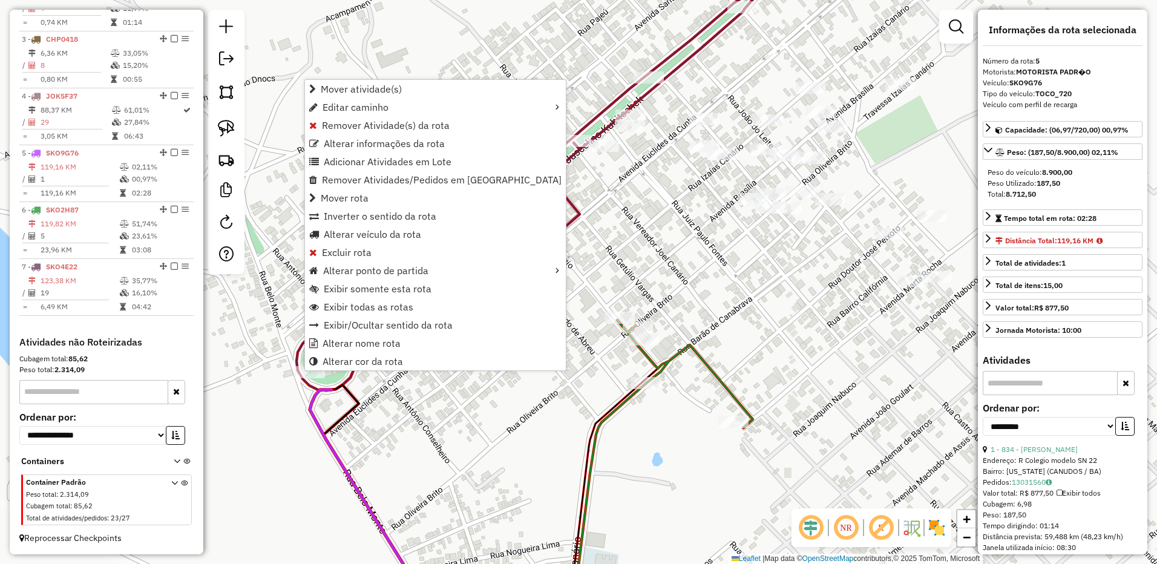
scroll to position [571, 0]
click at [342, 255] on span "Excluir rota" at bounding box center [347, 252] width 50 height 10
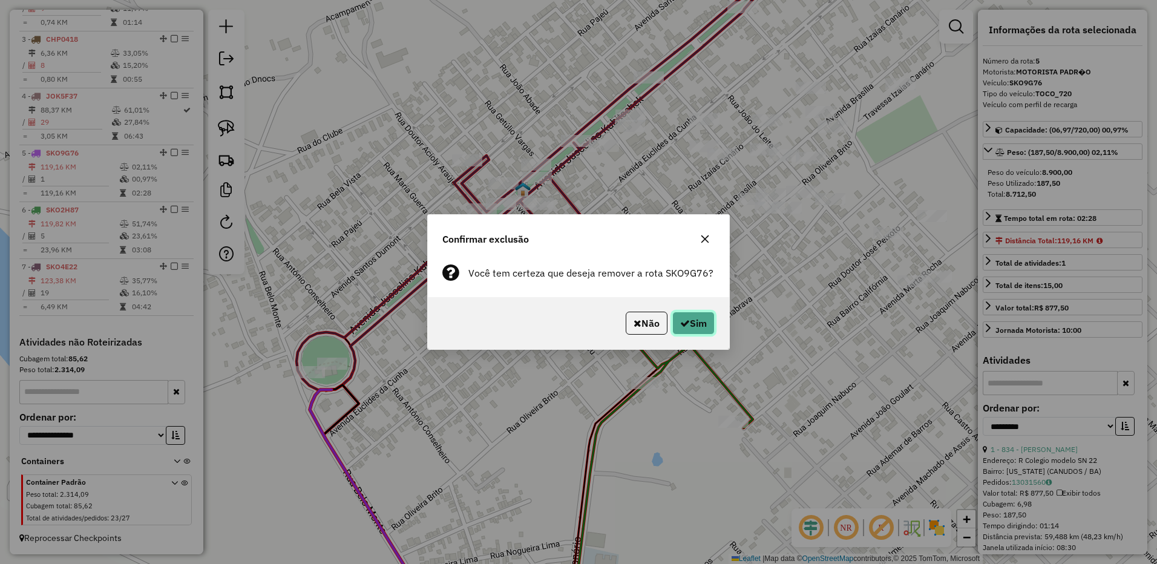
click at [681, 323] on icon "button" at bounding box center [685, 323] width 10 height 10
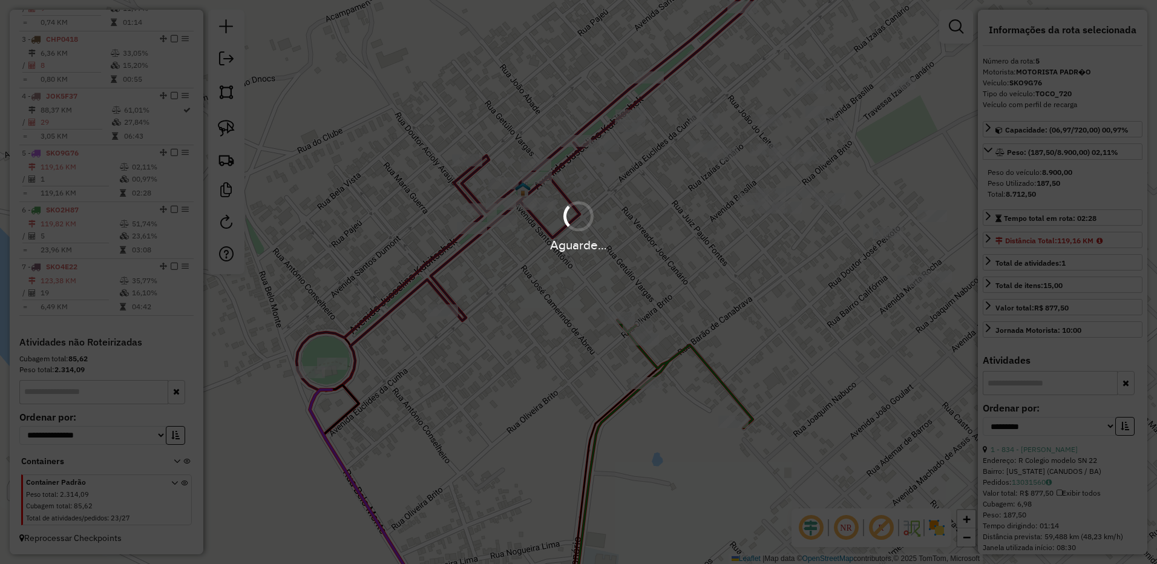
scroll to position [514, 0]
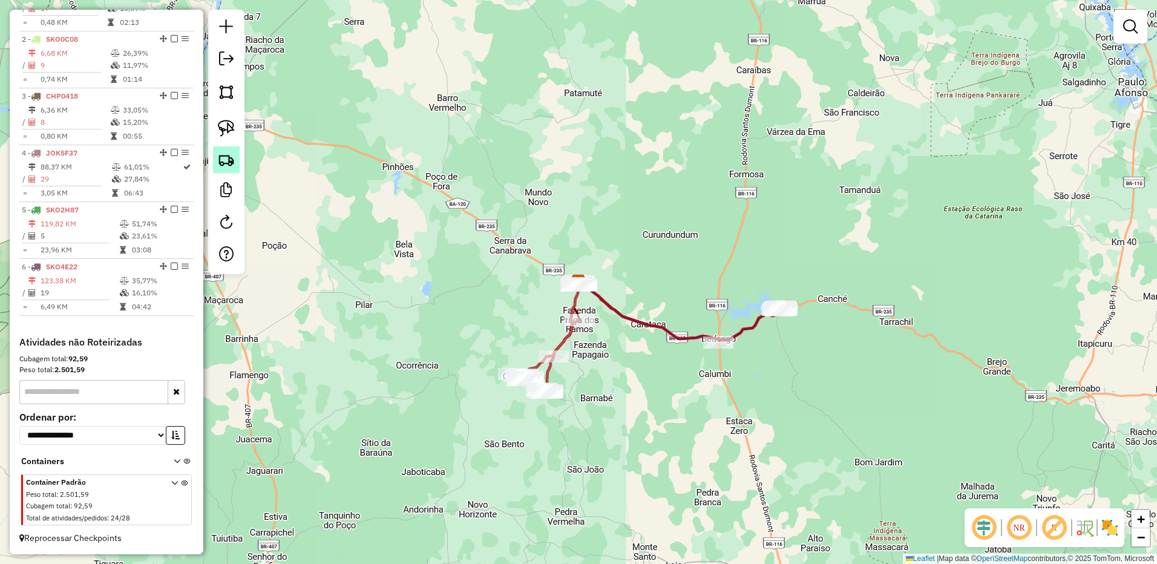
click at [224, 154] on img at bounding box center [226, 159] width 17 height 17
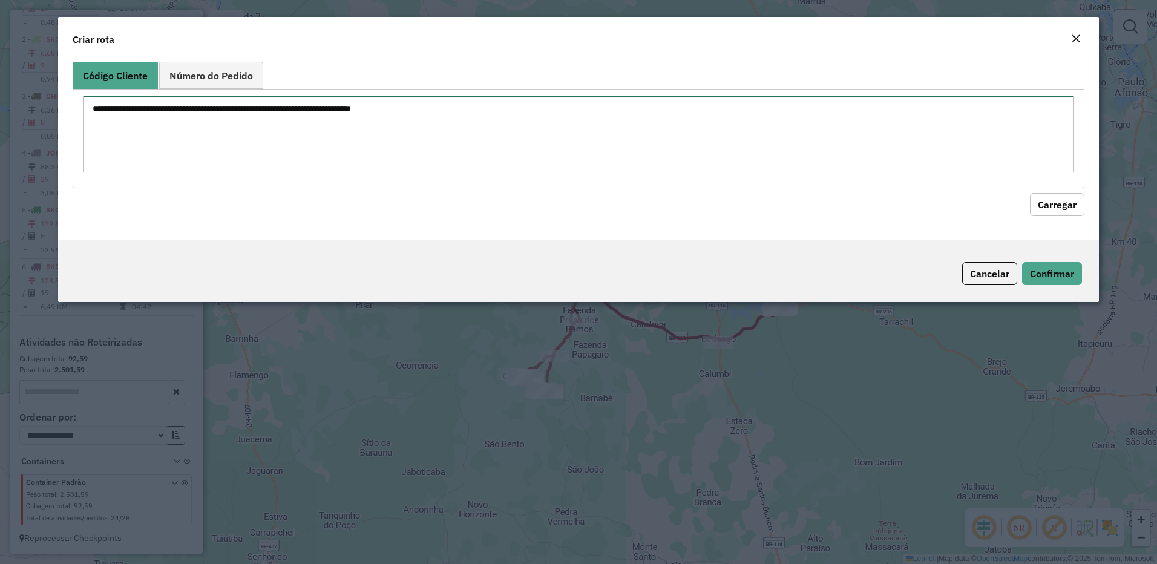
drag, startPoint x: 305, startPoint y: 134, endPoint x: 300, endPoint y: 137, distance: 6.2
click at [307, 134] on textarea at bounding box center [578, 134] width 991 height 77
paste textarea "*** *** *** *** *** *** *** *** *** *** *** ** *** *** *** *** *** *** *** *** …"
type textarea "*** *** *** *** *** *** *** *** *** *** *** ** *** *** *** *** *** *** *** *** …"
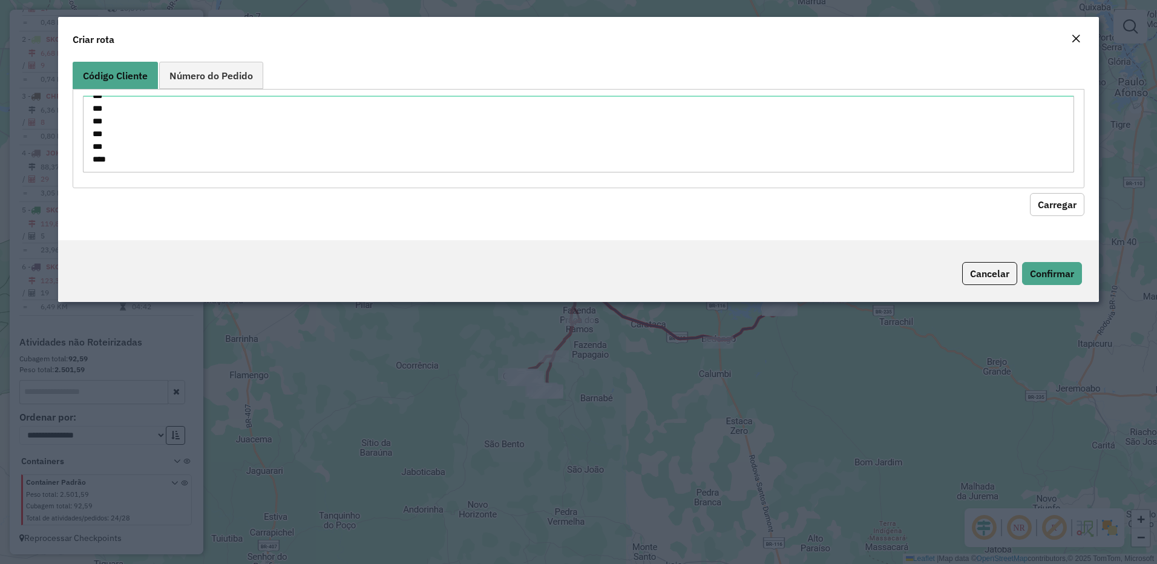
click at [1058, 203] on button "Carregar" at bounding box center [1057, 204] width 54 height 23
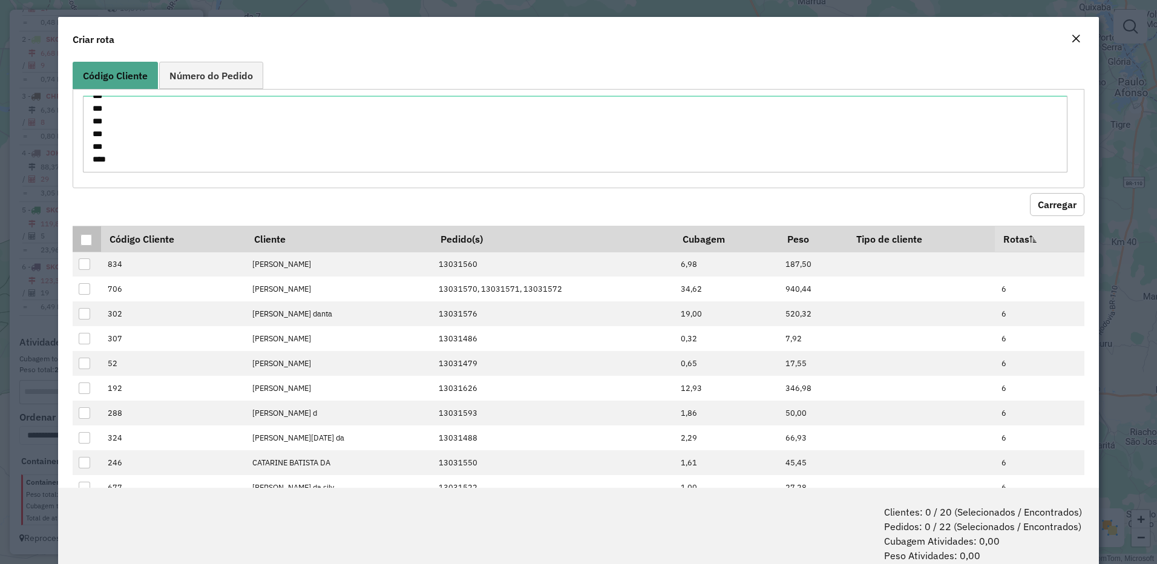
click at [82, 243] on div at bounding box center [85, 239] width 11 height 11
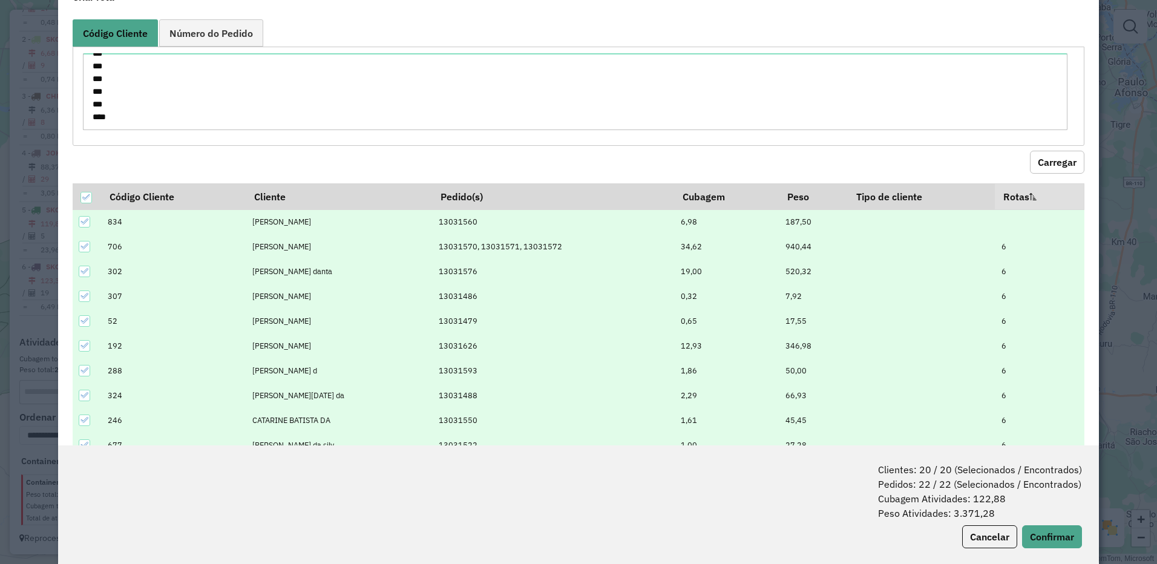
scroll to position [60, 0]
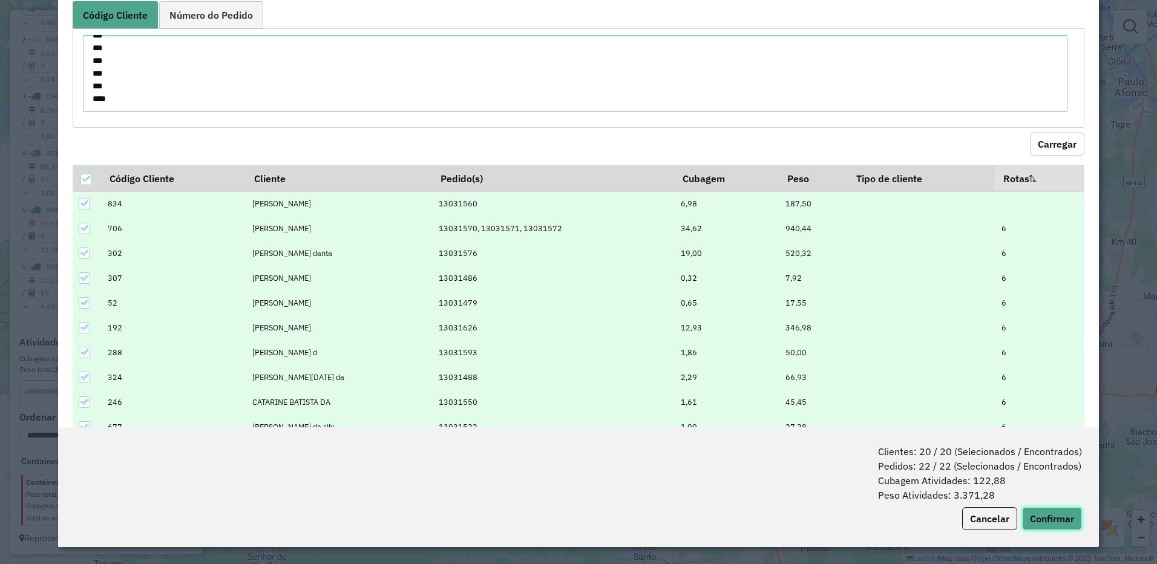
click at [1073, 526] on button "Confirmar" at bounding box center [1052, 518] width 60 height 23
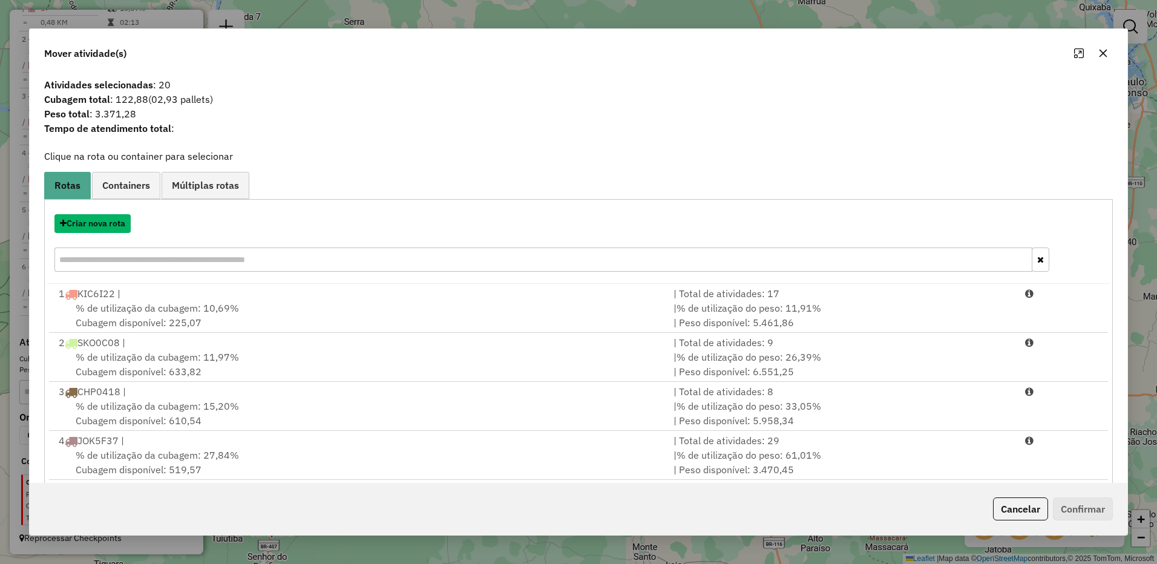
click at [105, 226] on button "Criar nova rota" at bounding box center [92, 223] width 76 height 19
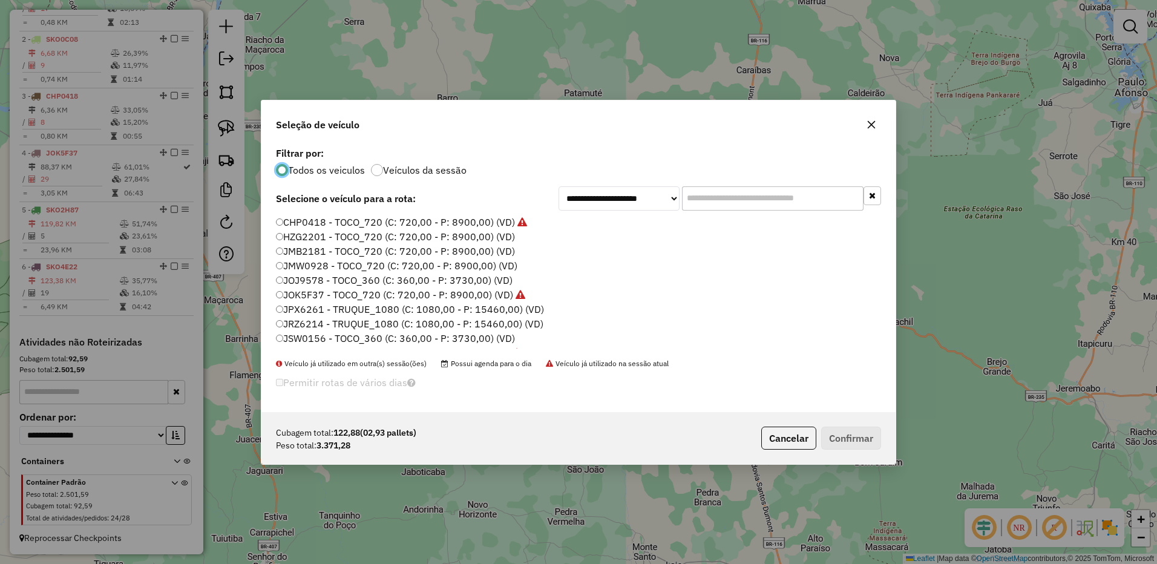
scroll to position [128, 0]
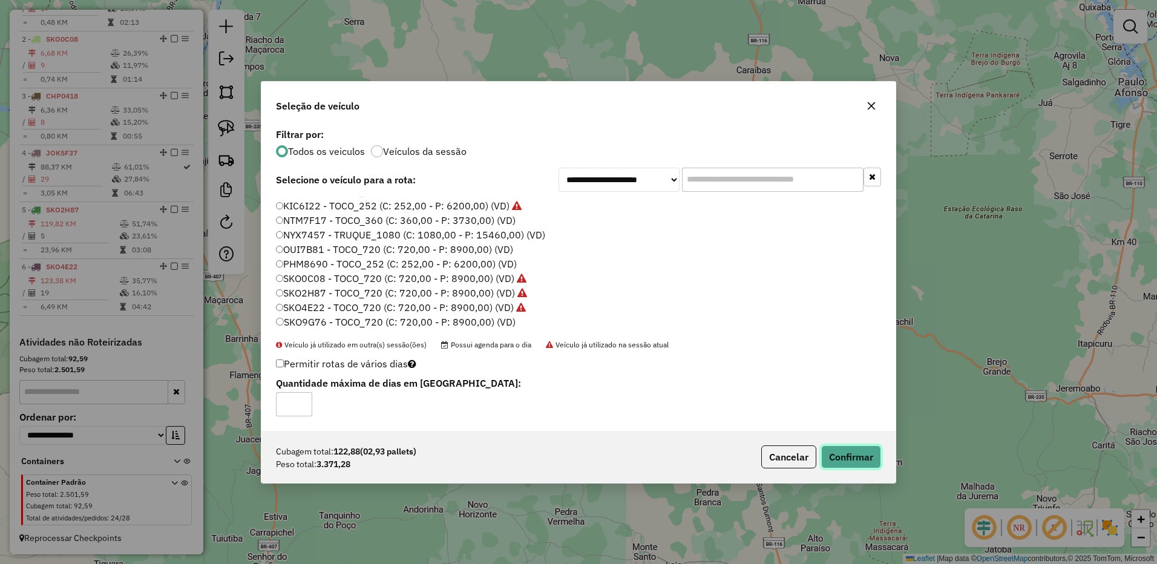
click at [865, 457] on button "Confirmar" at bounding box center [851, 456] width 60 height 23
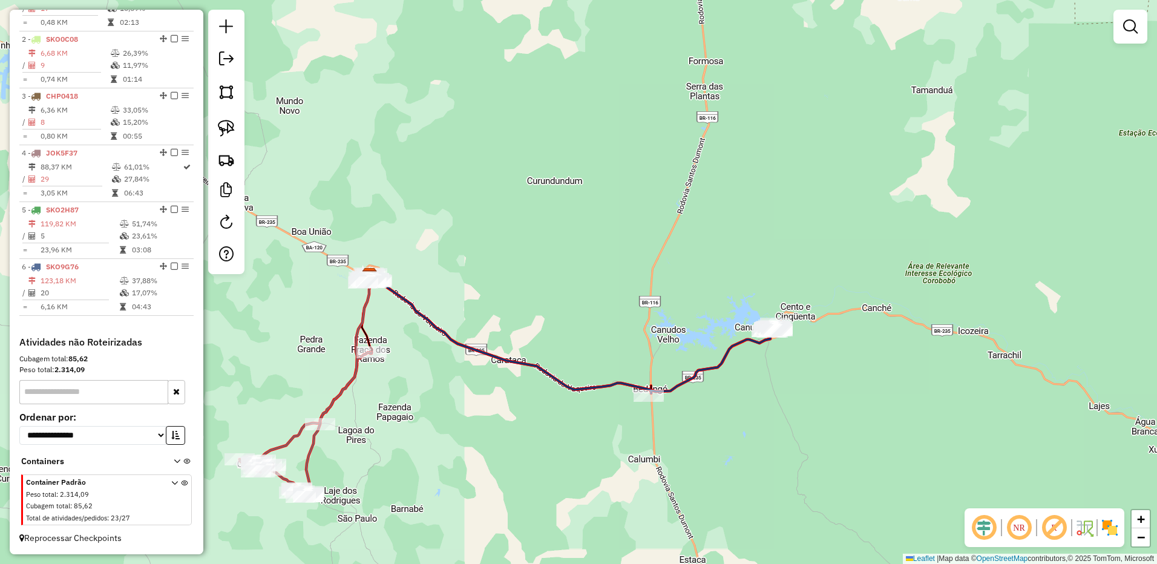
drag, startPoint x: 791, startPoint y: 358, endPoint x: 745, endPoint y: 392, distance: 56.6
click at [760, 396] on div "Janela de atendimento Grade de atendimento Capacidade Transportadoras Veículos …" at bounding box center [578, 282] width 1157 height 564
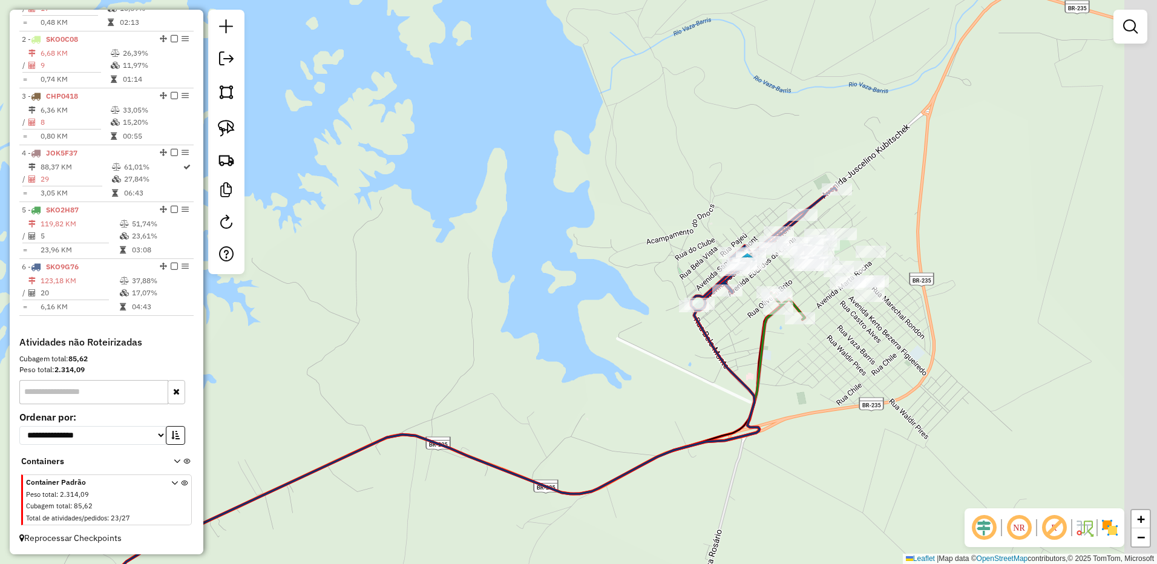
drag, startPoint x: 682, startPoint y: 381, endPoint x: 496, endPoint y: 421, distance: 190.1
click at [505, 419] on div "Janela de atendimento Grade de atendimento Capacidade Transportadoras Veículos …" at bounding box center [578, 282] width 1157 height 564
click at [499, 421] on div "Janela de atendimento Grade de atendimento Capacidade Transportadoras Veículos …" at bounding box center [578, 282] width 1157 height 564
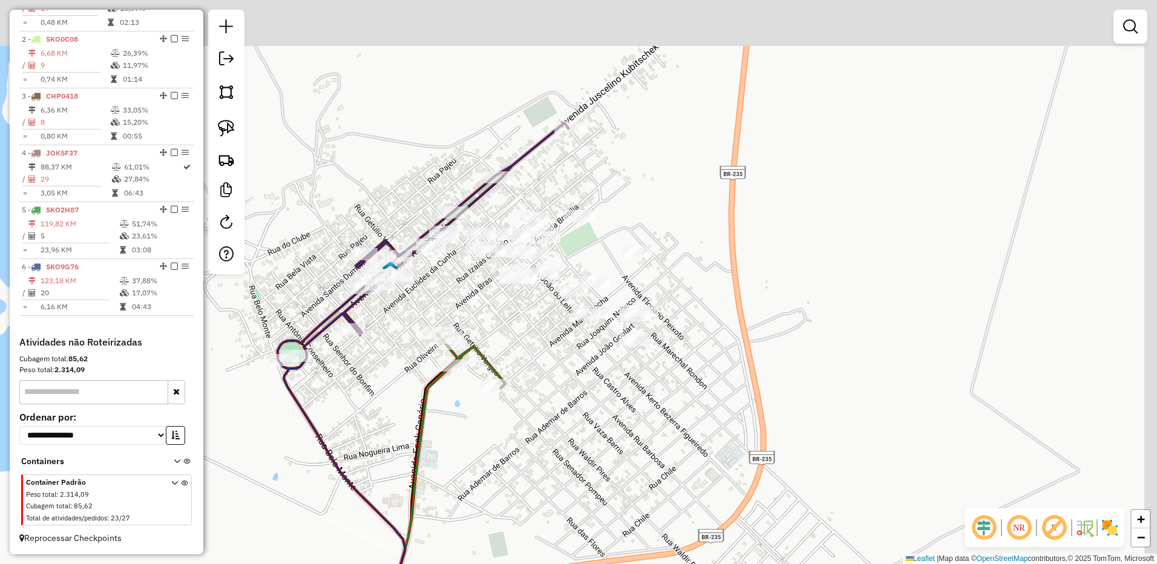
drag, startPoint x: 384, startPoint y: 376, endPoint x: 359, endPoint y: 402, distance: 35.5
click at [359, 402] on div "Janela de atendimento Grade de atendimento Capacidade Transportadoras Veículos …" at bounding box center [578, 282] width 1157 height 564
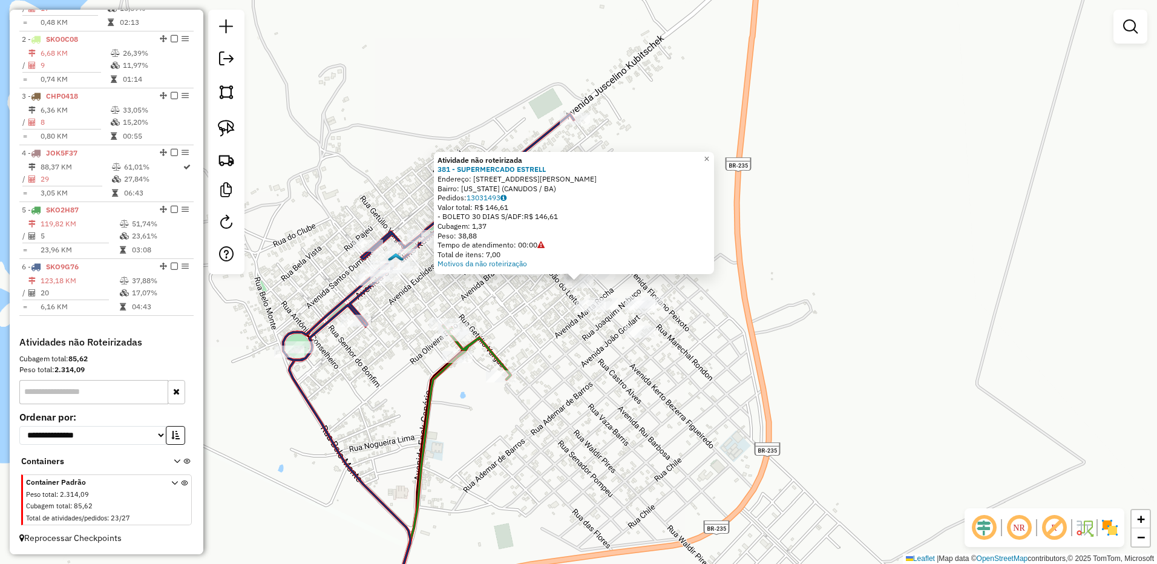
click at [641, 324] on div "Atividade não roteirizada 381 - SUPERMERCADO ESTRELL Endereço: RUA RUA EUCLIDES…" at bounding box center [578, 282] width 1157 height 564
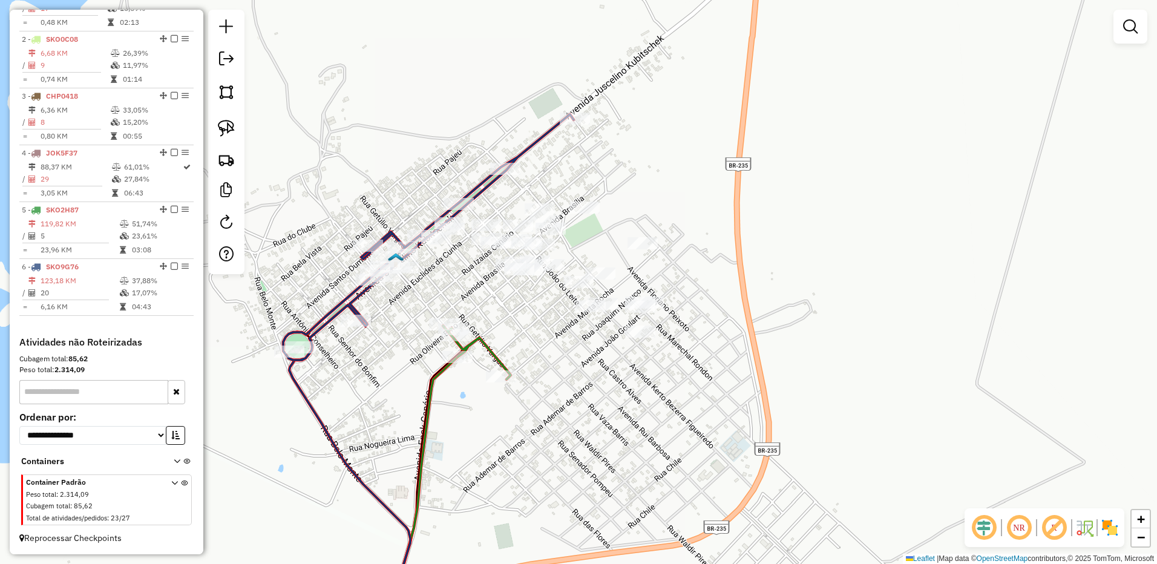
click at [621, 315] on div "Janela de atendimento Grade de atendimento Capacidade Transportadoras Veículos …" at bounding box center [578, 282] width 1157 height 564
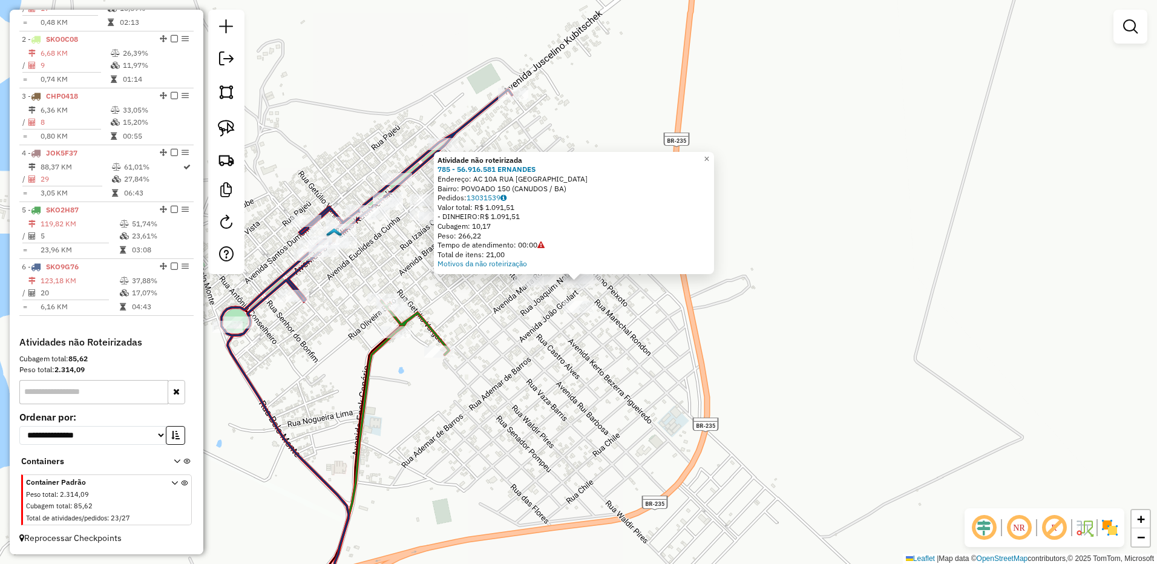
click at [573, 313] on div at bounding box center [578, 307] width 30 height 12
click at [573, 315] on div "Atividade não roteirizada 785 - 56.916.581 ERNANDES Endereço: AC 10A RUA RUA DO…" at bounding box center [578, 282] width 1157 height 564
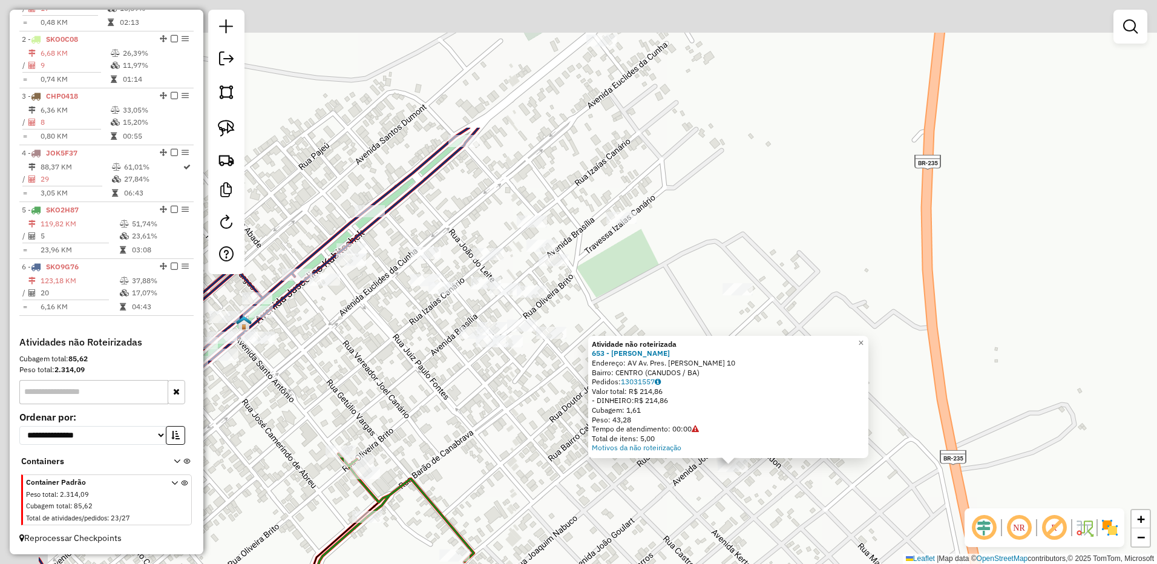
drag, startPoint x: 561, startPoint y: 430, endPoint x: 589, endPoint y: 446, distance: 32.8
click at [583, 443] on div "Atividade não roteirizada 653 - denise brito de oliv Endereço: AV Av. Pres. Jus…" at bounding box center [578, 282] width 1157 height 564
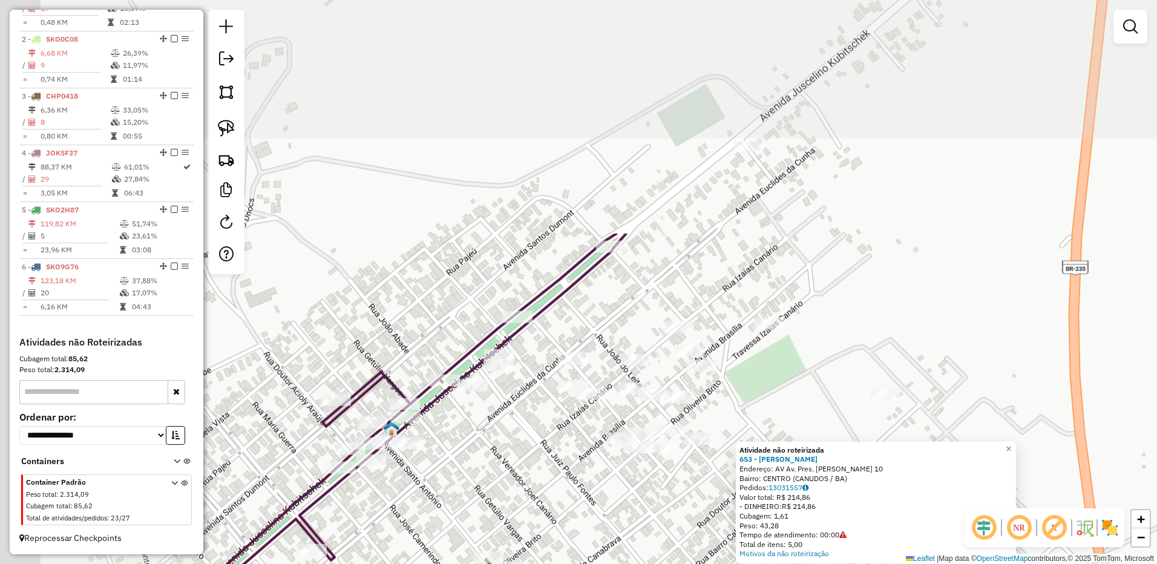
click at [537, 381] on div "Atividade não roteirizada 653 - denise brito de oliv Endereço: AV Av. Pres. Jus…" at bounding box center [578, 282] width 1157 height 564
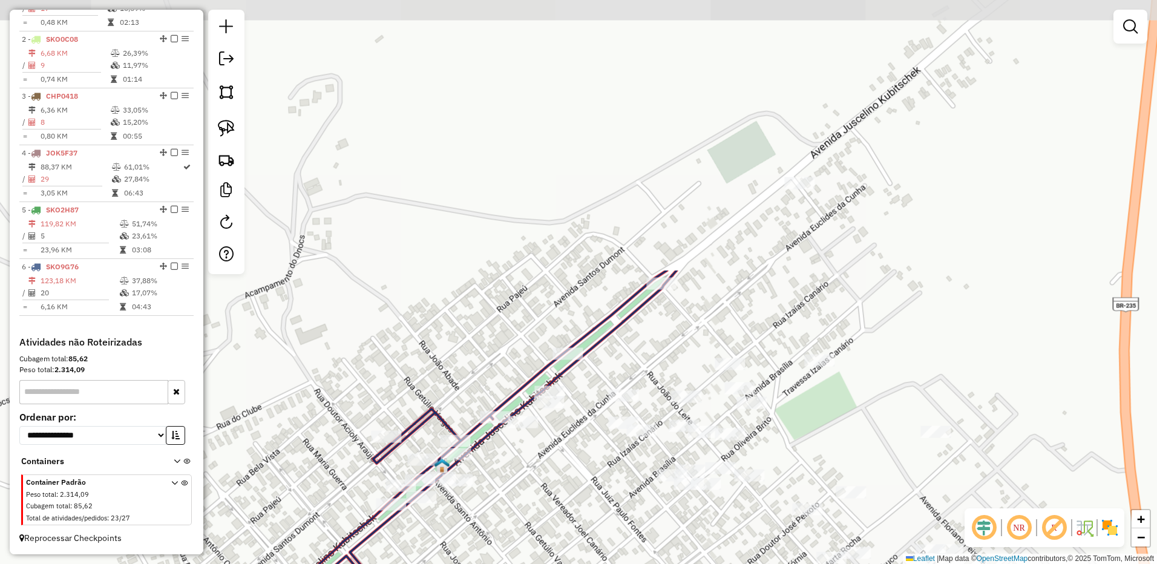
drag, startPoint x: 596, startPoint y: 382, endPoint x: 601, endPoint y: 388, distance: 6.9
click at [597, 382] on div "Janela de atendimento Grade de atendimento Capacidade Transportadoras Veículos …" at bounding box center [578, 282] width 1157 height 564
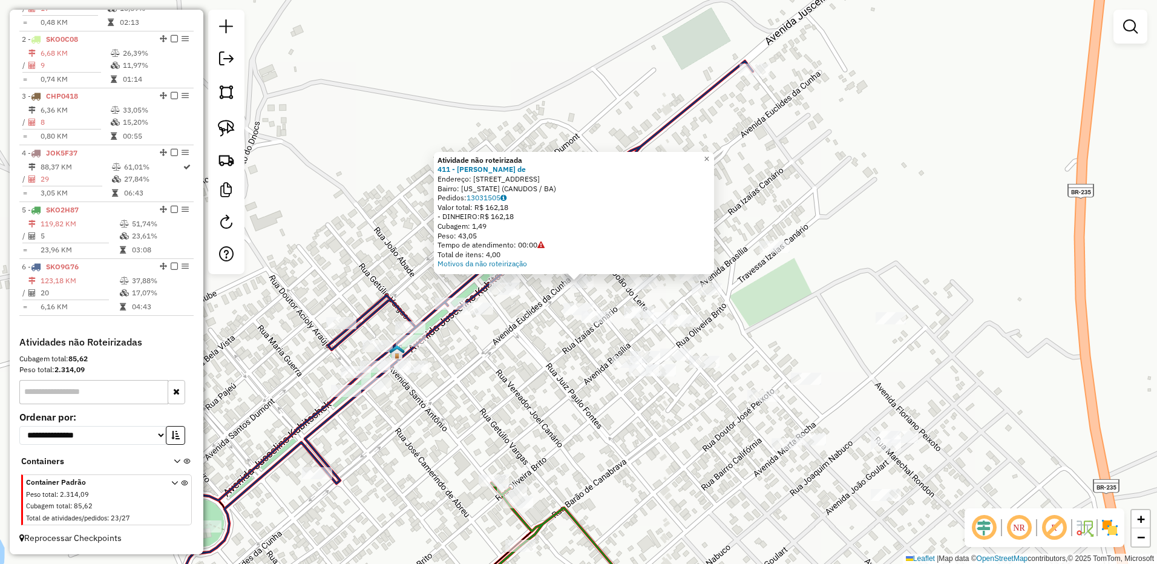
click at [619, 371] on div "Atividade não roteirizada 411 - carlos Welington de Endereço: Rua av tancredo 1…" at bounding box center [578, 282] width 1157 height 564
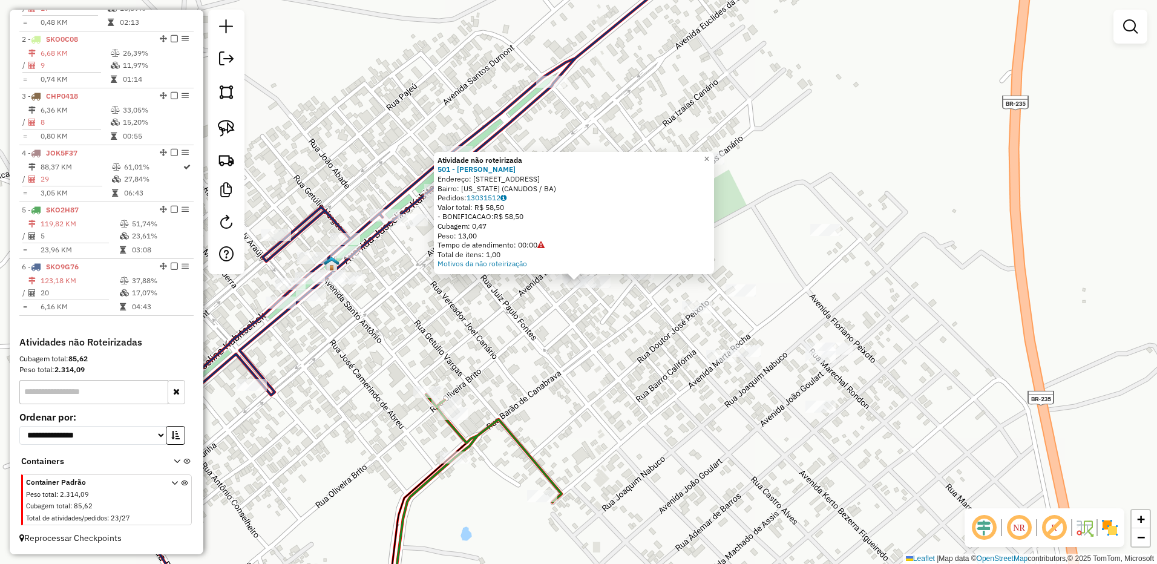
click at [537, 433] on div "Atividade não roteirizada 501 - LUCIENE PEREIRA NOGU Endereço: R RUA BARAO DE C…" at bounding box center [578, 282] width 1157 height 564
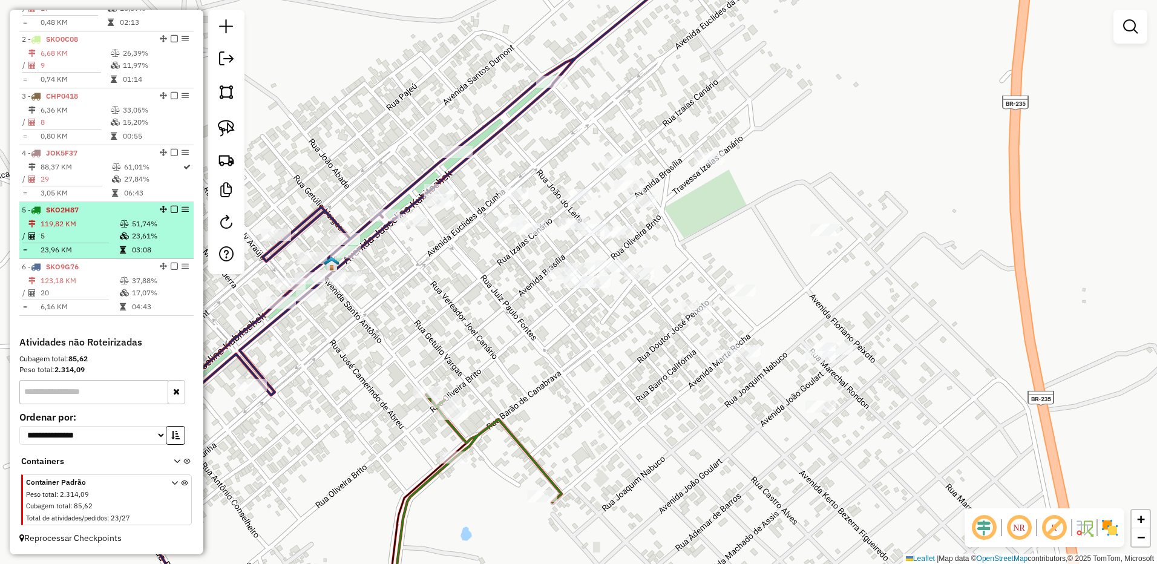
click at [74, 240] on td "5" at bounding box center [79, 236] width 79 height 12
select select "**********"
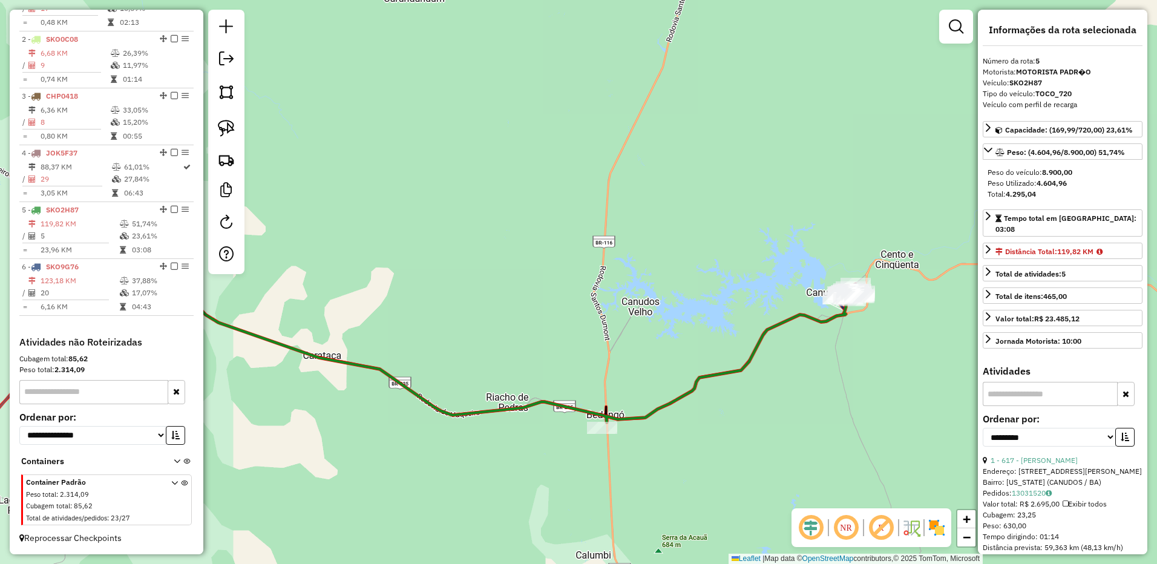
drag, startPoint x: 648, startPoint y: 302, endPoint x: 405, endPoint y: 342, distance: 246.5
click at [405, 342] on div "Janela de atendimento Grade de atendimento Capacidade Transportadoras Veículos …" at bounding box center [578, 282] width 1157 height 564
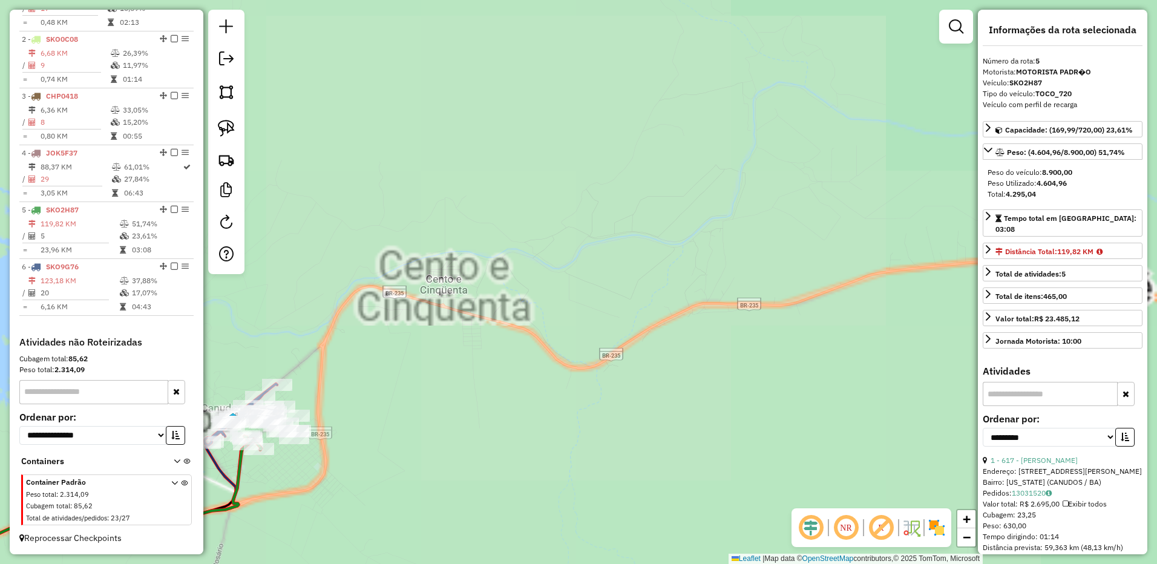
drag, startPoint x: 352, startPoint y: 262, endPoint x: 529, endPoint y: 235, distance: 179.3
click at [511, 237] on div "Janela de atendimento Grade de atendimento Capacidade Transportadoras Veículos …" at bounding box center [578, 282] width 1157 height 564
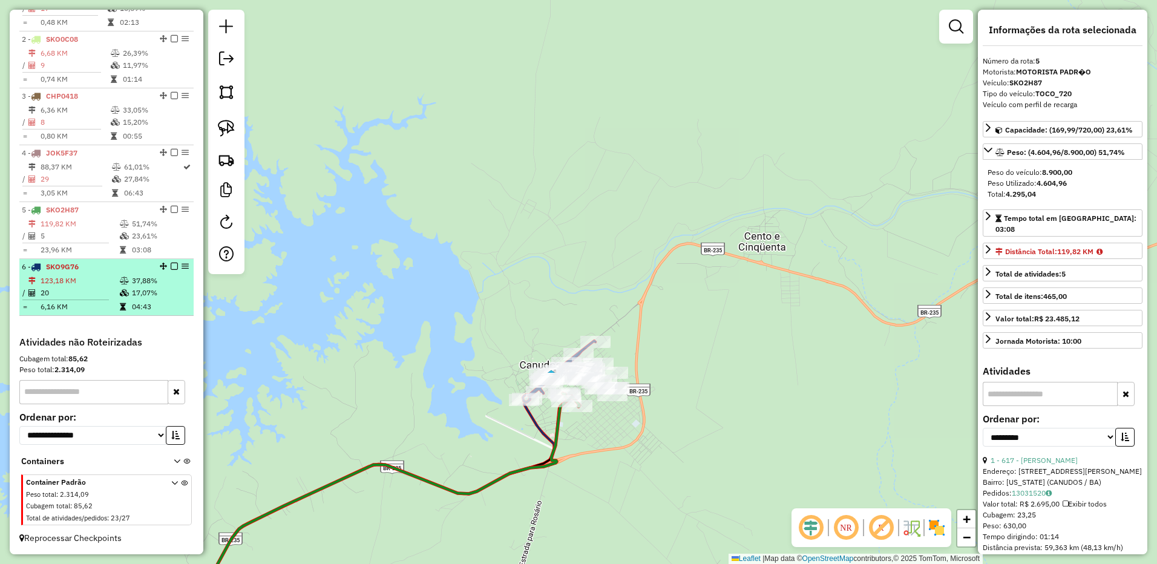
drag, startPoint x: 91, startPoint y: 281, endPoint x: 116, endPoint y: 293, distance: 27.6
click at [91, 282] on td "123,18 KM" at bounding box center [79, 281] width 79 height 12
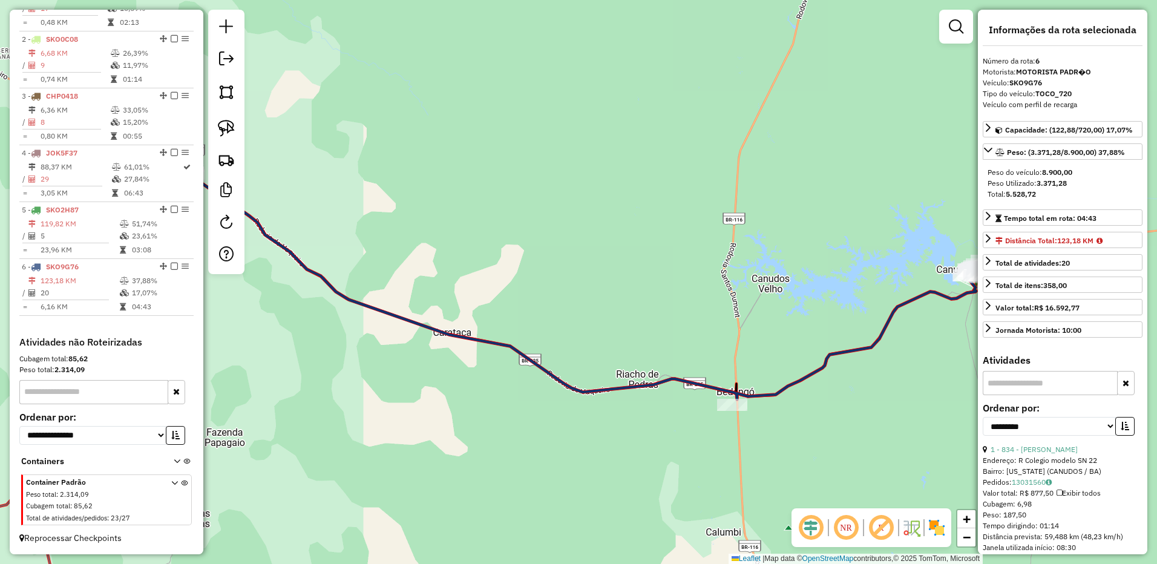
drag, startPoint x: 486, startPoint y: 384, endPoint x: 501, endPoint y: 376, distance: 16.8
click at [480, 385] on div "Janela de atendimento Grade de atendimento Capacidade Transportadoras Veículos …" at bounding box center [578, 282] width 1157 height 564
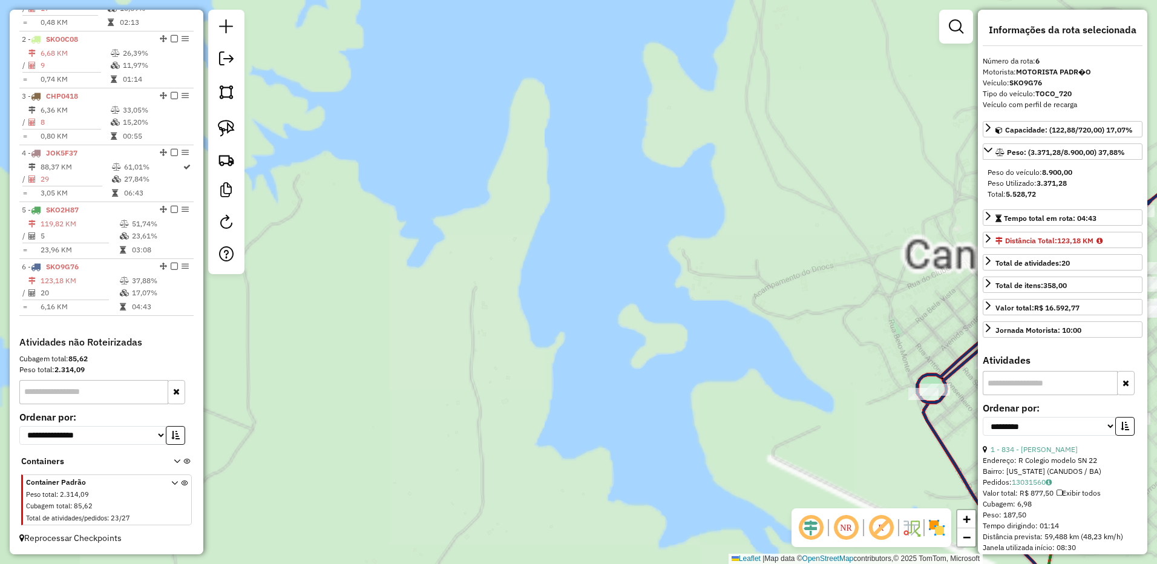
drag, startPoint x: 685, startPoint y: 320, endPoint x: 473, endPoint y: 374, distance: 219.1
click at [474, 374] on div "Janela de atendimento Grade de atendimento Capacidade Transportadoras Veículos …" at bounding box center [578, 282] width 1157 height 564
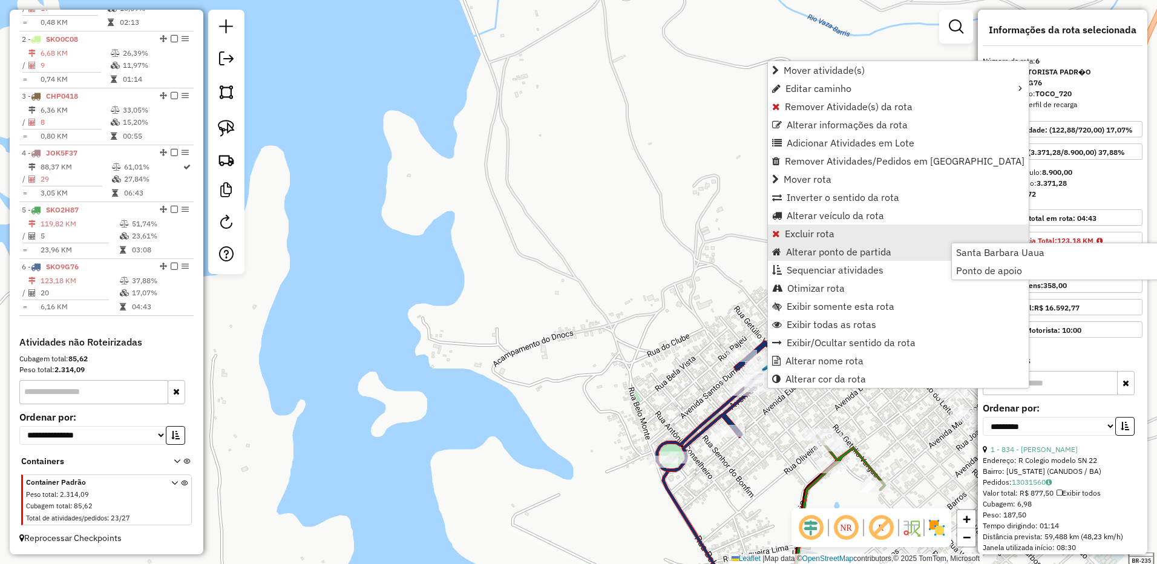
click at [816, 240] on link "Excluir rota" at bounding box center [898, 233] width 261 height 18
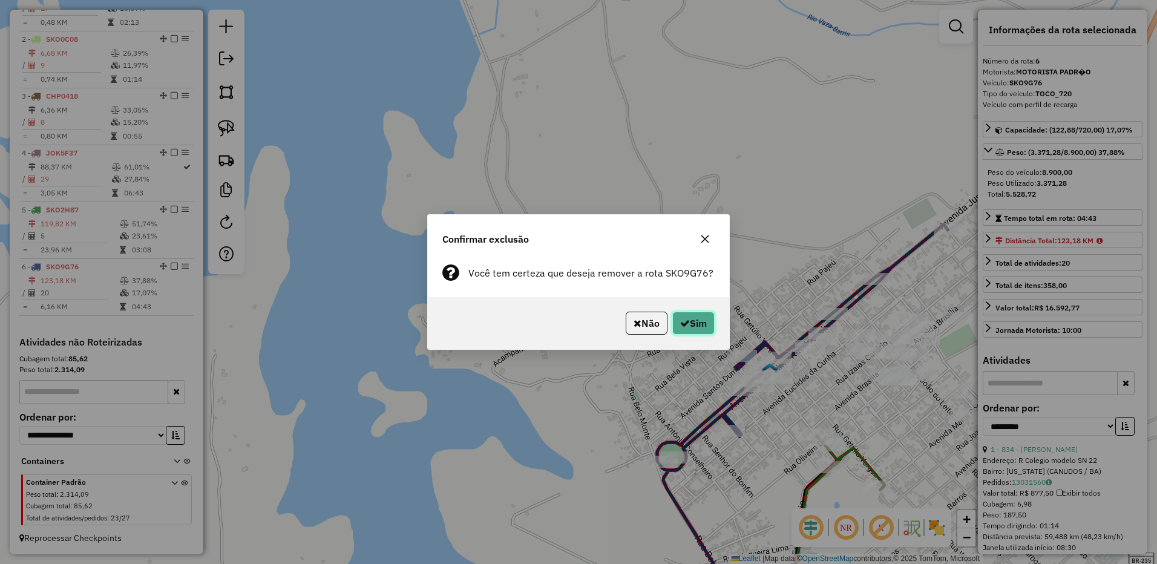
drag, startPoint x: 703, startPoint y: 325, endPoint x: 706, endPoint y: 331, distance: 6.8
click at [702, 325] on button "Sim" at bounding box center [693, 323] width 42 height 23
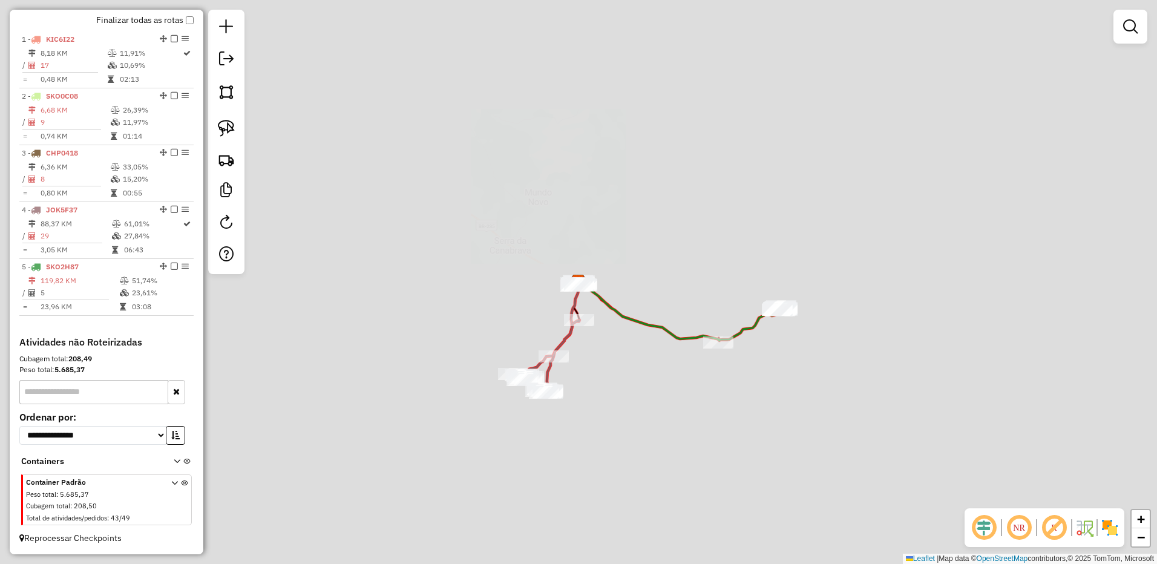
scroll to position [457, 0]
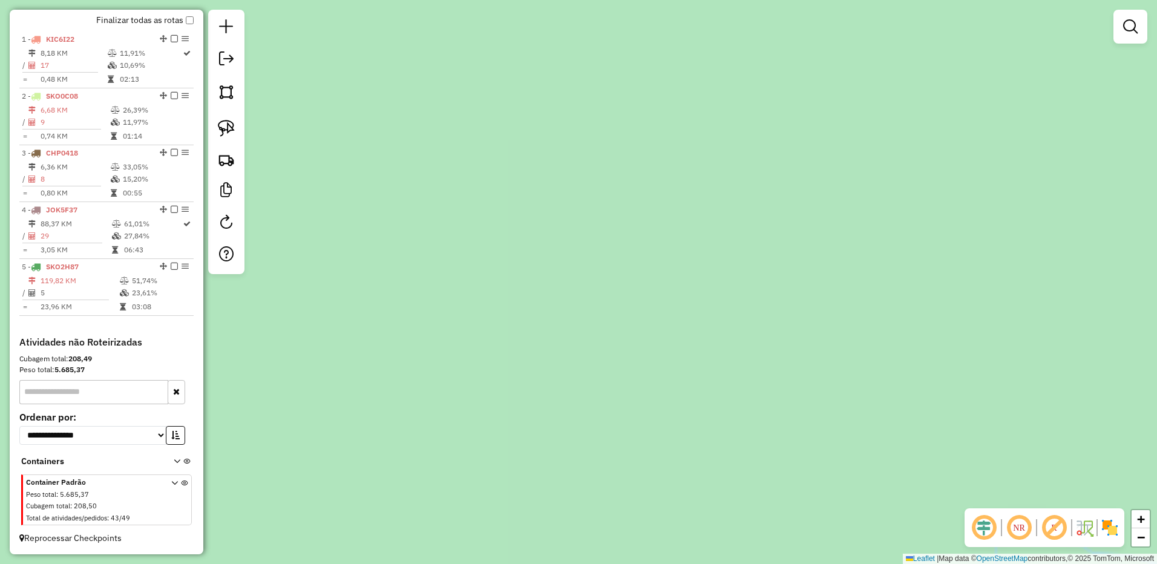
drag, startPoint x: 880, startPoint y: 311, endPoint x: 598, endPoint y: 54, distance: 381.5
click at [601, 56] on div "Janela de atendimento Grade de atendimento Capacidade Transportadoras Veículos …" at bounding box center [578, 282] width 1157 height 564
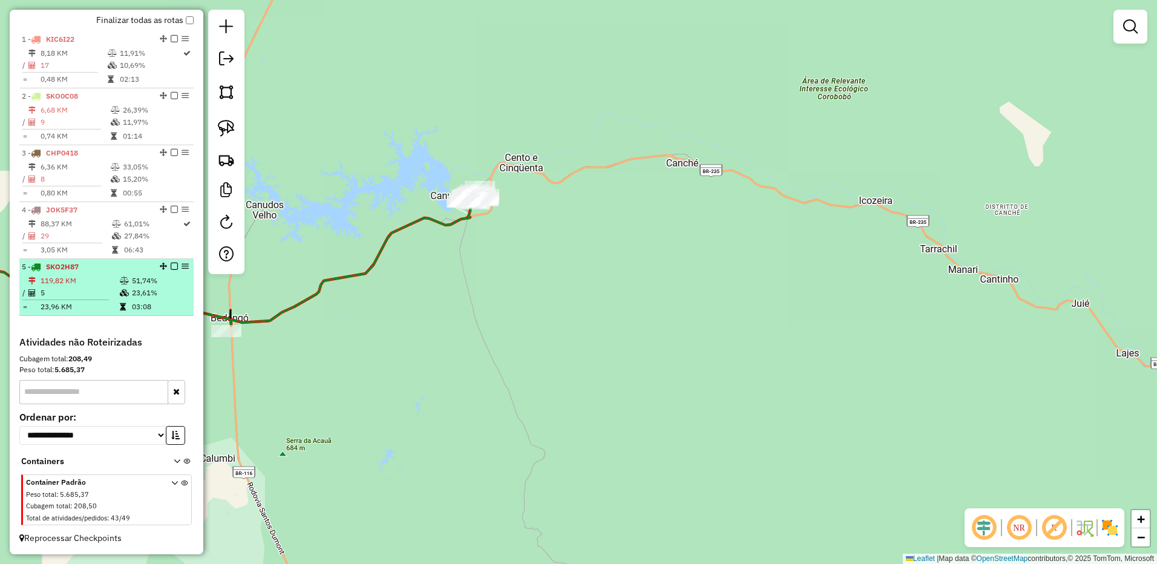
click at [77, 310] on td "23,96 KM" at bounding box center [79, 307] width 79 height 12
select select "**********"
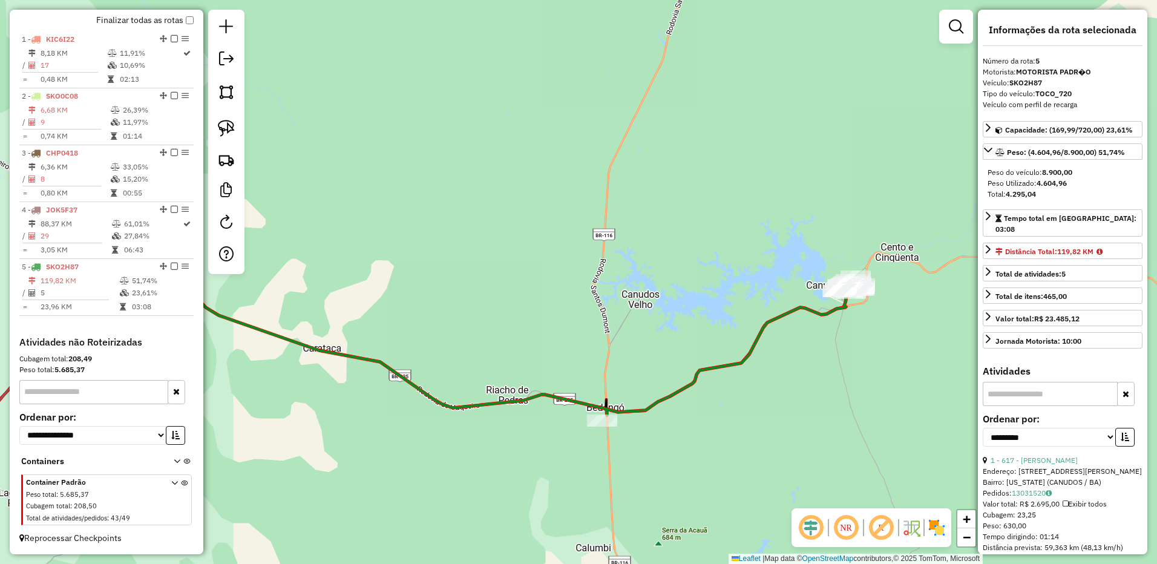
drag, startPoint x: 651, startPoint y: 240, endPoint x: 638, endPoint y: 234, distance: 14.1
click at [596, 243] on div "Janela de atendimento Grade de atendimento Capacidade Transportadoras Veículos …" at bounding box center [578, 282] width 1157 height 564
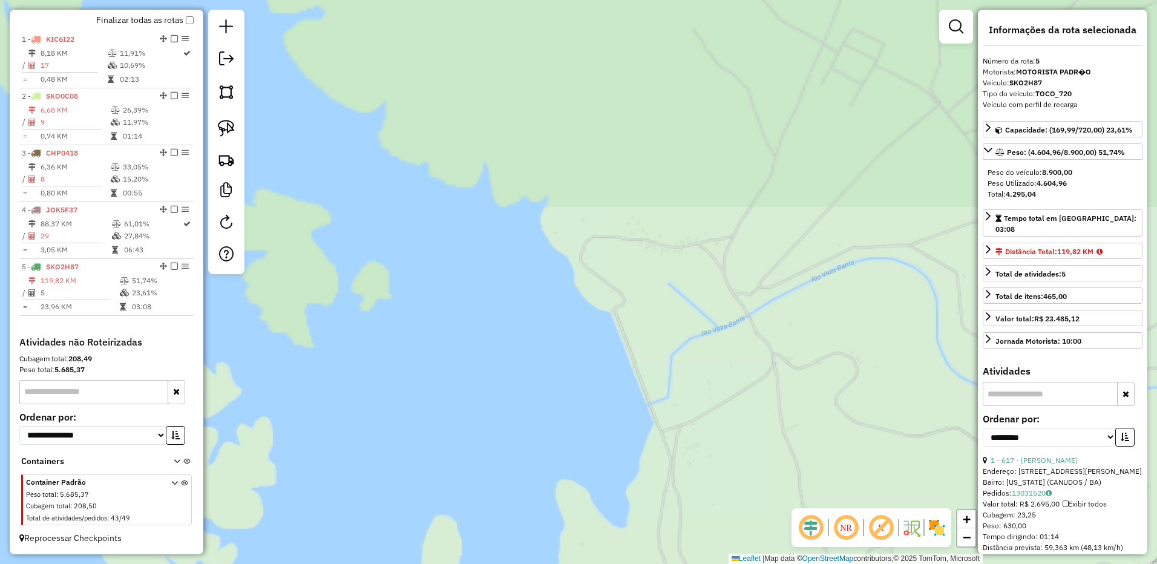
drag, startPoint x: 811, startPoint y: 304, endPoint x: 759, endPoint y: 145, distance: 167.4
click at [765, 169] on div "Janela de atendimento Grade de atendimento Capacidade Transportadoras Veículos …" at bounding box center [578, 282] width 1157 height 564
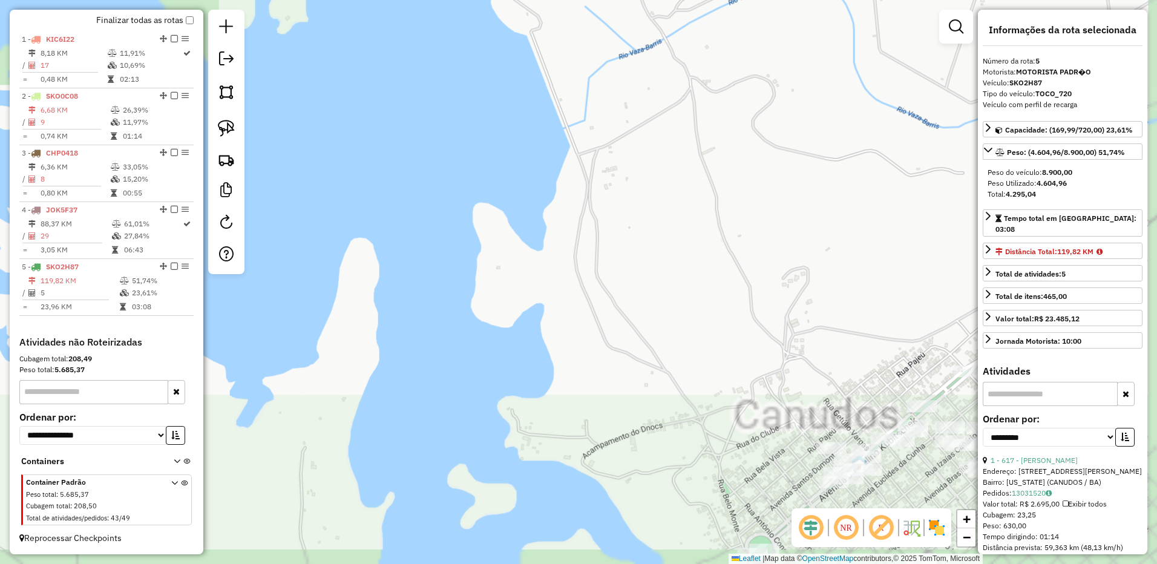
click at [761, 153] on div "Janela de atendimento Grade de atendimento Capacidade Transportadoras Veículos …" at bounding box center [578, 282] width 1157 height 564
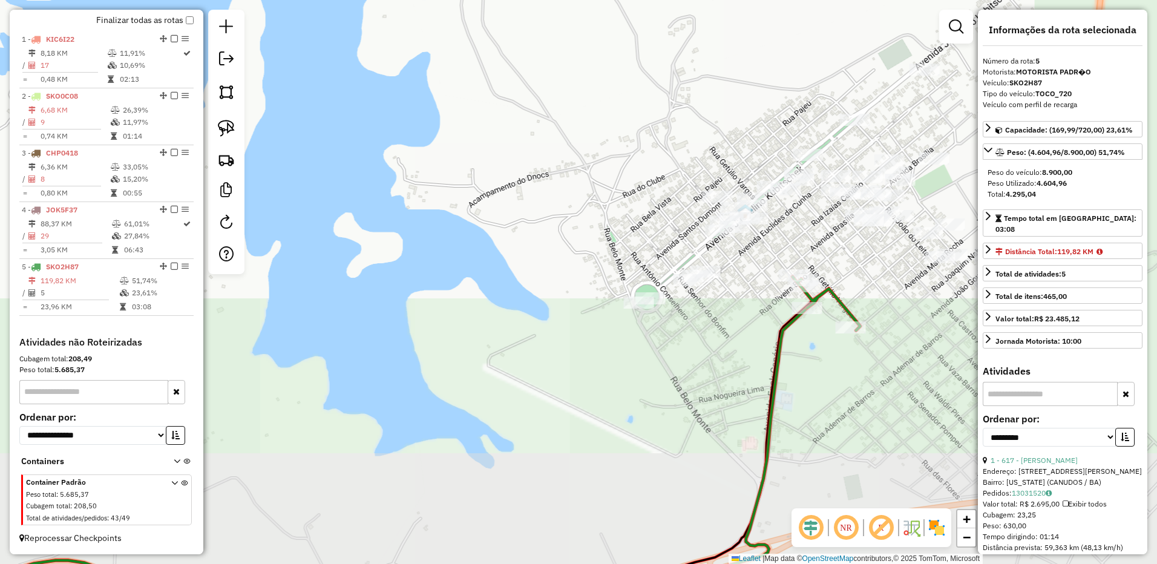
drag, startPoint x: 636, startPoint y: 175, endPoint x: 610, endPoint y: 176, distance: 26.6
click at [610, 176] on div "Janela de atendimento Grade de atendimento Capacidade Transportadoras Veículos …" at bounding box center [578, 282] width 1157 height 564
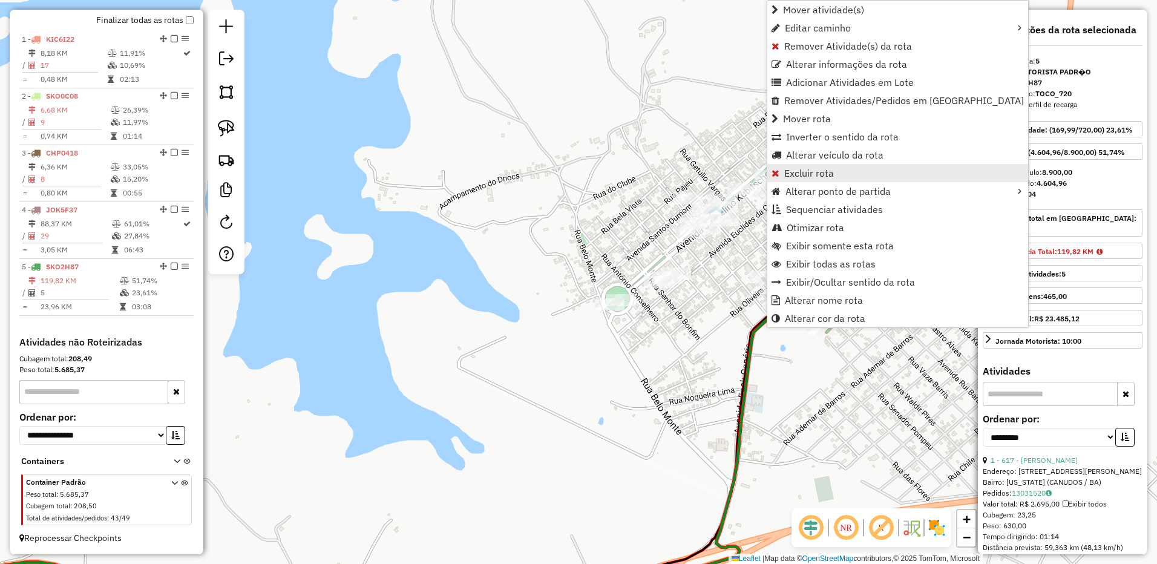
click at [817, 177] on span "Excluir rota" at bounding box center [809, 173] width 50 height 10
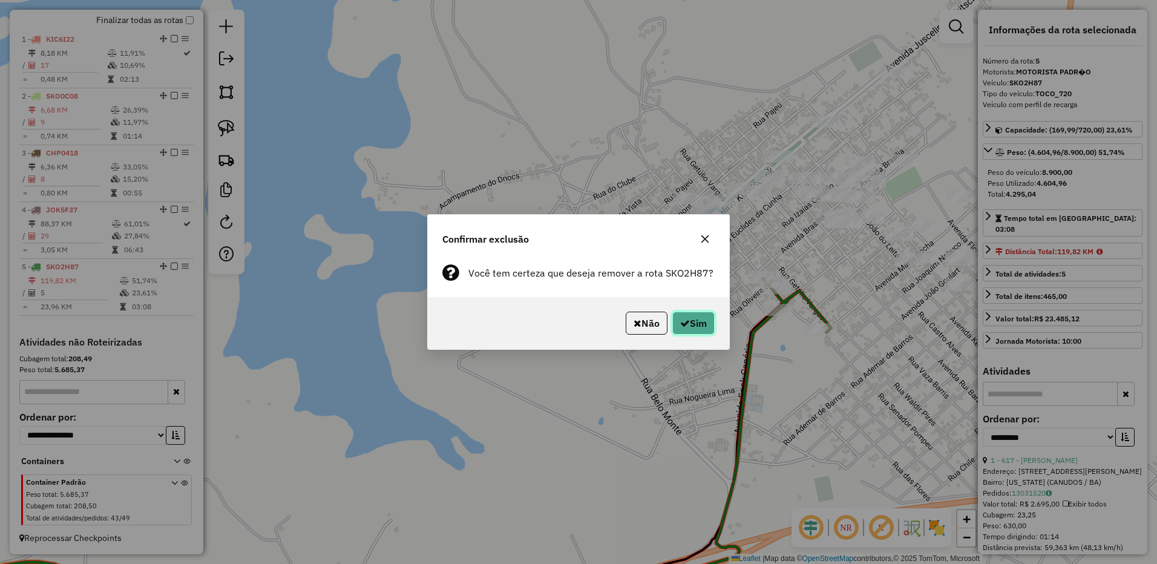
click at [687, 314] on button "Sim" at bounding box center [693, 323] width 42 height 23
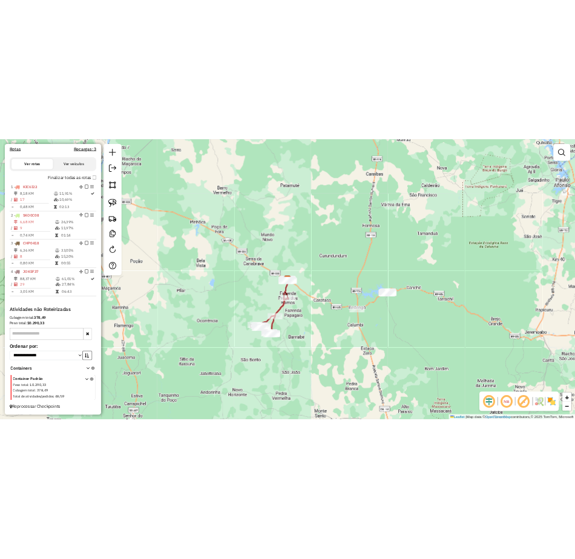
scroll to position [405, 0]
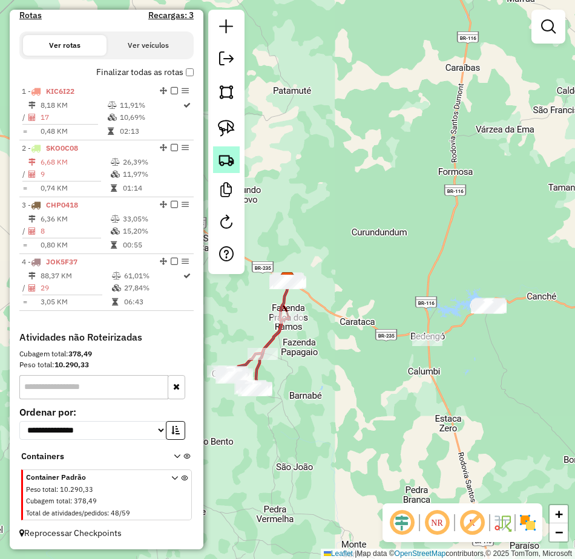
click at [221, 165] on img at bounding box center [226, 159] width 17 height 17
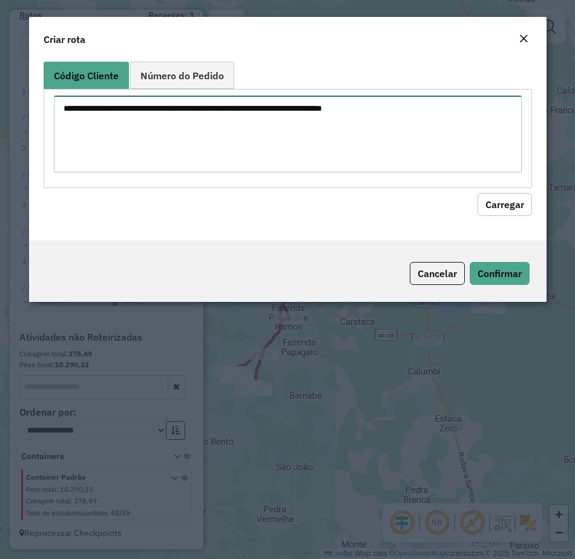
click at [279, 125] on textarea at bounding box center [288, 134] width 468 height 77
paste textarea "** ** ** *** *** *** *** *** *** *** *** *** *** *** *** *** *** *** *** *** **…"
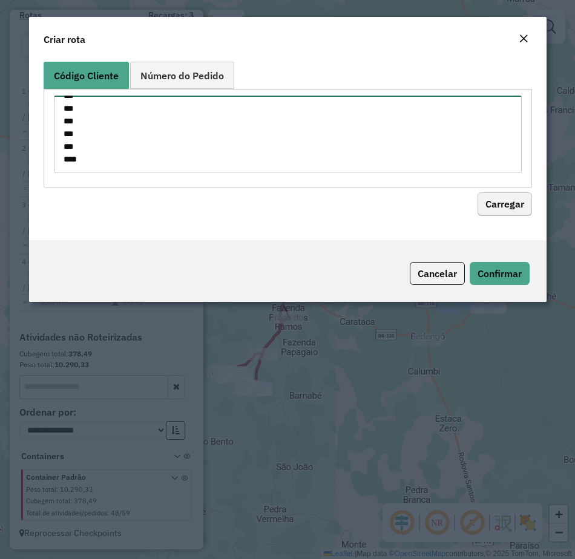
type textarea "** ** ** *** *** *** *** *** *** *** *** *** *** *** *** *** *** *** *** *** **…"
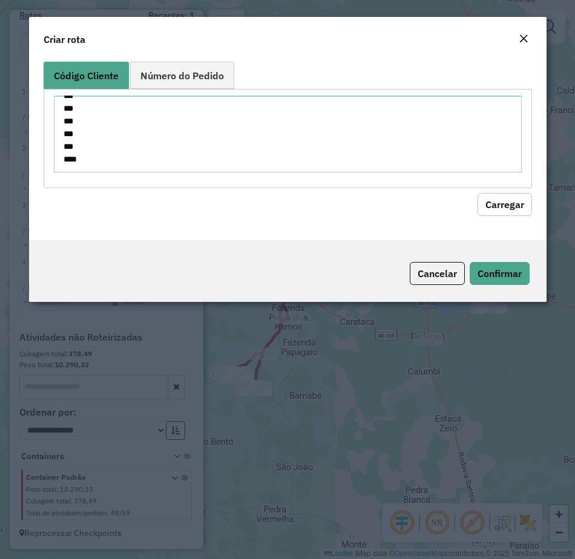
click at [516, 201] on button "Carregar" at bounding box center [504, 204] width 54 height 23
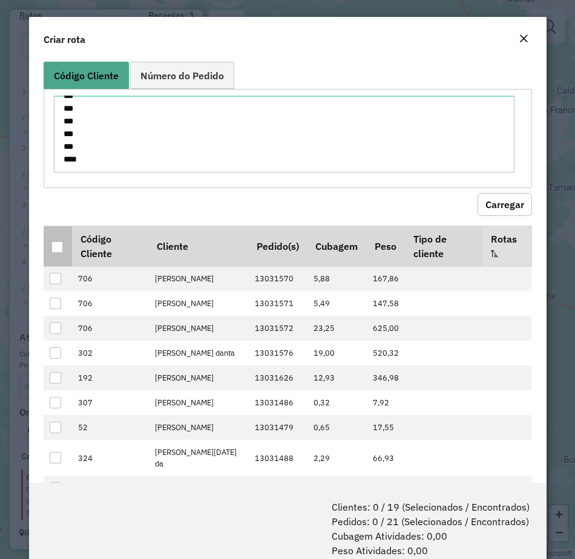
click at [56, 249] on div at bounding box center [56, 246] width 11 height 11
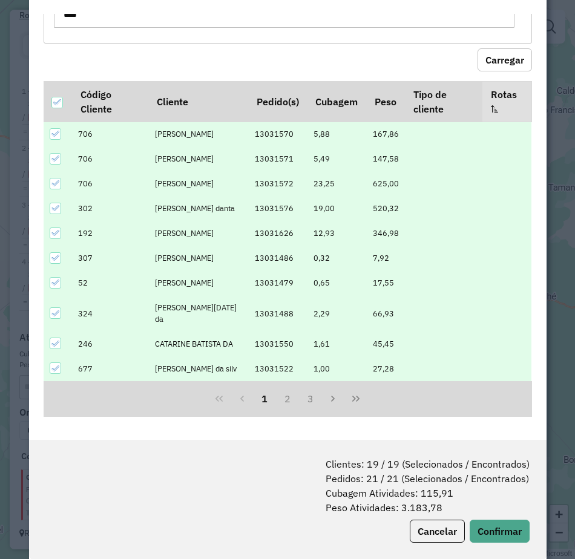
scroll to position [60, 0]
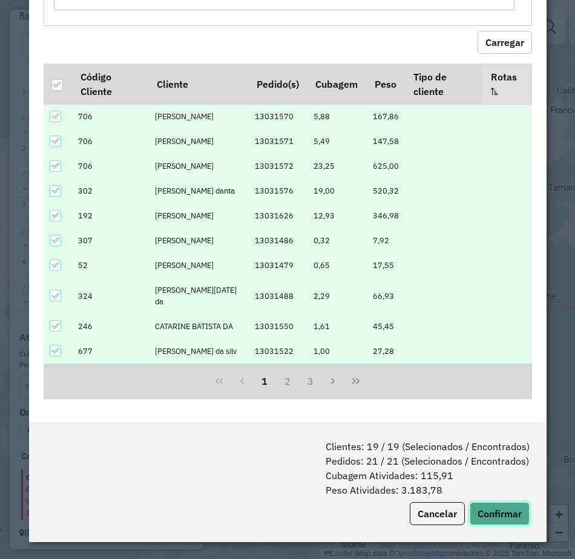
click at [494, 523] on button "Confirmar" at bounding box center [499, 513] width 60 height 23
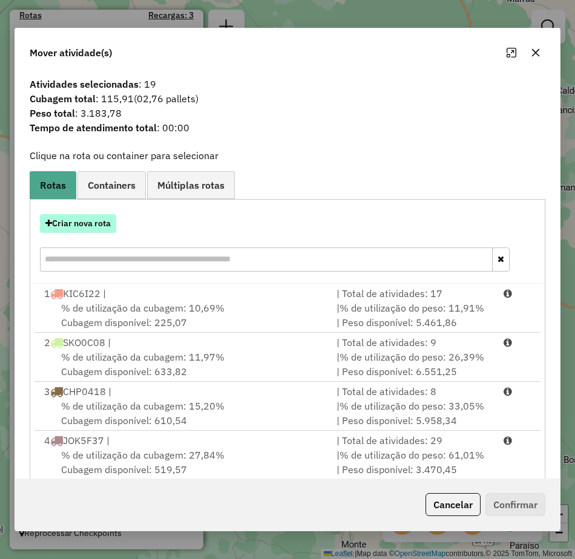
click at [77, 224] on button "Criar nova rota" at bounding box center [78, 223] width 76 height 19
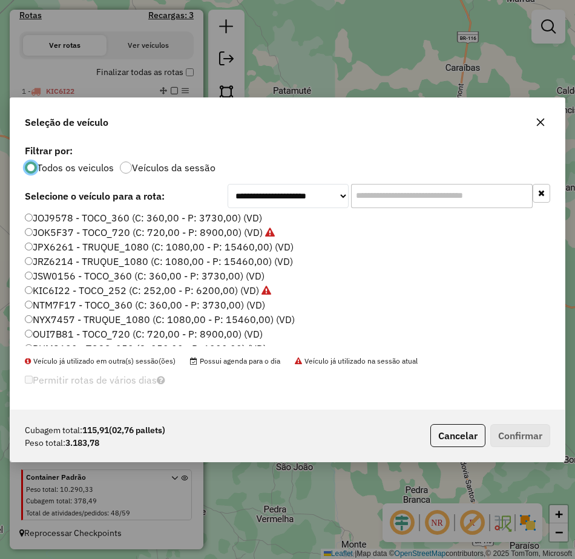
scroll to position [128, 0]
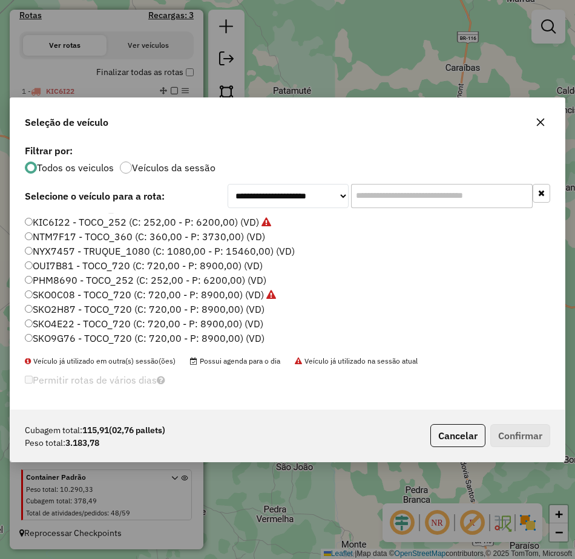
click at [35, 322] on label "SKO4E22 - TOCO_720 (C: 720,00 - P: 8900,00) (VD)" at bounding box center [144, 323] width 238 height 15
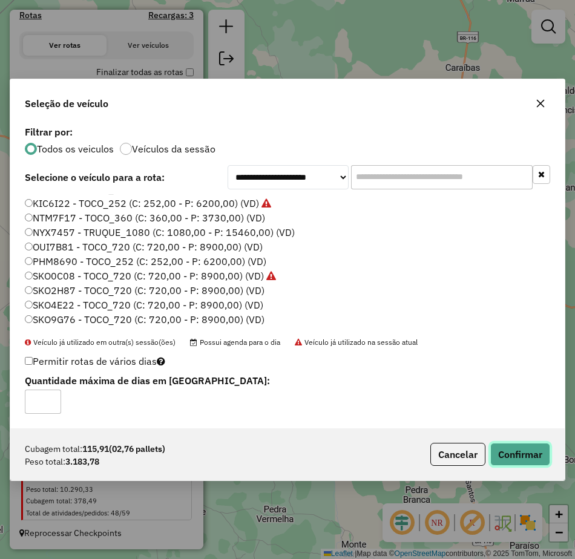
click at [508, 445] on button "Confirmar" at bounding box center [520, 454] width 60 height 23
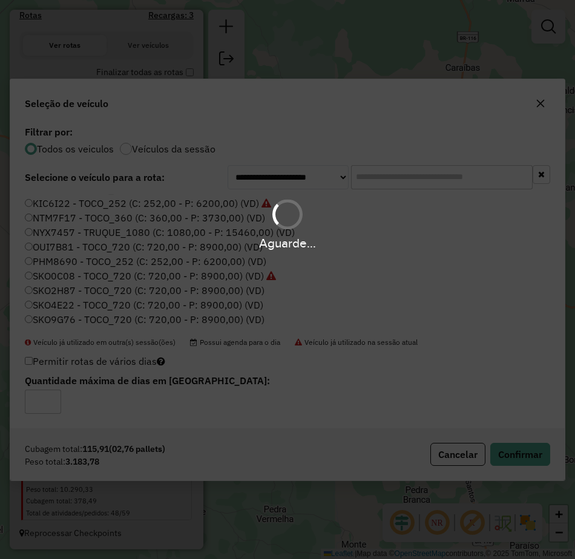
scroll to position [462, 0]
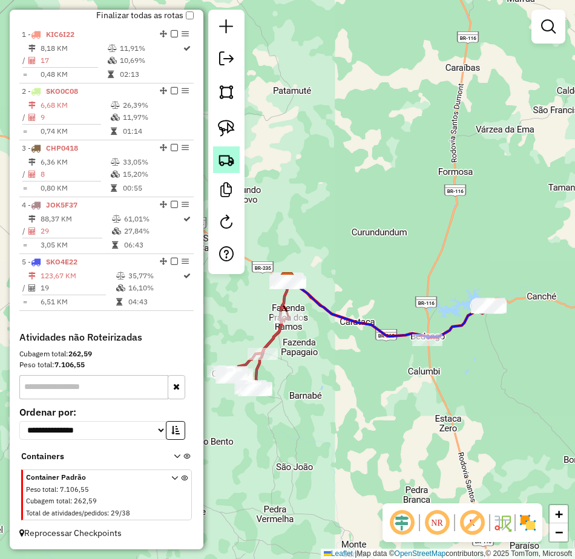
click at [230, 159] on img at bounding box center [226, 159] width 17 height 17
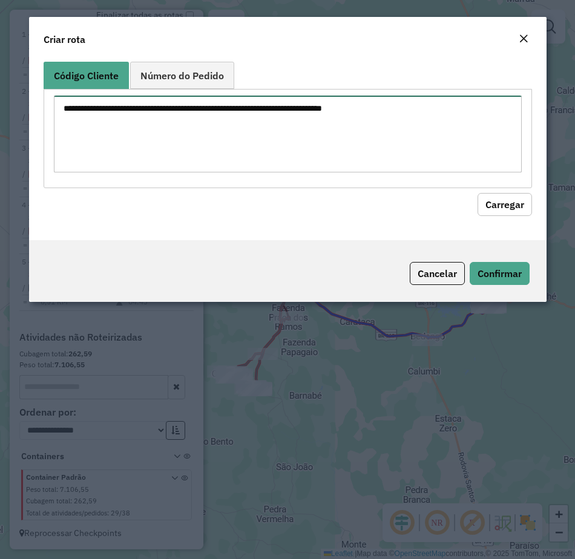
click at [247, 132] on textarea at bounding box center [288, 134] width 468 height 77
paste textarea "*** *** ** *** *** *** *** *** *** *** *** *** *** *** *** *** *** *** *** *** …"
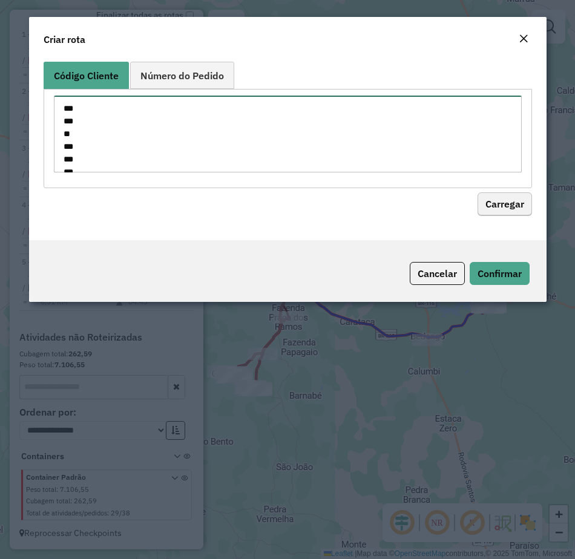
scroll to position [577, 0]
type textarea "*** *** ** *** *** *** *** *** *** *** *** *** *** *** *** *** *** *** *** *** …"
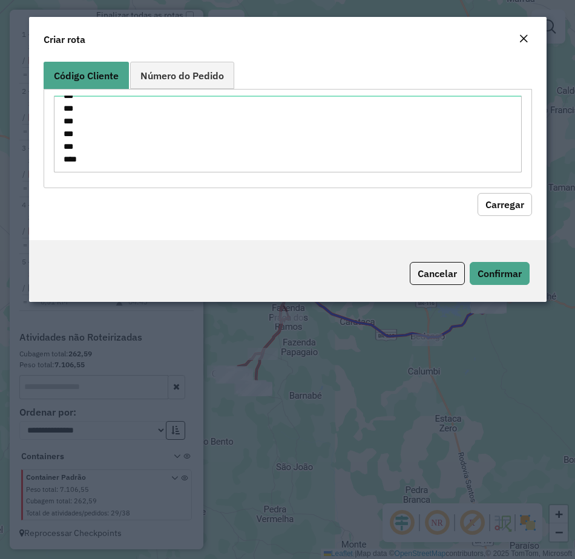
click at [506, 205] on button "Carregar" at bounding box center [504, 204] width 54 height 23
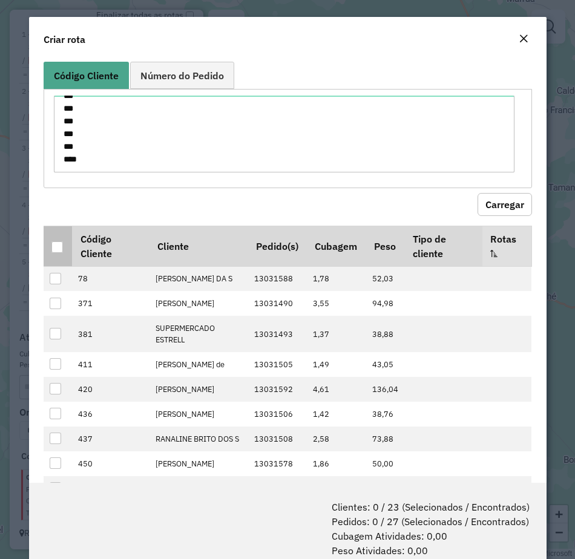
click at [52, 246] on div at bounding box center [56, 246] width 11 height 11
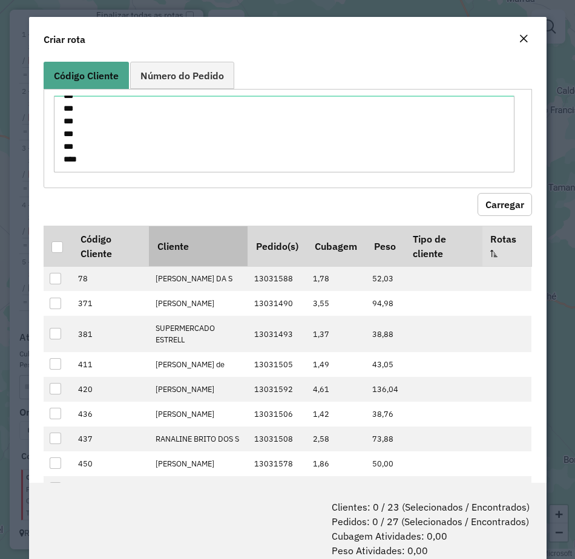
drag, startPoint x: 54, startPoint y: 246, endPoint x: 162, endPoint y: 261, distance: 108.2
click at [57, 246] on div at bounding box center [56, 246] width 11 height 11
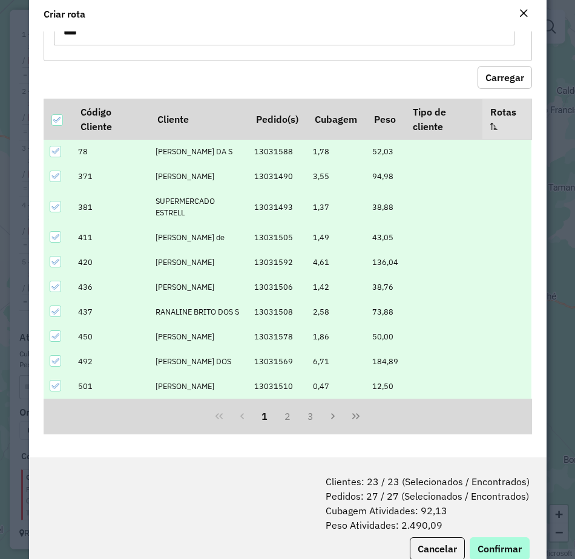
scroll to position [60, 0]
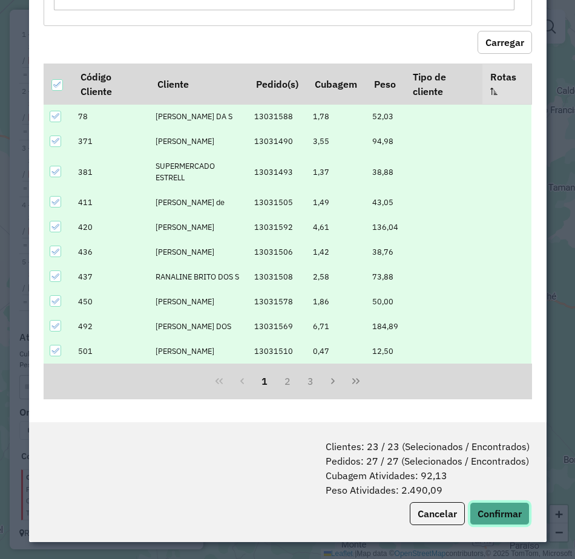
click at [478, 510] on button "Confirmar" at bounding box center [499, 513] width 60 height 23
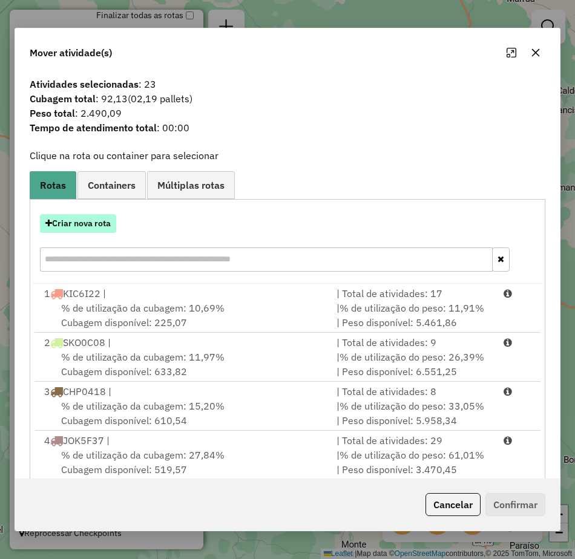
click at [79, 226] on button "Criar nova rota" at bounding box center [78, 223] width 76 height 19
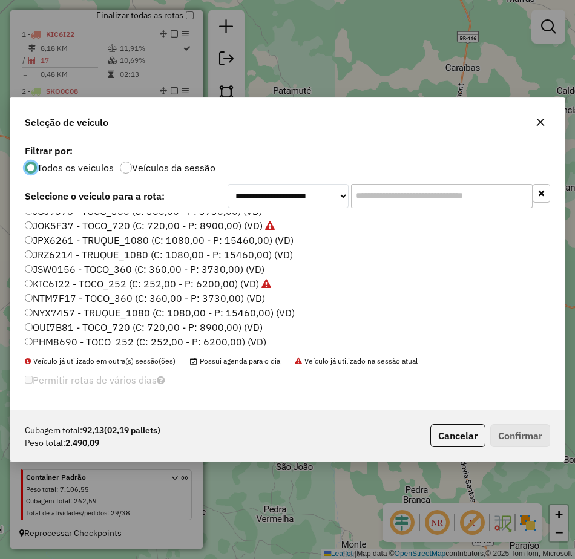
scroll to position [128, 0]
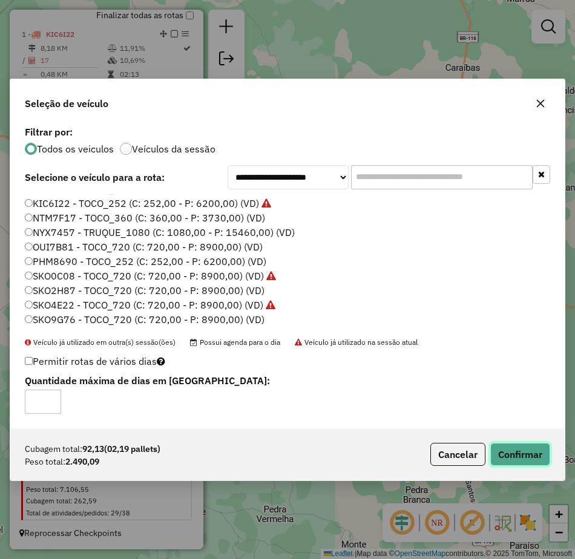
click at [535, 462] on button "Confirmar" at bounding box center [520, 454] width 60 height 23
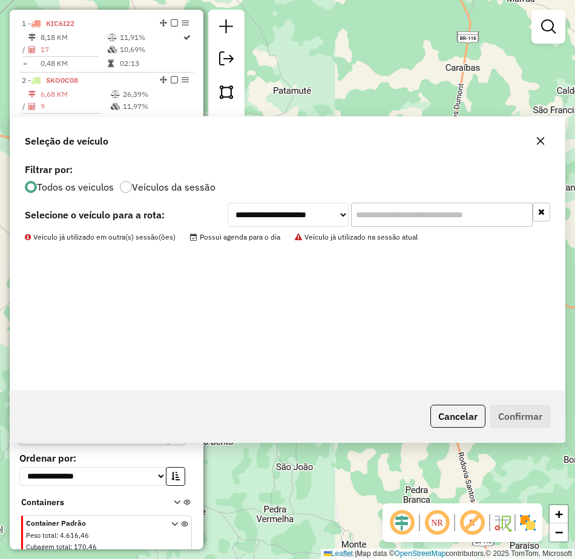
scroll to position [519, 0]
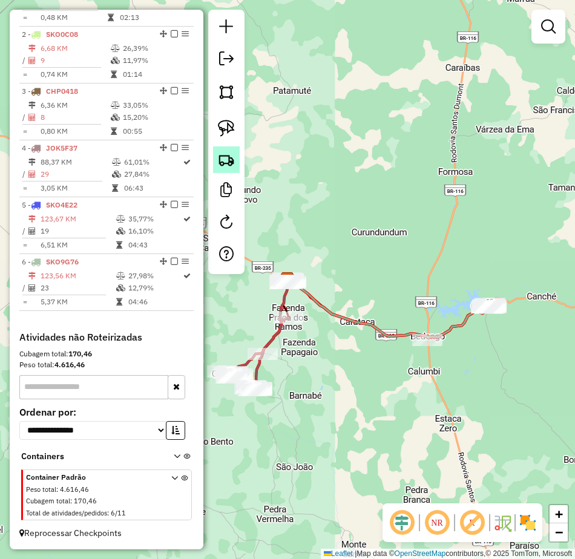
click at [229, 165] on img at bounding box center [226, 159] width 17 height 17
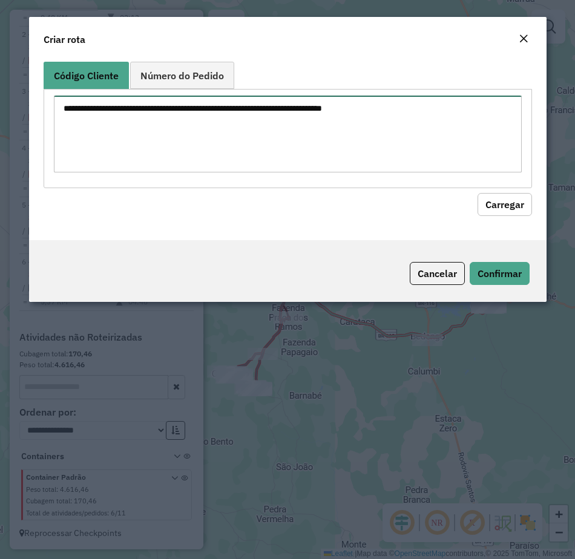
click at [244, 141] on textarea at bounding box center [288, 134] width 468 height 77
paste textarea "*** *** *** *** *** *** *** *** *** ***"
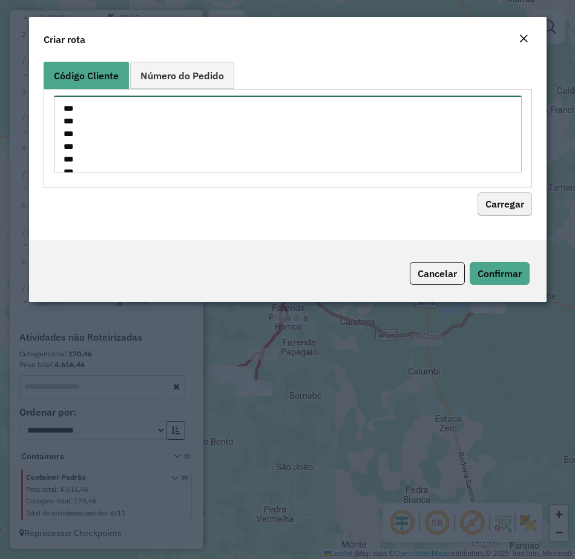
scroll to position [68, 0]
type textarea "*** *** *** *** *** *** *** *** *** ***"
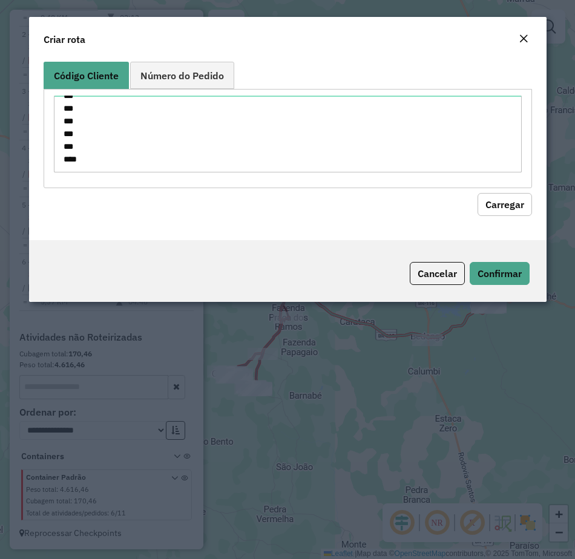
click at [492, 199] on button "Carregar" at bounding box center [504, 204] width 54 height 23
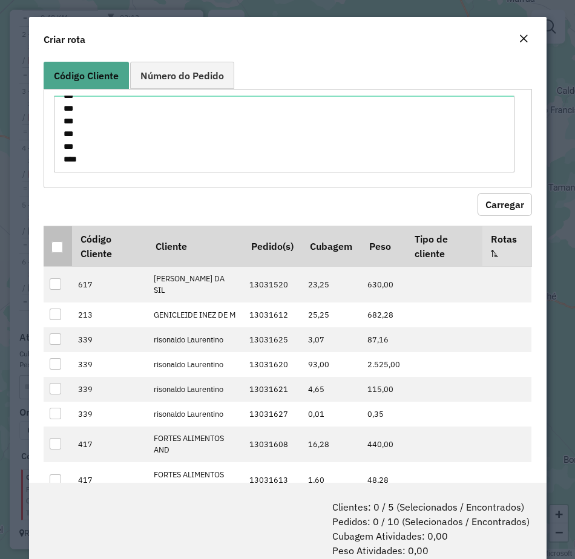
click at [58, 247] on div at bounding box center [56, 246] width 11 height 11
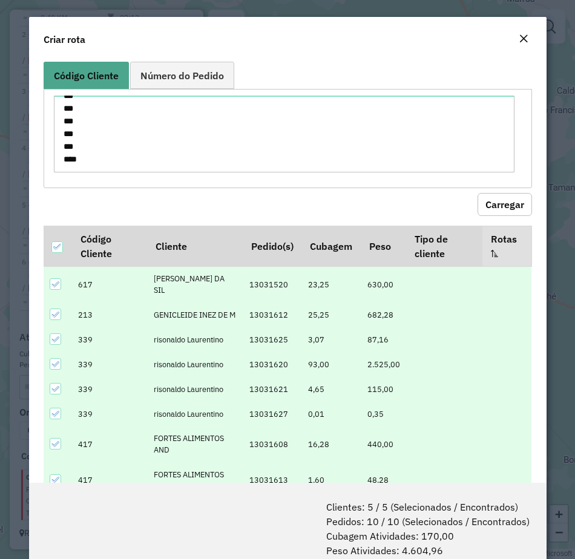
scroll to position [60, 0]
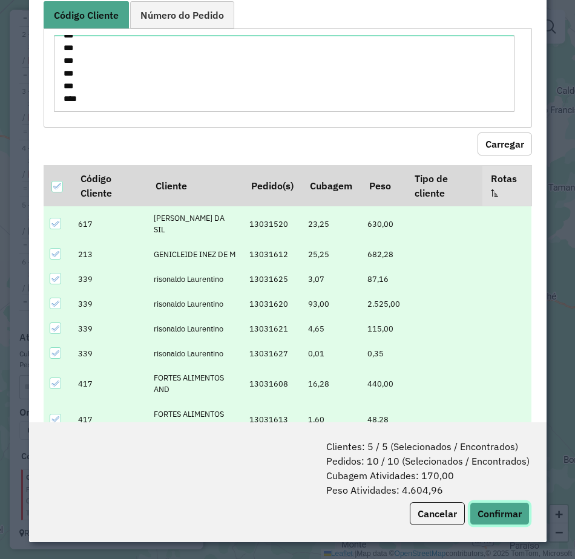
click at [493, 507] on button "Confirmar" at bounding box center [499, 513] width 60 height 23
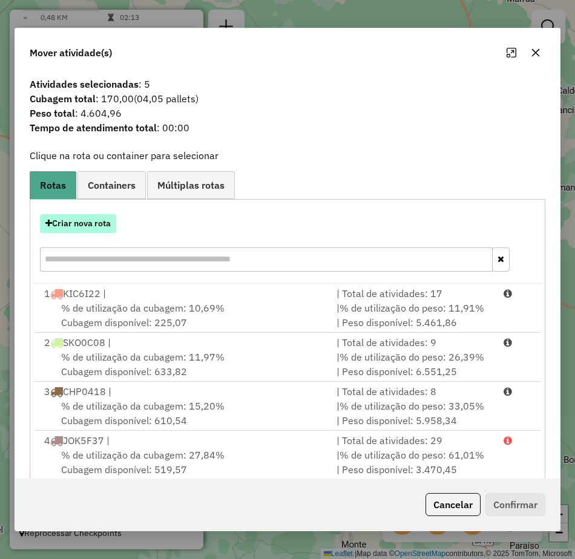
click at [73, 226] on button "Criar nova rota" at bounding box center [78, 223] width 76 height 19
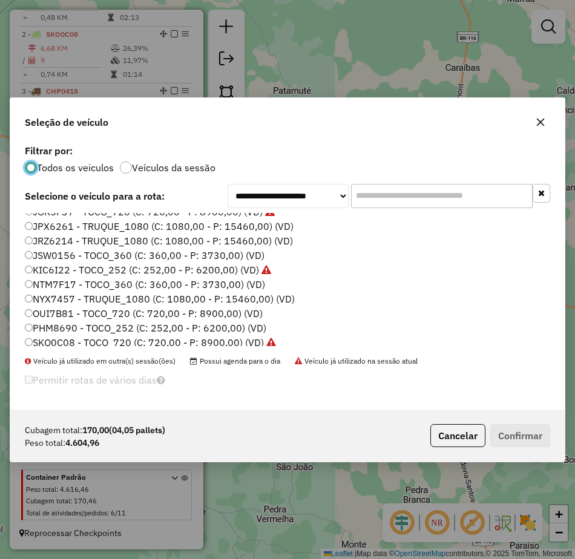
scroll to position [128, 0]
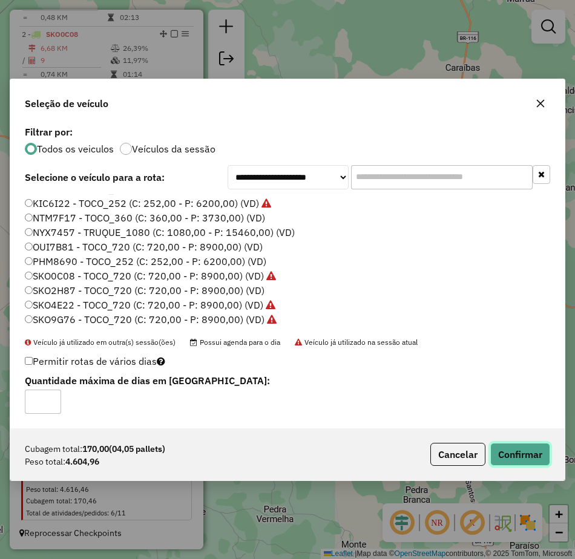
click at [511, 448] on button "Confirmar" at bounding box center [520, 454] width 60 height 23
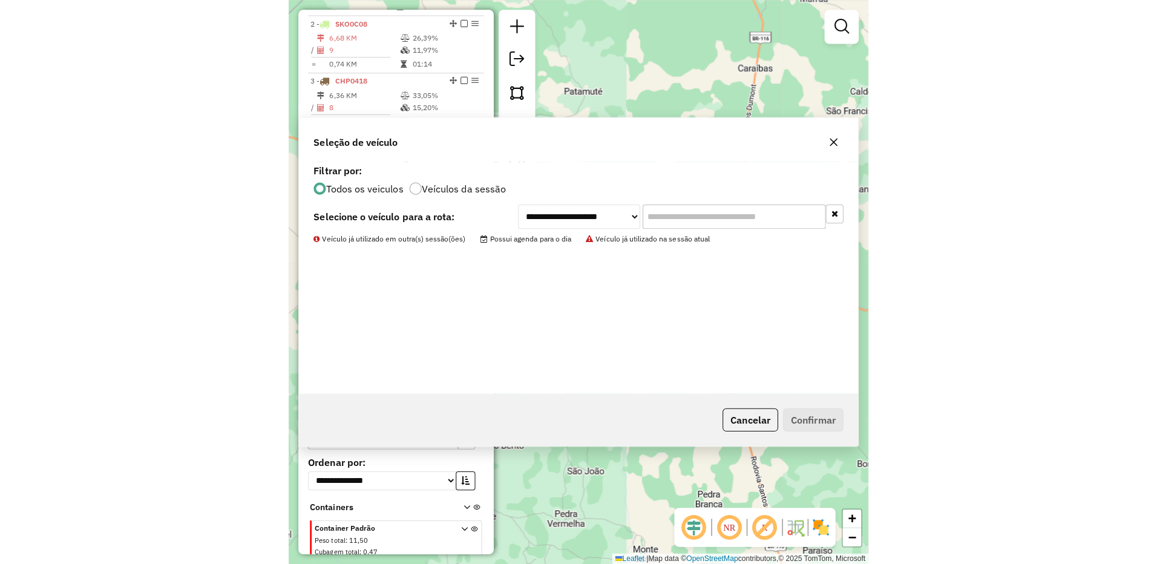
scroll to position [571, 0]
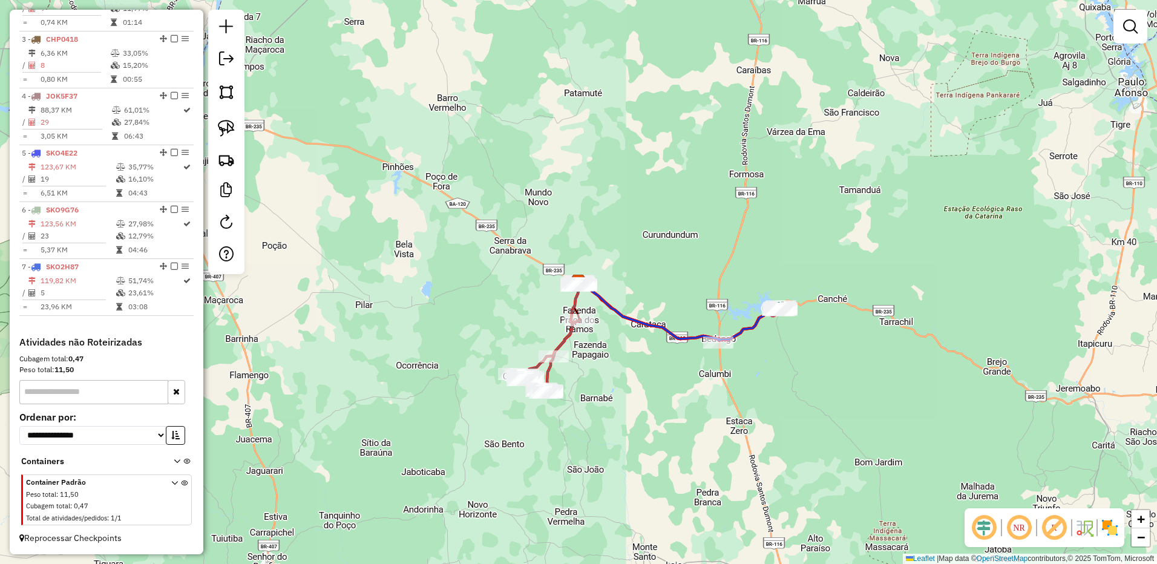
click at [521, 229] on div "Janela de atendimento Grade de atendimento Capacidade Transportadoras Veículos …" at bounding box center [578, 282] width 1157 height 564
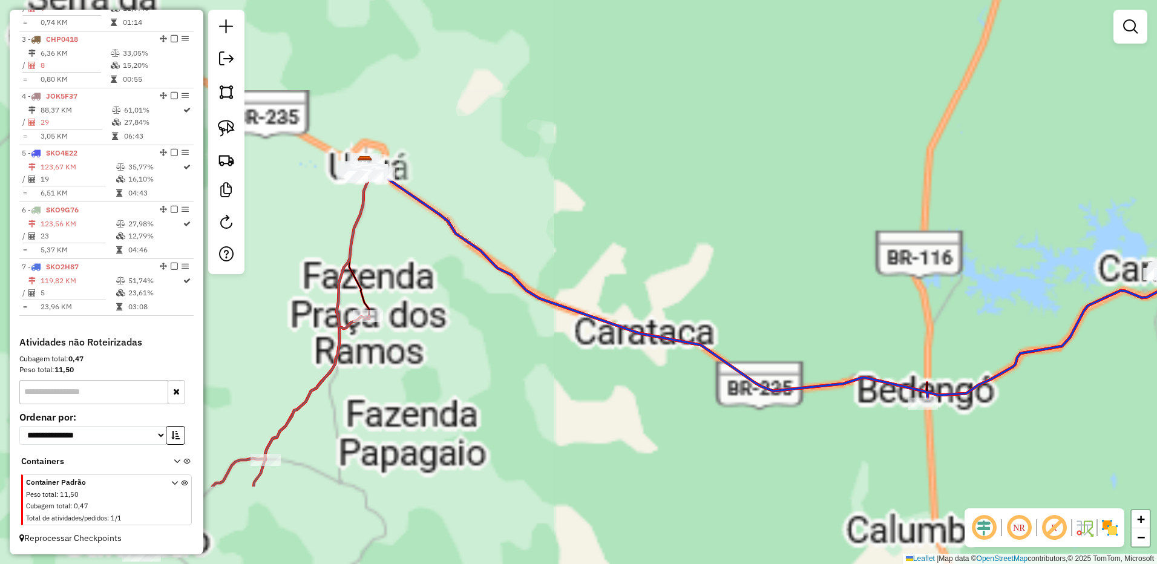
drag, startPoint x: 677, startPoint y: 234, endPoint x: 489, endPoint y: 86, distance: 239.1
click at [508, 85] on div "Janela de atendimento Grade de atendimento Capacidade Transportadoras Veículos …" at bounding box center [578, 282] width 1157 height 564
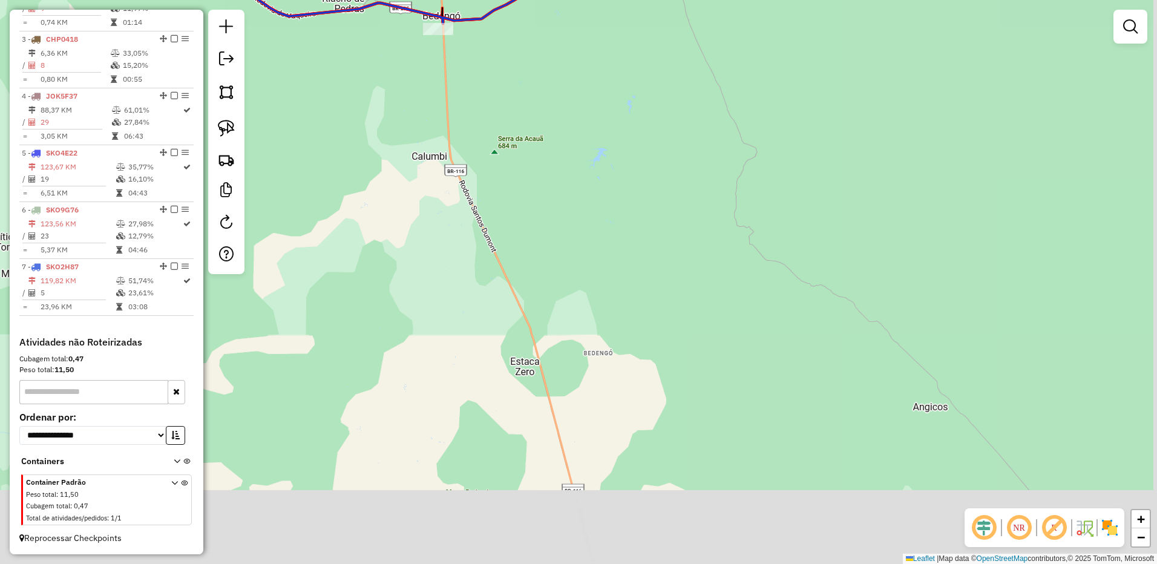
drag, startPoint x: 527, startPoint y: 23, endPoint x: 613, endPoint y: 256, distance: 248.8
click at [606, 245] on div "Janela de atendimento Grade de atendimento Capacidade Transportadoras Veículos …" at bounding box center [578, 282] width 1157 height 564
click at [610, 252] on div "Janela de atendimento Grade de atendimento Capacidade Transportadoras Veículos …" at bounding box center [578, 282] width 1157 height 564
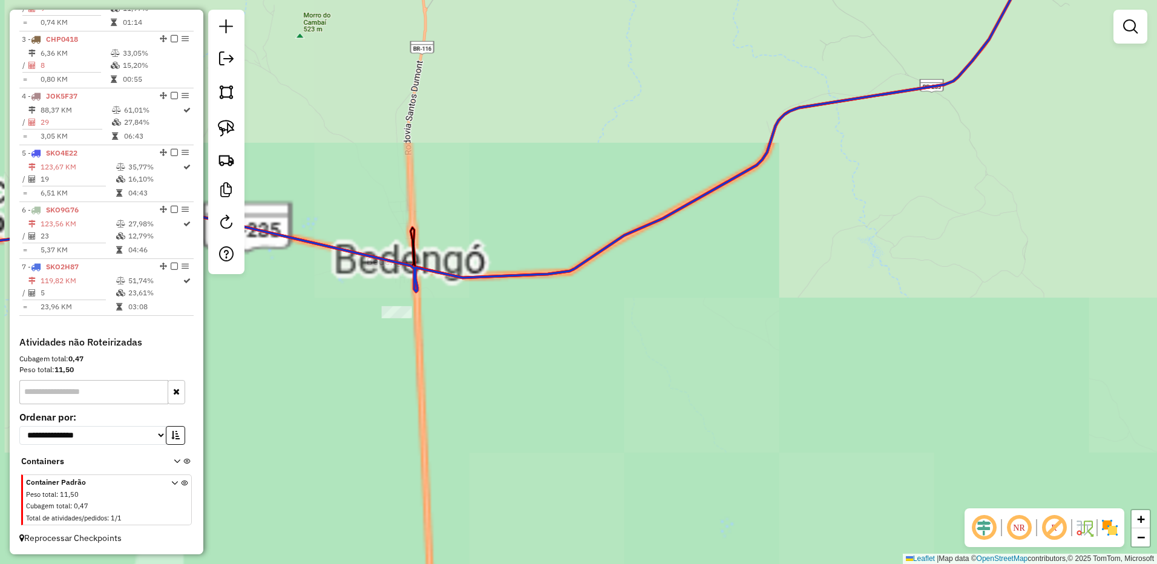
drag, startPoint x: 567, startPoint y: 298, endPoint x: 582, endPoint y: 298, distance: 15.1
click at [581, 298] on div "Janela de atendimento Grade de atendimento Capacidade Transportadoras Veículos …" at bounding box center [578, 282] width 1157 height 564
click at [582, 298] on div "Janela de atendimento Grade de atendimento Capacidade Transportadoras Veículos …" at bounding box center [578, 282] width 1157 height 564
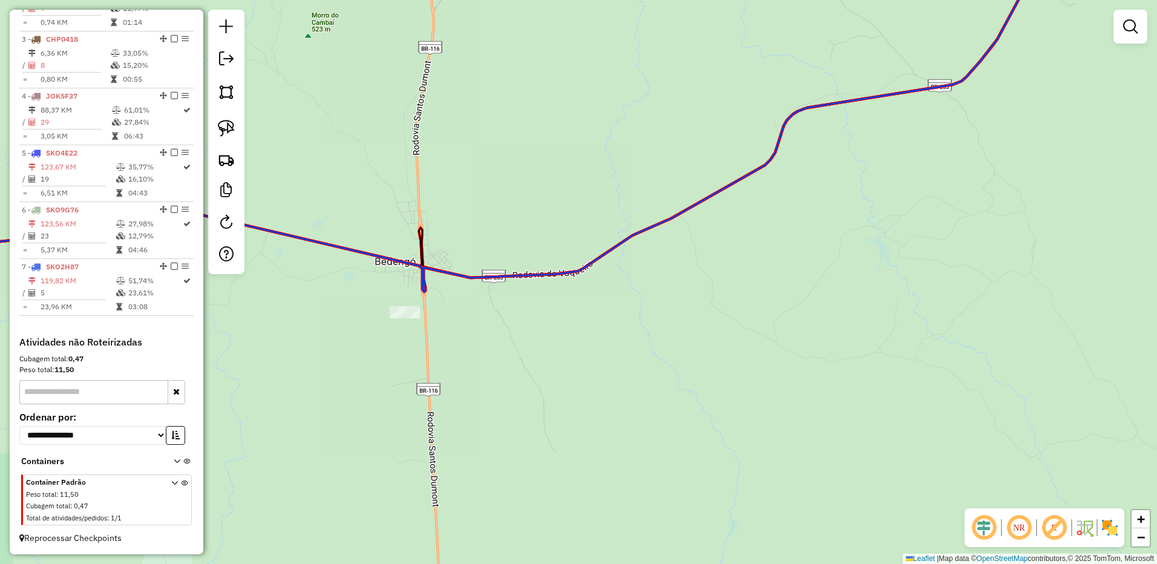
click at [387, 319] on div "Janela de atendimento Grade de atendimento Capacidade Transportadoras Veículos …" at bounding box center [578, 282] width 1157 height 564
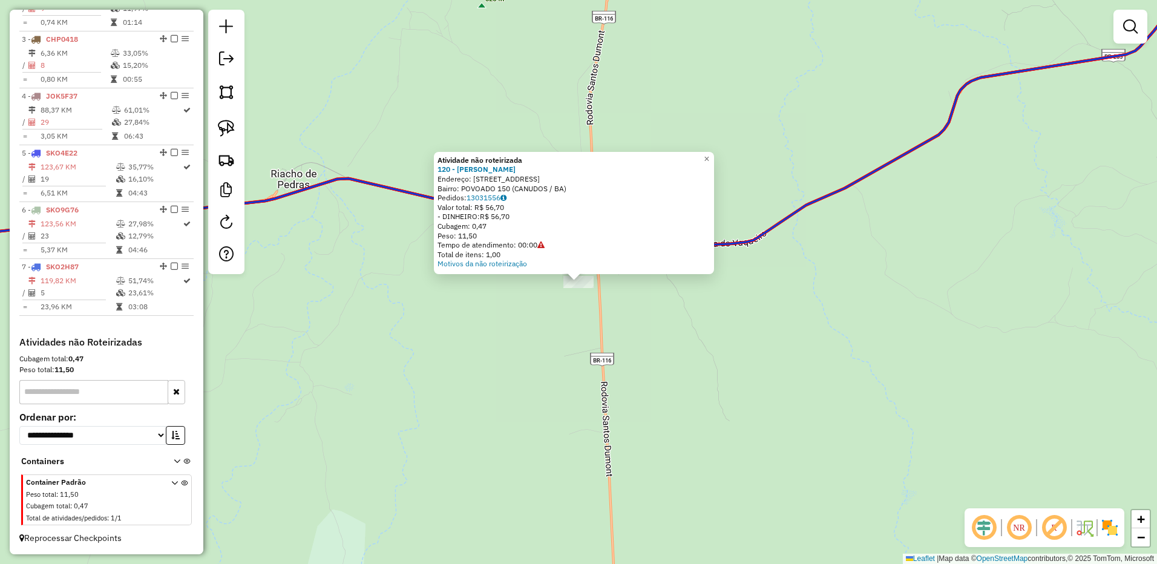
click at [542, 326] on div "Atividade não roteirizada 120 - [PERSON_NAME]: [STREET_ADDRESS] Bairro: POVOADO…" at bounding box center [578, 282] width 1157 height 564
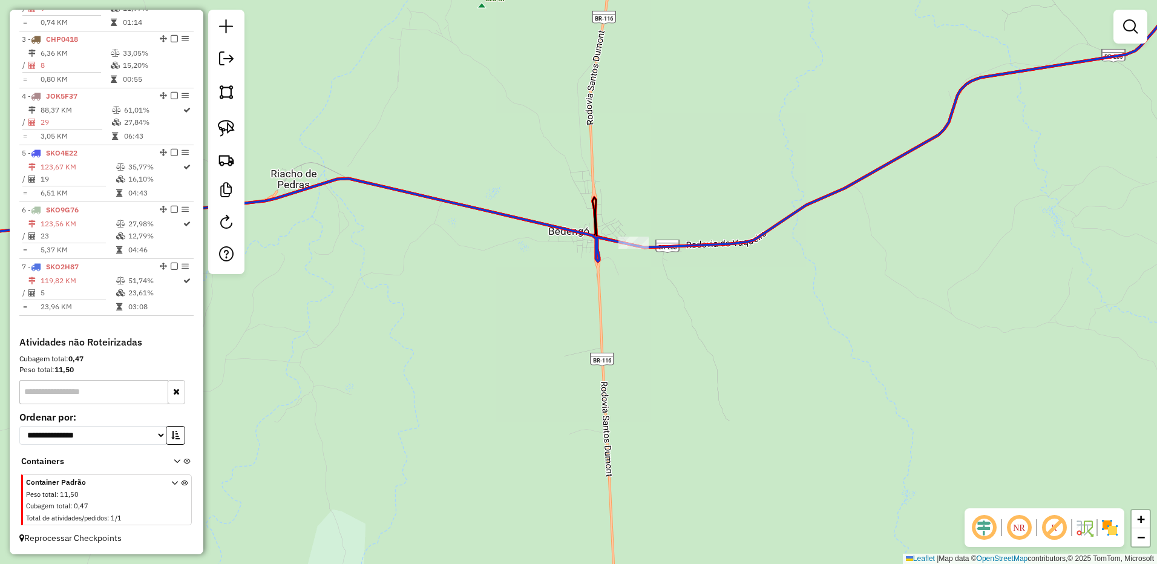
click at [638, 244] on icon at bounding box center [544, 103] width 1321 height 318
select select "**********"
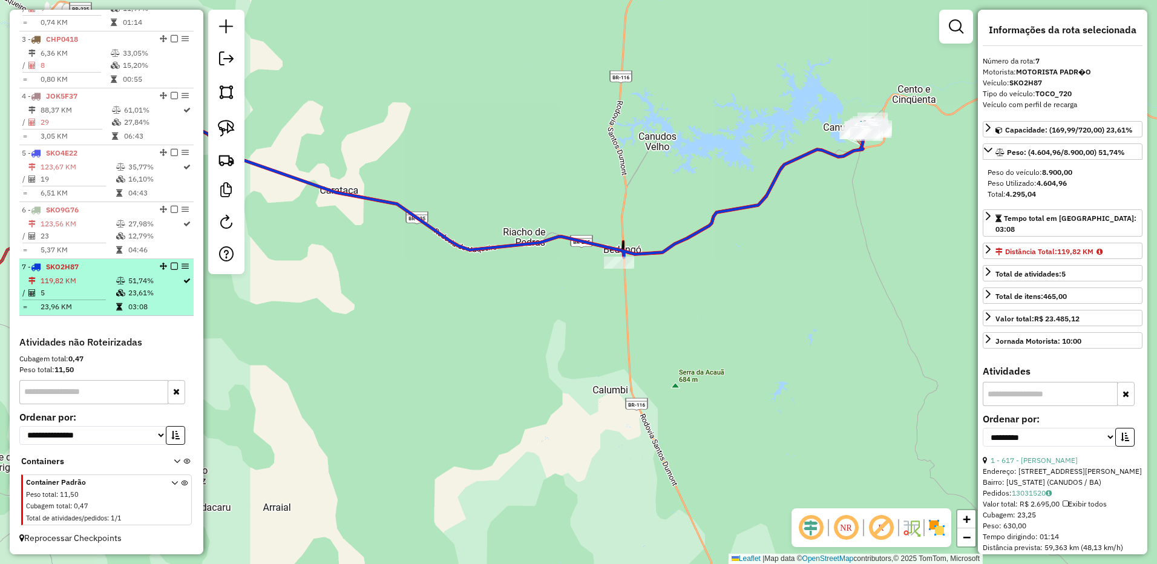
click at [105, 275] on td "119,82 KM" at bounding box center [78, 281] width 76 height 12
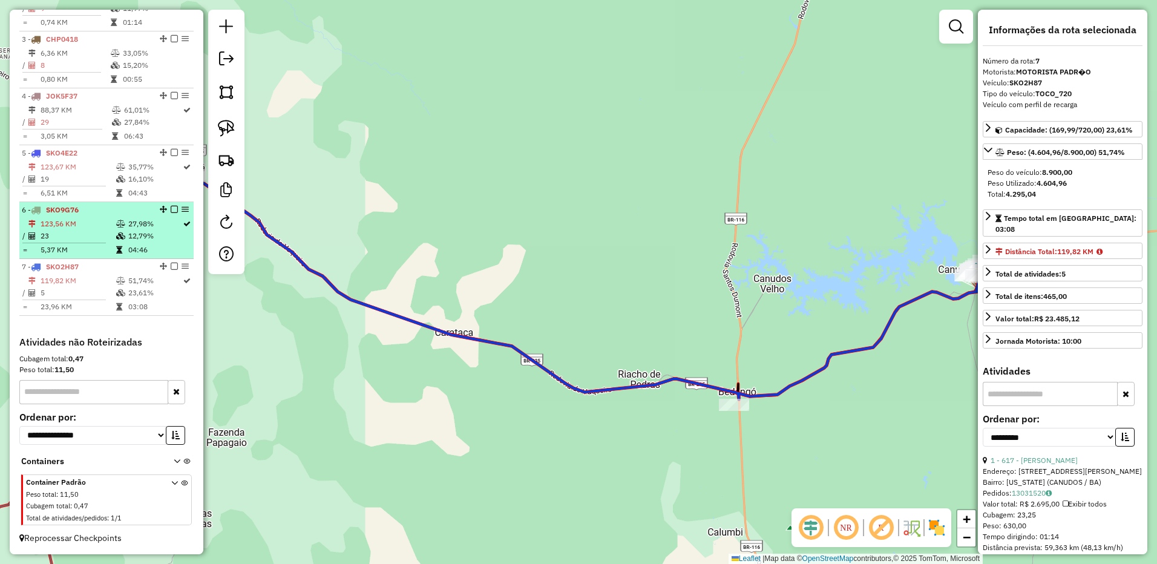
click at [82, 242] on td at bounding box center [69, 243] width 94 height 2
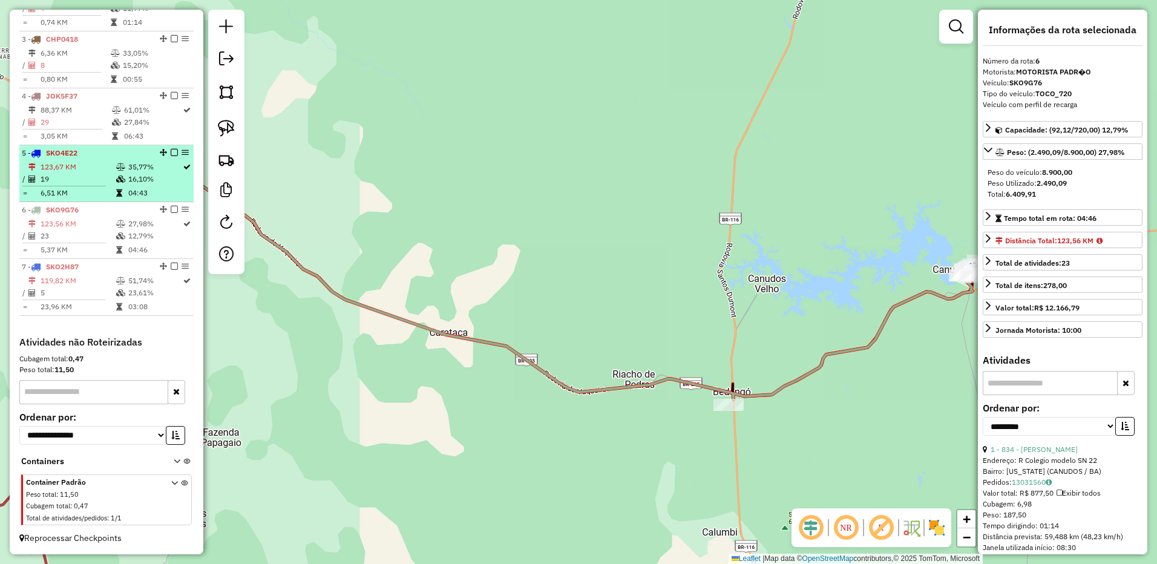
click at [87, 171] on td "123,67 KM" at bounding box center [78, 167] width 76 height 12
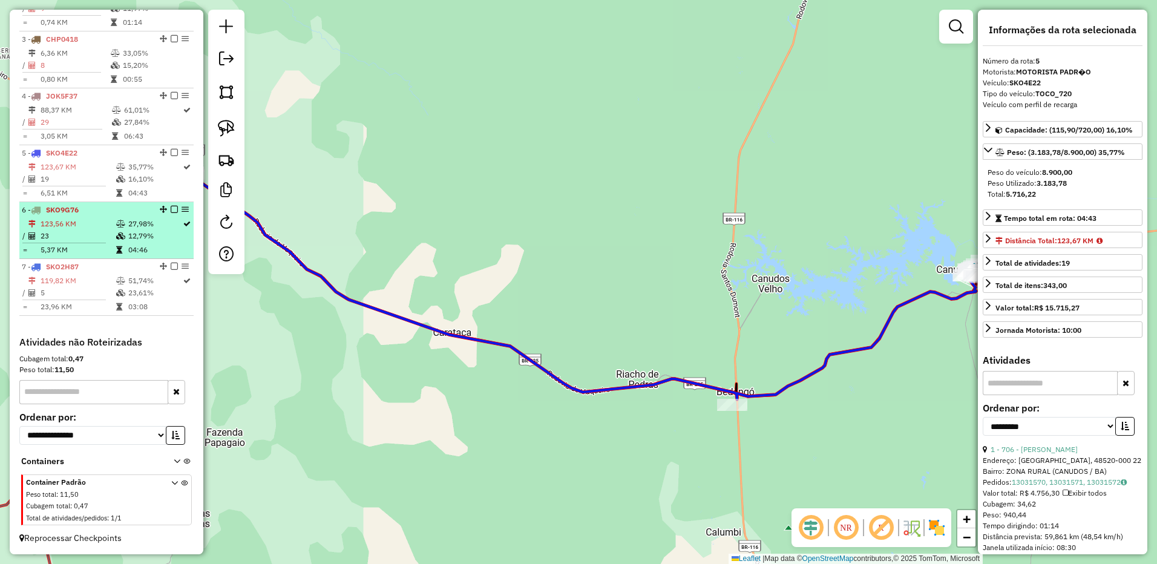
click at [96, 235] on td "23" at bounding box center [78, 236] width 76 height 12
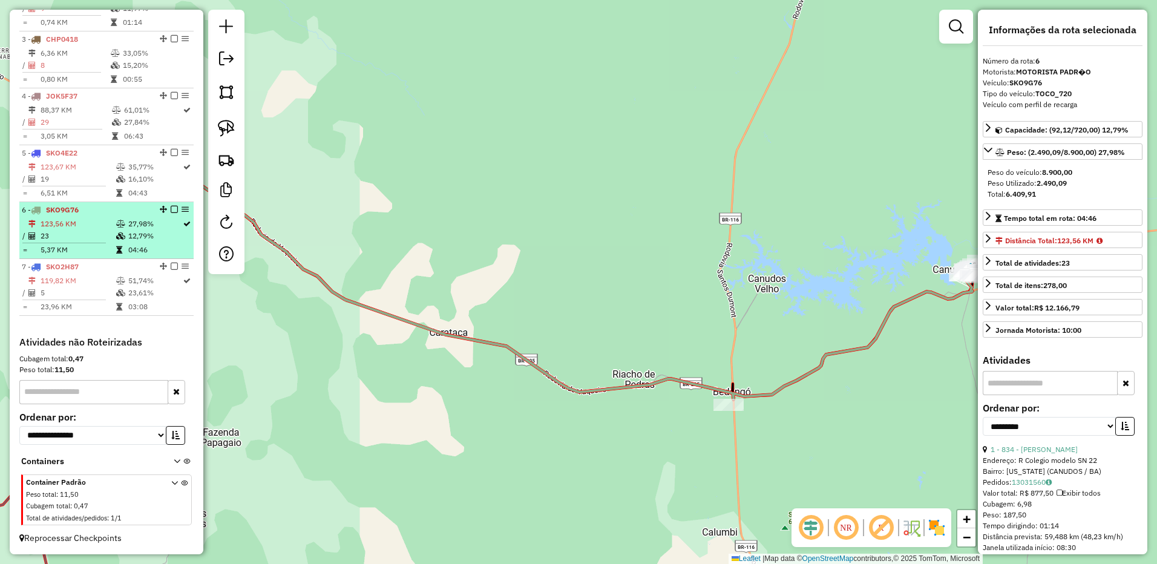
click at [53, 239] on td "23" at bounding box center [78, 236] width 76 height 12
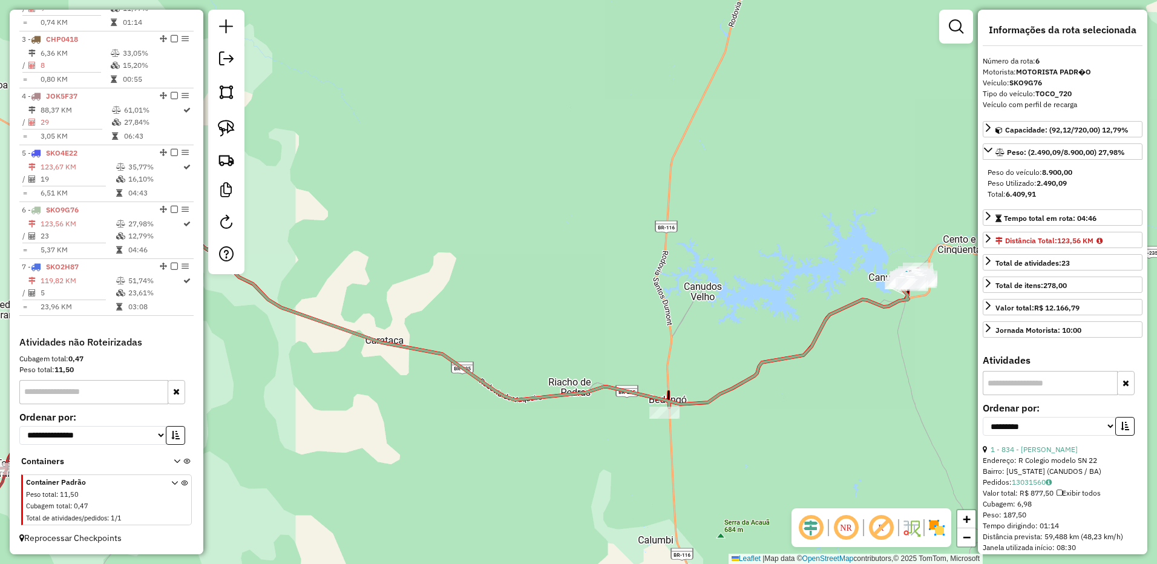
drag, startPoint x: 834, startPoint y: 322, endPoint x: 688, endPoint y: 328, distance: 146.5
click at [688, 328] on div "Janela de atendimento Grade de atendimento Capacidade Transportadoras Veículos …" at bounding box center [578, 282] width 1157 height 564
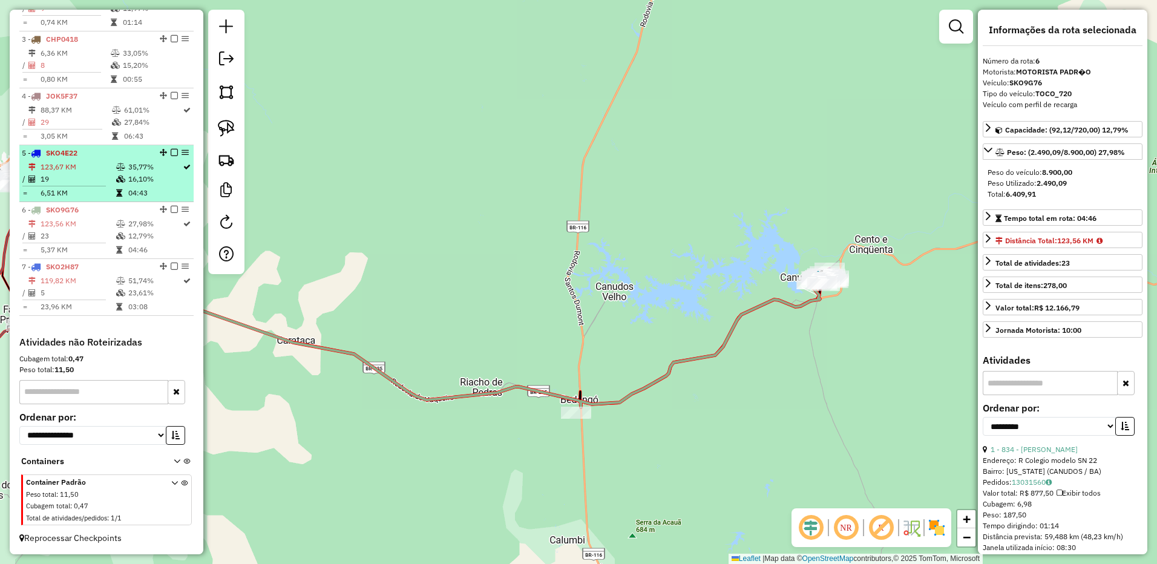
click at [147, 189] on td "04:43" at bounding box center [155, 193] width 54 height 12
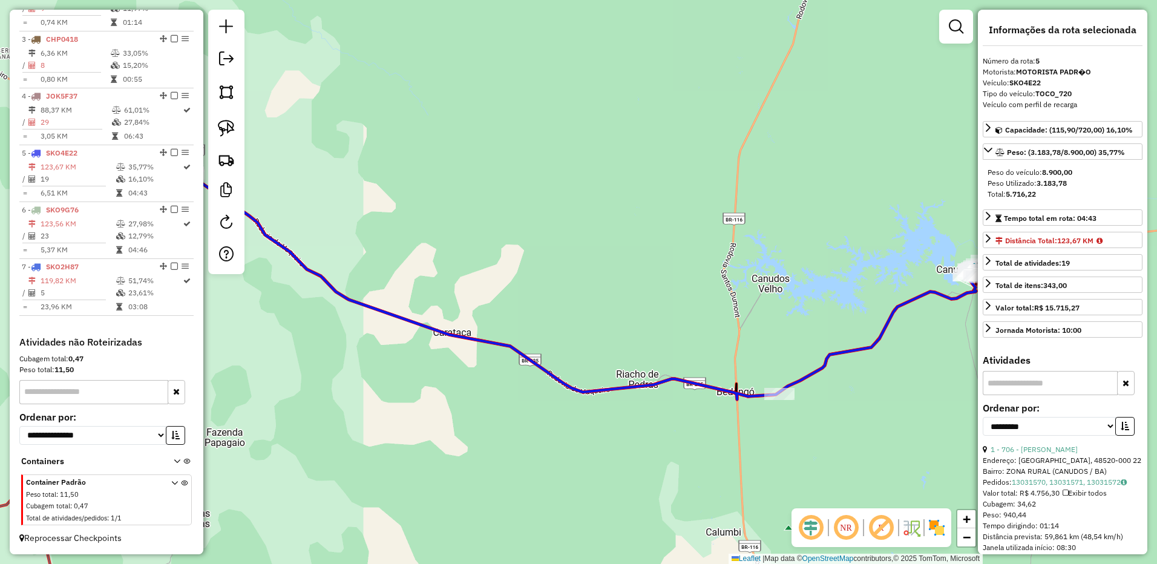
click at [837, 376] on icon at bounding box center [574, 282] width 804 height 235
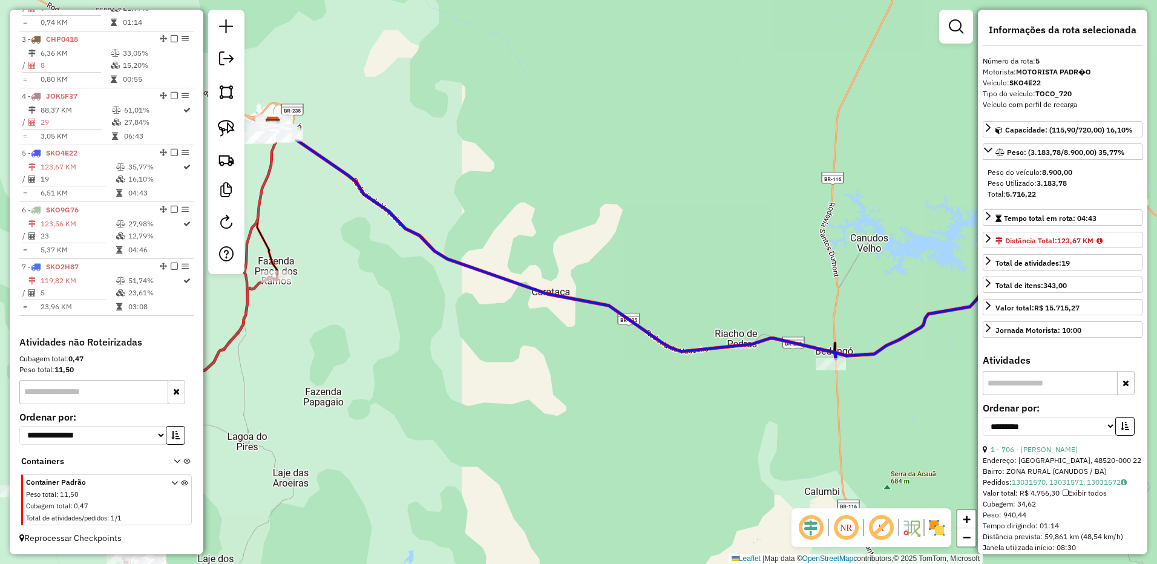
drag, startPoint x: 925, startPoint y: 328, endPoint x: 861, endPoint y: 338, distance: 64.3
click at [884, 338] on icon at bounding box center [672, 241] width 804 height 235
click at [872, 338] on icon at bounding box center [672, 241] width 804 height 235
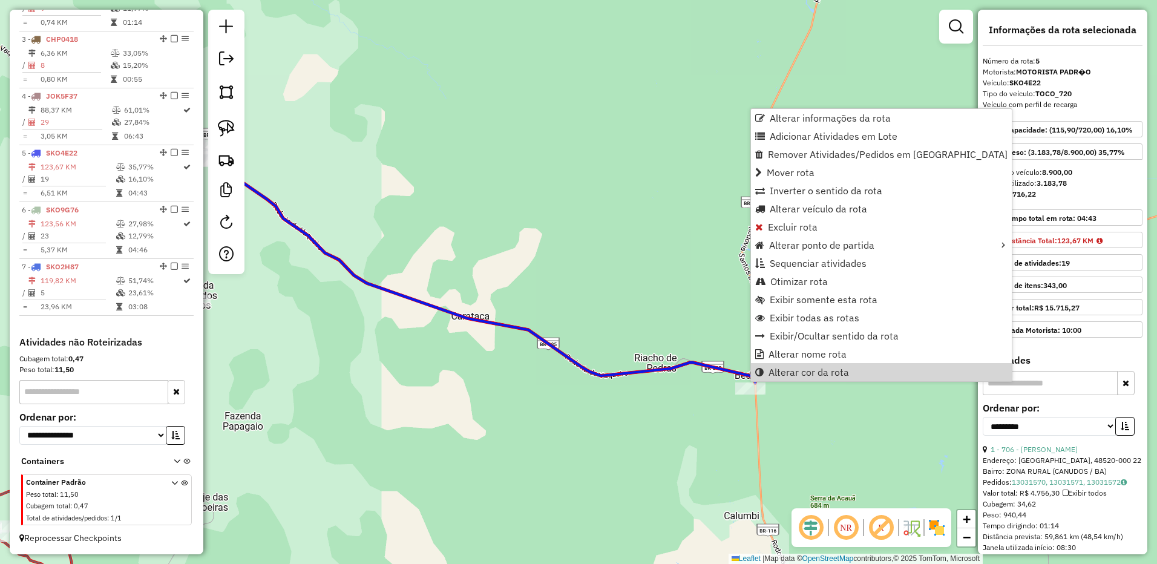
click at [730, 407] on div "Janela de atendimento Grade de atendimento Capacidade Transportadoras Veículos …" at bounding box center [578, 282] width 1157 height 564
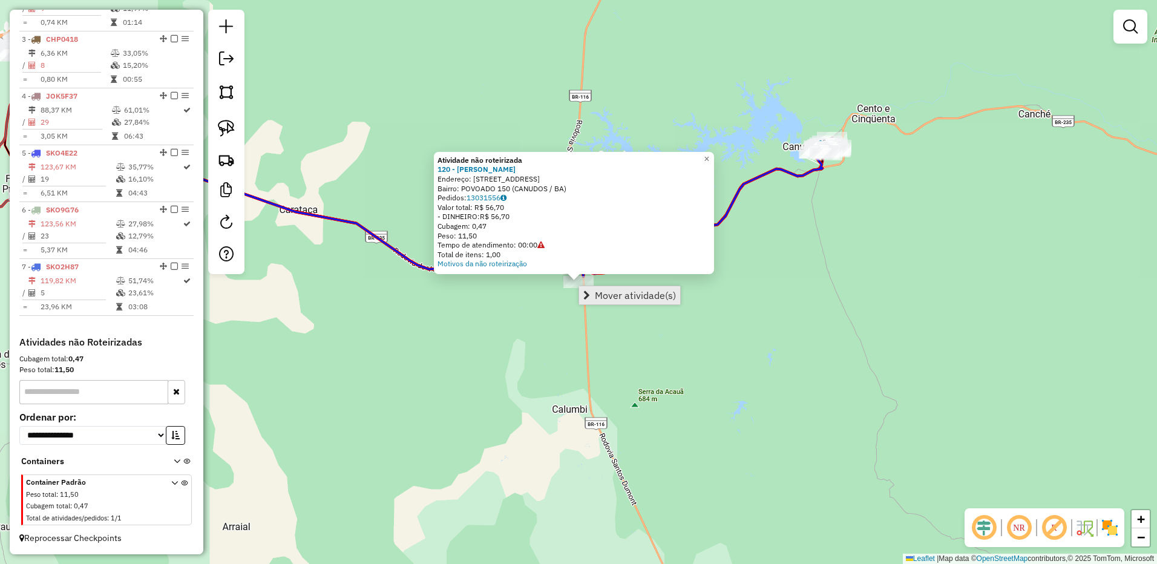
click at [596, 299] on span "Mover atividade(s)" at bounding box center [635, 295] width 81 height 10
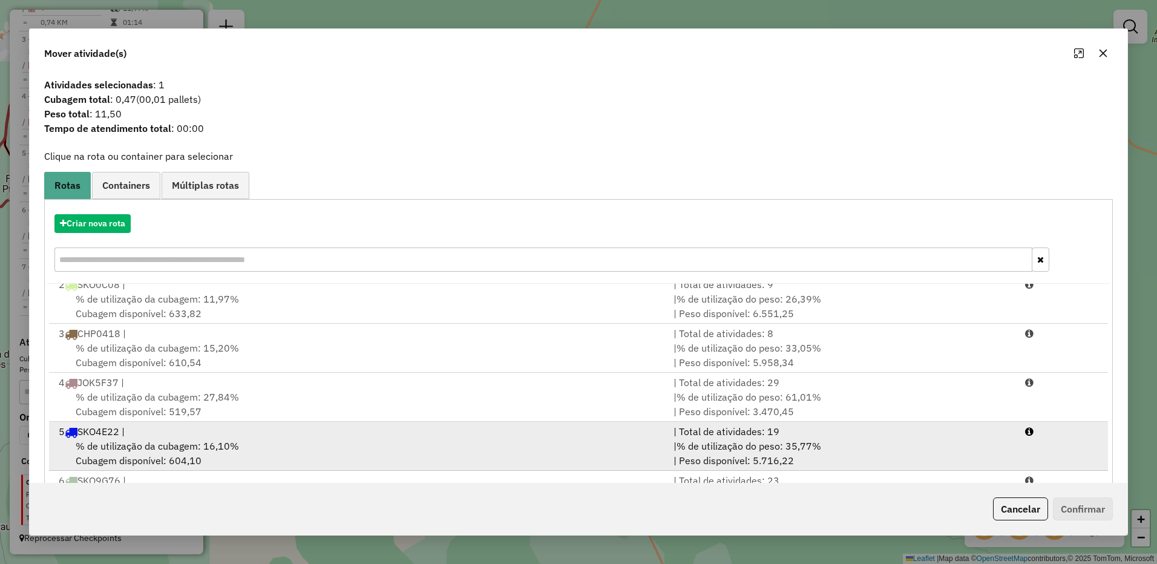
scroll to position [101, 0]
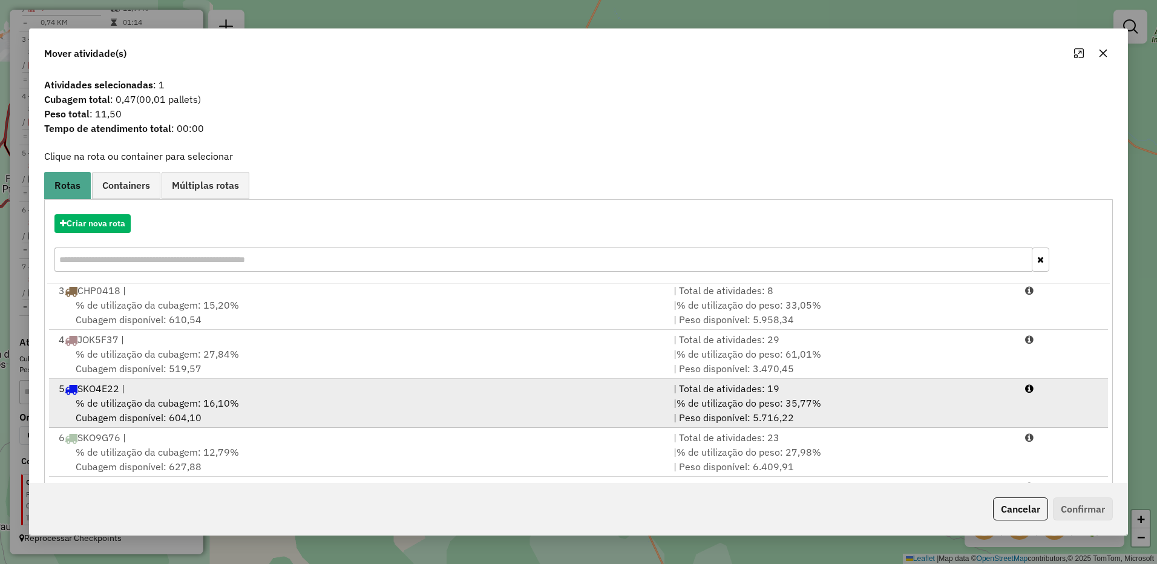
click at [126, 405] on span "% de utilização da cubagem: 16,10%" at bounding box center [157, 403] width 163 height 12
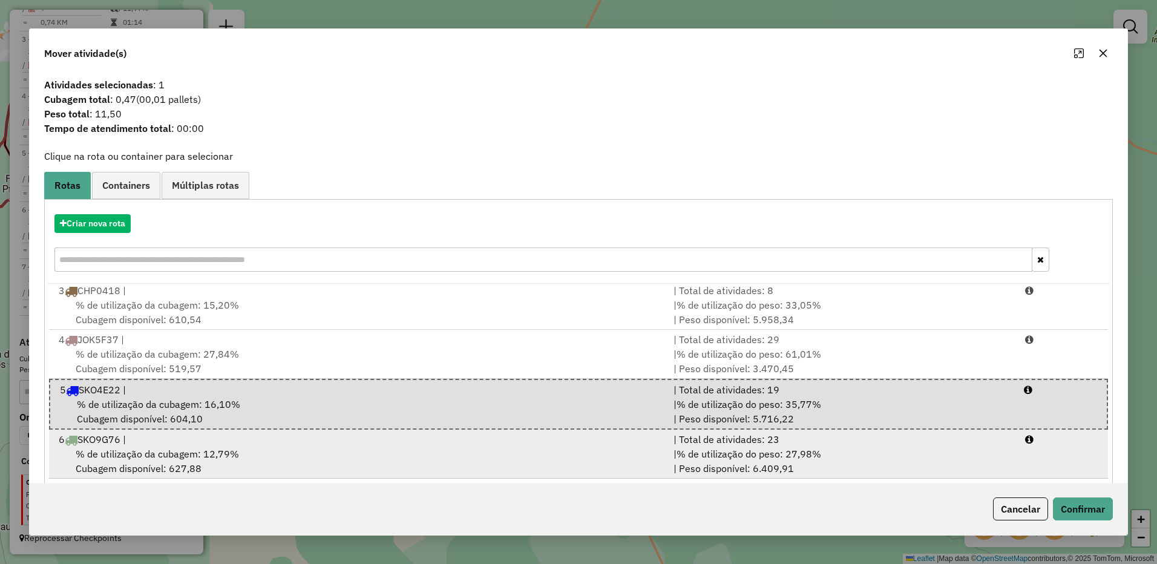
scroll to position [103, 0]
click at [407, 452] on div "% de utilização da cubagem: 12,79% Cubagem disponível: 627,88" at bounding box center [358, 459] width 615 height 29
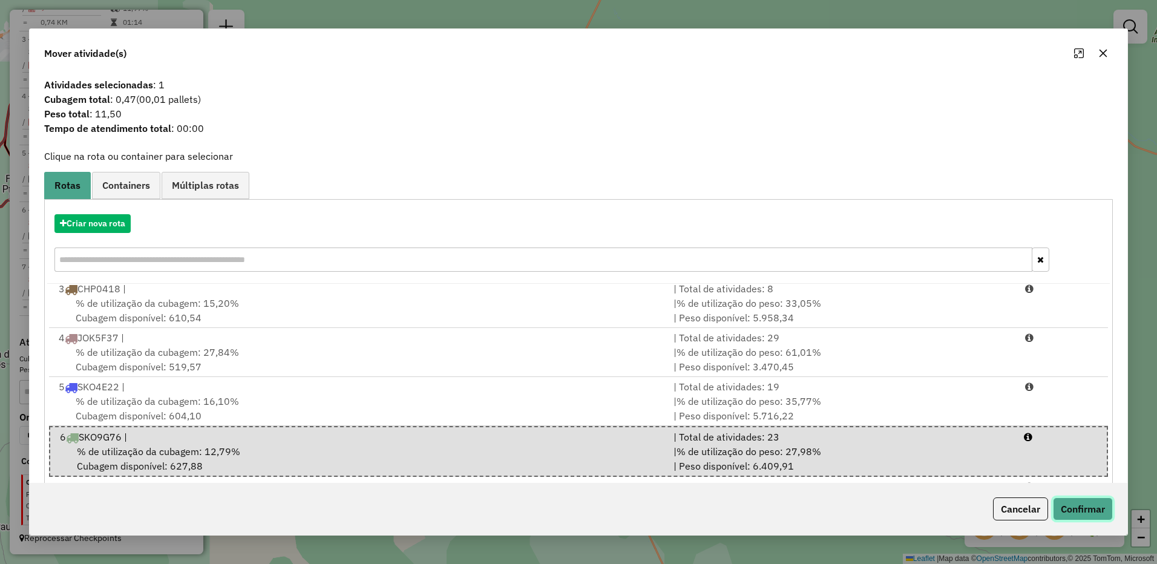
click at [1086, 500] on button "Confirmar" at bounding box center [1083, 508] width 60 height 23
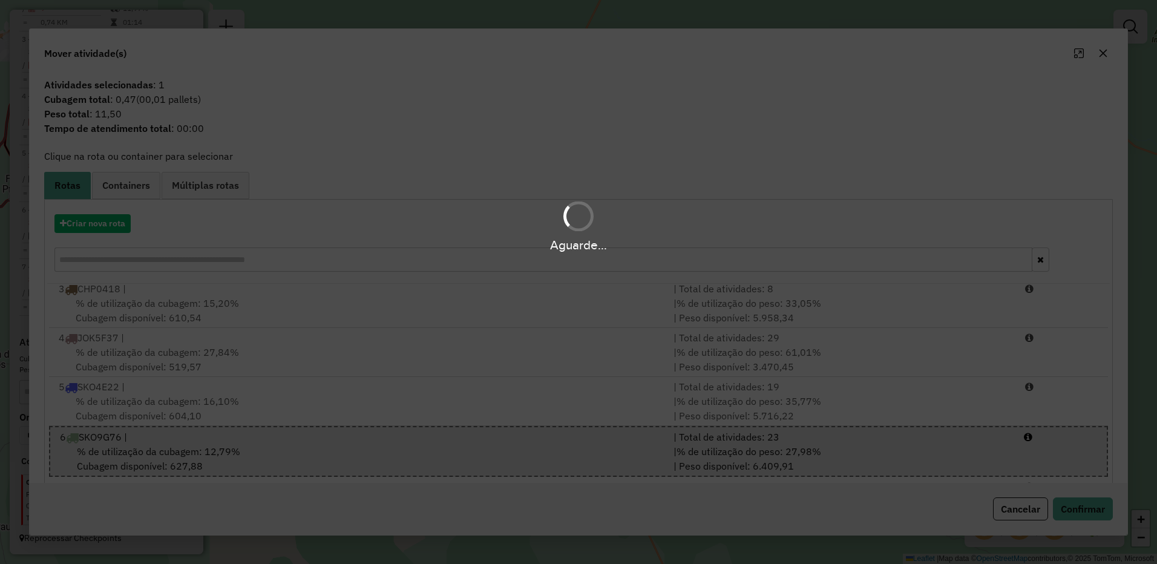
scroll to position [381, 0]
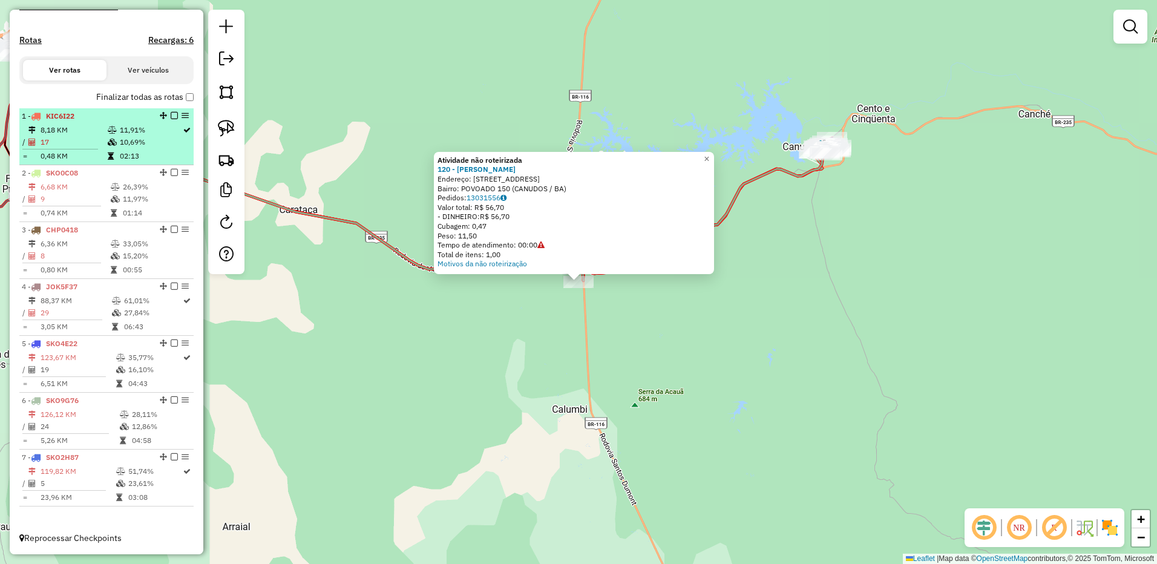
drag, startPoint x: 61, startPoint y: 113, endPoint x: 83, endPoint y: 125, distance: 25.7
click at [61, 113] on span "KIC6I22" at bounding box center [60, 115] width 28 height 9
select select "**********"
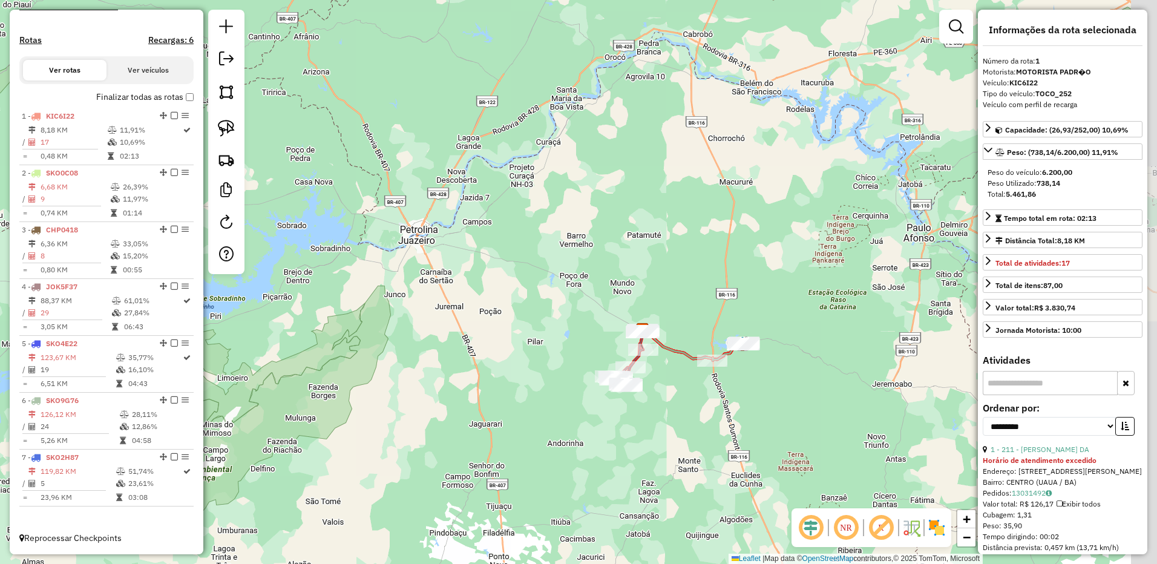
drag, startPoint x: 813, startPoint y: 442, endPoint x: 718, endPoint y: 426, distance: 96.4
click at [718, 426] on div "Janela de atendimento Grade de atendimento Capacidade Transportadoras Veículos …" at bounding box center [578, 282] width 1157 height 564
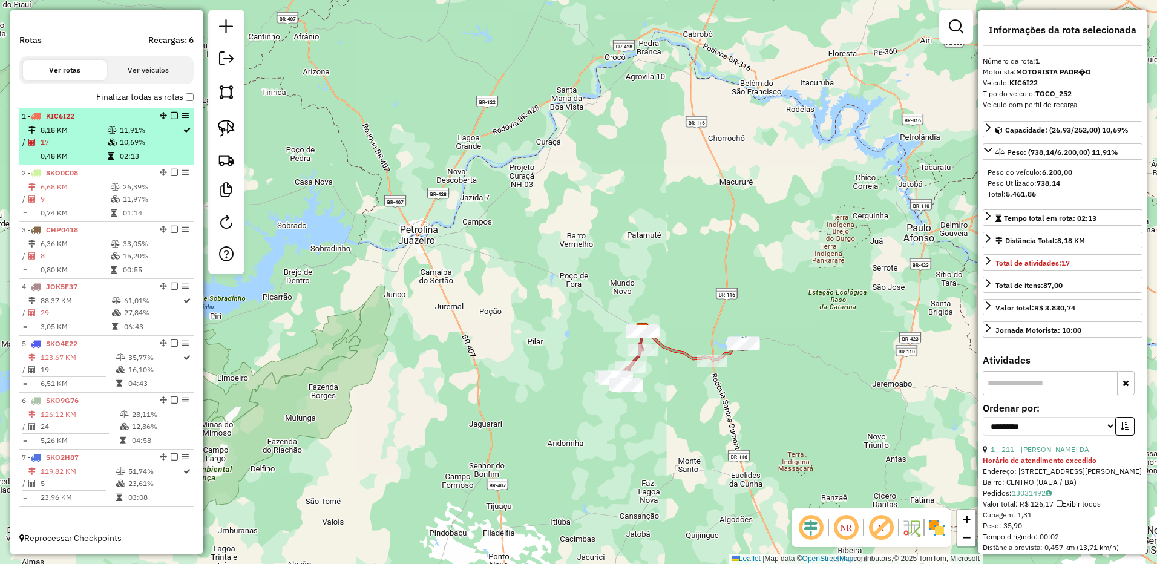
click at [73, 132] on td "8,18 KM" at bounding box center [73, 130] width 67 height 12
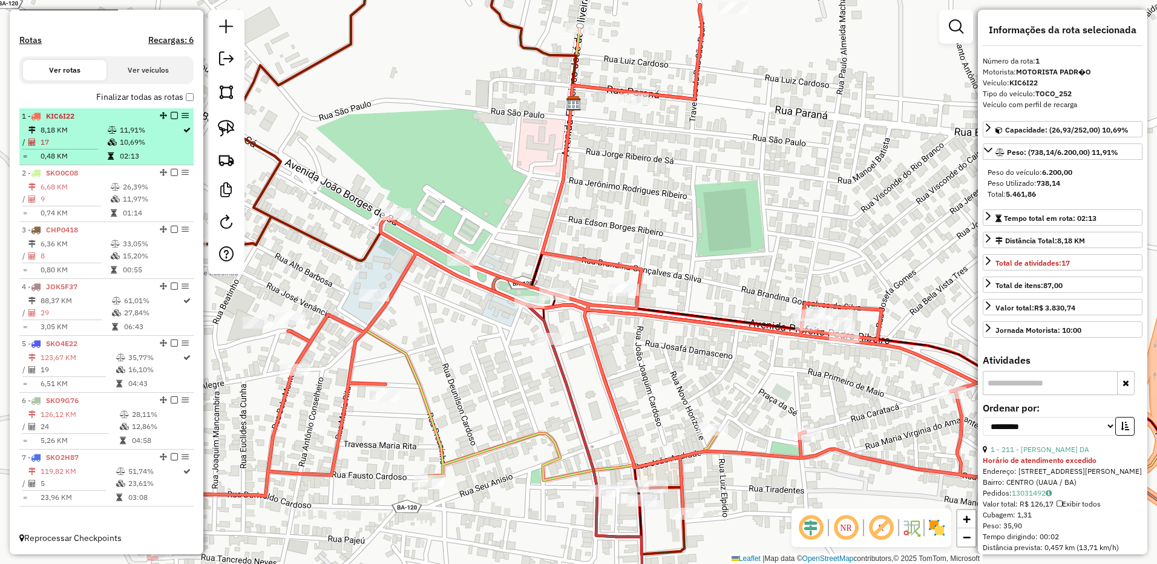
click at [82, 157] on td "0,48 KM" at bounding box center [73, 156] width 67 height 12
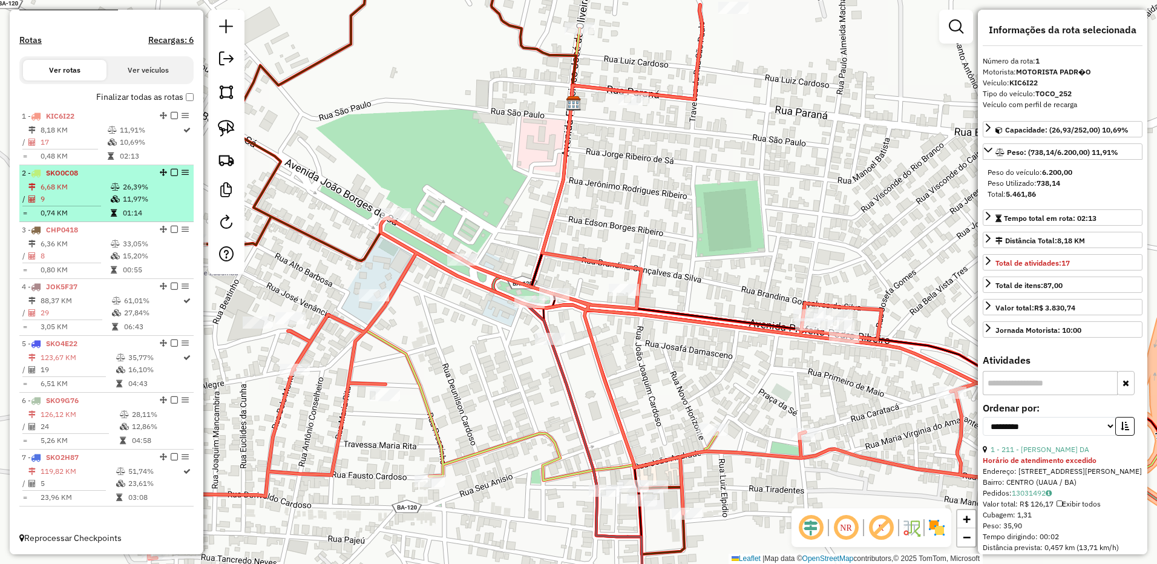
click at [74, 191] on td "6,68 KM" at bounding box center [75, 187] width 70 height 12
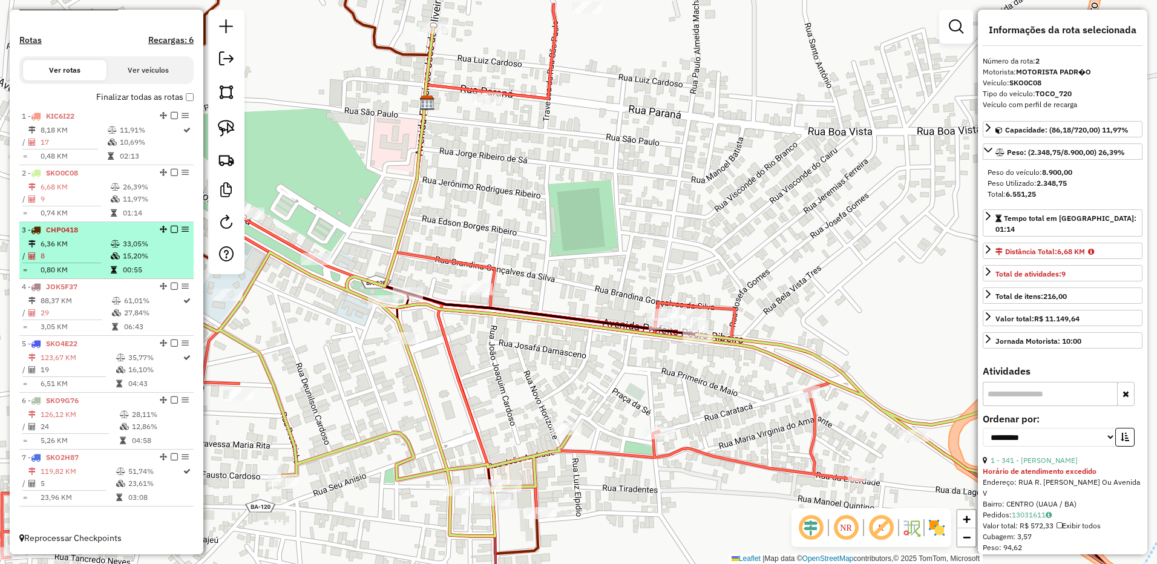
click at [44, 250] on td "8" at bounding box center [75, 256] width 70 height 12
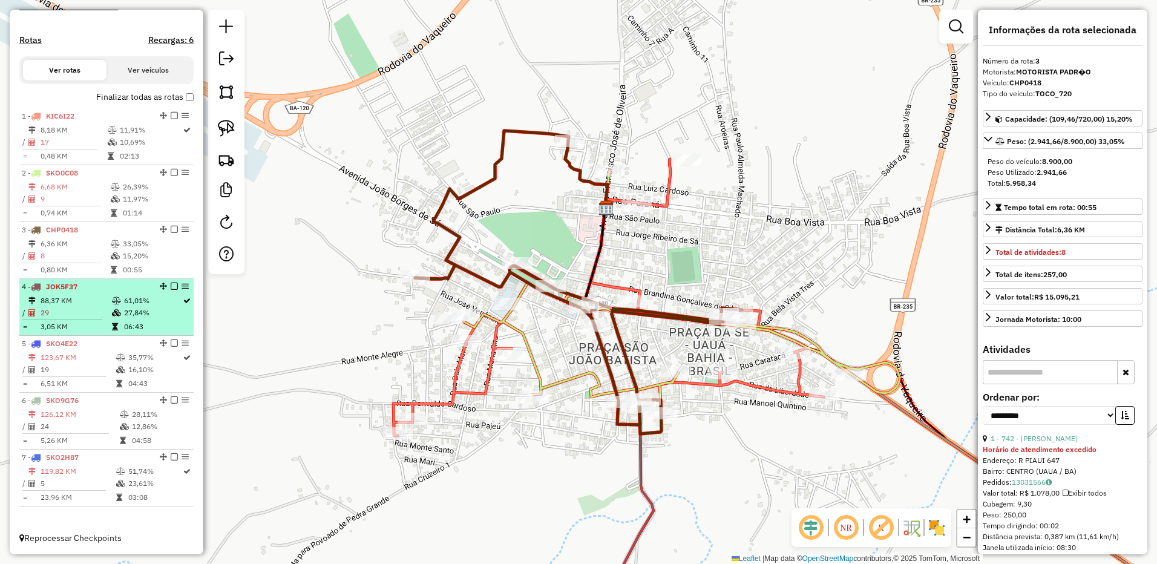
click at [71, 311] on td "29" at bounding box center [75, 313] width 71 height 12
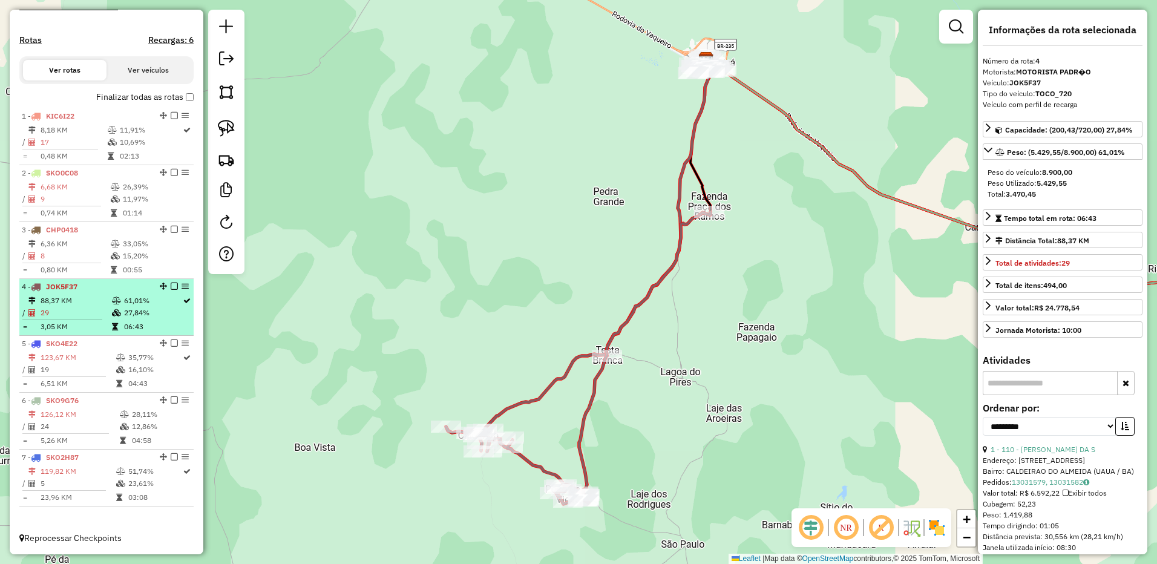
click at [71, 311] on td "29" at bounding box center [75, 313] width 71 height 12
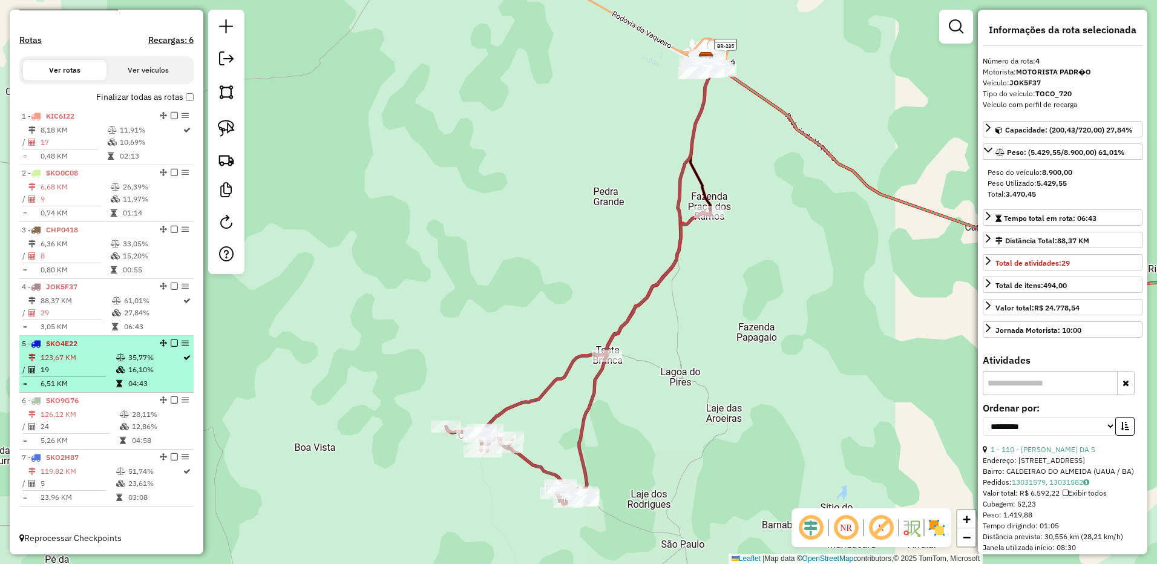
click at [75, 339] on span "SKO4E22" at bounding box center [61, 343] width 31 height 9
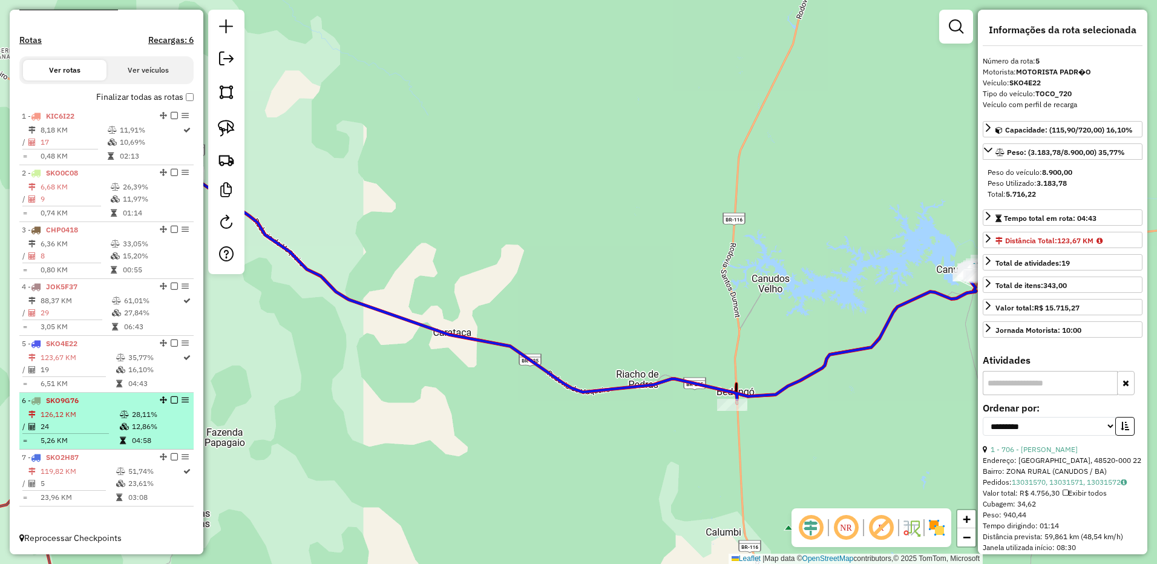
click at [87, 436] on td "5,26 KM" at bounding box center [79, 440] width 79 height 12
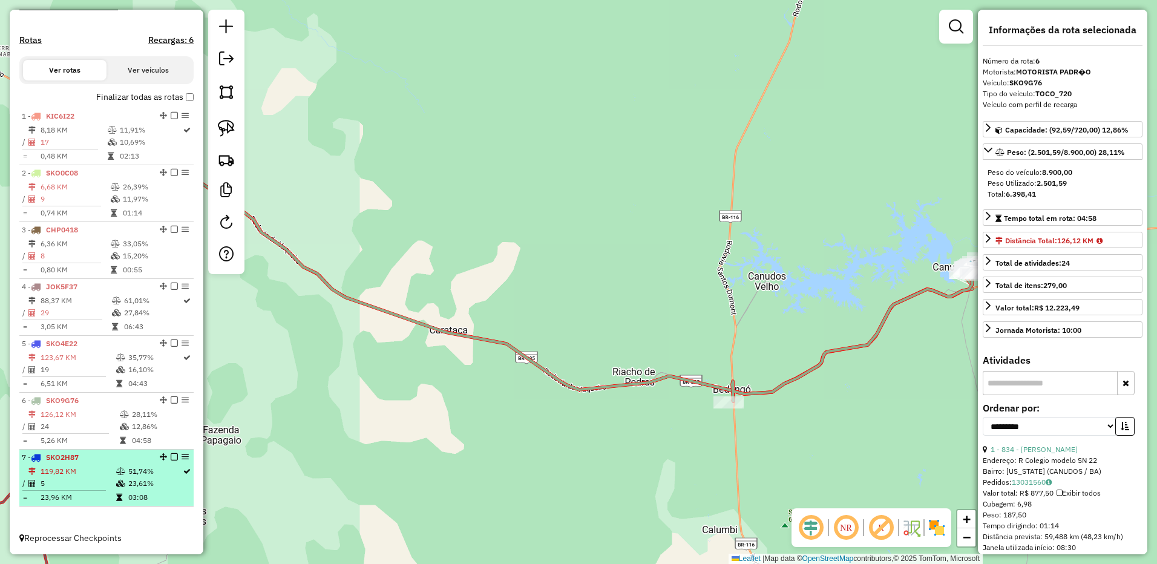
click at [82, 456] on div "7 - SKO2H87" at bounding box center [86, 457] width 128 height 11
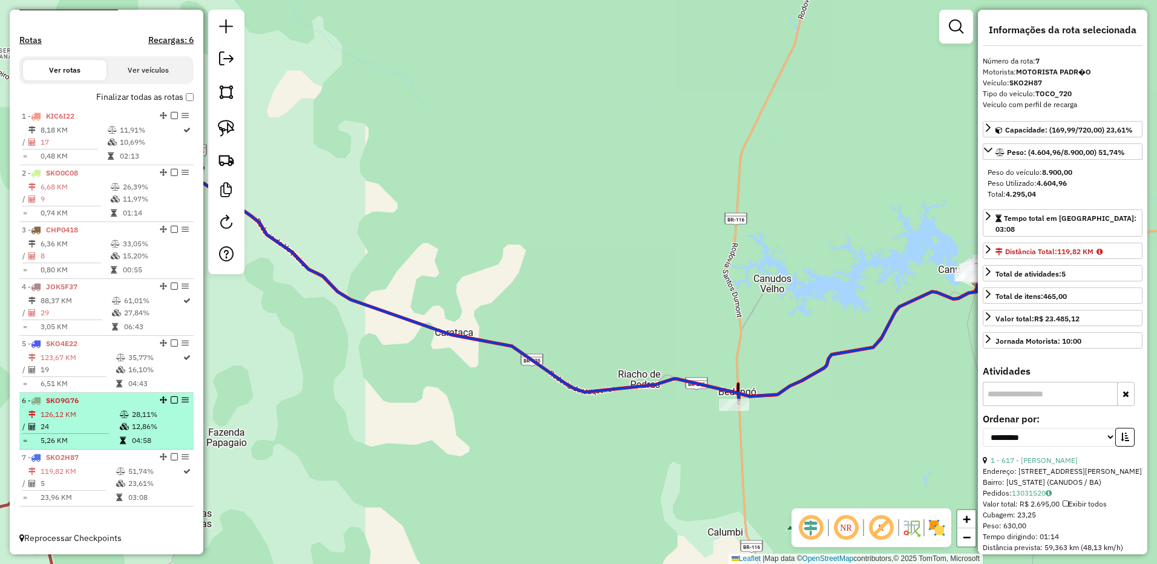
click at [85, 411] on td "126,12 KM" at bounding box center [79, 414] width 79 height 12
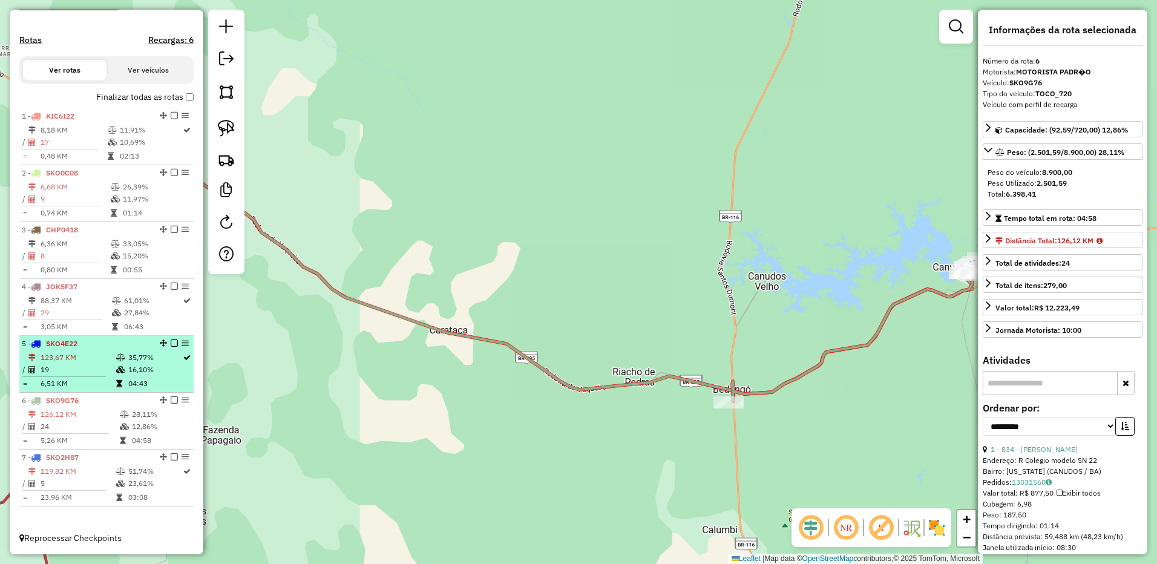
click at [71, 365] on td "19" at bounding box center [78, 370] width 76 height 12
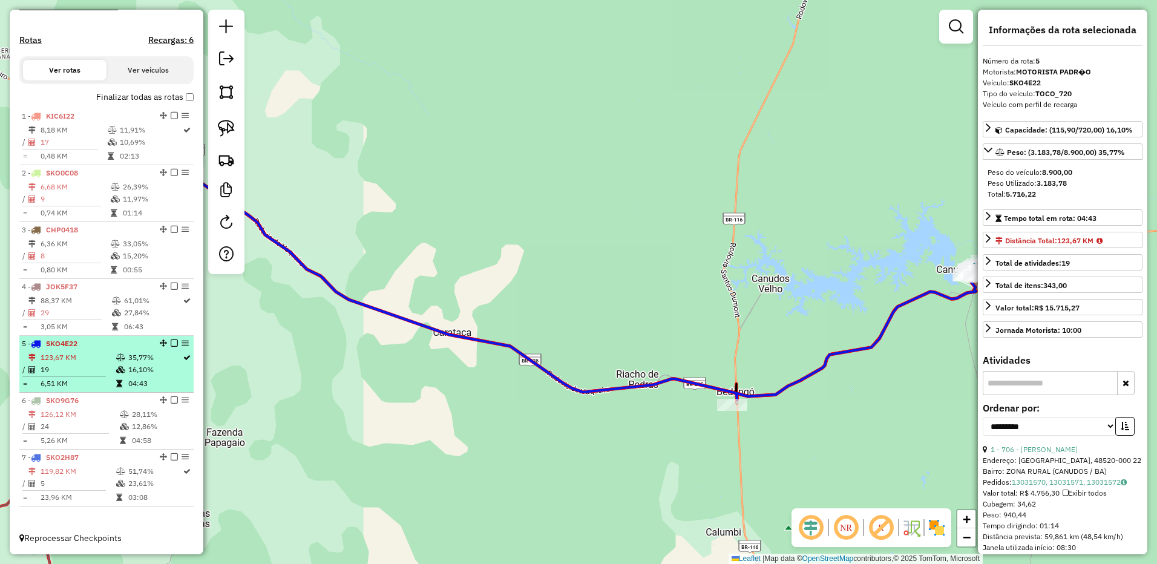
click at [71, 365] on td "19" at bounding box center [78, 370] width 76 height 12
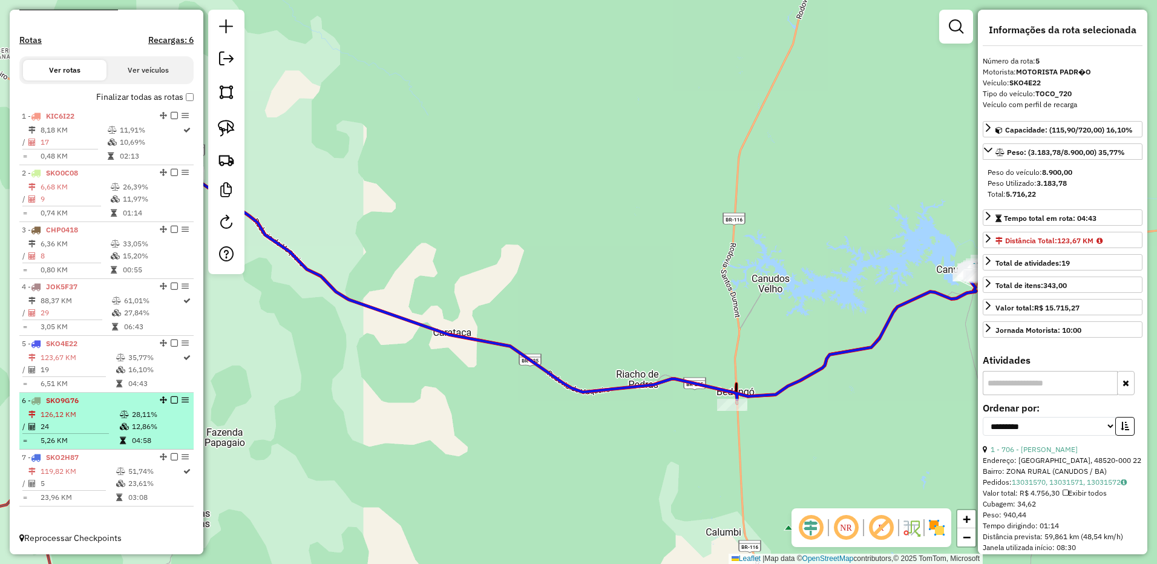
click at [83, 405] on div "6 - SKO9G76" at bounding box center [86, 400] width 128 height 11
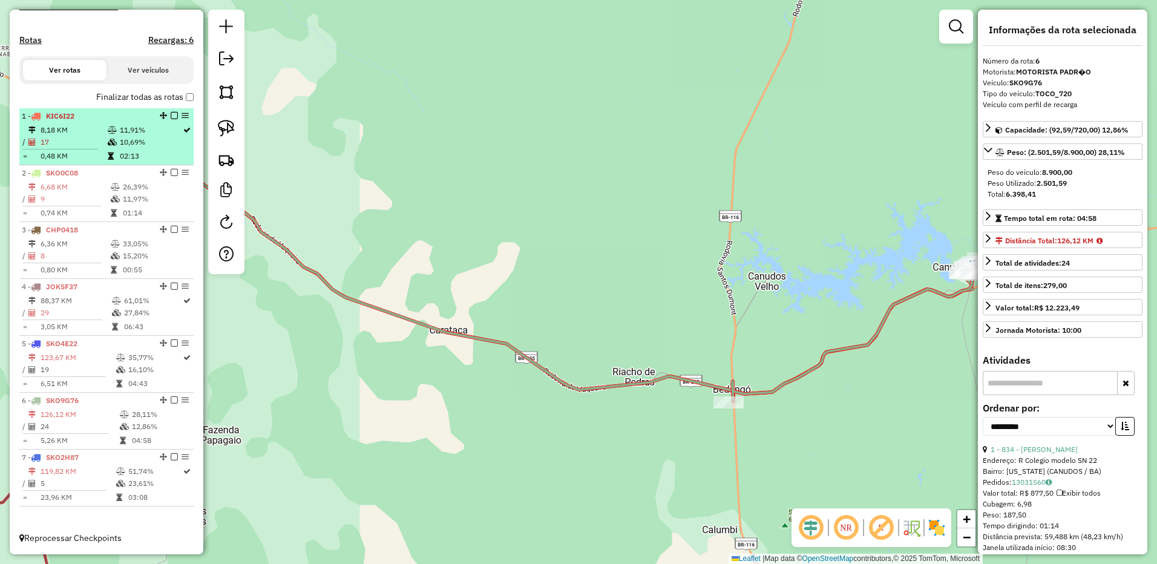
click at [38, 143] on td at bounding box center [34, 142] width 12 height 12
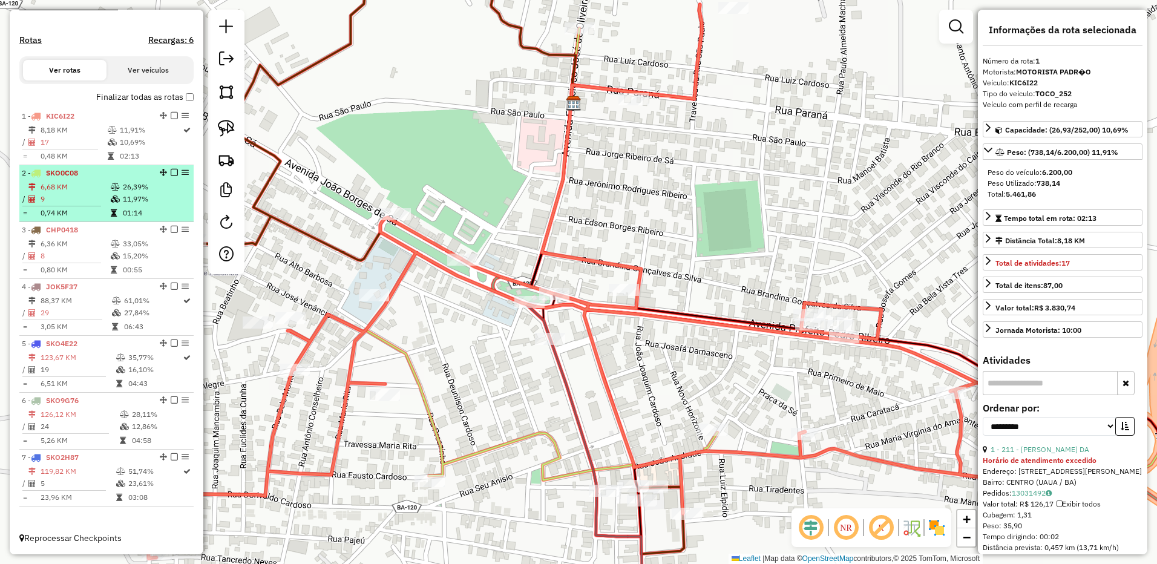
click at [48, 181] on td "6,68 KM" at bounding box center [75, 187] width 70 height 12
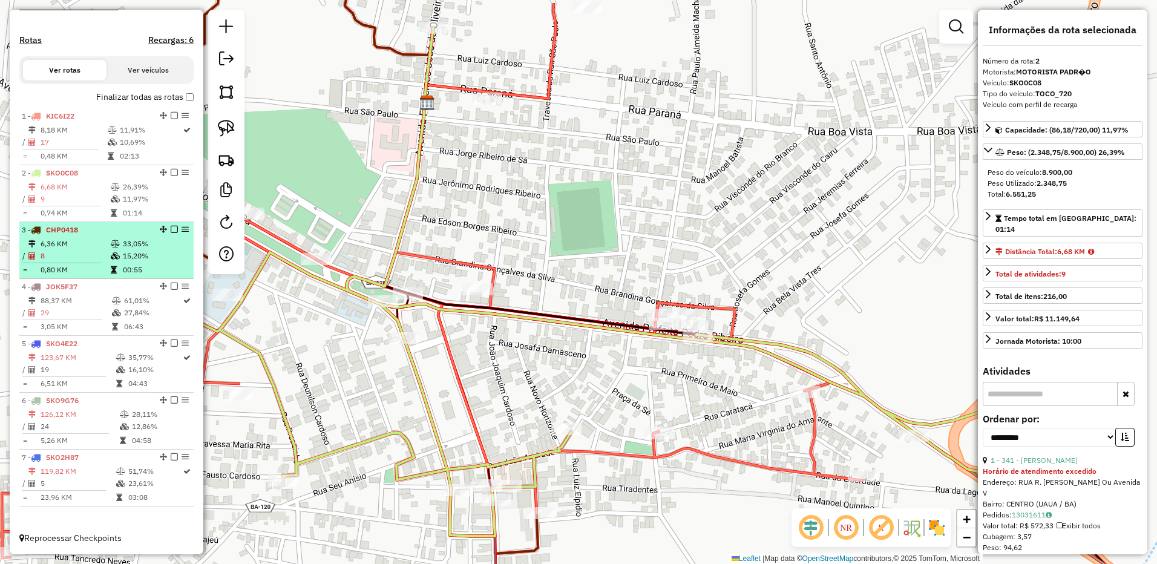
click at [63, 231] on span "CHP0418" at bounding box center [62, 229] width 32 height 9
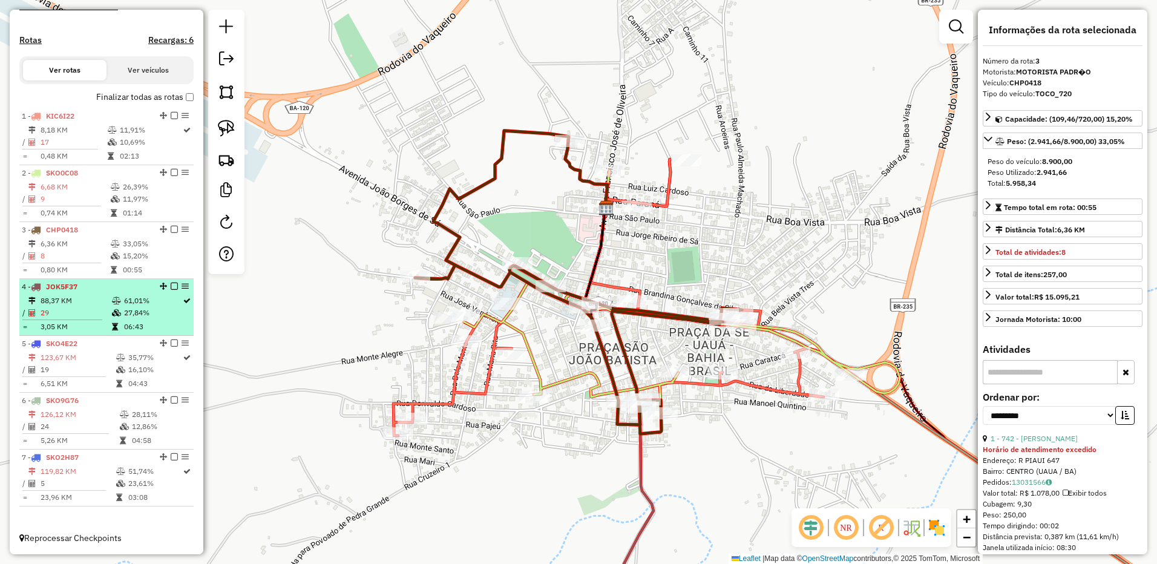
click at [77, 288] on span "JOK5F37" at bounding box center [61, 286] width 31 height 9
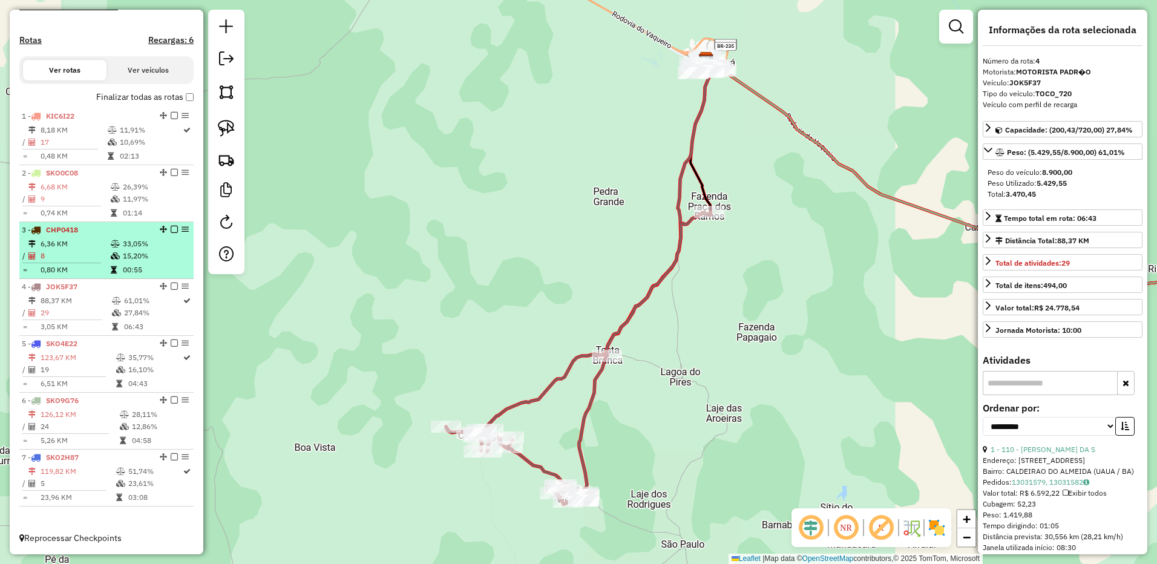
click at [65, 278] on li "3 - CHP0418 6,36 KM 33,05% / 8 15,20% = 0,80 KM 00:55" at bounding box center [106, 250] width 174 height 57
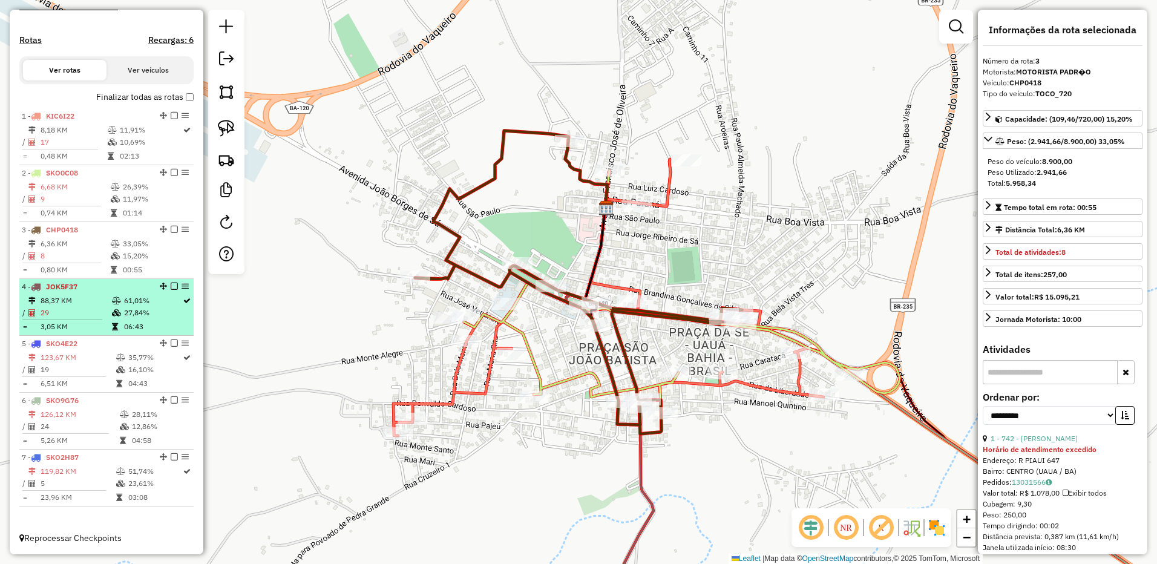
click at [75, 308] on td "29" at bounding box center [75, 313] width 71 height 12
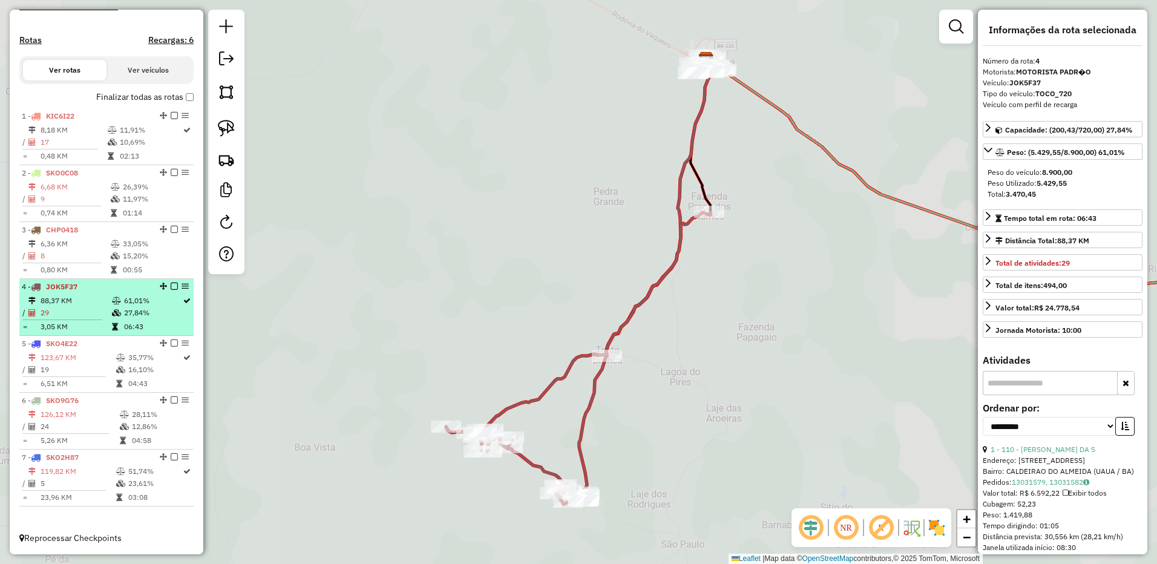
click at [76, 309] on td "29" at bounding box center [75, 313] width 71 height 12
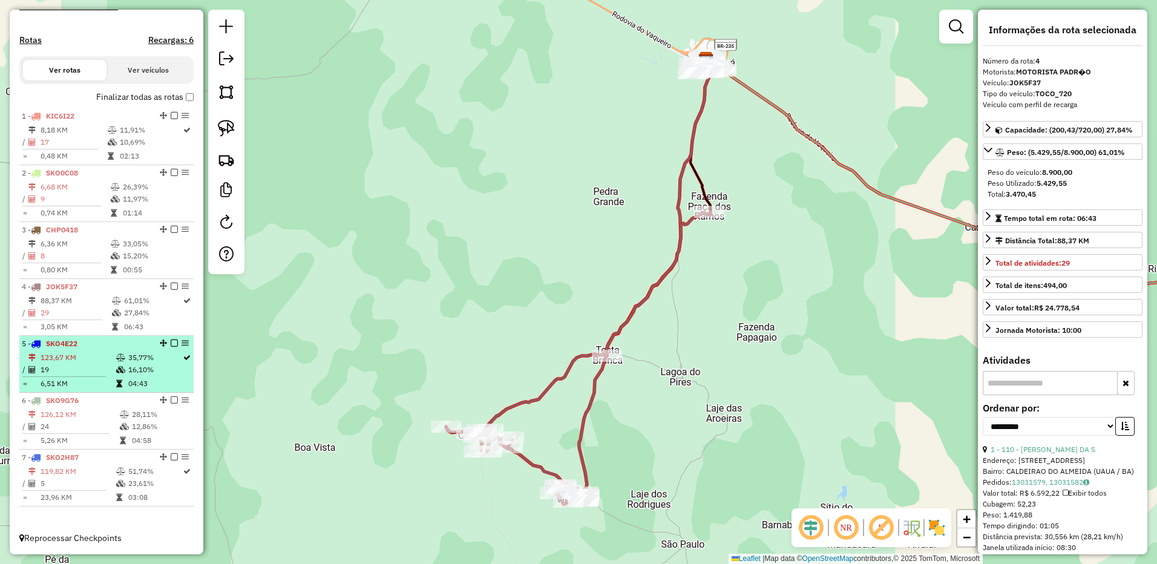
click at [83, 354] on td "123,67 KM" at bounding box center [78, 357] width 76 height 12
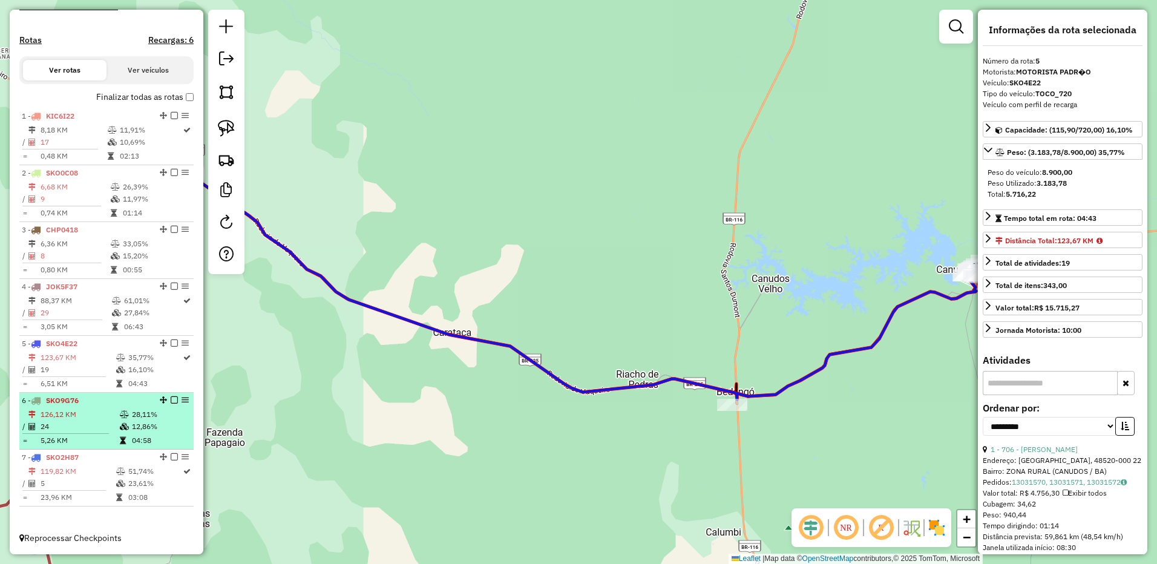
click at [88, 402] on div "6 - SKO9G76" at bounding box center [86, 400] width 128 height 11
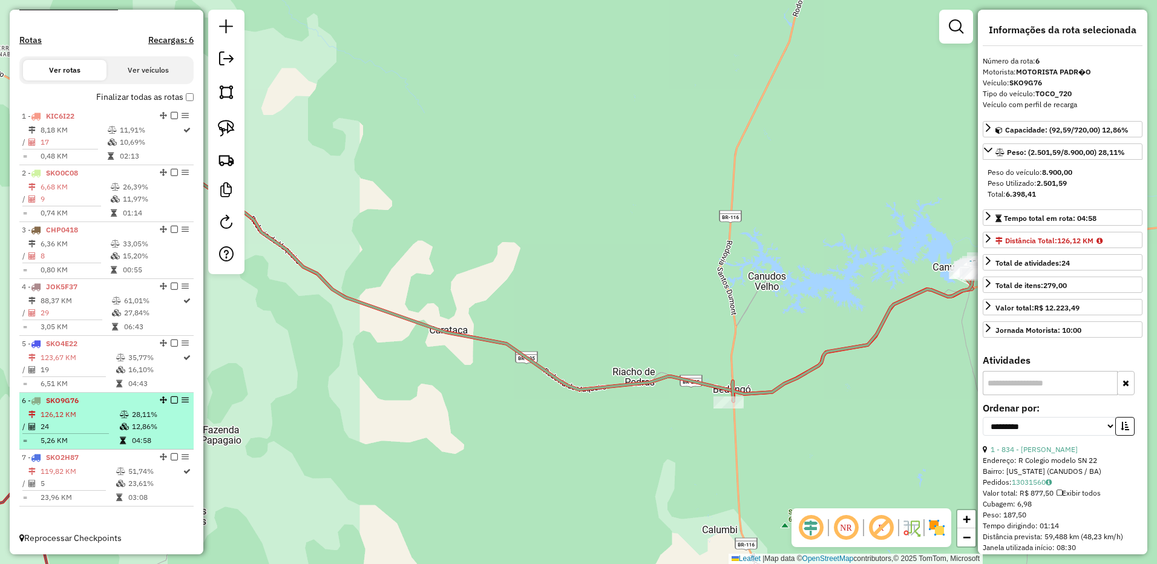
click at [39, 411] on td at bounding box center [34, 414] width 12 height 12
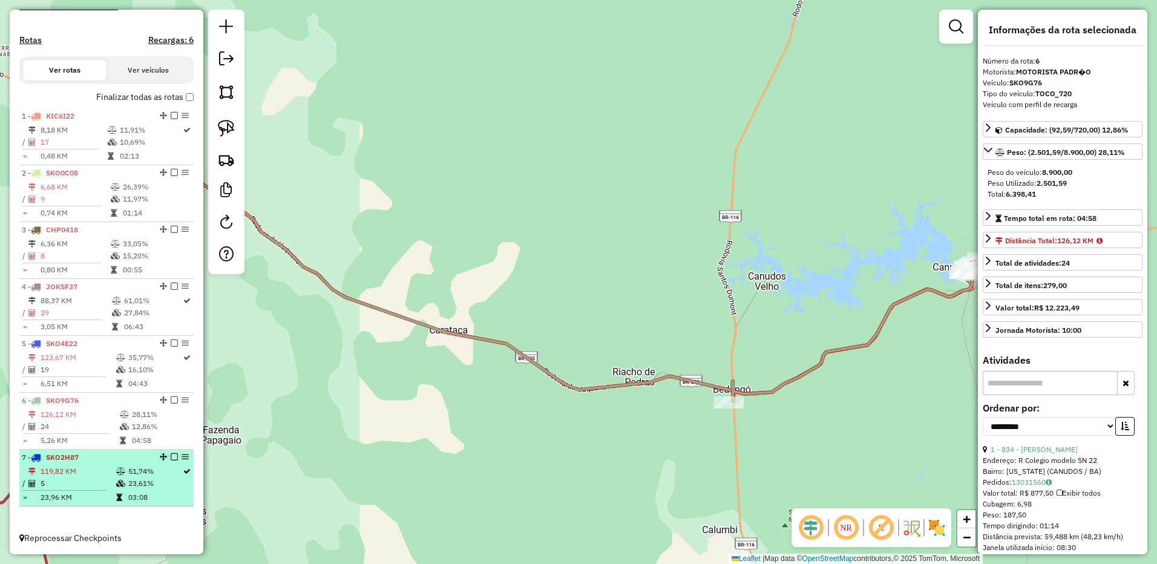
click at [54, 451] on li "7 - SKO2H87 119,82 KM 51,74% / 5 23,61% = 23,96 KM 03:08" at bounding box center [106, 477] width 174 height 57
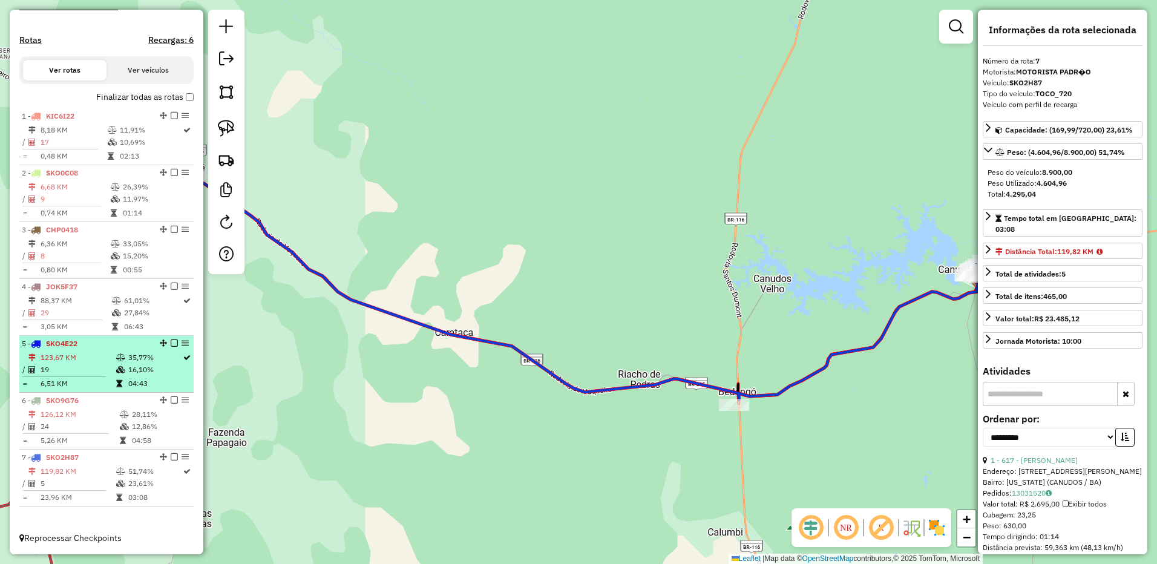
click at [86, 360] on td "123,67 KM" at bounding box center [78, 357] width 76 height 12
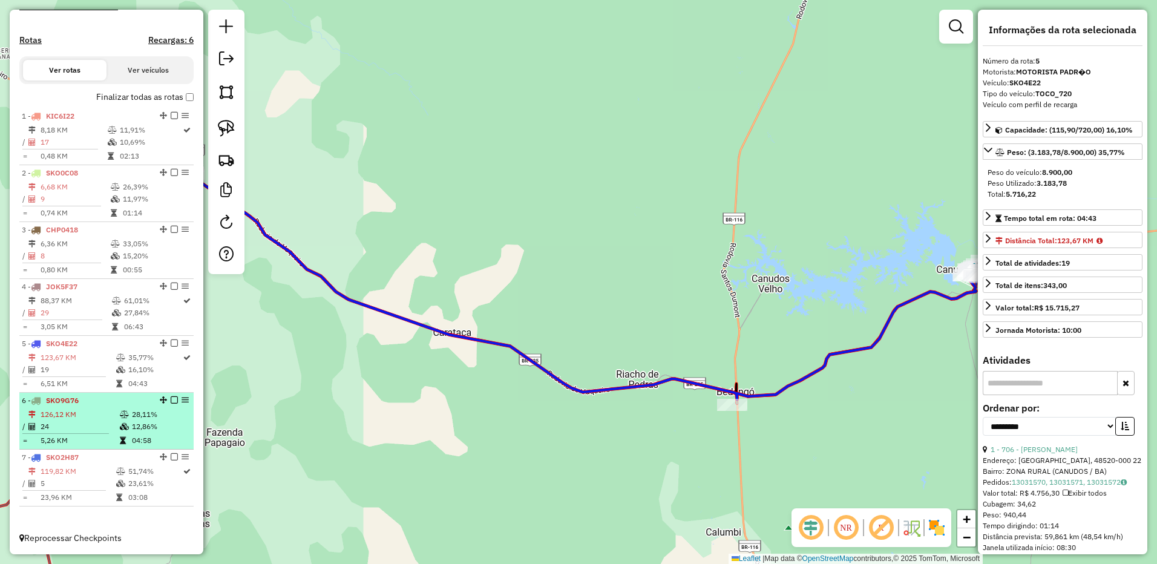
click at [88, 411] on td "126,12 KM" at bounding box center [79, 414] width 79 height 12
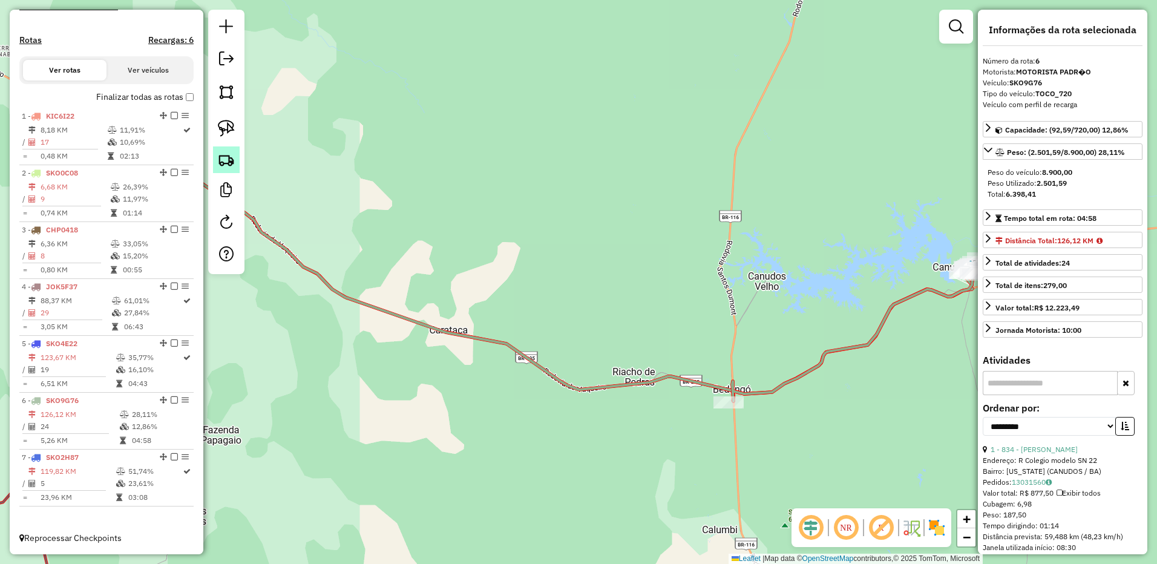
click at [221, 153] on img at bounding box center [226, 159] width 17 height 17
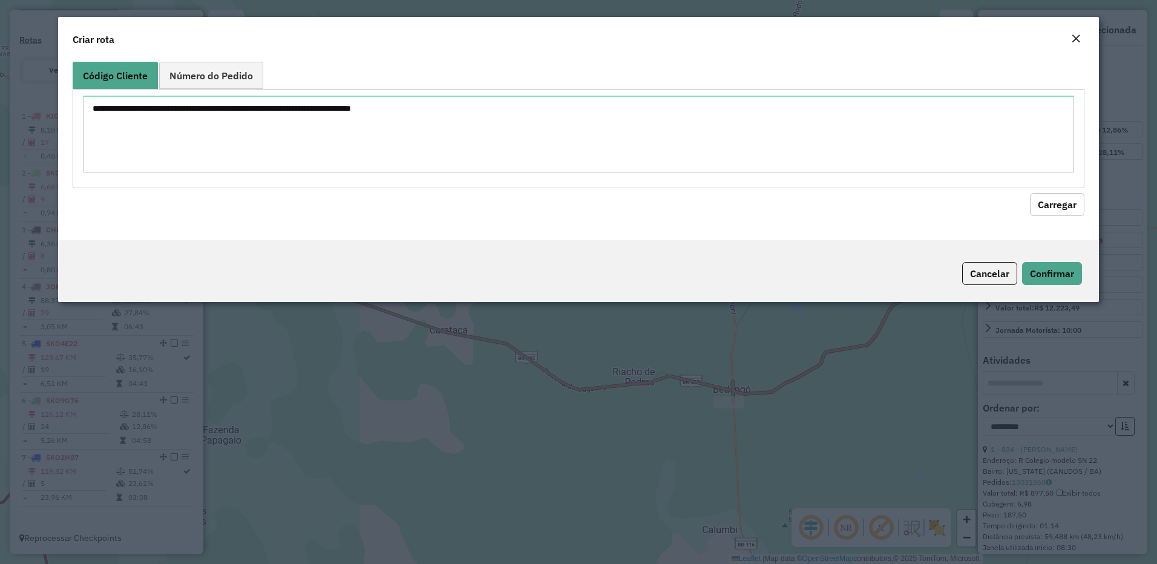
click at [1071, 44] on div "Close" at bounding box center [1076, 39] width 10 height 15
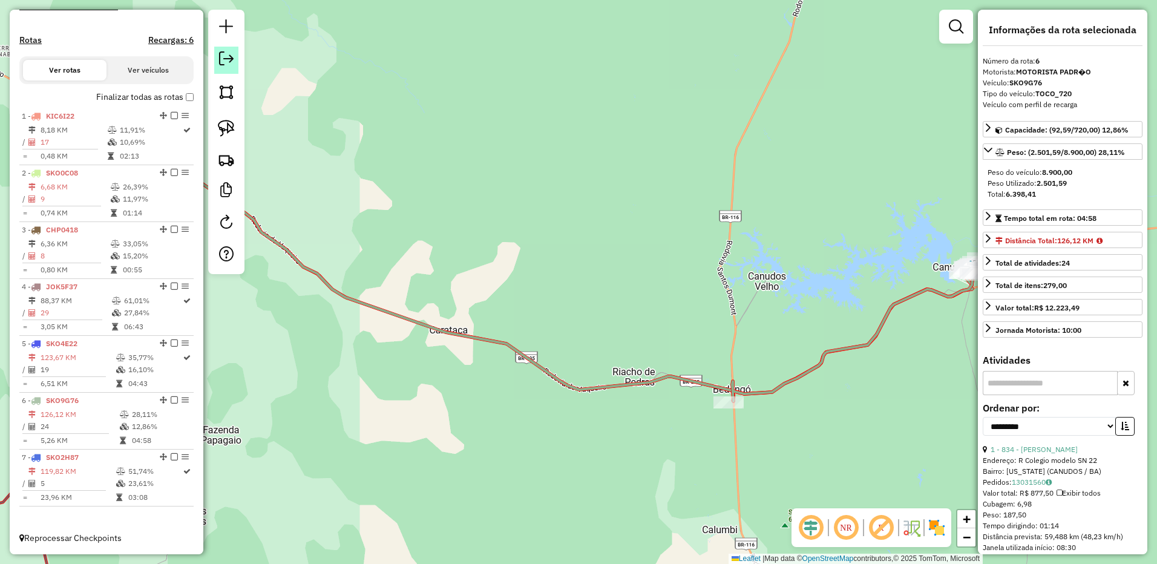
click at [233, 57] on em at bounding box center [226, 58] width 15 height 15
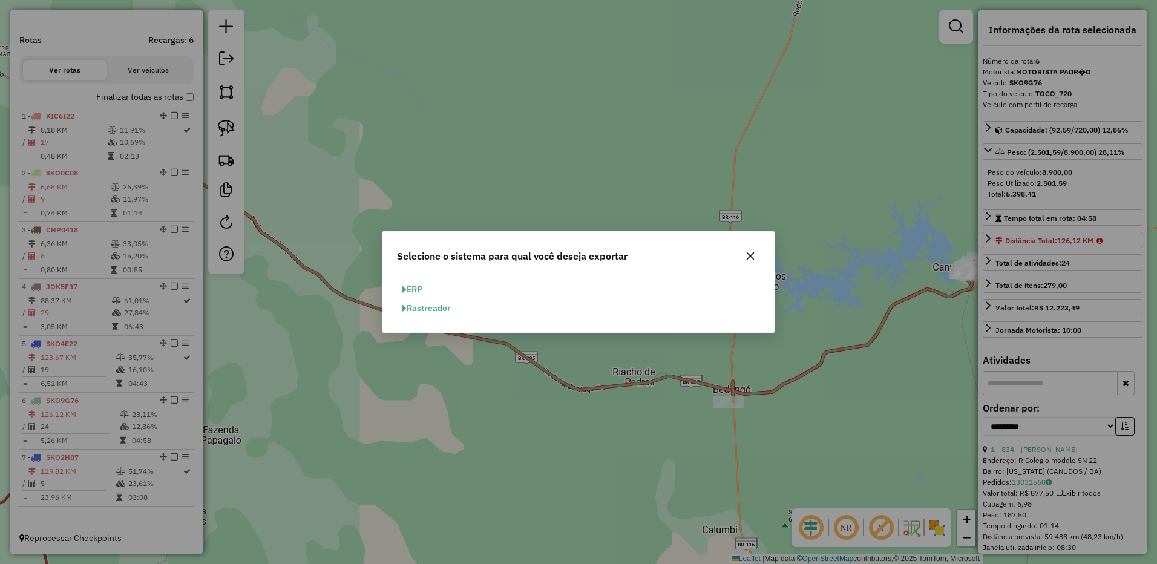
click at [405, 290] on span "button" at bounding box center [404, 290] width 4 height 8
select select "**"
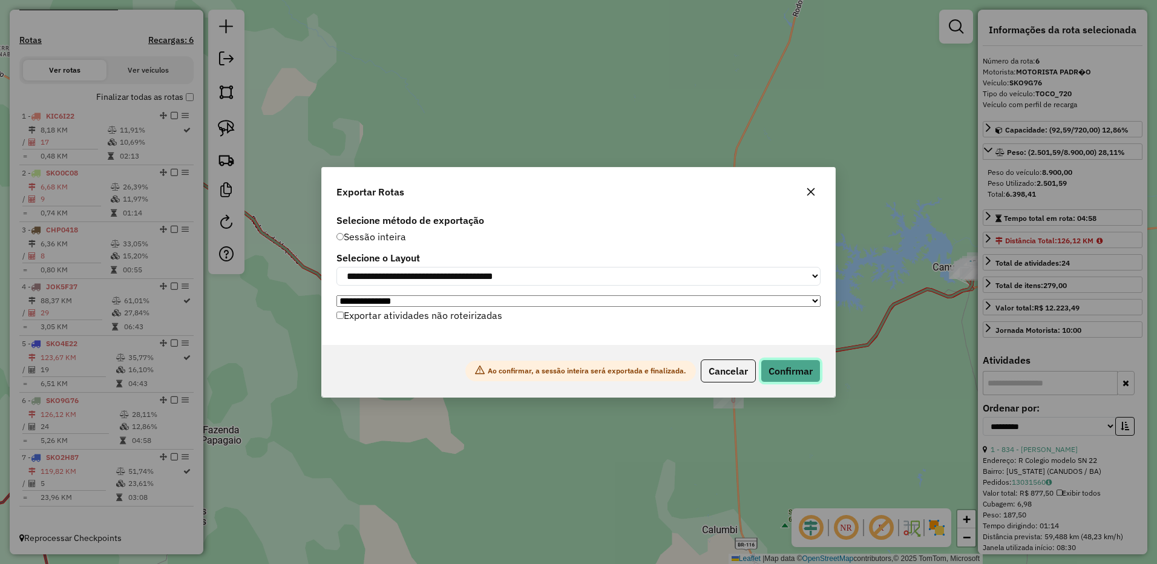
click at [778, 367] on button "Confirmar" at bounding box center [790, 370] width 60 height 23
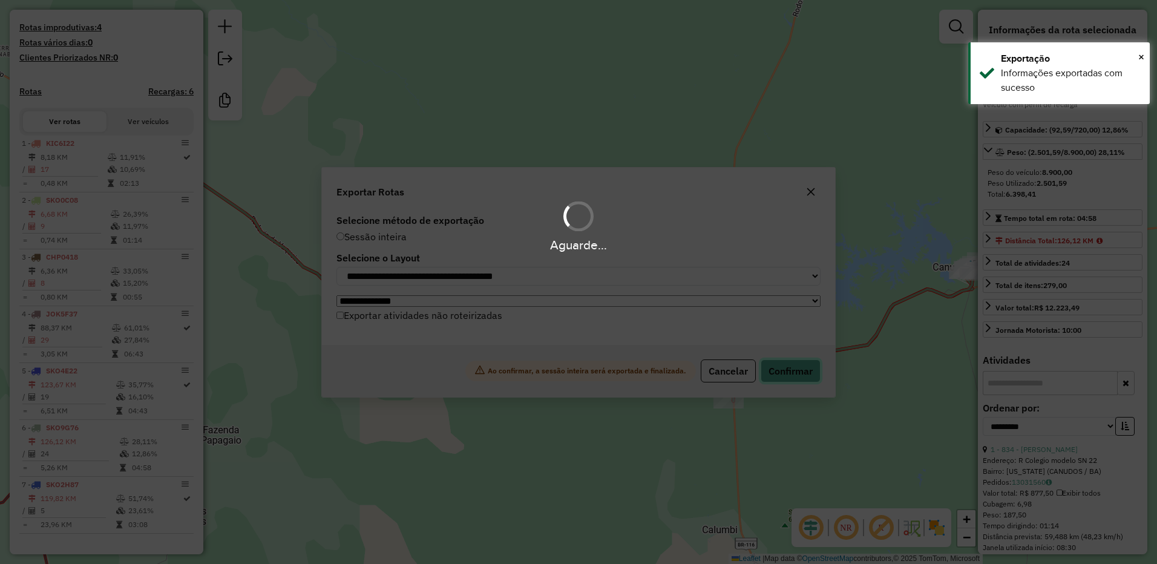
scroll to position [362, 0]
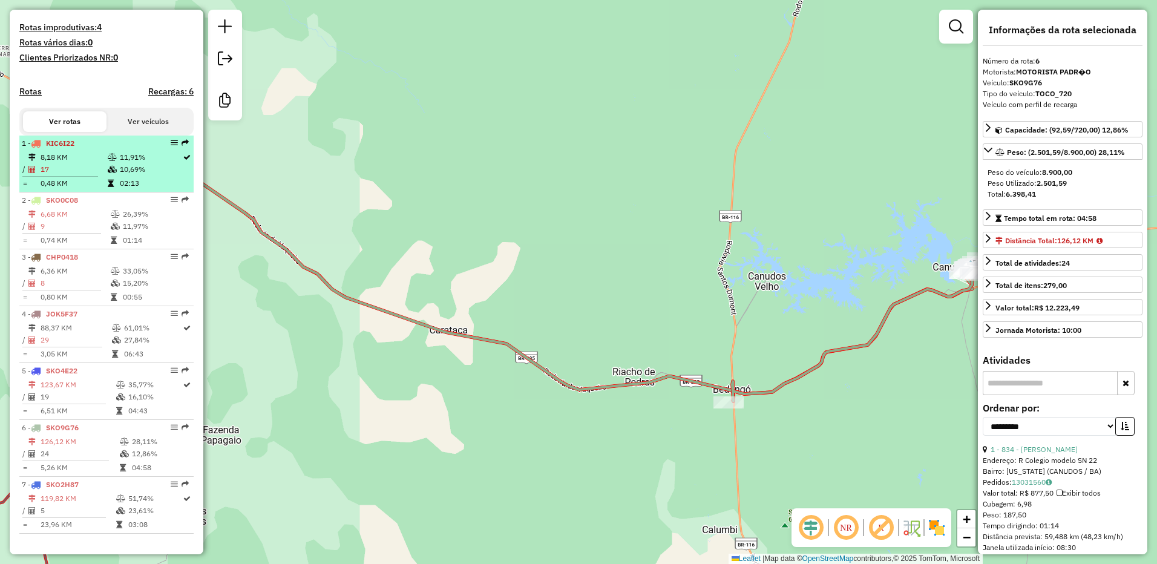
click at [76, 174] on td "17" at bounding box center [73, 169] width 67 height 12
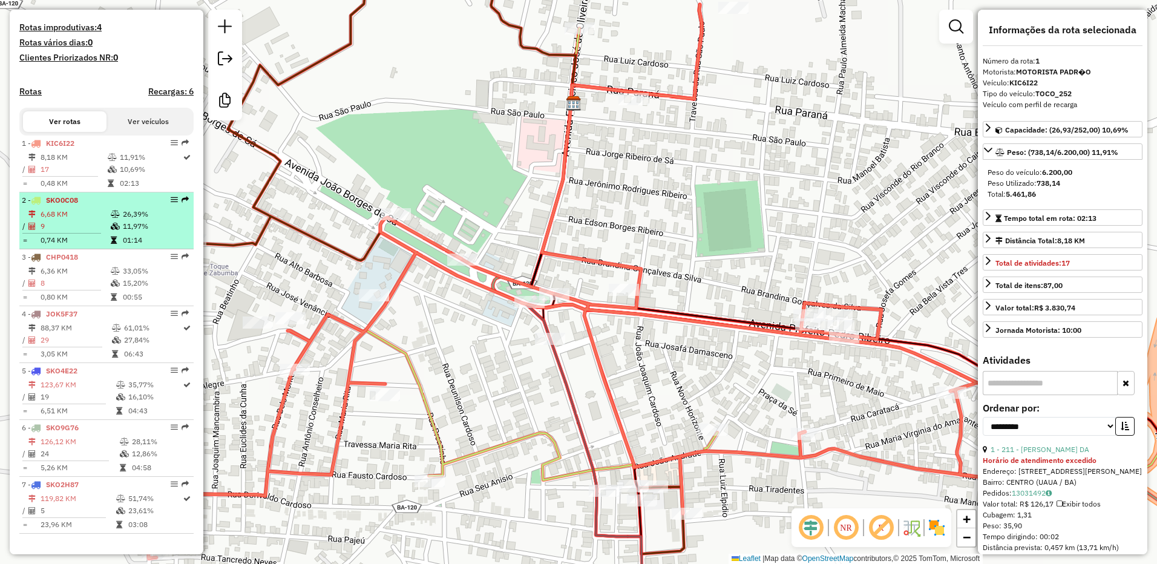
click at [45, 232] on td "9" at bounding box center [75, 226] width 70 height 12
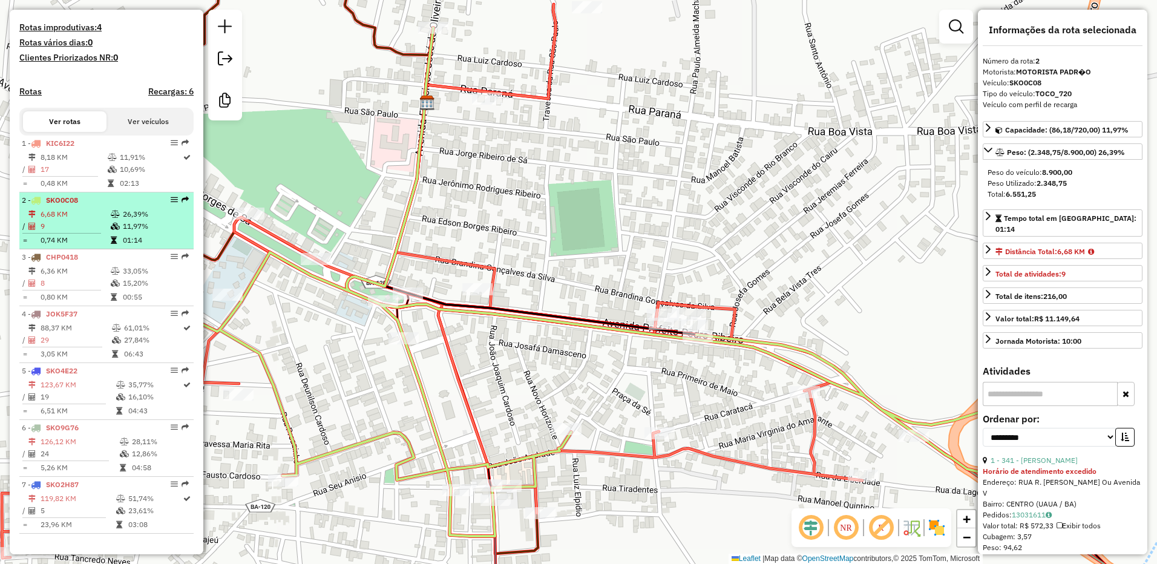
click at [67, 233] on hr at bounding box center [61, 233] width 79 height 1
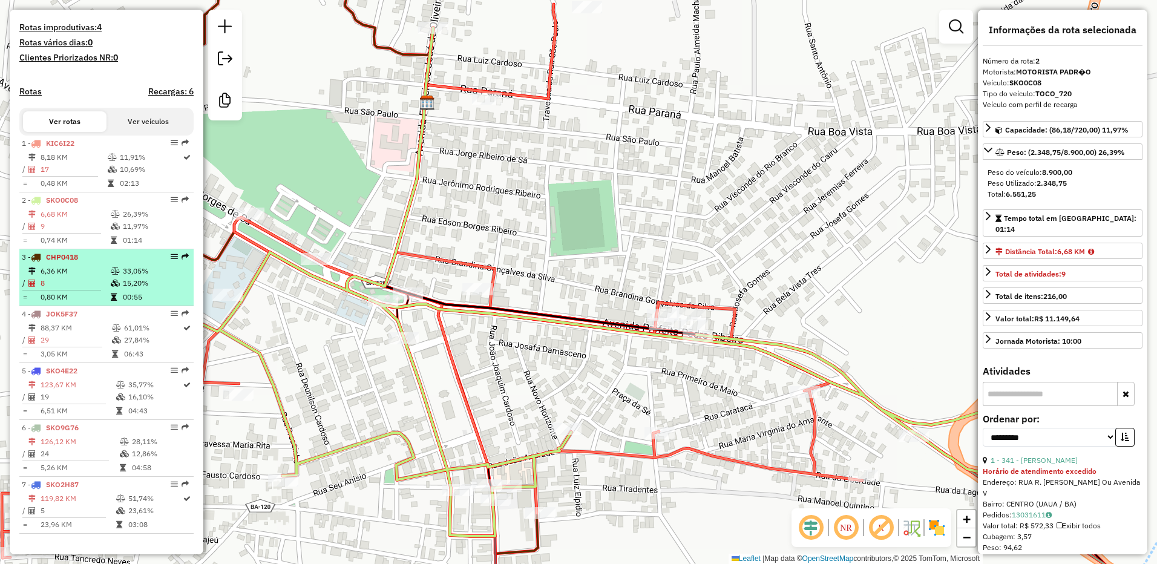
click at [62, 258] on span "CHP0418" at bounding box center [62, 256] width 32 height 9
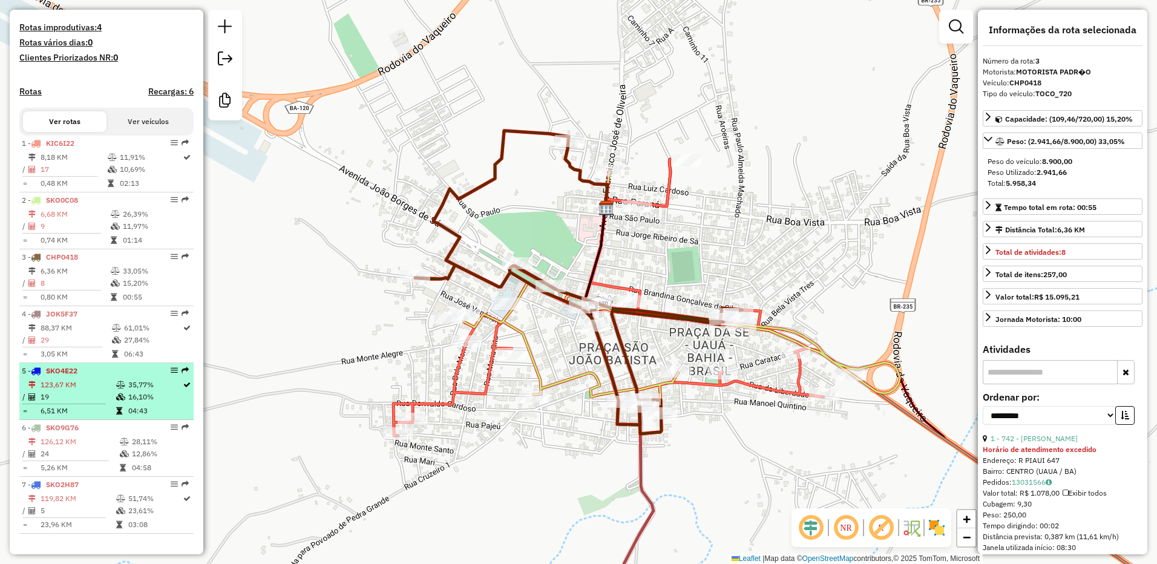
click at [79, 384] on td "123,67 KM" at bounding box center [78, 385] width 76 height 12
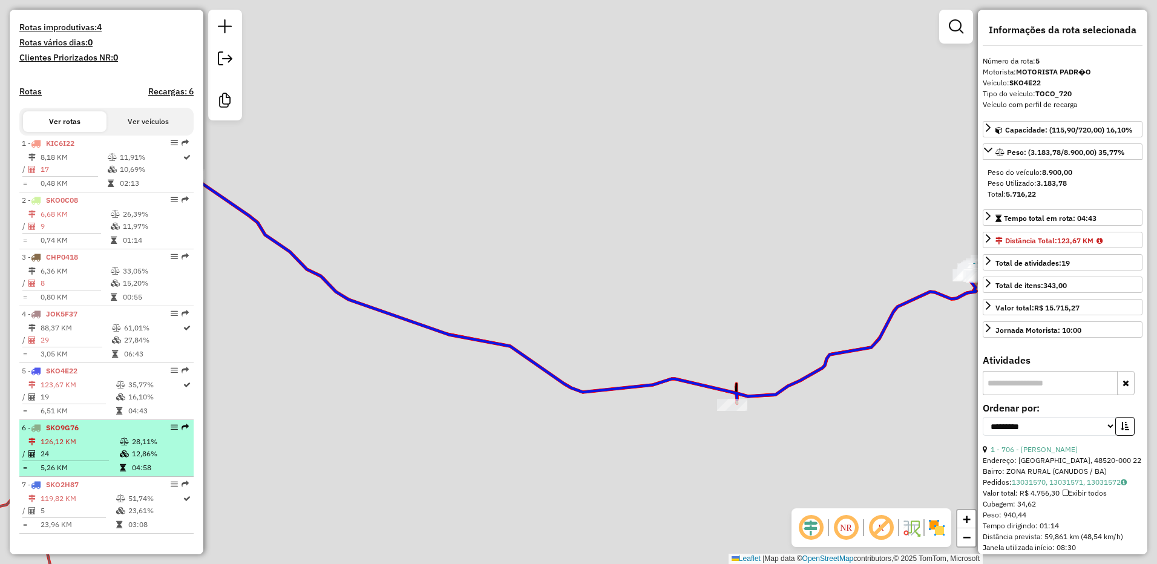
click at [79, 442] on td "126,12 KM" at bounding box center [79, 442] width 79 height 12
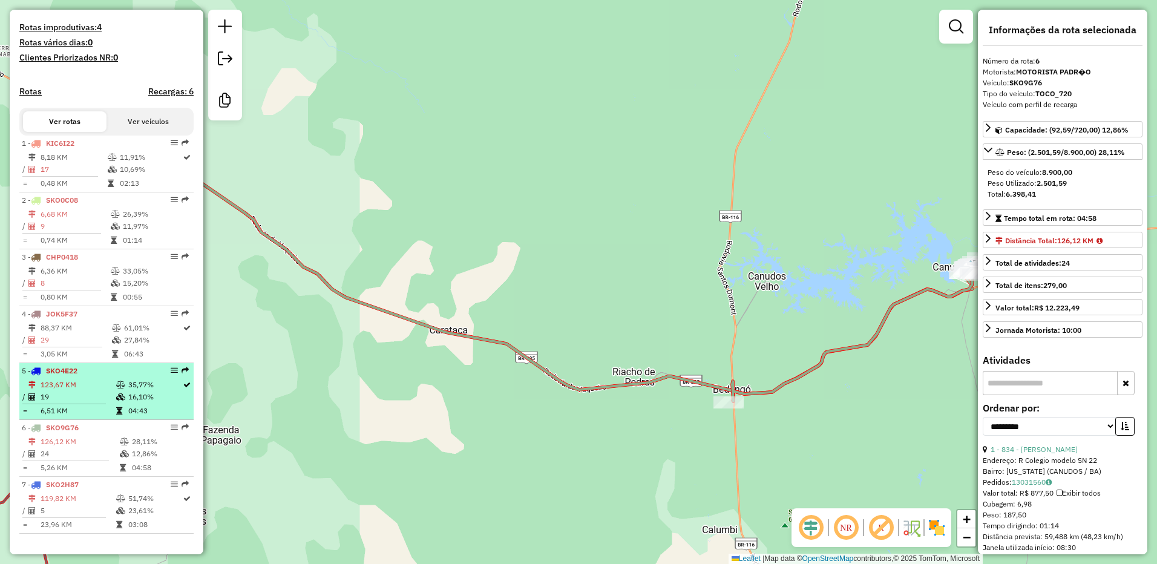
click at [83, 393] on td "19" at bounding box center [78, 397] width 76 height 12
drag, startPoint x: 83, startPoint y: 393, endPoint x: 73, endPoint y: 422, distance: 31.0
click at [83, 393] on td "19" at bounding box center [78, 397] width 76 height 12
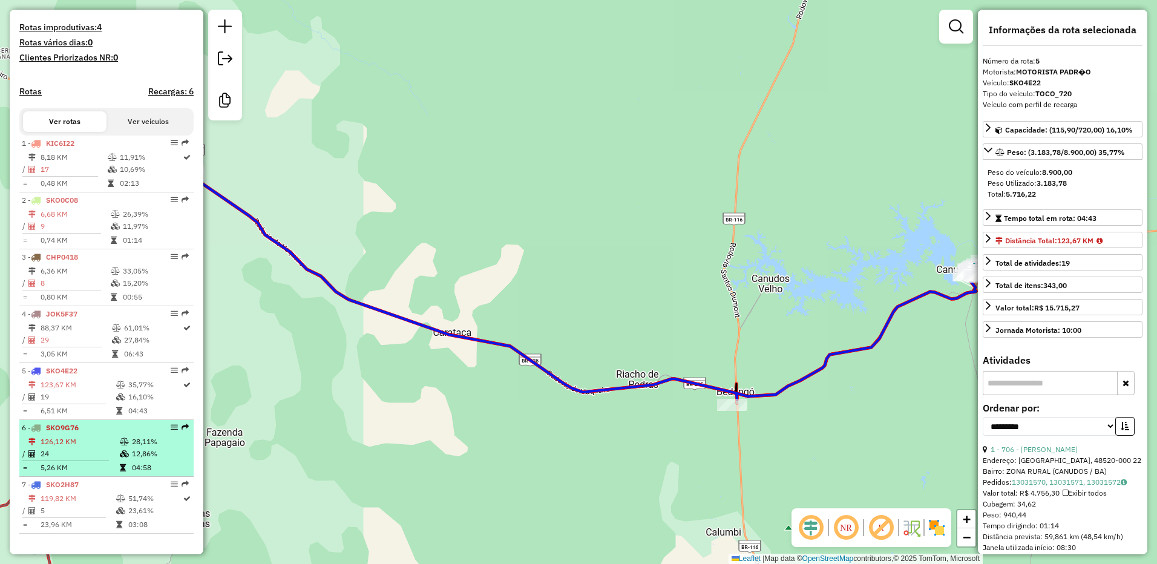
click at [68, 437] on td "126,12 KM" at bounding box center [79, 442] width 79 height 12
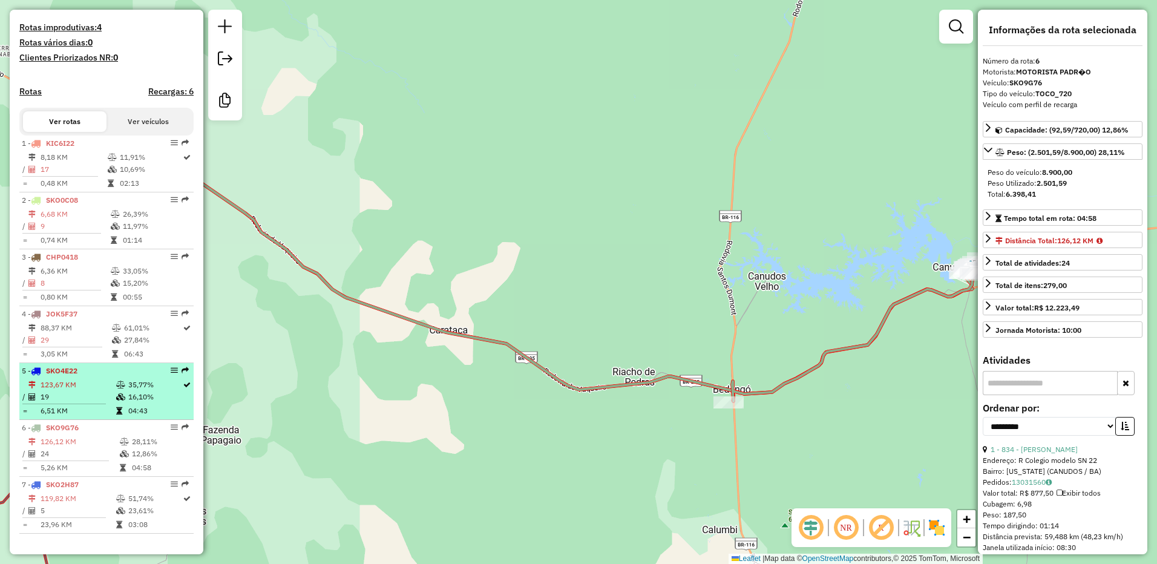
click at [84, 396] on td "19" at bounding box center [78, 397] width 76 height 12
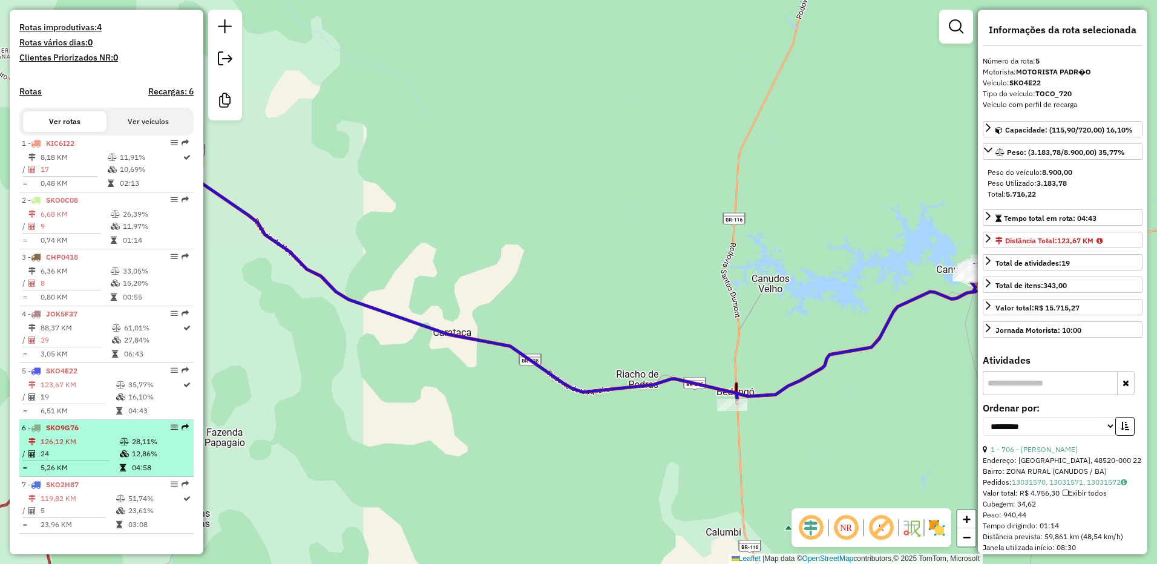
click at [84, 433] on div "6 - SKO9G76" at bounding box center [86, 427] width 128 height 11
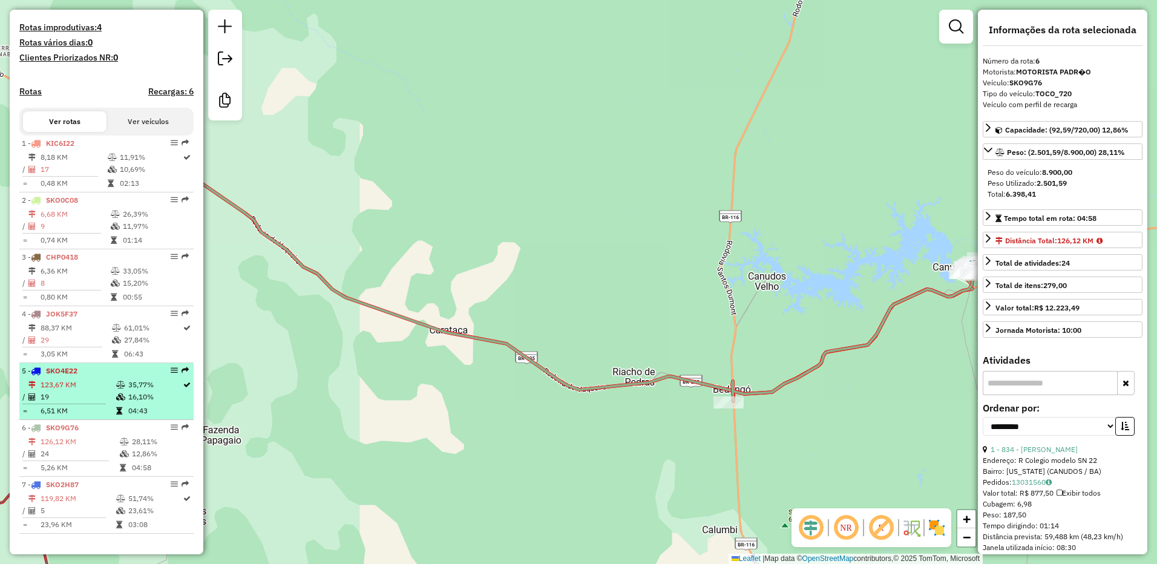
click at [91, 377] on li "5 - SKO4E22 123,67 KM 35,77% / 19 16,10% = 6,51 KM 04:43" at bounding box center [106, 391] width 174 height 57
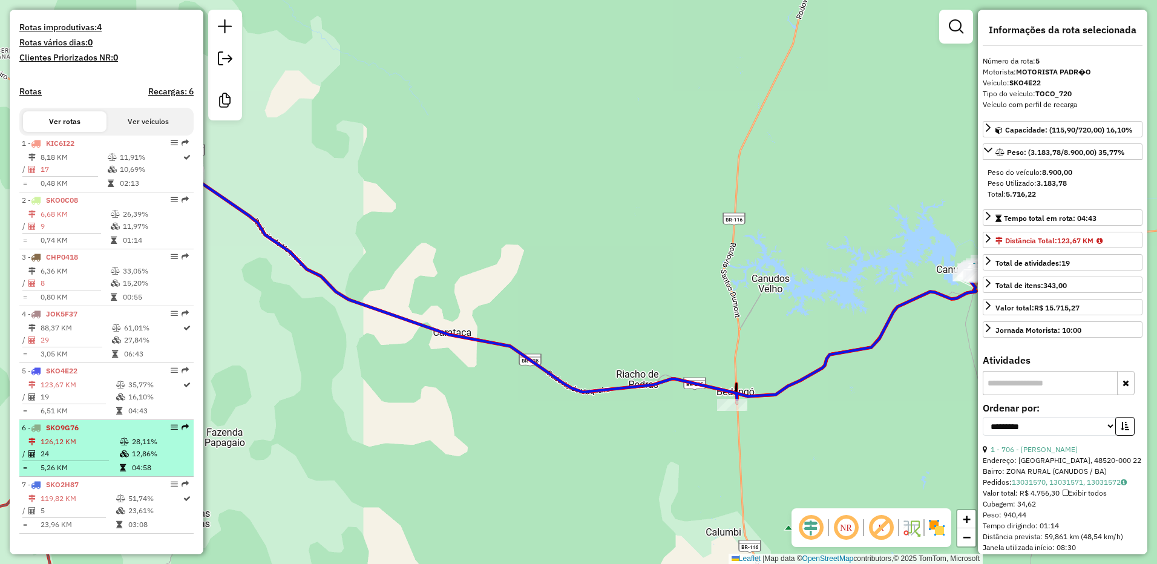
click at [26, 450] on td "/" at bounding box center [25, 454] width 6 height 12
drag, startPoint x: 26, startPoint y: 450, endPoint x: 58, endPoint y: 419, distance: 44.5
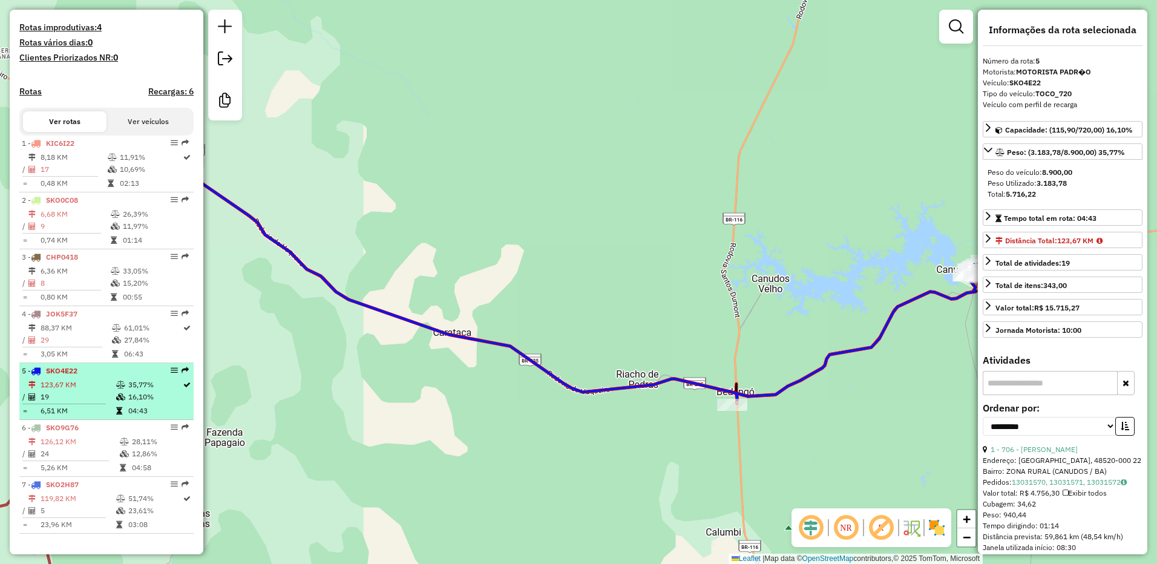
click at [26, 450] on td "/" at bounding box center [25, 454] width 6 height 12
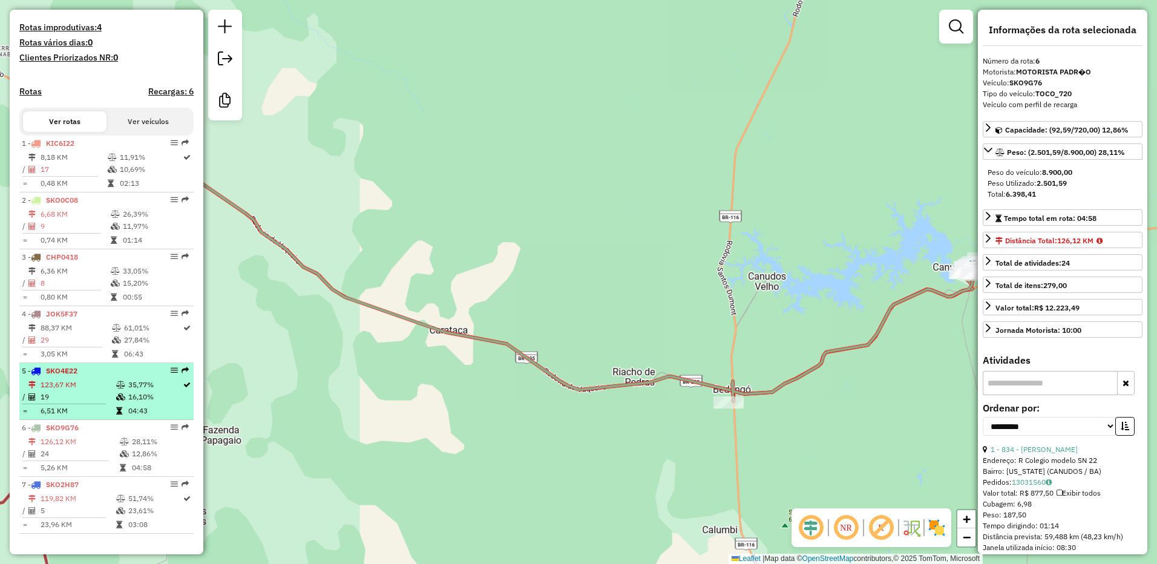
click at [77, 387] on td "123,67 KM" at bounding box center [78, 385] width 76 height 12
drag, startPoint x: 77, startPoint y: 387, endPoint x: 79, endPoint y: 405, distance: 18.2
click at [77, 387] on td "123,67 KM" at bounding box center [78, 385] width 76 height 12
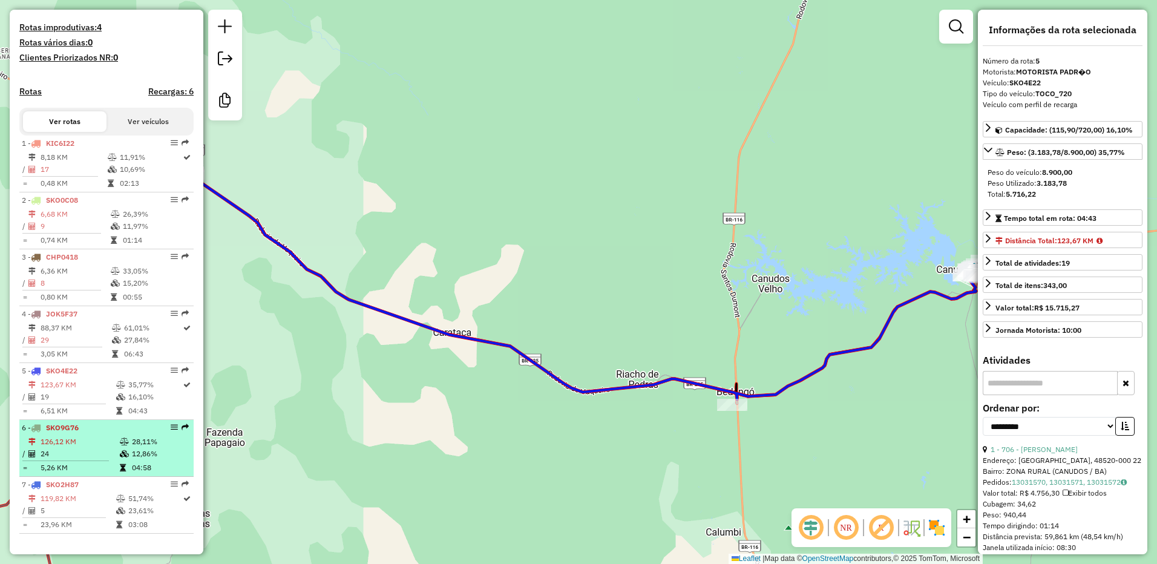
click at [80, 439] on td "126,12 KM" at bounding box center [79, 442] width 79 height 12
